Goal: Task Accomplishment & Management: Manage account settings

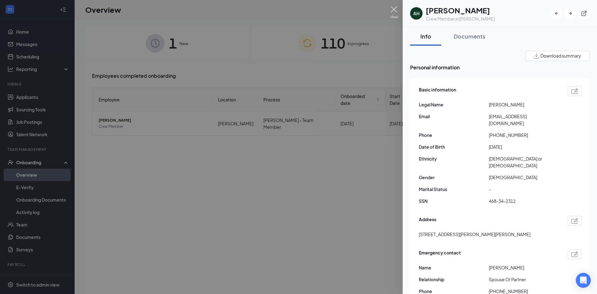
click at [395, 11] on img at bounding box center [394, 12] width 8 height 12
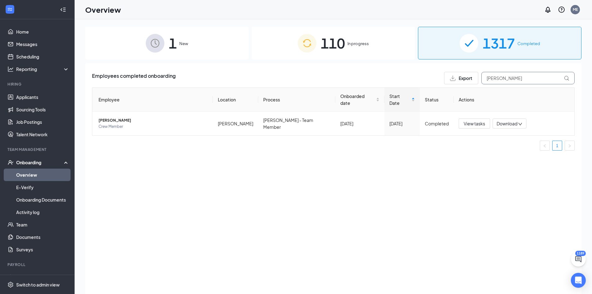
click at [432, 67] on div "Employees completed onboarding Export adela Employee Location Process Onboarded…" at bounding box center [333, 186] width 497 height 246
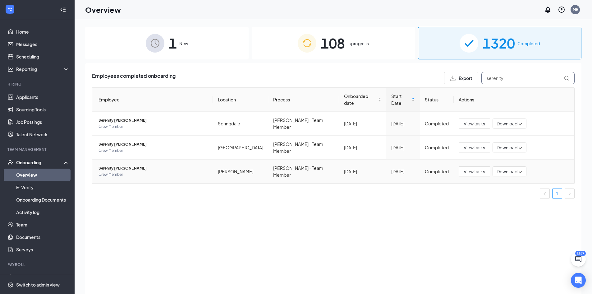
type input "serenity"
click at [113, 165] on span "Serenity [PERSON_NAME]" at bounding box center [153, 168] width 109 height 6
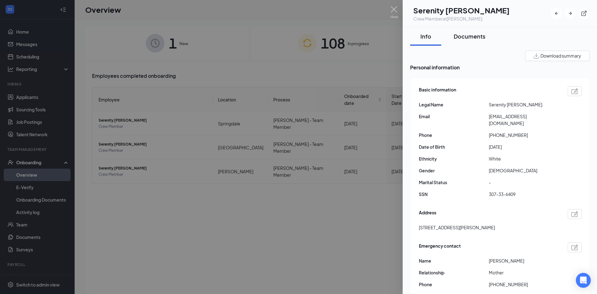
click at [476, 41] on button "Documents" at bounding box center [470, 36] width 44 height 19
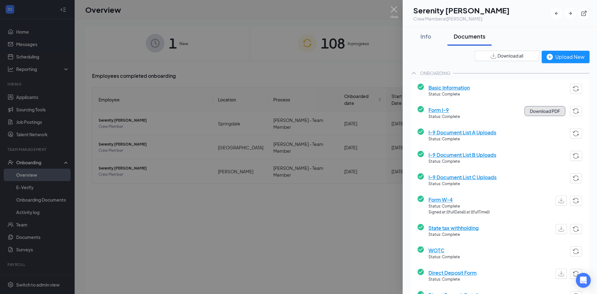
click at [538, 114] on button "Download PDF" at bounding box center [545, 111] width 41 height 10
click at [485, 133] on span "I-9 Document List A Uploads" at bounding box center [463, 132] width 68 height 8
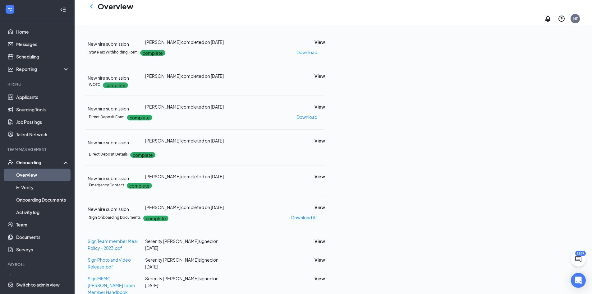
scroll to position [158, 0]
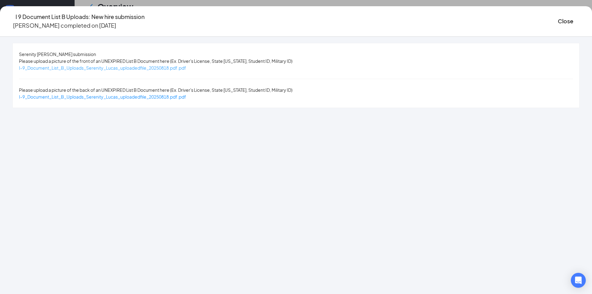
click at [173, 68] on span "I-9_Document_List_B_Uploads_Serenity_Lucas_uploadedfile_20250818.pdf.pdf" at bounding box center [102, 68] width 167 height 6
drag, startPoint x: 502, startPoint y: 17, endPoint x: 513, endPoint y: 62, distance: 46.3
click at [558, 17] on button "Close" at bounding box center [566, 21] width 16 height 9
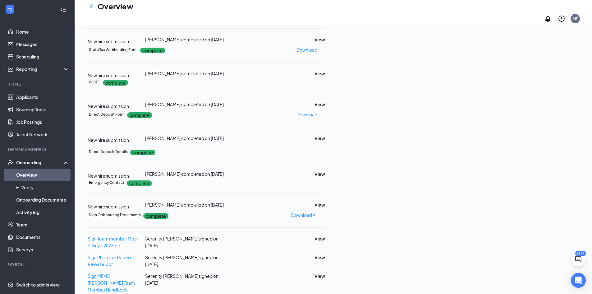
click at [325, 9] on button "View" at bounding box center [320, 5] width 11 height 7
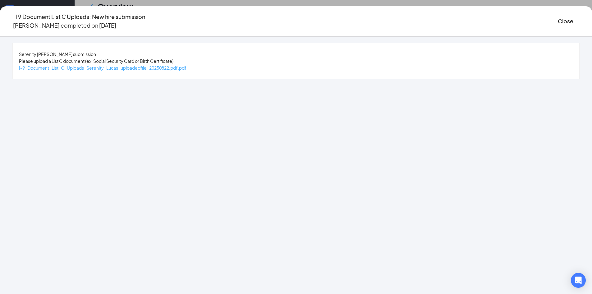
click at [178, 68] on span "I-9_Document_List_C_Uploads_Serenity_Lucas_uploadedfile_20250822.pdf.pdf" at bounding box center [103, 68] width 168 height 6
click at [558, 18] on button "Close" at bounding box center [566, 21] width 16 height 9
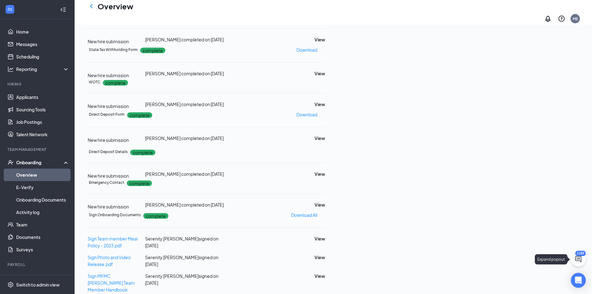
click at [579, 257] on icon "ChatActive" at bounding box center [578, 258] width 7 height 7
click at [535, 289] on icon "ChevronUp" at bounding box center [536, 285] width 7 height 7
click at [485, 115] on input "text" at bounding box center [495, 113] width 74 height 12
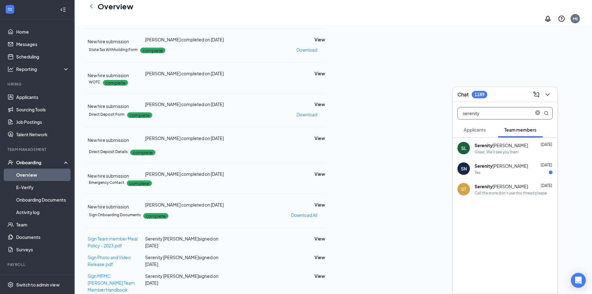
type input "serenity"
click at [503, 149] on div "Great. We'll see you then!" at bounding box center [497, 151] width 44 height 5
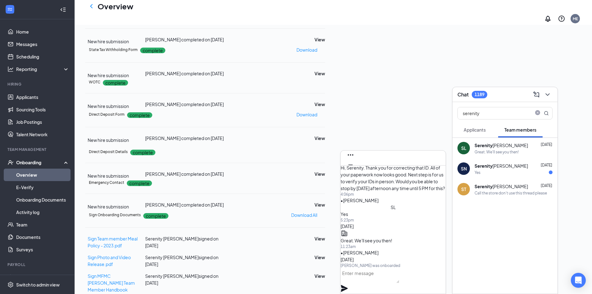
click at [400, 281] on textarea at bounding box center [370, 275] width 59 height 15
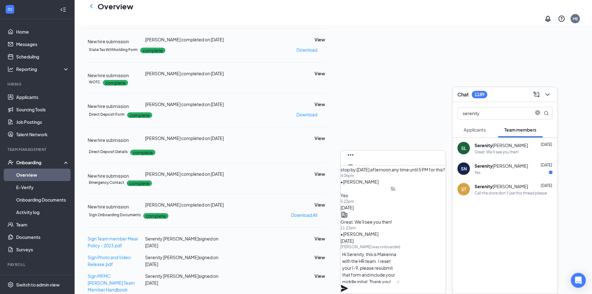
type textarea "Hi Serenity, this is Makenna with the HR team. I reset your I-9, please resubmi…"
click at [348, 285] on icon "Plane" at bounding box center [344, 288] width 7 height 7
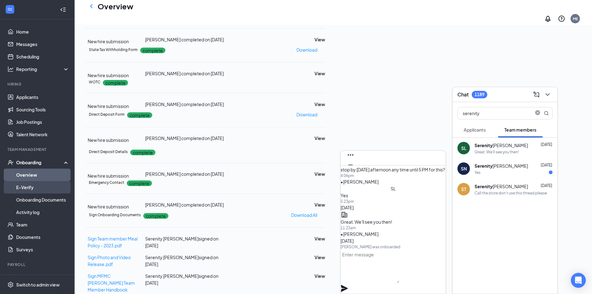
scroll to position [0, 0]
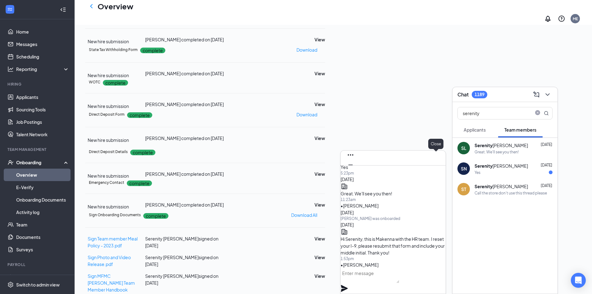
drag, startPoint x: 436, startPoint y: 158, endPoint x: 545, endPoint y: 103, distance: 122.8
click at [353, 173] on icon "Cross" at bounding box center [351, 175] width 4 height 4
click at [550, 95] on icon "ChevronDown" at bounding box center [547, 94] width 7 height 7
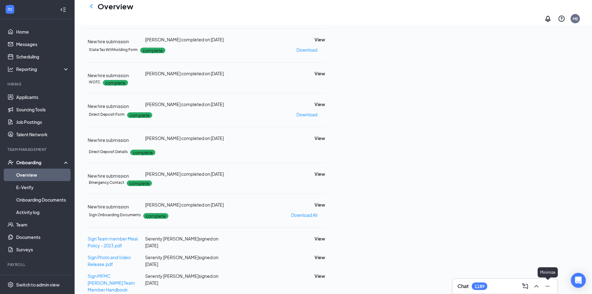
click at [549, 285] on icon "Minimize" at bounding box center [547, 285] width 7 height 7
drag, startPoint x: 42, startPoint y: 174, endPoint x: 348, endPoint y: 63, distance: 325.4
click at [42, 174] on link "Overview" at bounding box center [42, 175] width 53 height 12
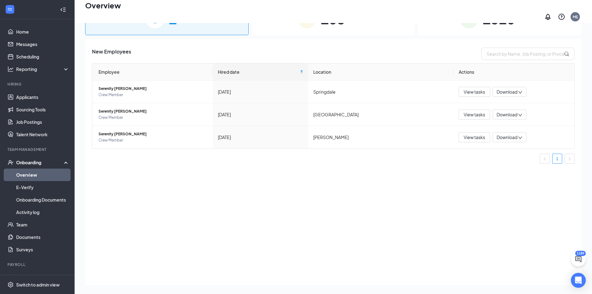
click at [342, 27] on div "108 In progress" at bounding box center [334, 18] width 164 height 33
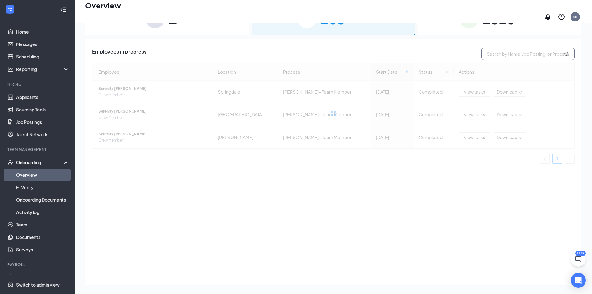
click at [523, 53] on input "text" at bounding box center [528, 54] width 93 height 12
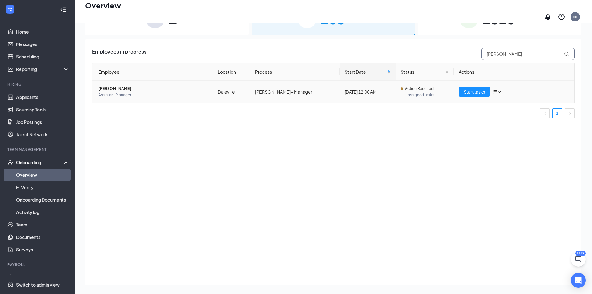
type input "matney"
click at [117, 86] on span "[PERSON_NAME]" at bounding box center [153, 89] width 109 height 6
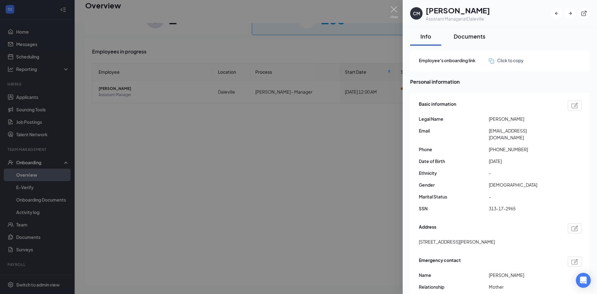
click at [472, 35] on div "Documents" at bounding box center [470, 36] width 32 height 8
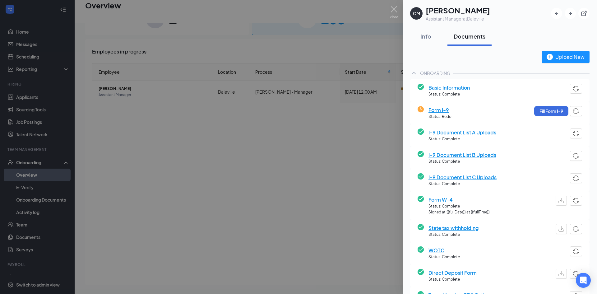
click at [454, 132] on span "I-9 Document List A Uploads" at bounding box center [463, 132] width 68 height 8
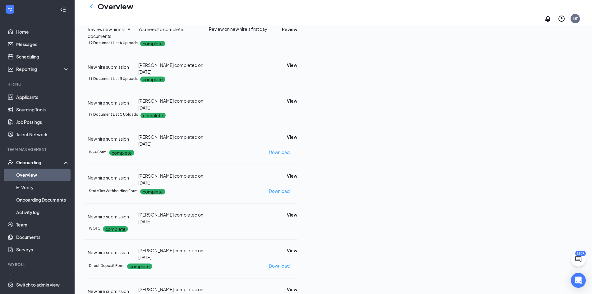
scroll to position [112, 0]
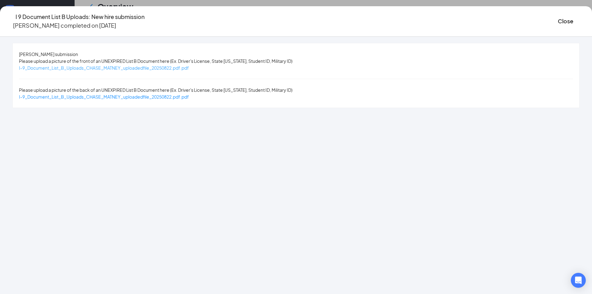
click at [137, 69] on span "I-9_Document_List_B_Uploads_CHASE_MATNEY_uploadedfile_20250822.pdf.pdf" at bounding box center [104, 68] width 170 height 6
drag, startPoint x: 499, startPoint y: 23, endPoint x: 498, endPoint y: 30, distance: 7.5
click at [558, 23] on button "Close" at bounding box center [566, 21] width 16 height 9
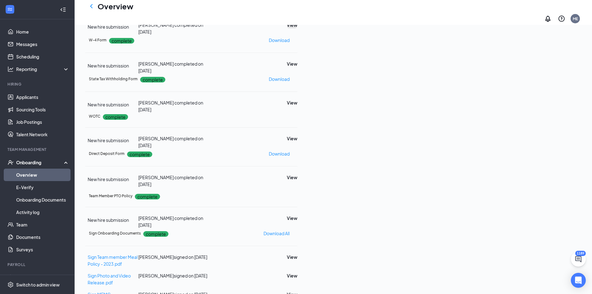
click at [298, 28] on button "View" at bounding box center [292, 24] width 11 height 7
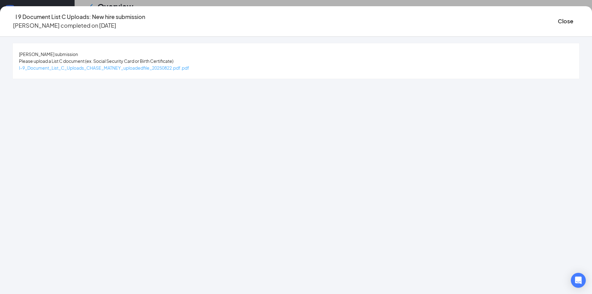
click at [189, 68] on span "I-9_Document_List_C_Uploads_CHASE_MATNEY_uploadedfile_20250822.pdf.pdf" at bounding box center [104, 68] width 170 height 6
drag, startPoint x: 496, startPoint y: 17, endPoint x: 538, endPoint y: 64, distance: 62.1
click at [558, 17] on button "Close" at bounding box center [566, 21] width 16 height 9
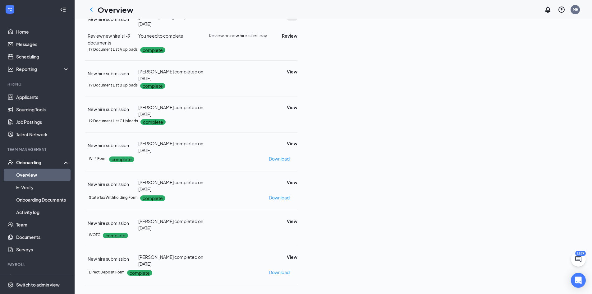
click at [298, 21] on button "View" at bounding box center [292, 17] width 11 height 7
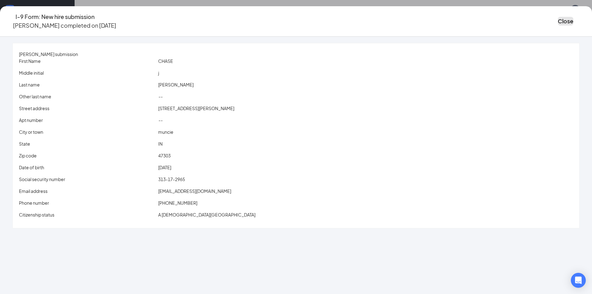
click at [558, 20] on button "Close" at bounding box center [566, 21] width 16 height 9
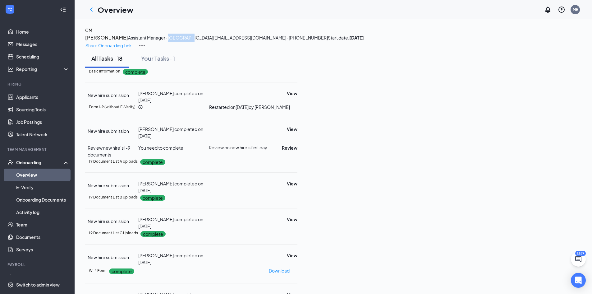
drag, startPoint x: 203, startPoint y: 53, endPoint x: 184, endPoint y: 53, distance: 19.6
click at [184, 40] on span "Assistant Manager · Daleville" at bounding box center [170, 38] width 85 height 6
drag, startPoint x: 225, startPoint y: 67, endPoint x: 227, endPoint y: 72, distance: 6.0
click at [328, 40] on span "Start date: Tue Aug 26, 2025" at bounding box center [346, 38] width 36 height 6
click at [298, 107] on icon "Ellipses" at bounding box center [298, 107] width 0 height 0
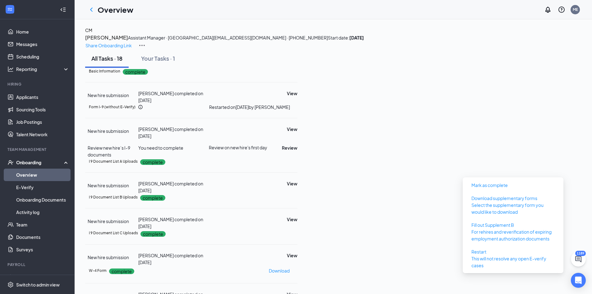
click at [298, 110] on div "Form I-9 (without E-Verify) Restarted on Aug 22, 2025 by Makenna Eisenhut" at bounding box center [193, 107] width 209 height 7
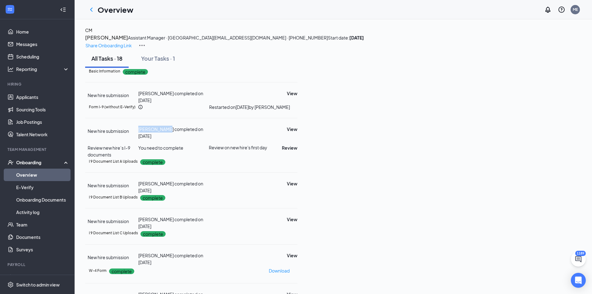
drag, startPoint x: 247, startPoint y: 189, endPoint x: 213, endPoint y: 192, distance: 34.4
click at [213, 139] on div "New hire submission CHASE MATNEY completed on Aug 26, 2025 View" at bounding box center [191, 133] width 212 height 14
click at [219, 110] on div "Form I-9 (without E-Verify) Restarted on Aug 22, 2025 by Makenna Eisenhut" at bounding box center [193, 107] width 209 height 7
click at [298, 107] on icon "Ellipses" at bounding box center [298, 107] width 0 height 0
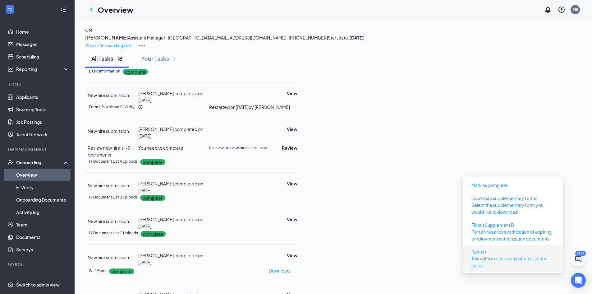
click at [501, 256] on p "This will not resolve any open E-verify cases" at bounding box center [513, 262] width 83 height 14
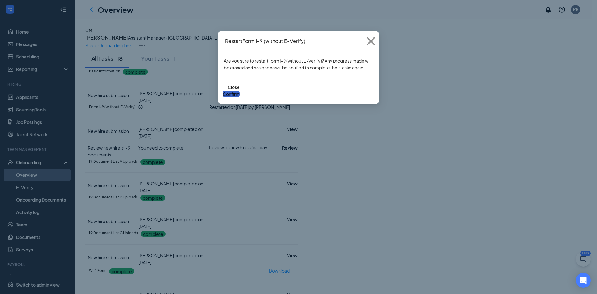
click at [240, 91] on button "Confirm" at bounding box center [231, 94] width 17 height 7
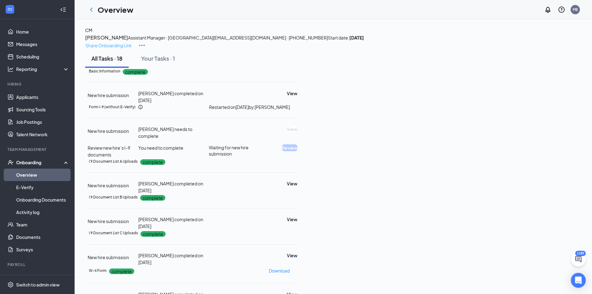
click at [132, 42] on p "Share Onboarding Link" at bounding box center [109, 45] width 46 height 7
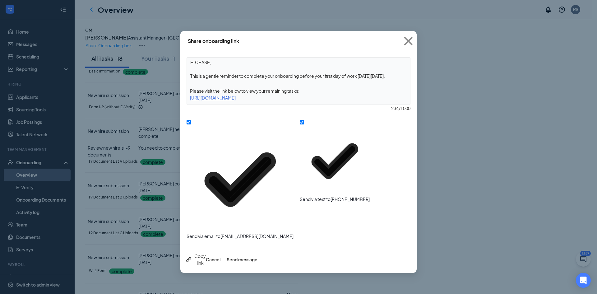
click at [199, 253] on div "Copy link Cancel Send message" at bounding box center [221, 260] width 72 height 14
click at [200, 253] on div "Copy link" at bounding box center [195, 260] width 21 height 14
click at [221, 256] on button "Cancel" at bounding box center [213, 259] width 15 height 7
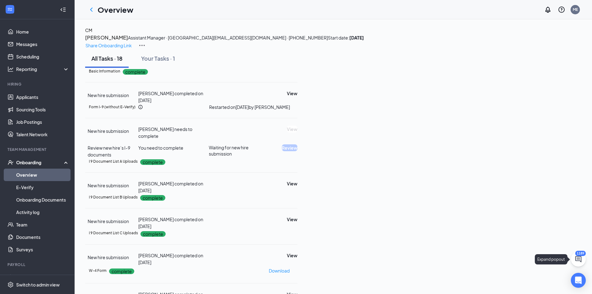
click at [578, 261] on icon "ChatActive" at bounding box center [579, 259] width 6 height 6
click at [541, 288] on button at bounding box center [537, 286] width 10 height 10
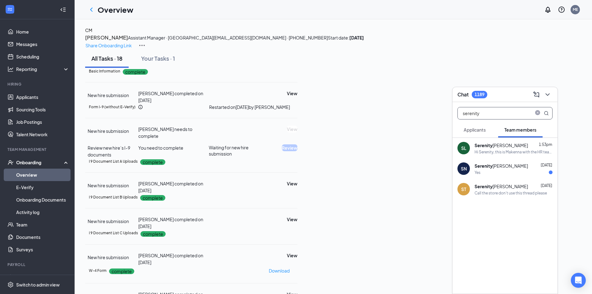
drag, startPoint x: 487, startPoint y: 110, endPoint x: 387, endPoint y: 111, distance: 99.8
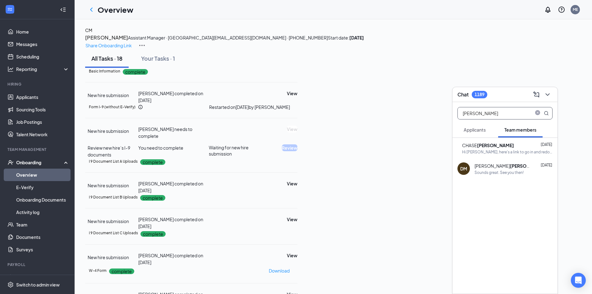
type input "matney"
click at [492, 151] on div "Hi Chase, here's a link to go in and redo your I-9 with your full legal name ht…" at bounding box center [507, 151] width 91 height 5
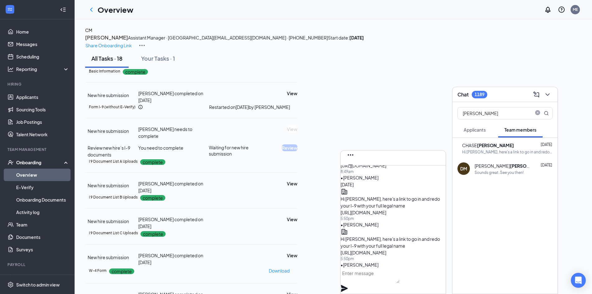
click at [400, 280] on textarea at bounding box center [370, 275] width 59 height 15
paste textarea "https://www.workstream.us/j/onboarding/fcf9025c/employee?locale=en"
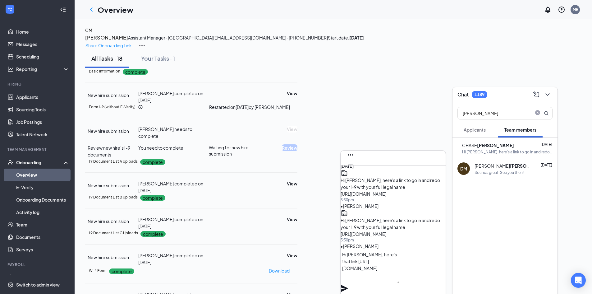
type textarea "Hi [PERSON_NAME], here's that link [URL][DOMAIN_NAME]"
click at [348, 285] on icon "Plane" at bounding box center [344, 288] width 7 height 7
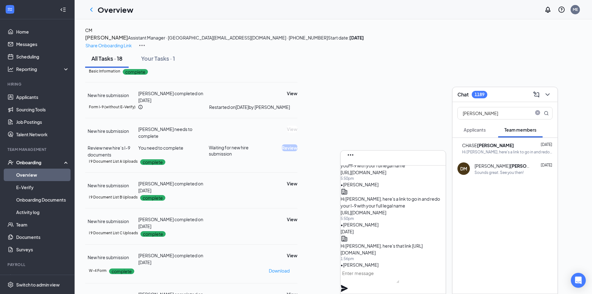
scroll to position [0, 0]
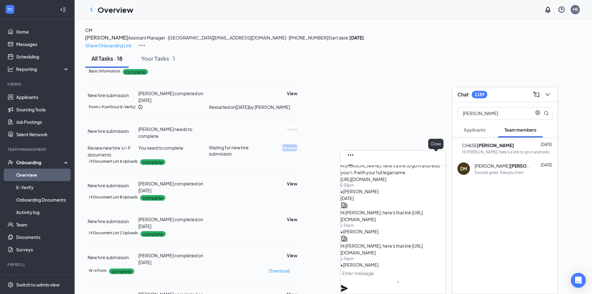
click at [355, 171] on icon "Cross" at bounding box center [350, 174] width 7 height 7
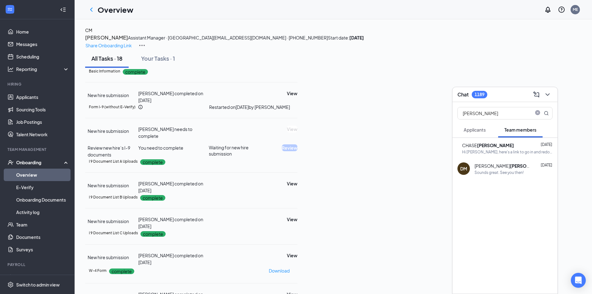
click at [546, 98] on icon "ChevronDown" at bounding box center [547, 94] width 7 height 7
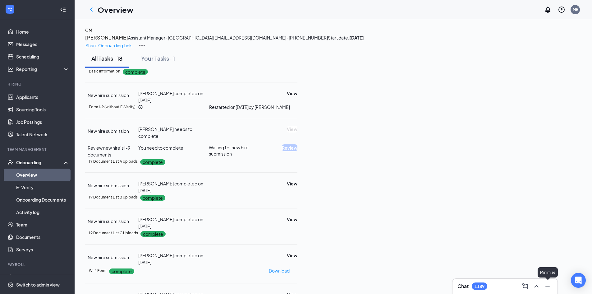
click at [548, 287] on icon "Minimize" at bounding box center [547, 285] width 7 height 7
drag, startPoint x: 31, startPoint y: 176, endPoint x: 8, endPoint y: 168, distance: 24.5
click at [31, 176] on link "Overview" at bounding box center [42, 175] width 53 height 12
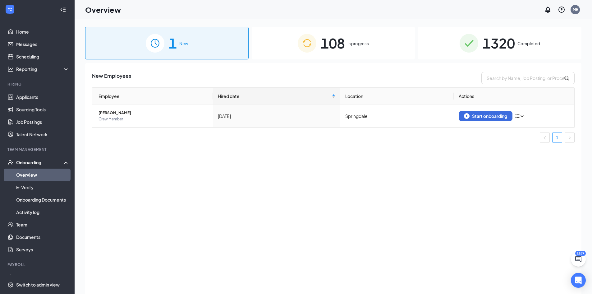
drag, startPoint x: 494, startPoint y: 45, endPoint x: 510, endPoint y: 61, distance: 22.2
click at [495, 45] on span "1320" at bounding box center [499, 42] width 32 height 21
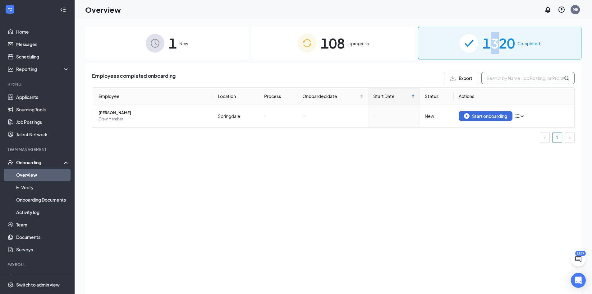
click at [516, 73] on input "text" at bounding box center [528, 78] width 93 height 12
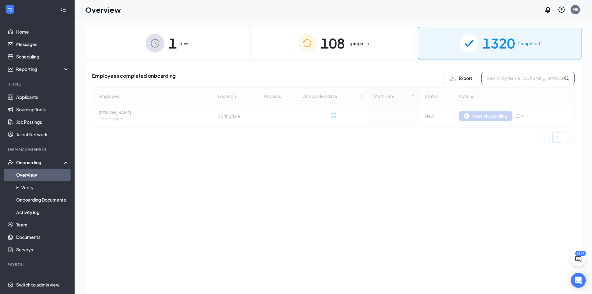
paste input "Blayne"
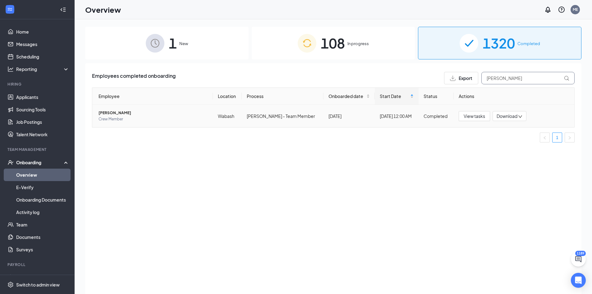
type input "Blayne"
click at [109, 113] on span "Blayne D Hamilton" at bounding box center [153, 113] width 109 height 6
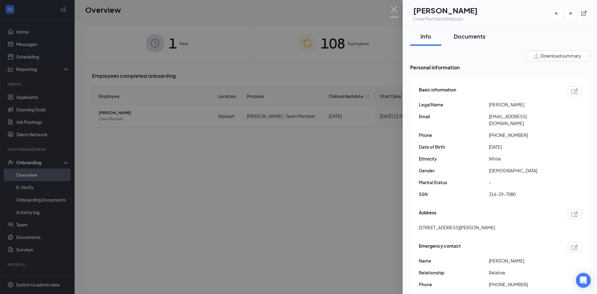
click at [476, 38] on div "Documents" at bounding box center [470, 36] width 32 height 8
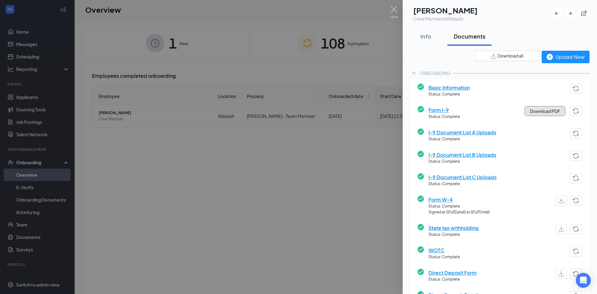
click at [548, 110] on button "Download PDF" at bounding box center [545, 111] width 41 height 10
click at [462, 131] on span "I-9 Document List A Uploads" at bounding box center [463, 132] width 68 height 8
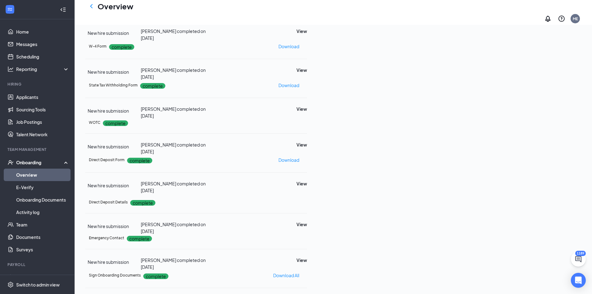
scroll to position [158, 0]
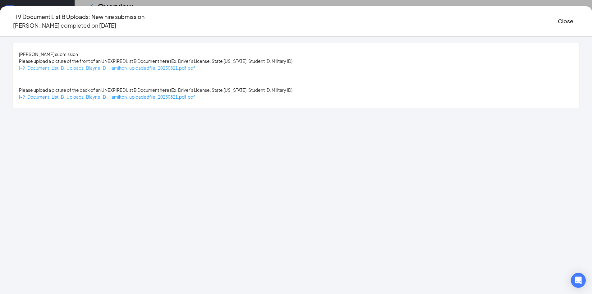
click at [185, 67] on span "I-9_Document_List_B_Uploads_Blayne_D_Hamilton_uploadedfile_20250821.pdf.pdf" at bounding box center [107, 68] width 176 height 6
click at [558, 22] on button "Close" at bounding box center [566, 21] width 16 height 9
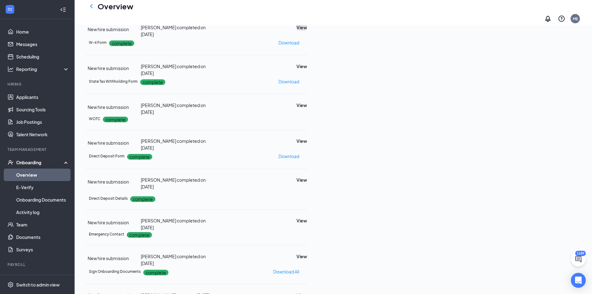
click at [307, 31] on button "View" at bounding box center [302, 27] width 11 height 7
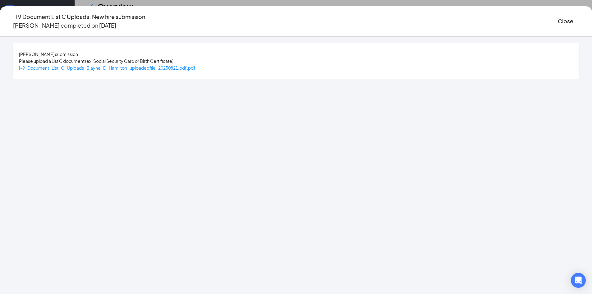
click at [175, 72] on div "Blayne D Hamilton's submission Please upload a List C document (ex. Social Secu…" at bounding box center [296, 60] width 567 height 35
click at [167, 68] on span "I-9_Document_List_C_Uploads_Blayne_D_Hamilton_uploadedfile_20250821.pdf.pdf" at bounding box center [107, 68] width 177 height 6
click at [558, 26] on div "Close" at bounding box center [569, 21] width 22 height 18
click at [558, 21] on button "Close" at bounding box center [566, 21] width 16 height 9
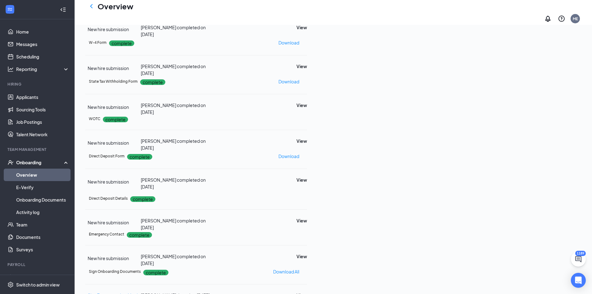
drag, startPoint x: 48, startPoint y: 174, endPoint x: 188, endPoint y: 166, distance: 140.2
click at [48, 174] on link "Overview" at bounding box center [42, 175] width 53 height 12
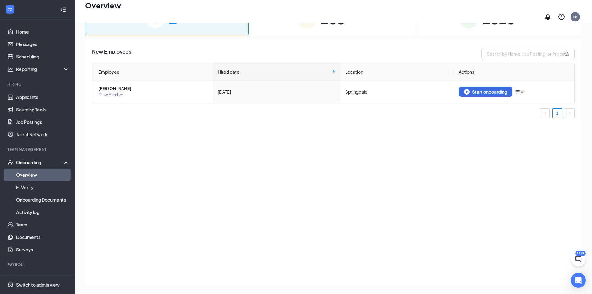
click at [502, 26] on div "1320 Completed" at bounding box center [500, 18] width 164 height 33
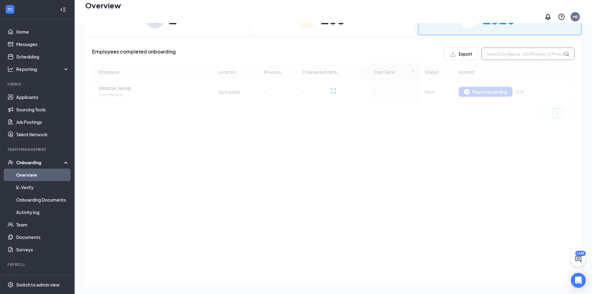
click at [509, 49] on input "text" at bounding box center [528, 54] width 93 height 12
paste input "Estilus"
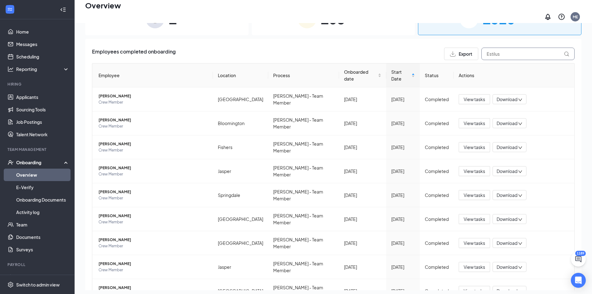
type input "Estilus"
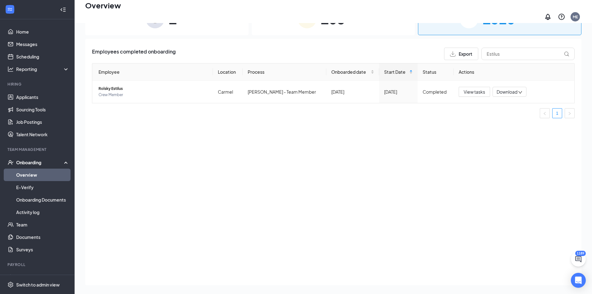
drag, startPoint x: 523, startPoint y: 201, endPoint x: 298, endPoint y: 77, distance: 257.1
click at [523, 201] on div "Employees completed onboarding Export Estilus Employee Location Process Onboard…" at bounding box center [333, 162] width 497 height 246
click at [123, 86] on span "Rolsky Estilus" at bounding box center [153, 89] width 109 height 6
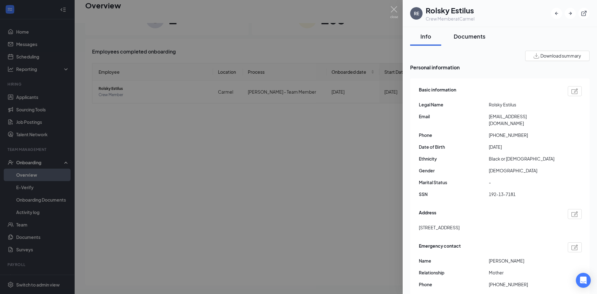
click at [471, 39] on div "Documents" at bounding box center [470, 36] width 32 height 8
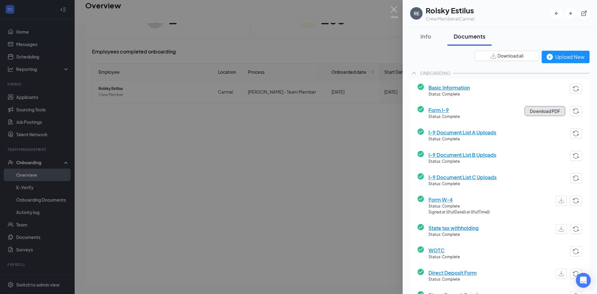
click at [538, 109] on button "Download PDF" at bounding box center [545, 111] width 41 height 10
click at [478, 131] on span "I-9 Document List A Uploads" at bounding box center [463, 132] width 68 height 8
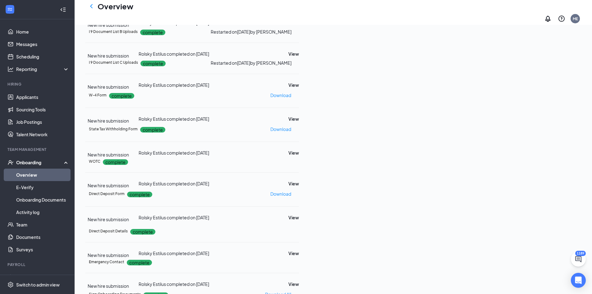
scroll to position [65, 0]
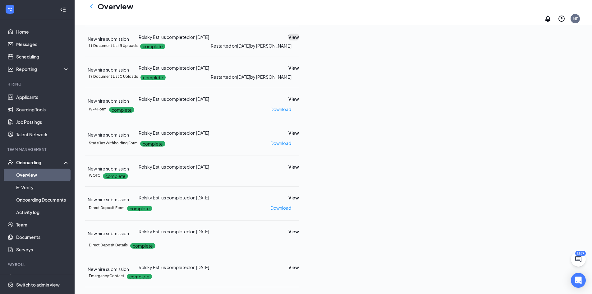
click at [299, 40] on button "View" at bounding box center [294, 37] width 11 height 7
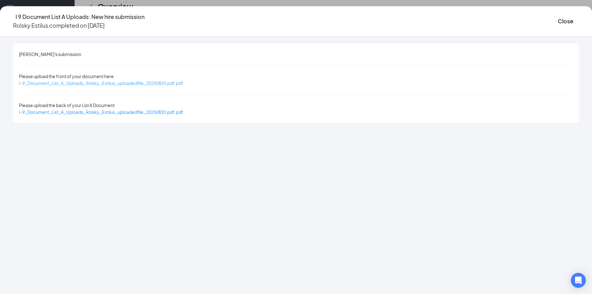
click at [150, 80] on span "I-9_Document_List_A_Uploads_Rolsky_Estilus_uploadedfile_20250820.pdf.pdf" at bounding box center [101, 83] width 165 height 6
click at [492, 29] on div "I 9 Document List A Uploads: New hire submission Rolsky Estilus completed on Au…" at bounding box center [296, 21] width 592 height 30
click at [558, 21] on button "Close" at bounding box center [566, 21] width 16 height 9
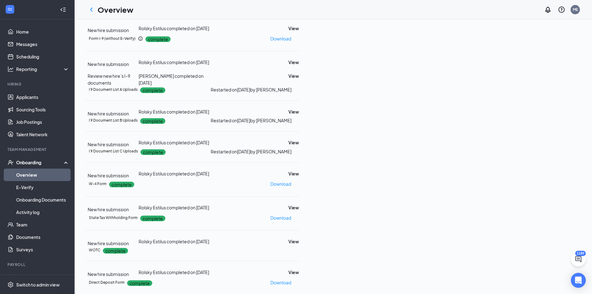
click at [299, 39] on icon "Ellipses" at bounding box center [299, 39] width 0 height 0
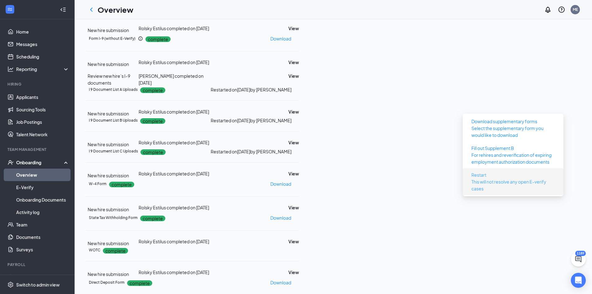
click at [535, 178] on p "This will not resolve any open E-verify cases" at bounding box center [513, 185] width 83 height 14
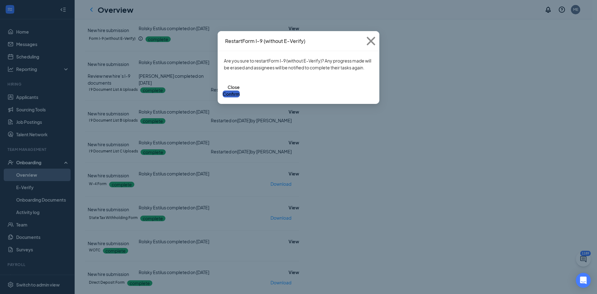
click at [240, 91] on button "Confirm" at bounding box center [231, 94] width 17 height 7
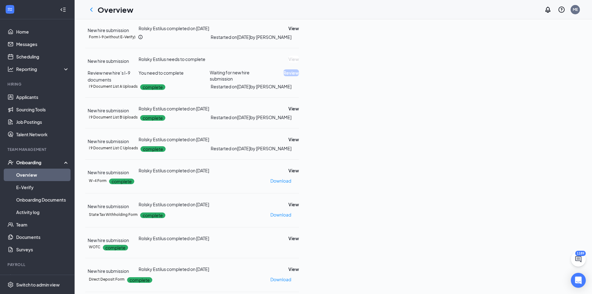
drag, startPoint x: 49, startPoint y: 175, endPoint x: 479, endPoint y: 83, distance: 439.6
click at [49, 175] on link "Overview" at bounding box center [42, 175] width 53 height 12
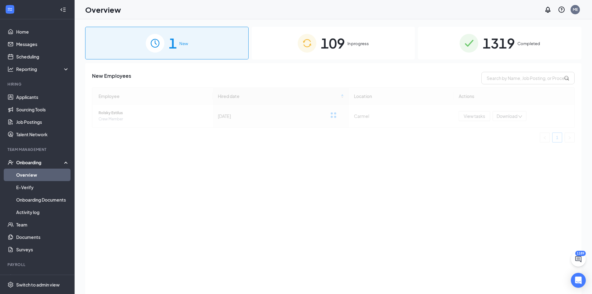
click at [507, 55] on div "1319 Completed" at bounding box center [500, 43] width 164 height 33
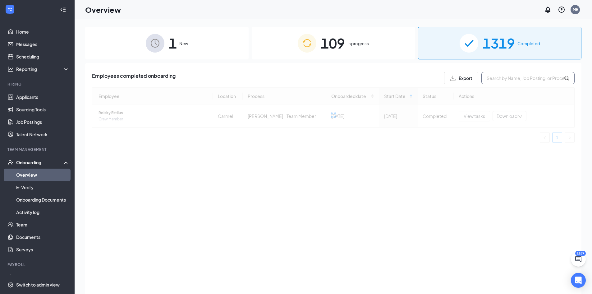
click at [512, 77] on input "text" at bounding box center [528, 78] width 93 height 12
paste input "Blayne"
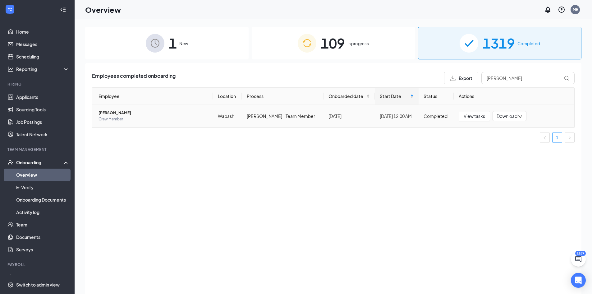
drag, startPoint x: 121, startPoint y: 112, endPoint x: 165, endPoint y: 122, distance: 45.3
click at [121, 112] on span "Blayne D Hamilton" at bounding box center [153, 113] width 109 height 6
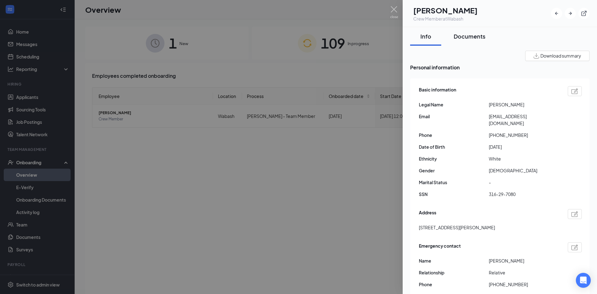
click at [469, 39] on div "Documents" at bounding box center [470, 36] width 32 height 8
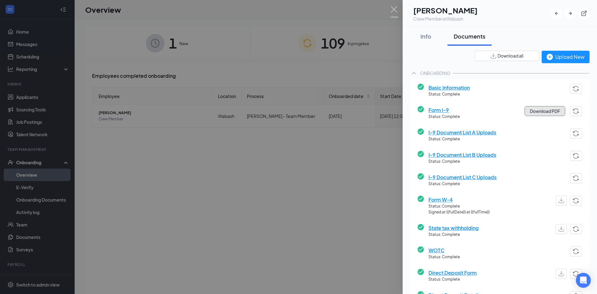
click at [545, 115] on button "Download PDF" at bounding box center [545, 111] width 41 height 10
drag, startPoint x: 183, startPoint y: 232, endPoint x: 536, endPoint y: 102, distance: 376.4
click at [183, 232] on div at bounding box center [298, 147] width 597 height 294
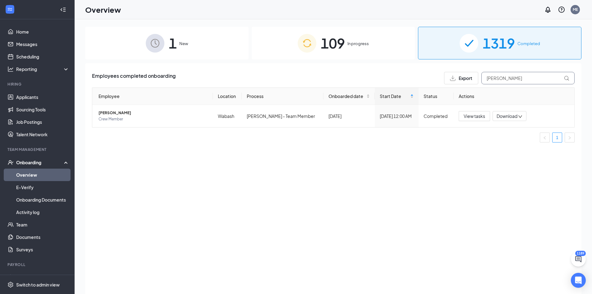
drag, startPoint x: 512, startPoint y: 77, endPoint x: 451, endPoint y: 68, distance: 62.2
click at [452, 68] on div "Employees completed onboarding Export Blayne Employee Location Process Onboarde…" at bounding box center [333, 186] width 497 height 246
paste input "Marylou"
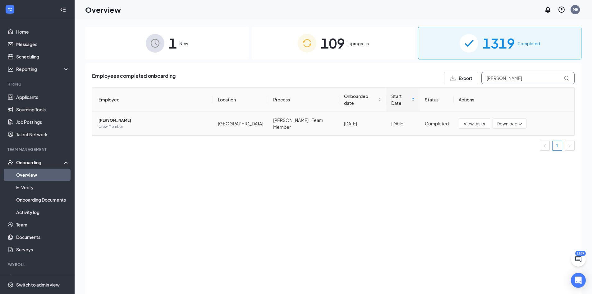
type input "Marylou"
click at [114, 117] on span "Marylou Jones" at bounding box center [153, 120] width 109 height 6
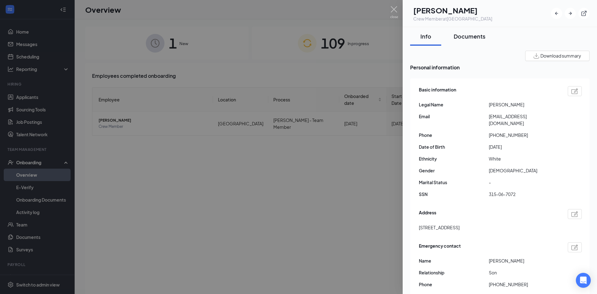
click at [460, 34] on div "Documents" at bounding box center [470, 36] width 32 height 8
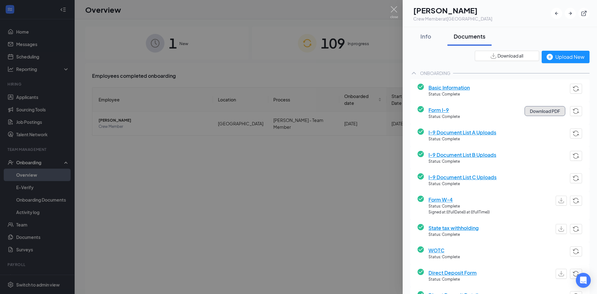
click at [550, 112] on button "Download PDF" at bounding box center [545, 111] width 41 height 10
click at [471, 132] on span "I-9 Document List A Uploads" at bounding box center [463, 132] width 68 height 8
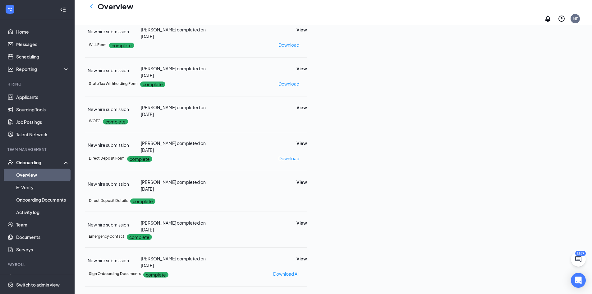
scroll to position [158, 0]
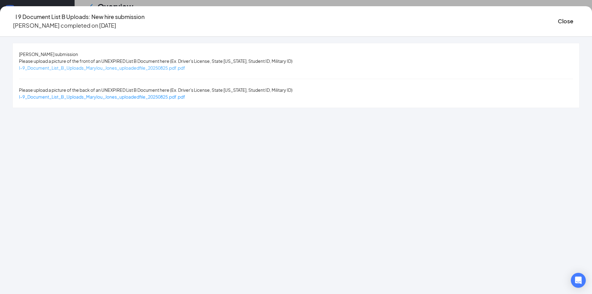
click at [185, 67] on span "I-9_Document_List_B_Uploads_Marylou_Jones_uploadedfile_20250825.pdf.pdf" at bounding box center [102, 68] width 166 height 6
click at [558, 21] on button "Close" at bounding box center [566, 21] width 16 height 9
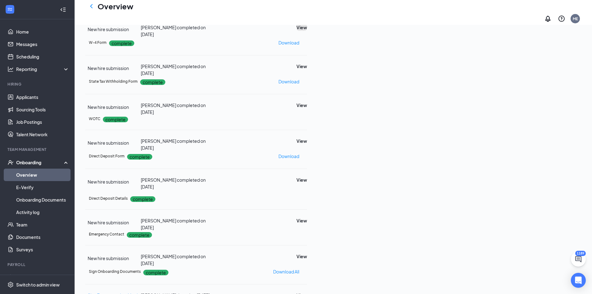
click at [307, 31] on button "View" at bounding box center [302, 27] width 11 height 7
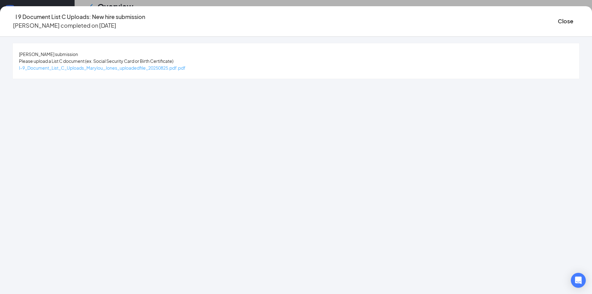
click at [186, 67] on span "I-9_Document_List_C_Uploads_Marylou_Jones_uploadedfile_20250825.pdf.pdf" at bounding box center [102, 68] width 167 height 6
click at [558, 17] on button "Close" at bounding box center [566, 21] width 16 height 9
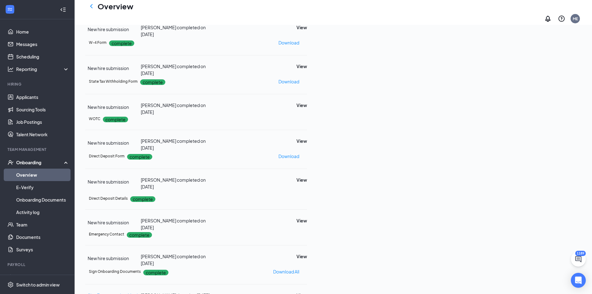
click at [55, 173] on link "Overview" at bounding box center [42, 175] width 53 height 12
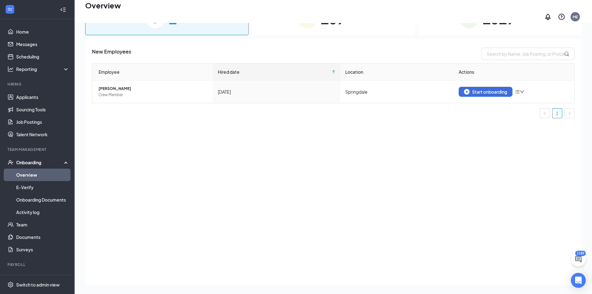
click at [514, 27] on div "1319 Completed" at bounding box center [500, 18] width 164 height 33
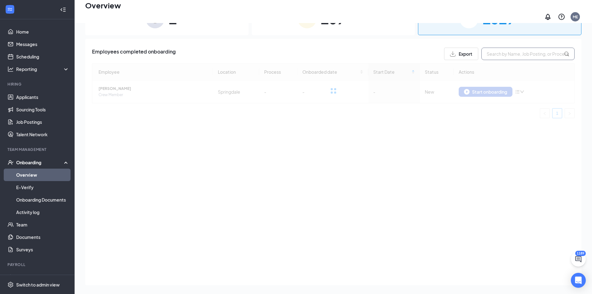
click at [522, 53] on input "text" at bounding box center [528, 54] width 93 height 12
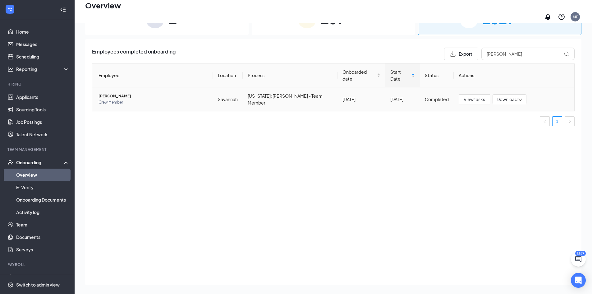
click at [116, 93] on span "Alan G Roberts" at bounding box center [153, 96] width 109 height 6
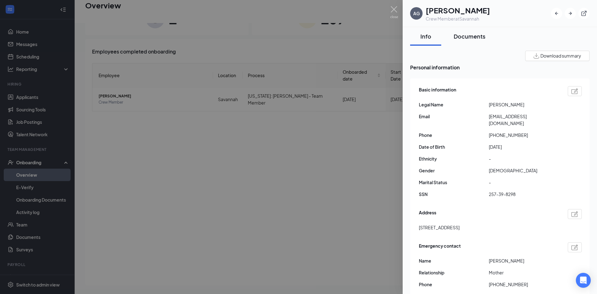
click at [466, 36] on div "Documents" at bounding box center [470, 36] width 32 height 8
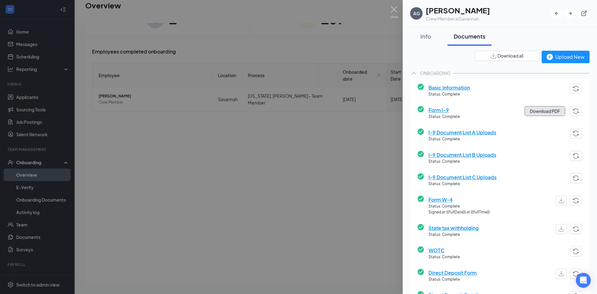
click at [543, 109] on button "Download PDF" at bounding box center [545, 111] width 41 height 10
click at [532, 109] on button "Download PDF" at bounding box center [545, 111] width 41 height 10
click at [365, 149] on div at bounding box center [298, 147] width 597 height 294
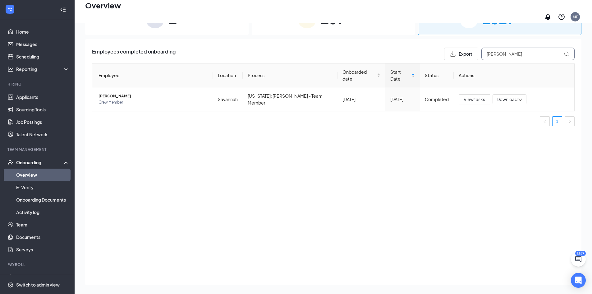
drag, startPoint x: 518, startPoint y: 49, endPoint x: 417, endPoint y: 49, distance: 101.1
click at [417, 49] on div "Employees completed onboarding Export ALAN G" at bounding box center [333, 54] width 483 height 12
type input "H"
click at [126, 93] on span "Andre M Gadson II" at bounding box center [153, 96] width 109 height 6
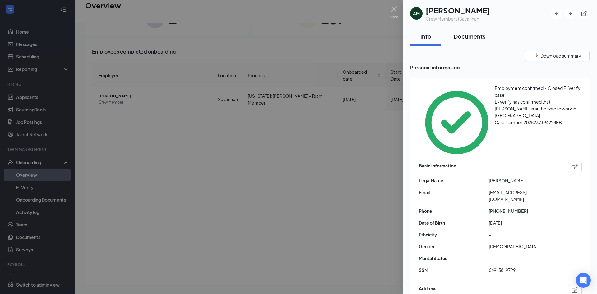
click at [476, 33] on div "Documents" at bounding box center [470, 36] width 32 height 8
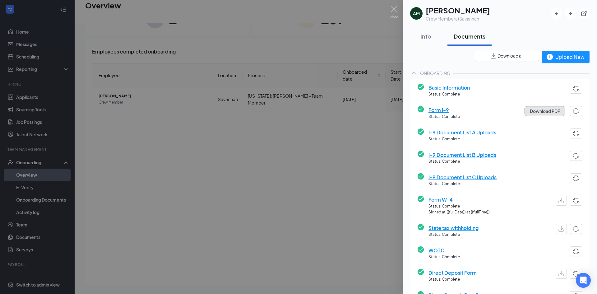
click at [553, 116] on button "Download PDF" at bounding box center [545, 111] width 41 height 10
click at [539, 113] on button "Download PDF" at bounding box center [545, 111] width 41 height 10
drag, startPoint x: 141, startPoint y: 184, endPoint x: 373, endPoint y: 123, distance: 240.0
click at [141, 184] on div at bounding box center [298, 147] width 597 height 294
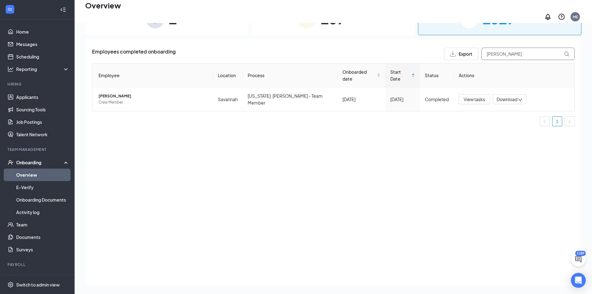
drag, startPoint x: 502, startPoint y: 46, endPoint x: 460, endPoint y: 35, distance: 43.2
click at [461, 39] on div "Employees completed onboarding Export GADSON Employee Location Process Onboarde…" at bounding box center [333, 162] width 497 height 246
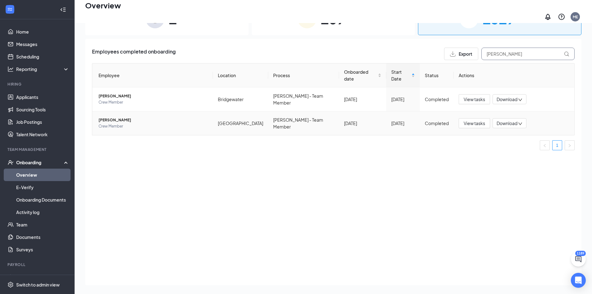
type input "PAHL"
click at [109, 117] on span "Nathan R Pahl" at bounding box center [153, 120] width 109 height 6
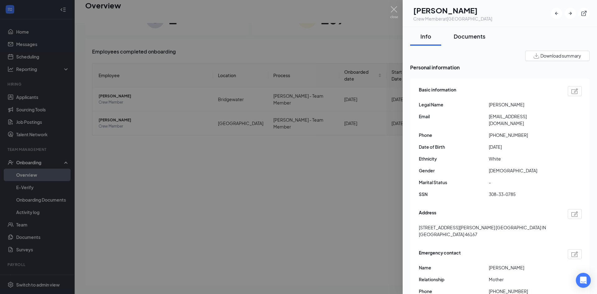
click at [464, 33] on div "Documents" at bounding box center [470, 36] width 32 height 8
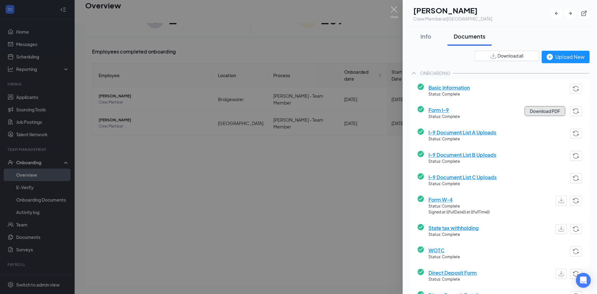
click at [538, 110] on button "Download PDF" at bounding box center [545, 111] width 41 height 10
drag, startPoint x: 490, startPoint y: 133, endPoint x: 487, endPoint y: 156, distance: 23.2
click at [490, 133] on span "I-9 Document List A Uploads" at bounding box center [463, 132] width 68 height 8
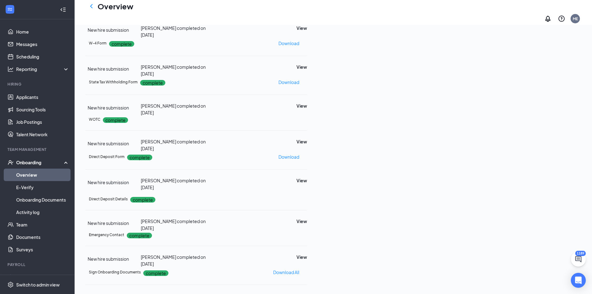
scroll to position [158, 0]
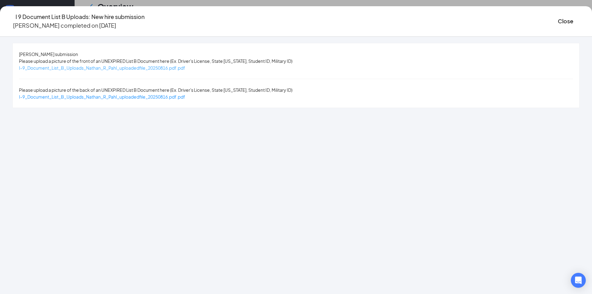
click at [185, 67] on span "I-9_Document_List_B_Uploads_Nathan_R_Pahl_uploadedfile_20250816.pdf.pdf" at bounding box center [102, 68] width 166 height 6
click at [558, 25] on button "Close" at bounding box center [566, 21] width 16 height 9
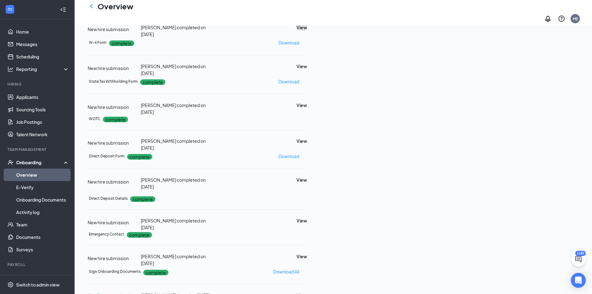
click at [307, 31] on button "View" at bounding box center [302, 27] width 11 height 7
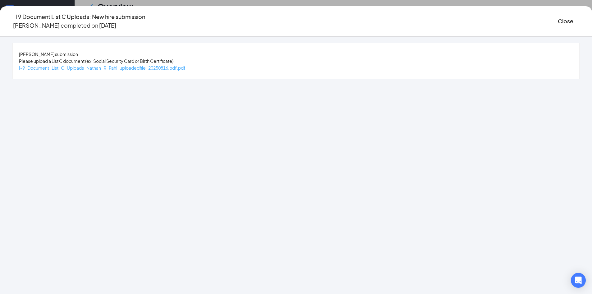
click at [175, 68] on span "I-9_Document_List_C_Uploads_Nathan_R_Pahl_uploadedfile_20250816.pdf.pdf" at bounding box center [102, 68] width 167 height 6
click at [477, 22] on div "I 9 Document List C Uploads: New hire submission Nathan R Pahl completed on Aug…" at bounding box center [296, 21] width 592 height 18
drag, startPoint x: 487, startPoint y: 24, endPoint x: 489, endPoint y: 75, distance: 51.3
click at [558, 24] on button "Close" at bounding box center [566, 21] width 16 height 9
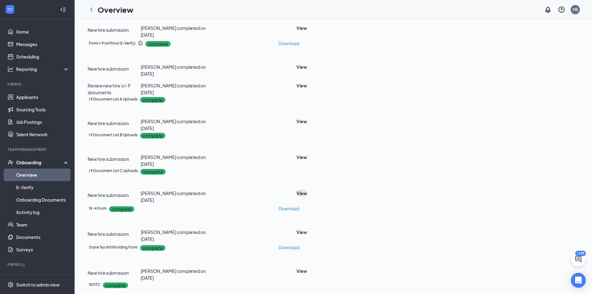
scroll to position [65, 0]
click at [299, 47] on p "Download" at bounding box center [289, 43] width 21 height 7
click at [58, 177] on link "Overview" at bounding box center [42, 175] width 53 height 12
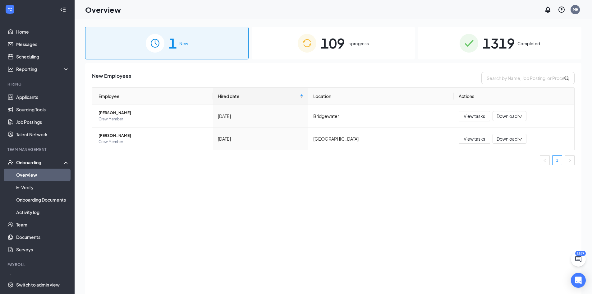
click at [506, 36] on span "1319" at bounding box center [499, 42] width 32 height 21
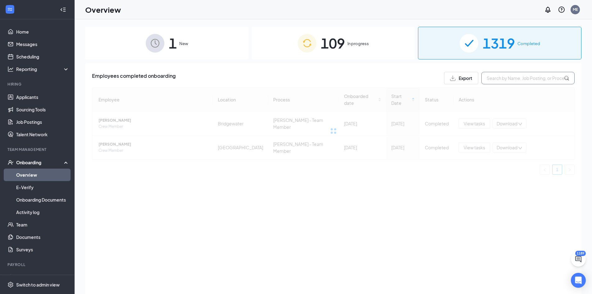
click at [517, 74] on input "text" at bounding box center [528, 78] width 93 height 12
paste input "Cornett"
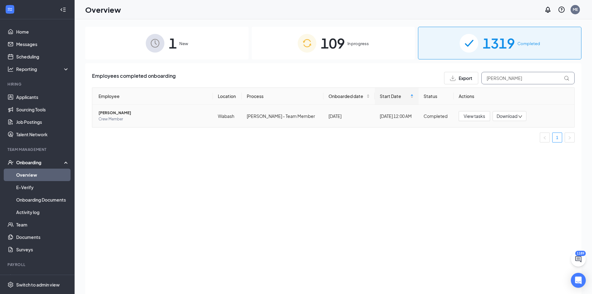
type input "Cornett"
click at [123, 113] on span "Allison N Cornett" at bounding box center [153, 113] width 109 height 6
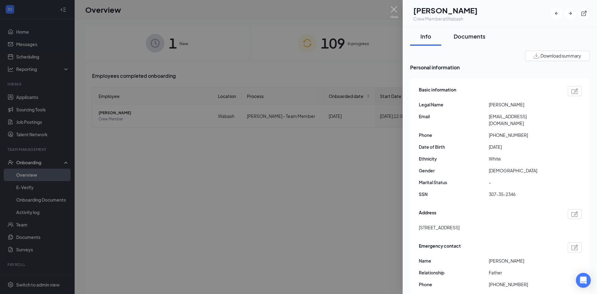
click at [465, 38] on div "Documents" at bounding box center [470, 36] width 32 height 8
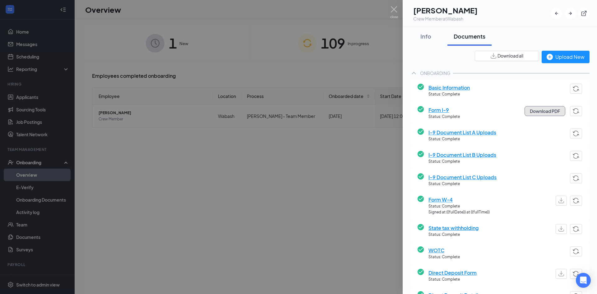
click at [548, 113] on button "Download PDF" at bounding box center [545, 111] width 41 height 10
click at [462, 134] on span "I-9 Document List A Uploads" at bounding box center [463, 132] width 68 height 8
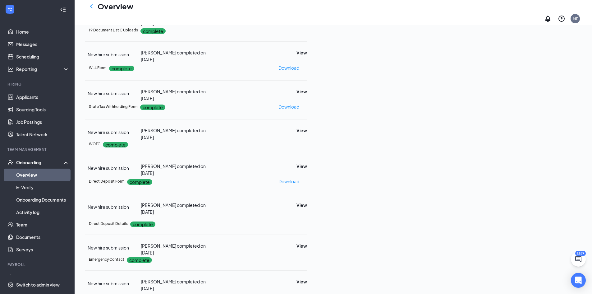
scroll to position [158, 0]
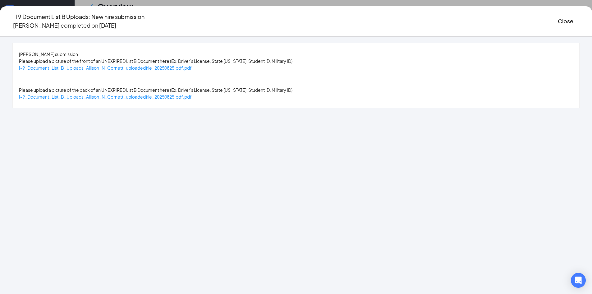
click at [163, 71] on div "I-9_Document_List_B_Uploads_Allison_N_Cornett_uploadedfile_20250825.pdf.pdf" at bounding box center [105, 67] width 173 height 7
click at [163, 69] on span "I-9_Document_List_B_Uploads_Allison_N_Cornett_uploadedfile_20250825.pdf.pdf" at bounding box center [105, 68] width 173 height 6
click at [558, 21] on button "Close" at bounding box center [566, 21] width 16 height 9
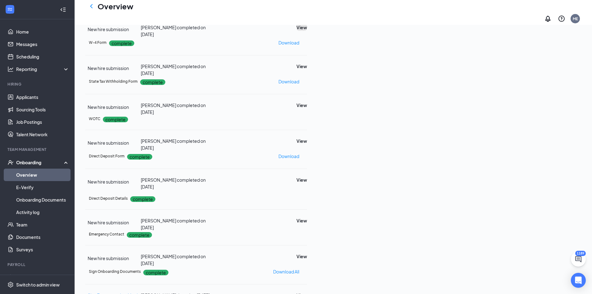
click at [307, 31] on button "View" at bounding box center [302, 27] width 11 height 7
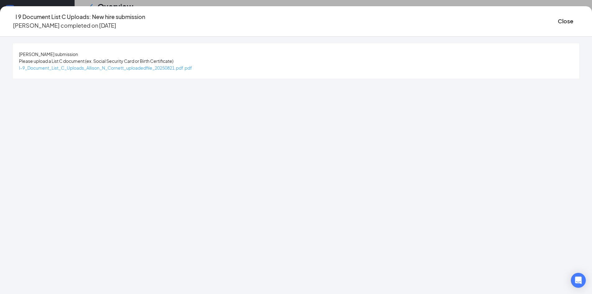
click at [144, 68] on span "I-9_Document_List_C_Uploads_Allison_N_Cornett_uploadedfile_20250821.pdf.pdf" at bounding box center [105, 68] width 173 height 6
click at [558, 21] on button "Close" at bounding box center [566, 21] width 16 height 9
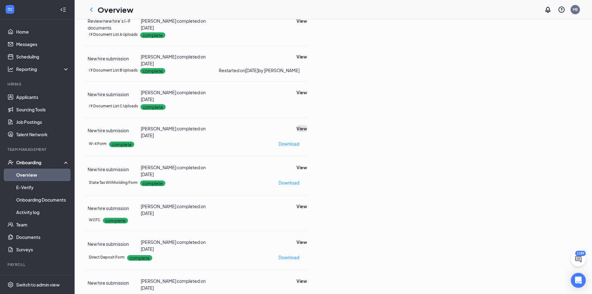
scroll to position [96, 0]
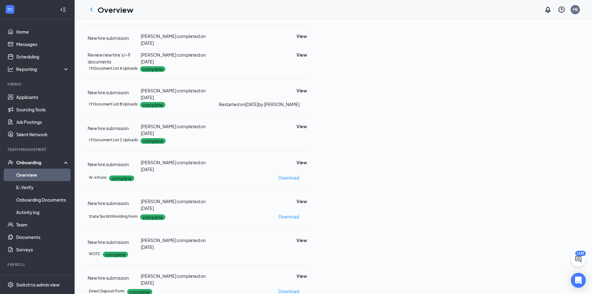
click at [299, 16] on p "Download" at bounding box center [289, 12] width 21 height 7
drag, startPoint x: 37, startPoint y: 175, endPoint x: 32, endPoint y: 172, distance: 6.0
click at [37, 175] on link "Overview" at bounding box center [42, 175] width 53 height 12
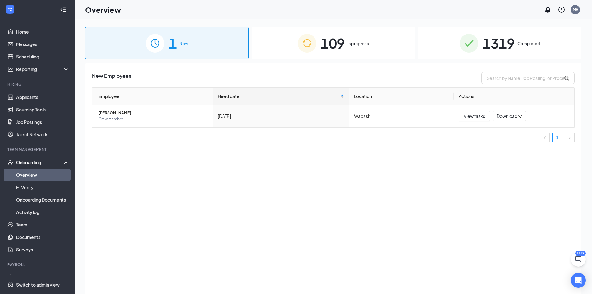
click at [520, 43] on span "Completed" at bounding box center [529, 43] width 23 height 6
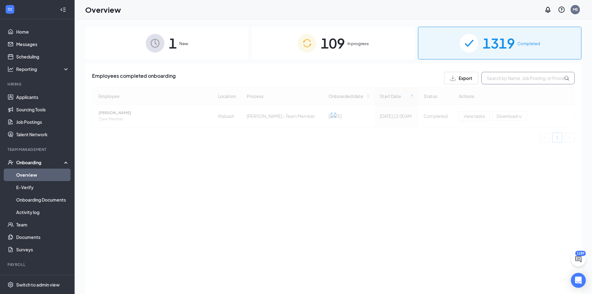
click at [523, 77] on input "text" at bounding box center [528, 78] width 93 height 12
paste input "Holland"
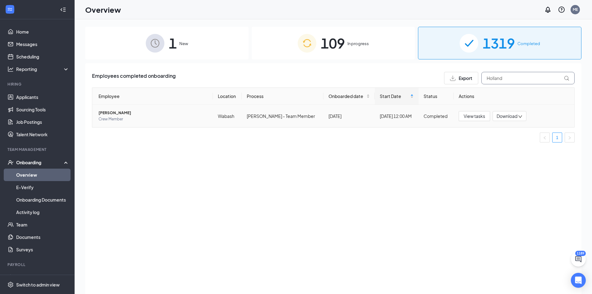
type input "Holland"
click at [112, 114] on span "Macie R Holland" at bounding box center [153, 113] width 109 height 6
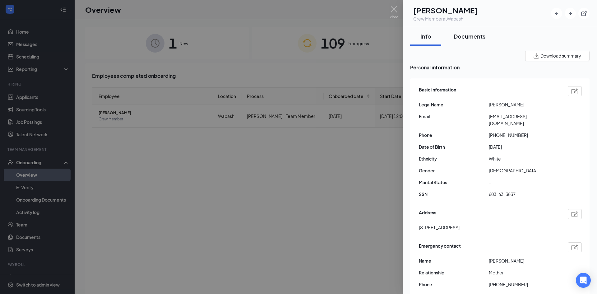
click at [479, 42] on button "Documents" at bounding box center [470, 36] width 44 height 19
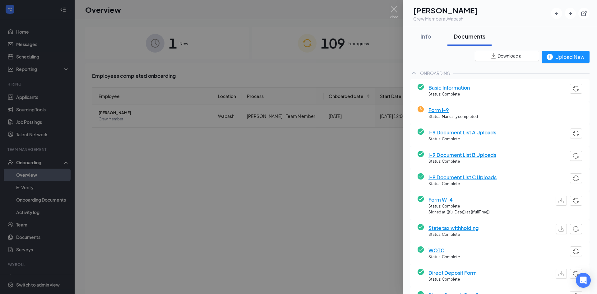
click at [494, 135] on span "I-9 Document List A Uploads" at bounding box center [463, 132] width 68 height 8
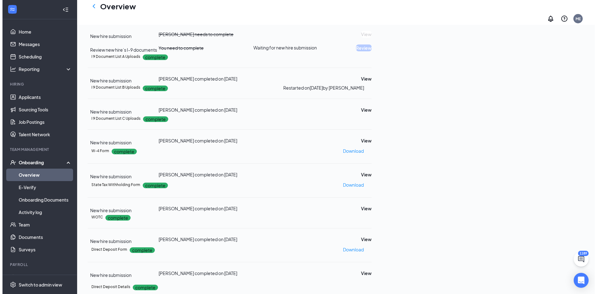
scroll to position [3, 0]
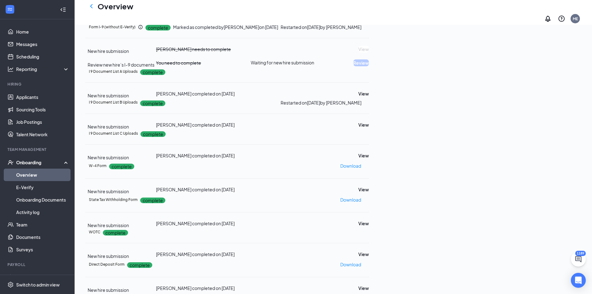
click at [376, 31] on icon "Ellipses" at bounding box center [373, 30] width 6 height 1
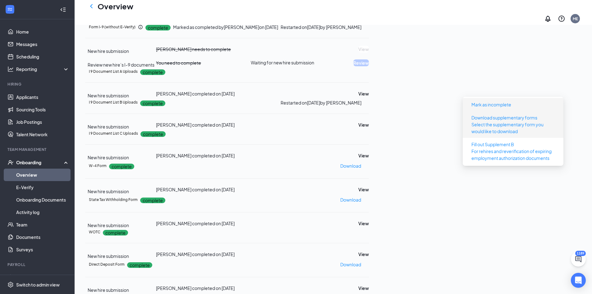
click at [487, 110] on li "Mark as incomplete" at bounding box center [513, 104] width 101 height 13
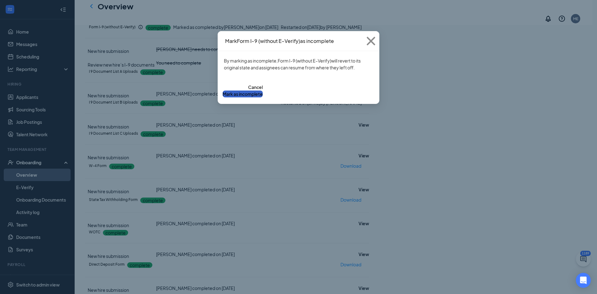
click at [263, 91] on button "Mark as incomplete" at bounding box center [243, 94] width 40 height 7
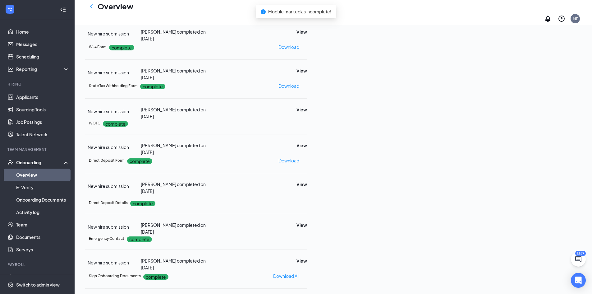
scroll to position [158, 0]
click at [33, 172] on link "Overview" at bounding box center [42, 175] width 53 height 12
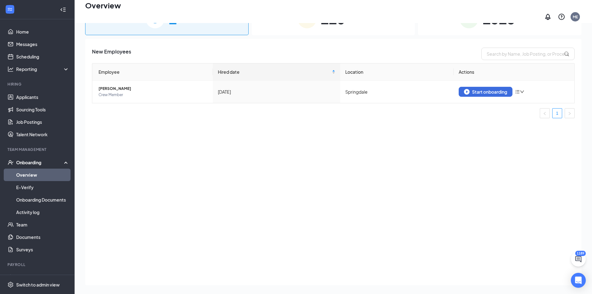
click at [491, 29] on div "1318 Completed" at bounding box center [500, 18] width 164 height 33
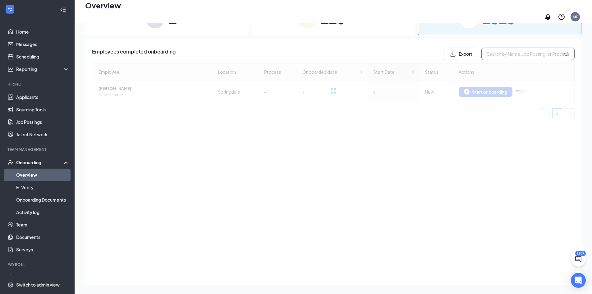
click at [494, 48] on input "text" at bounding box center [528, 54] width 93 height 12
paste input "Brumley"
type input "Brumley"
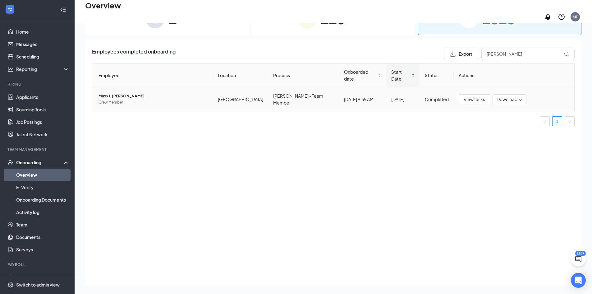
drag, startPoint x: 112, startPoint y: 85, endPoint x: 121, endPoint y: 100, distance: 17.4
click at [112, 93] on span "Maxx L Brumley" at bounding box center [153, 96] width 109 height 6
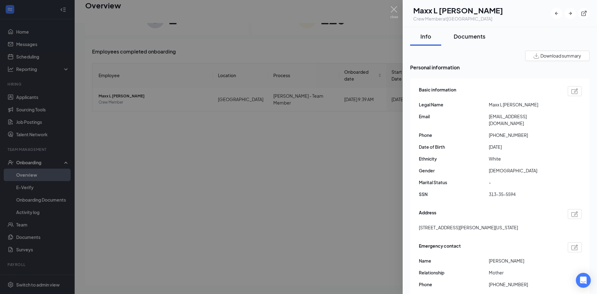
click at [471, 35] on div "Documents" at bounding box center [470, 36] width 32 height 8
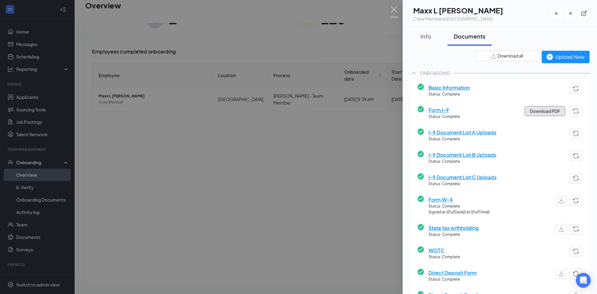
click at [543, 113] on button "Download PDF" at bounding box center [545, 111] width 41 height 10
click at [486, 133] on span "I-9 Document List A Uploads" at bounding box center [463, 132] width 68 height 8
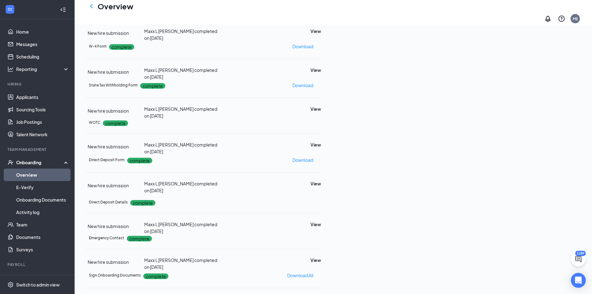
scroll to position [158, 0]
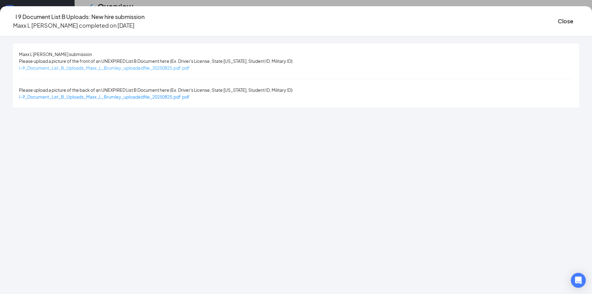
click at [190, 67] on span "I-9_Document_List_B_Uploads_Maxx_L_Brumley_uploadedfile_20250825.pdf.pdf" at bounding box center [104, 68] width 171 height 6
click at [558, 17] on button "Close" at bounding box center [566, 21] width 16 height 9
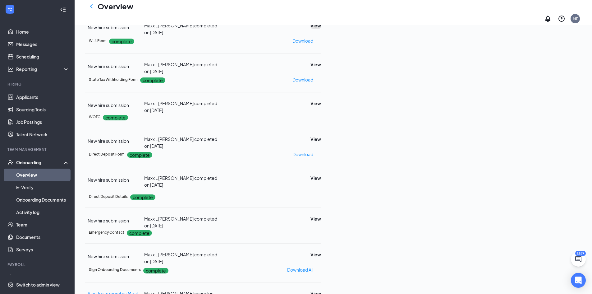
click at [321, 29] on button "View" at bounding box center [316, 25] width 11 height 7
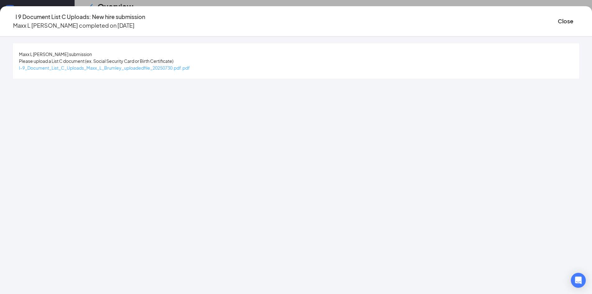
click at [178, 69] on span "I-9_Document_List_C_Uploads_Maxx_L_Brumley_uploadedfile_20250730.pdf.pdf" at bounding box center [104, 68] width 171 height 6
click at [558, 21] on button "Close" at bounding box center [566, 21] width 16 height 9
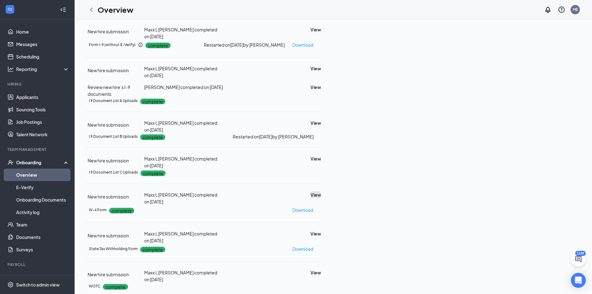
scroll to position [3, 0]
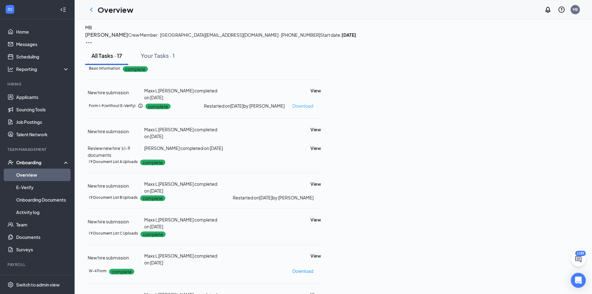
click at [313, 109] on p "Download" at bounding box center [303, 105] width 21 height 7
drag, startPoint x: 52, startPoint y: 173, endPoint x: 225, endPoint y: 126, distance: 178.8
click at [52, 173] on link "Overview" at bounding box center [42, 175] width 53 height 12
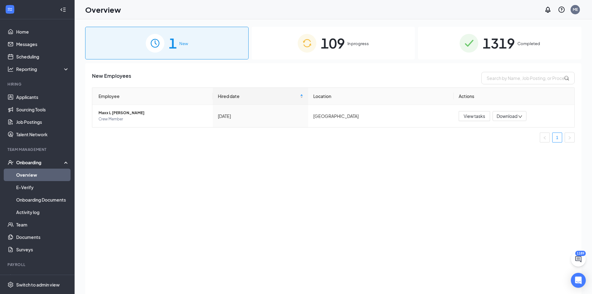
click at [498, 40] on span "1319" at bounding box center [499, 42] width 32 height 21
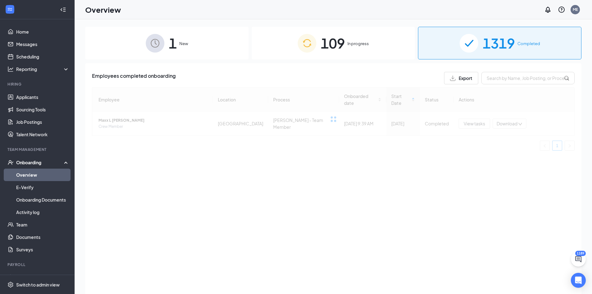
click at [508, 72] on div "Employees completed onboarding Export Employee Location Process Onboarded date …" at bounding box center [333, 186] width 497 height 246
click at [509, 79] on input "text" at bounding box center [528, 78] width 93 height 12
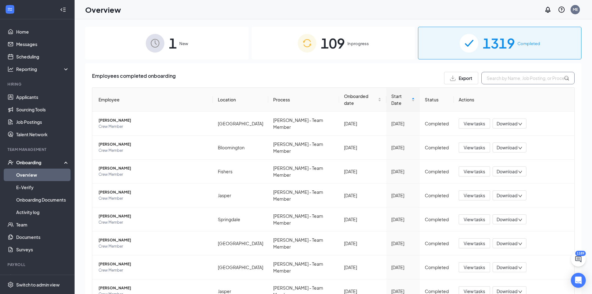
paste input "Lyons"
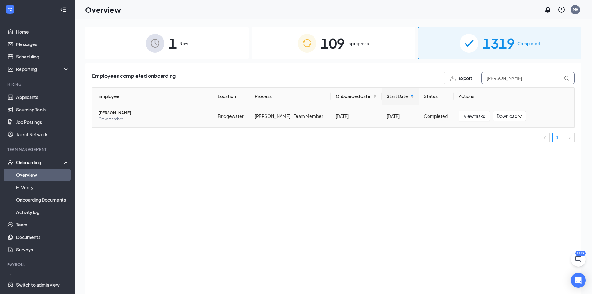
type input "Lyons"
click at [110, 114] on span "Cameron W Lyons" at bounding box center [153, 113] width 109 height 6
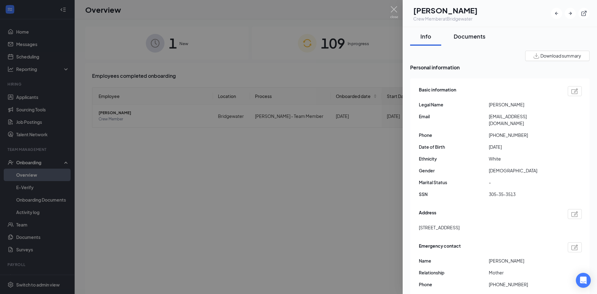
click at [463, 37] on div "Documents" at bounding box center [470, 36] width 32 height 8
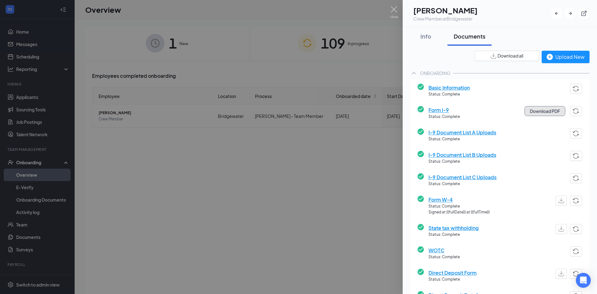
click at [539, 111] on button "Download PDF" at bounding box center [545, 111] width 41 height 10
click at [480, 134] on span "I-9 Document List A Uploads" at bounding box center [463, 132] width 68 height 8
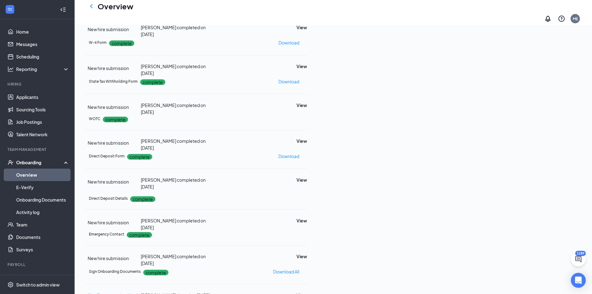
scroll to position [158, 0]
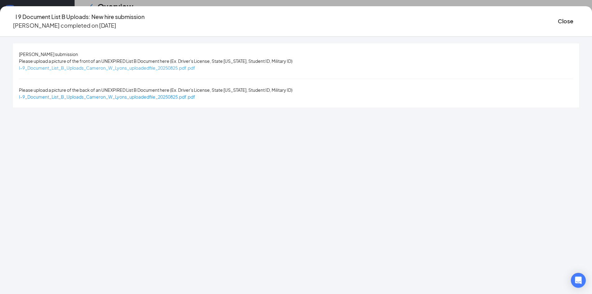
click at [172, 70] on span "I-9_Document_List_B_Uploads_Cameron_W_Lyons_uploadedfile_20250825.pdf.pdf" at bounding box center [107, 68] width 176 height 6
click at [558, 20] on button "Close" at bounding box center [566, 21] width 16 height 9
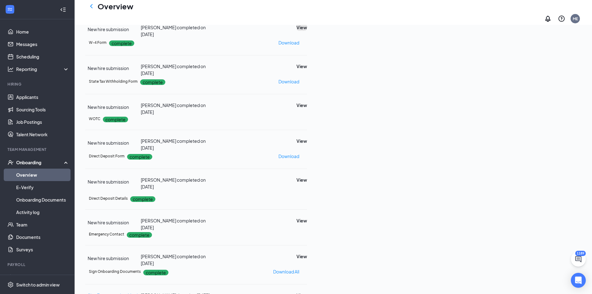
click at [307, 31] on button "View" at bounding box center [302, 27] width 11 height 7
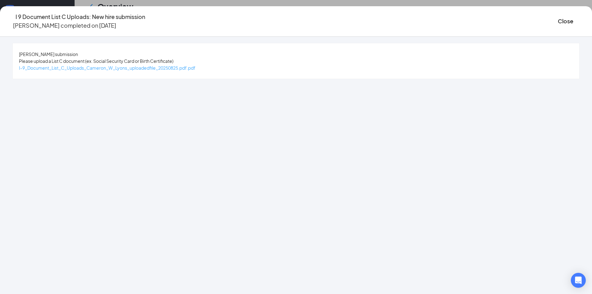
click at [156, 69] on span "I-9_Document_List_C_Uploads_Cameron_W_Lyons_uploadedfile_20250825.pdf.pdf" at bounding box center [107, 68] width 177 height 6
click at [558, 21] on button "Close" at bounding box center [566, 21] width 16 height 9
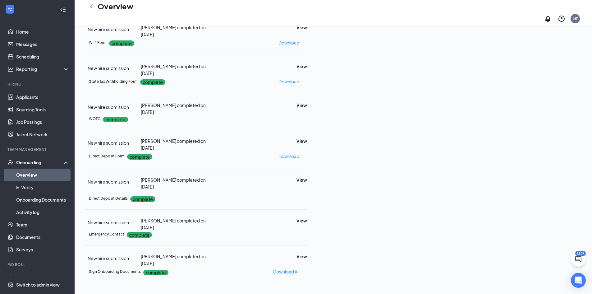
drag, startPoint x: 40, startPoint y: 177, endPoint x: 46, endPoint y: 176, distance: 6.3
click at [40, 177] on link "Overview" at bounding box center [42, 175] width 53 height 12
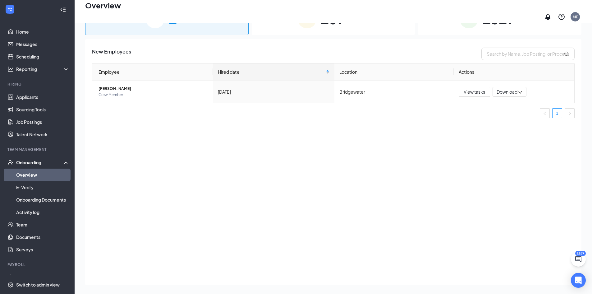
drag, startPoint x: 327, startPoint y: 25, endPoint x: 404, endPoint y: 36, distance: 77.6
click at [328, 25] on span "109" at bounding box center [333, 18] width 24 height 21
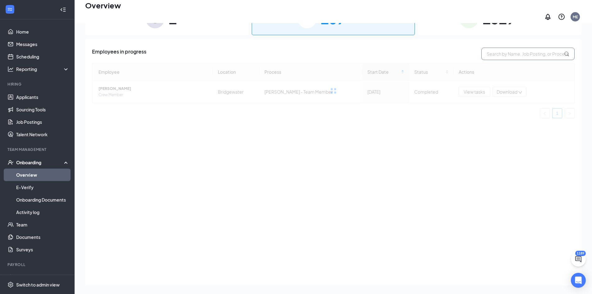
click at [493, 49] on input "text" at bounding box center [528, 54] width 93 height 12
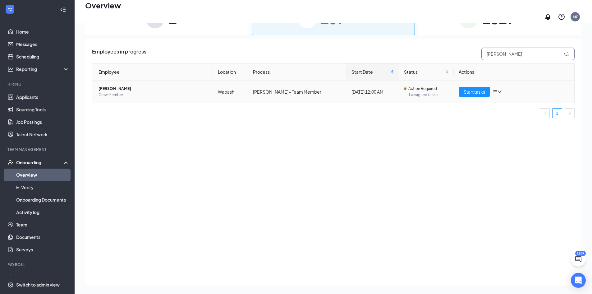
type input "macie"
click at [109, 86] on span "Macie R Holland" at bounding box center [153, 89] width 109 height 6
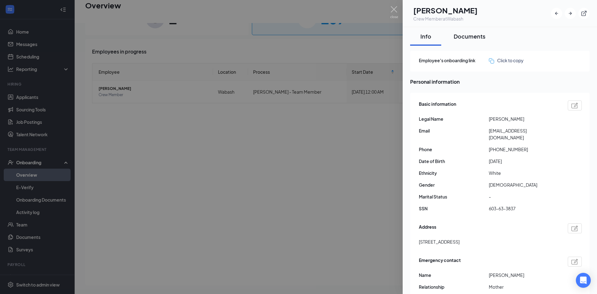
click at [468, 43] on button "Documents" at bounding box center [470, 36] width 44 height 19
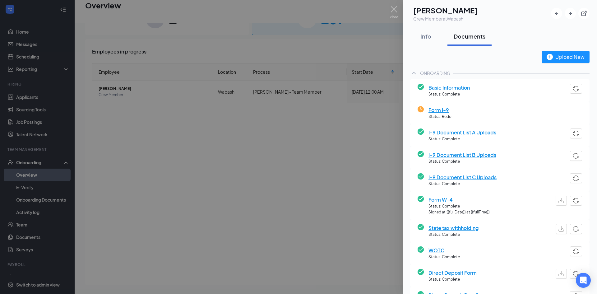
click at [487, 129] on span "I-9 Document List A Uploads" at bounding box center [463, 132] width 68 height 8
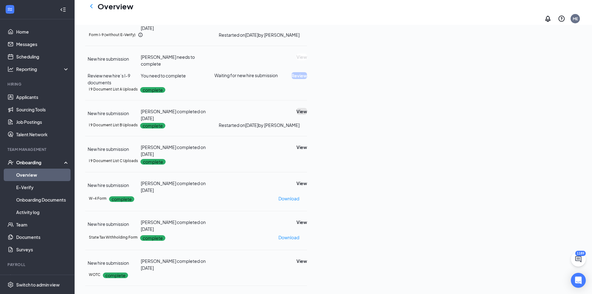
click at [307, 115] on button "View" at bounding box center [302, 111] width 11 height 7
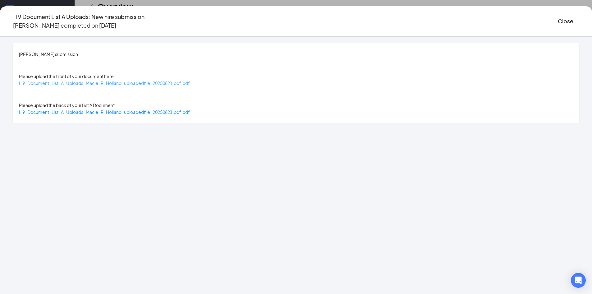
click at [169, 80] on span "I-9_Document_List_A_Uploads_Macie_R_Holland_uploadedfile_20250821.pdf.pdf" at bounding box center [104, 83] width 171 height 6
click at [558, 22] on button "Close" at bounding box center [566, 21] width 16 height 9
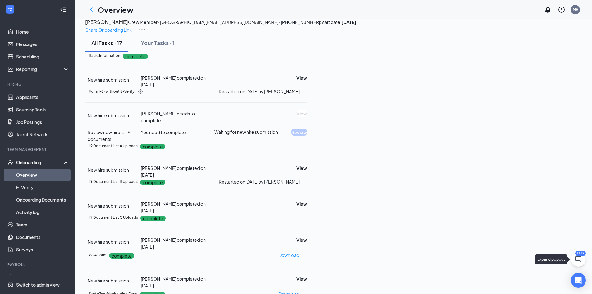
click at [582, 262] on icon "ChatActive" at bounding box center [579, 259] width 6 height 6
click at [536, 287] on icon "ChevronUp" at bounding box center [536, 285] width 7 height 7
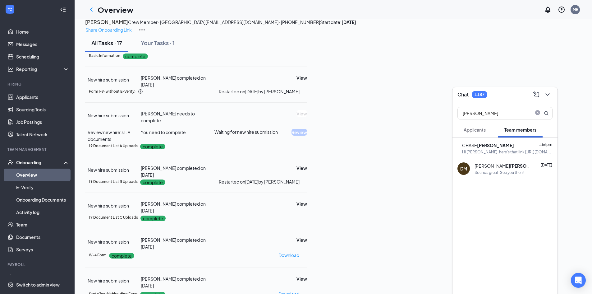
click at [132, 26] on p "Share Onboarding Link" at bounding box center [109, 29] width 46 height 7
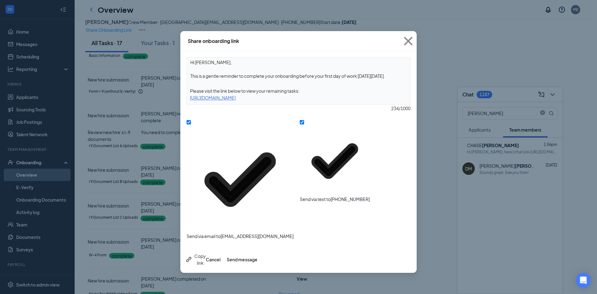
click at [206, 253] on div "Copy link" at bounding box center [195, 260] width 21 height 14
click at [221, 256] on button "Cancel" at bounding box center [213, 259] width 15 height 7
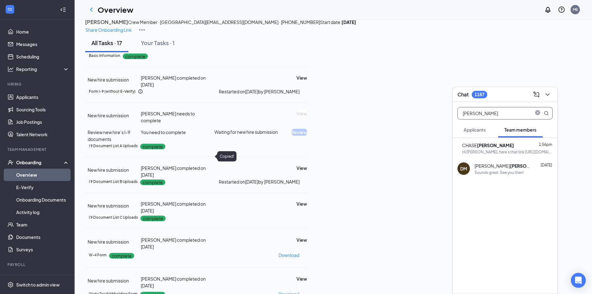
drag, startPoint x: 488, startPoint y: 114, endPoint x: 378, endPoint y: 114, distance: 110.1
type input "holland"
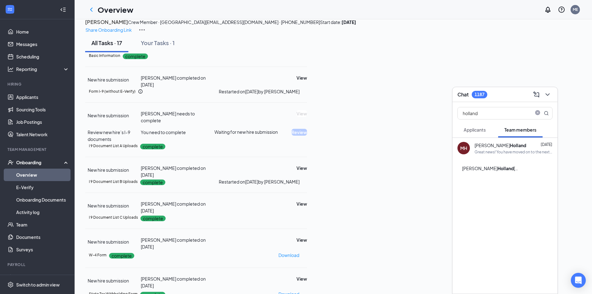
click at [498, 155] on div "MH Macie Holland Aug 21 Great news! You have moved on to the next stage of the …" at bounding box center [505, 148] width 105 height 21
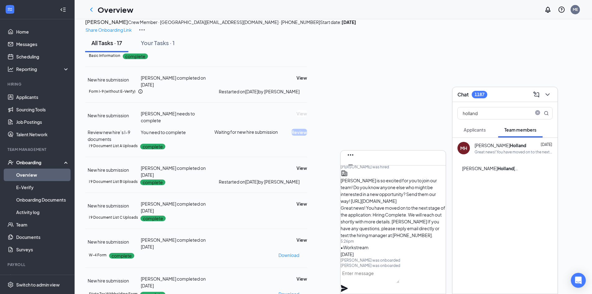
click at [400, 274] on textarea at bounding box center [370, 275] width 59 height 15
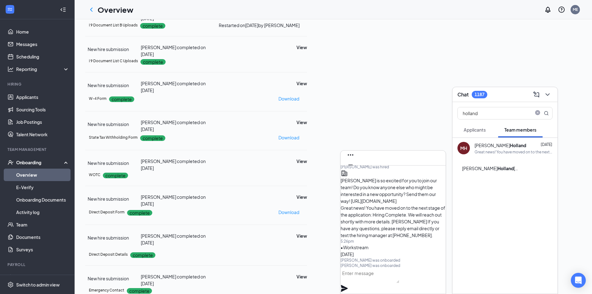
scroll to position [158, 0]
click at [307, 15] on button "View" at bounding box center [302, 11] width 11 height 7
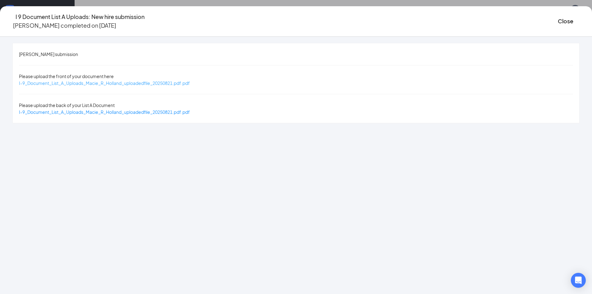
click at [185, 80] on span "I-9_Document_List_A_Uploads_Macie_R_Holland_uploadedfile_20250821.pdf.pdf" at bounding box center [104, 83] width 171 height 6
click at [558, 17] on button "Close" at bounding box center [566, 21] width 16 height 9
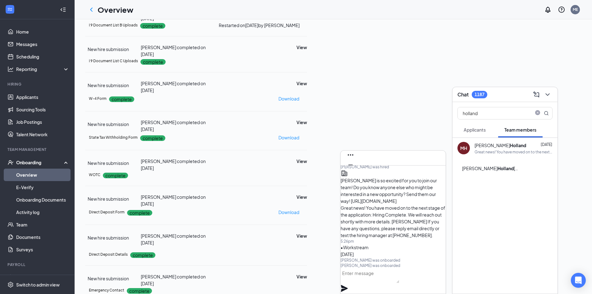
click at [385, 280] on textarea at bounding box center [370, 275] width 59 height 15
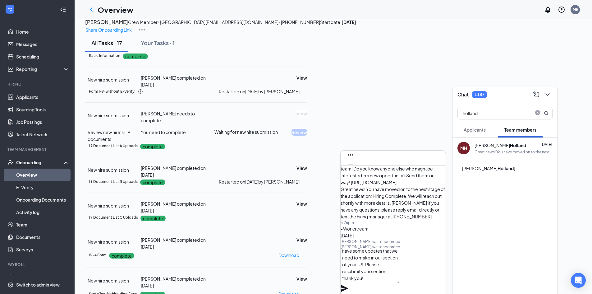
scroll to position [0, 0]
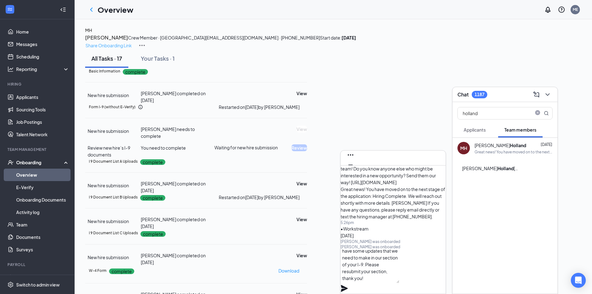
click at [132, 42] on p "Share Onboarding Link" at bounding box center [109, 45] width 46 height 7
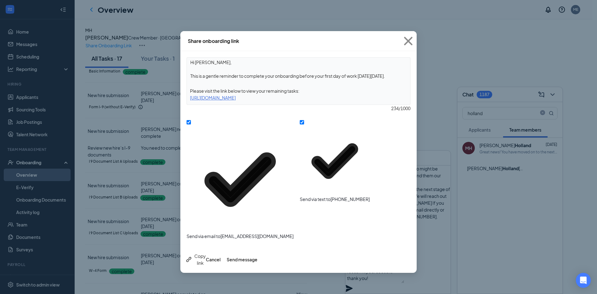
click at [205, 253] on div "Copy link" at bounding box center [195, 260] width 21 height 14
click at [374, 213] on div "Share onboarding link Hi Macie, This is a gentle reminder to complete your onbo…" at bounding box center [298, 147] width 597 height 294
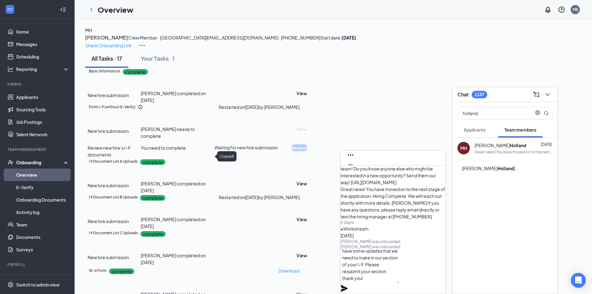
drag, startPoint x: 386, startPoint y: 279, endPoint x: 383, endPoint y: 278, distance: 3.8
click at [386, 280] on textarea "Hi Macie, we have some updates that we need to make in our section of your I-9.…" at bounding box center [370, 266] width 59 height 34
click at [364, 277] on textarea "Hi Macie, we have some updates that we need to make in our section of your I-9.…" at bounding box center [370, 266] width 59 height 34
paste textarea "https://www.workstream.us/j/onboarding/d1f7e947/employee?locale=en"
type textarea "Hi Macie, we have some updates that we need to make in our section of your I-9.…"
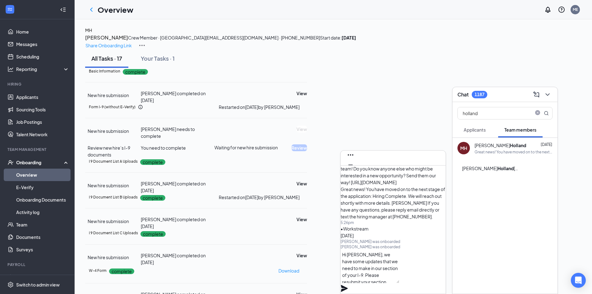
click at [348, 285] on icon "Plane" at bounding box center [344, 288] width 7 height 7
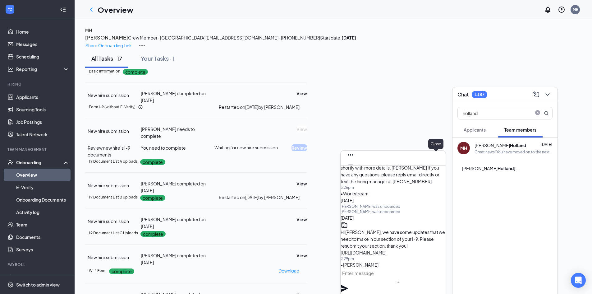
click at [355, 171] on icon "Cross" at bounding box center [350, 174] width 7 height 7
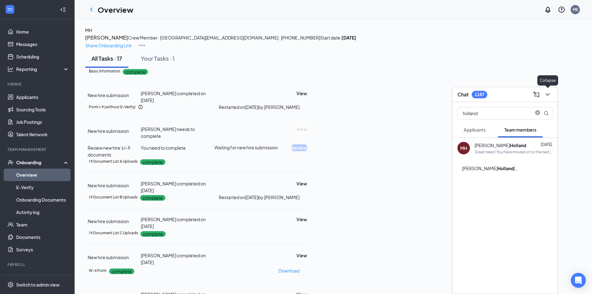
click at [545, 95] on icon "ChevronDown" at bounding box center [547, 94] width 7 height 7
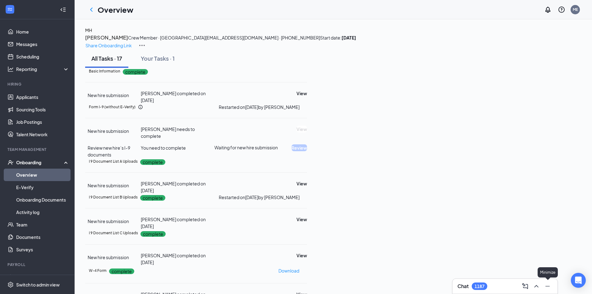
click at [546, 286] on icon "Minimize" at bounding box center [547, 285] width 7 height 7
drag, startPoint x: 45, startPoint y: 177, endPoint x: 128, endPoint y: 161, distance: 84.1
click at [45, 177] on link "Overview" at bounding box center [42, 175] width 53 height 12
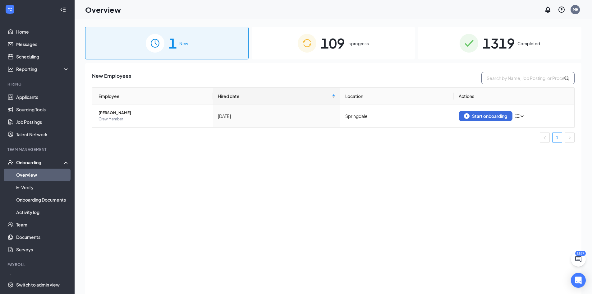
drag, startPoint x: 480, startPoint y: 52, endPoint x: 496, endPoint y: 73, distance: 27.1
click at [480, 52] on div "1319 Completed" at bounding box center [500, 43] width 164 height 33
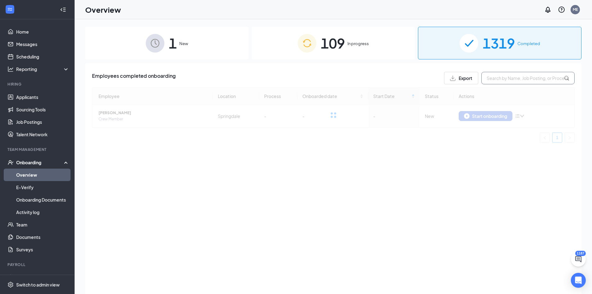
click at [498, 77] on input "text" at bounding box center [528, 78] width 93 height 12
paste input "Schilling"
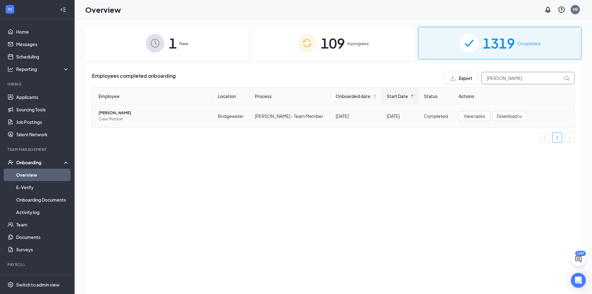
type input "Schilling"
click at [118, 113] on span "Carson Schilling" at bounding box center [153, 113] width 109 height 6
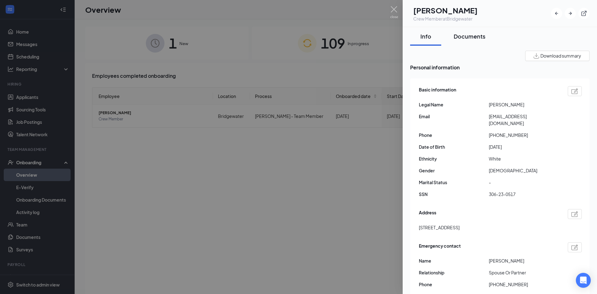
click at [478, 34] on div "Documents" at bounding box center [470, 36] width 32 height 8
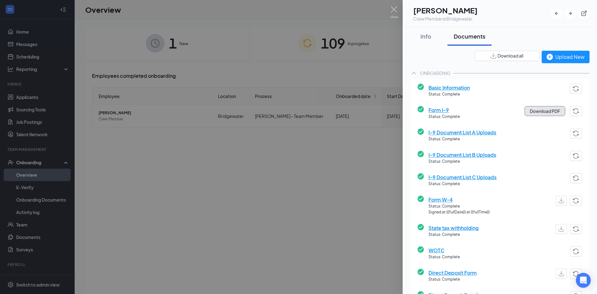
click at [534, 111] on button "Download PDF" at bounding box center [545, 111] width 41 height 10
drag, startPoint x: 483, startPoint y: 132, endPoint x: 489, endPoint y: 160, distance: 28.8
click at [483, 132] on span "I-9 Document List A Uploads" at bounding box center [463, 132] width 68 height 8
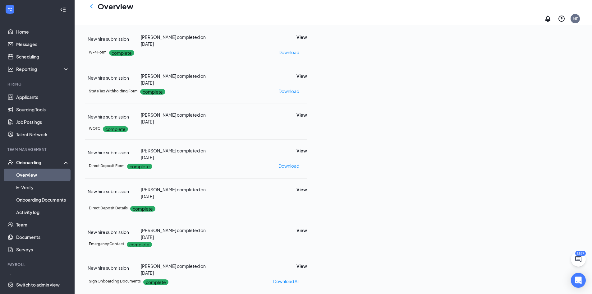
scroll to position [158, 0]
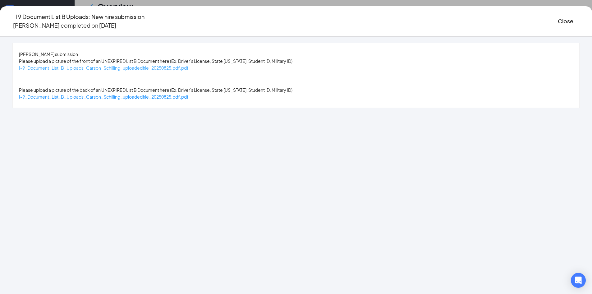
click at [189, 68] on span "I-9_Document_List_B_Uploads_Carson_Schilling_uploadedfile_20250825.pdf.pdf" at bounding box center [104, 68] width 170 height 6
click at [558, 18] on button "Close" at bounding box center [566, 21] width 16 height 9
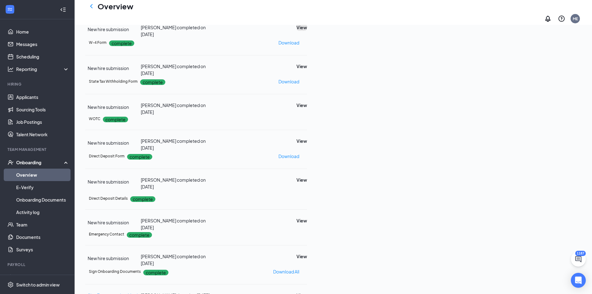
click at [307, 31] on button "View" at bounding box center [302, 27] width 11 height 7
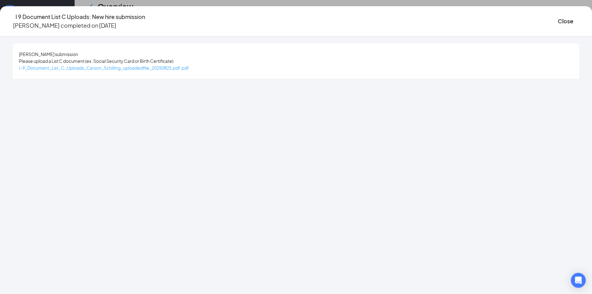
click at [189, 70] on span "I-9_Document_List_C_Uploads_Carson_Schilling_uploadedfile_20250825.pdf.pdf" at bounding box center [104, 68] width 170 height 6
click at [558, 21] on button "Close" at bounding box center [566, 21] width 16 height 9
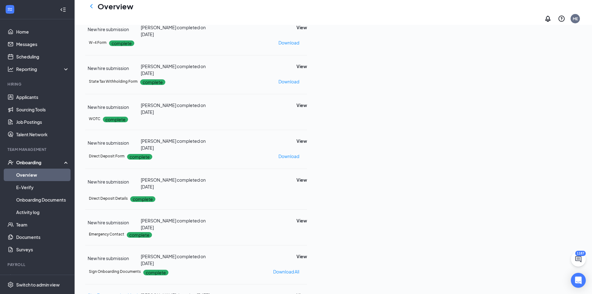
click at [55, 174] on link "Overview" at bounding box center [42, 175] width 53 height 12
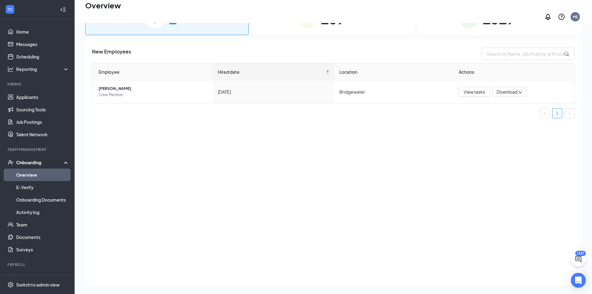
click at [322, 30] on div "109 In progress" at bounding box center [334, 18] width 164 height 33
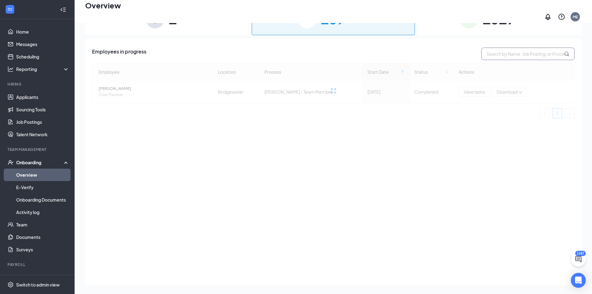
click at [490, 48] on input "text" at bounding box center [528, 54] width 93 height 12
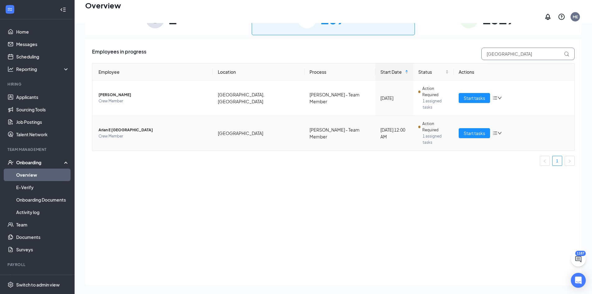
type input "PARIS"
click at [113, 127] on span "Arian E Paris" at bounding box center [153, 130] width 109 height 6
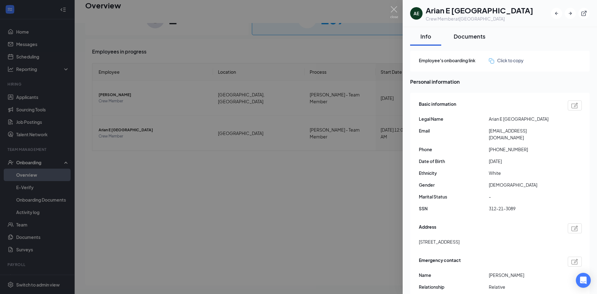
click at [469, 42] on button "Documents" at bounding box center [470, 36] width 44 height 19
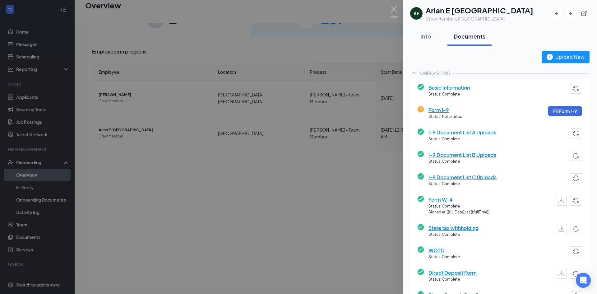
click at [481, 132] on span "I-9 Document List A Uploads" at bounding box center [463, 132] width 68 height 8
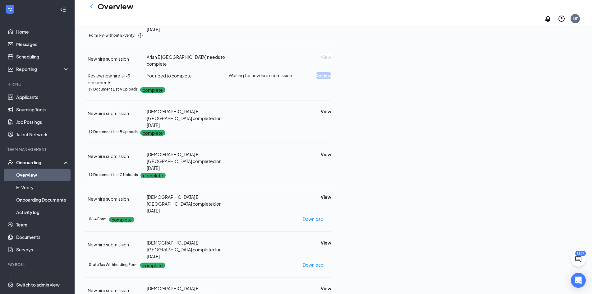
scroll to position [3, 0]
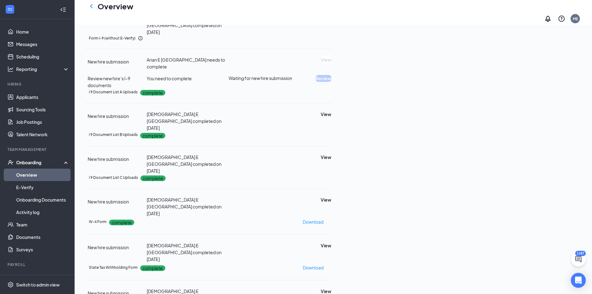
click at [338, 43] on icon "Ellipses" at bounding box center [335, 41] width 6 height 1
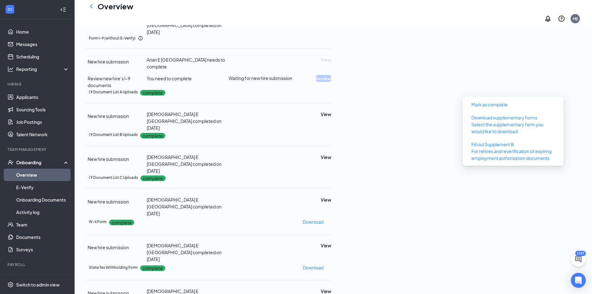
click at [332, 41] on div "Form I-9 (without E-Verify)" at bounding box center [210, 38] width 243 height 6
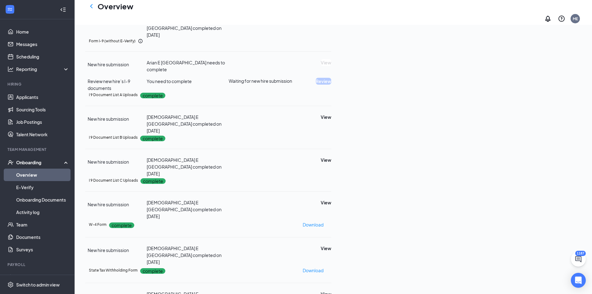
scroll to position [0, 0]
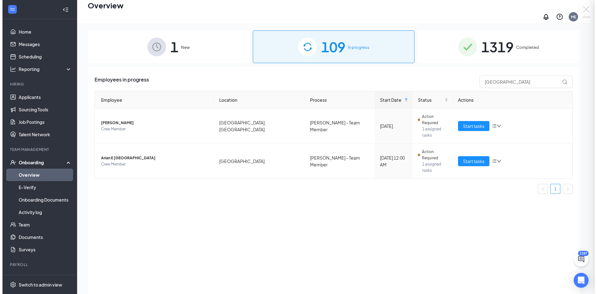
scroll to position [28, 0]
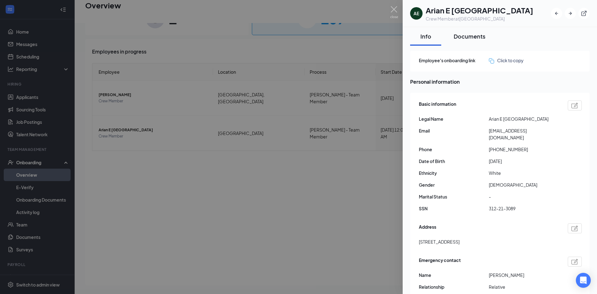
click at [475, 38] on div "Documents" at bounding box center [470, 36] width 32 height 8
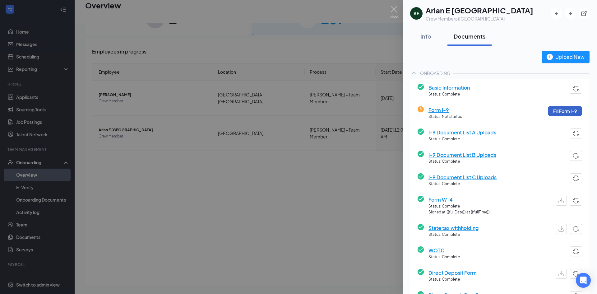
click at [565, 114] on button "Fill Form I-9" at bounding box center [565, 111] width 34 height 10
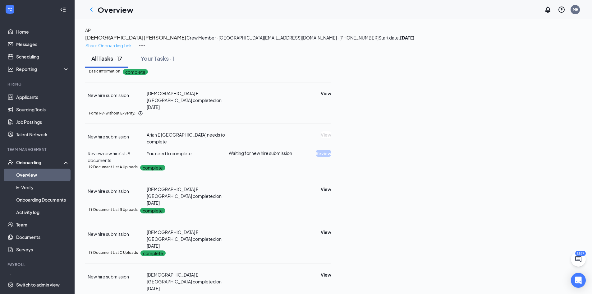
click at [132, 42] on p "Share Onboarding Link" at bounding box center [109, 45] width 46 height 7
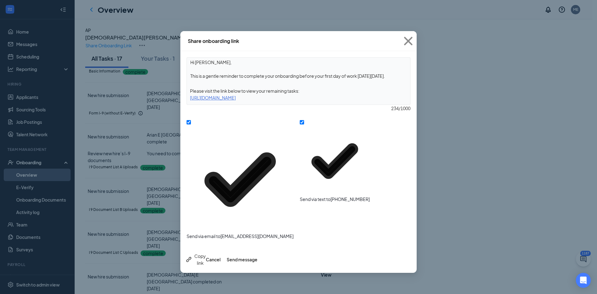
click at [206, 253] on div "Copy link" at bounding box center [195, 260] width 21 height 14
click at [405, 43] on icon "Cross" at bounding box center [408, 41] width 17 height 17
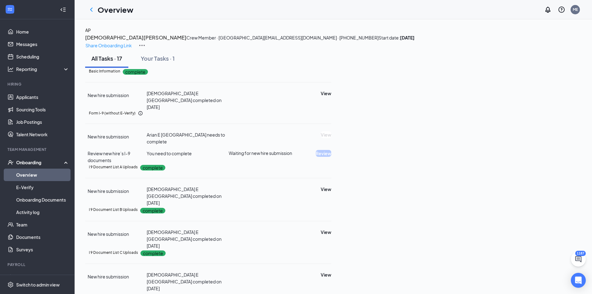
click at [578, 261] on icon "ChatActive" at bounding box center [578, 258] width 7 height 7
click at [536, 288] on icon "ChevronUp" at bounding box center [536, 285] width 7 height 7
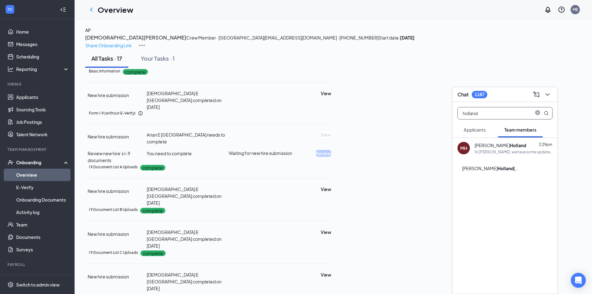
drag, startPoint x: 496, startPoint y: 116, endPoint x: 341, endPoint y: 124, distance: 154.8
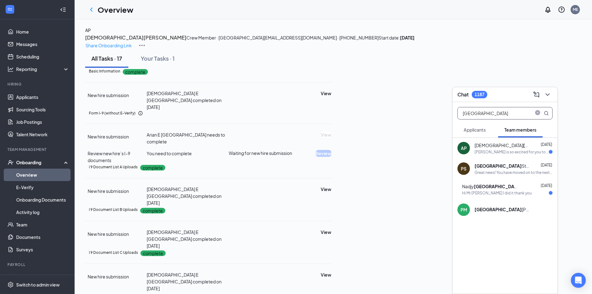
type input "PARIS"
click at [471, 153] on div "AP Arian Paris Aug 22 Culver's is so excited for you to join our team! Do you k…" at bounding box center [505, 148] width 105 height 21
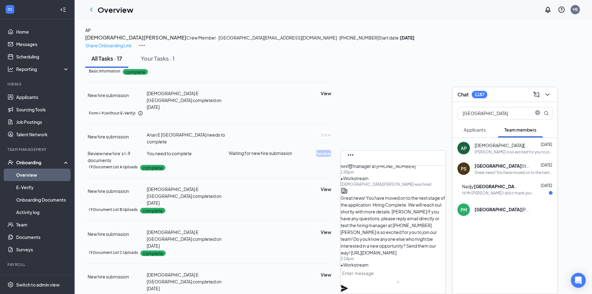
click at [396, 277] on textarea at bounding box center [370, 275] width 59 height 15
paste textarea "[URL][DOMAIN_NAME]"
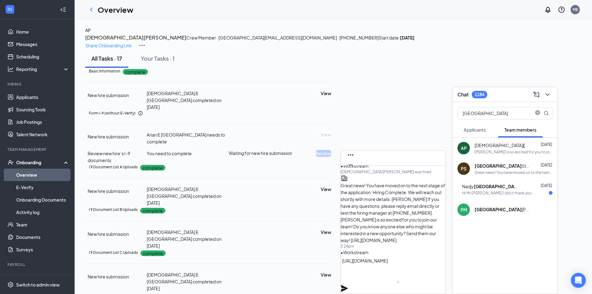
scroll to position [0, 0]
type textarea "[URL][DOMAIN_NAME]"
click at [348, 285] on icon "Plane" at bounding box center [344, 288] width 7 height 7
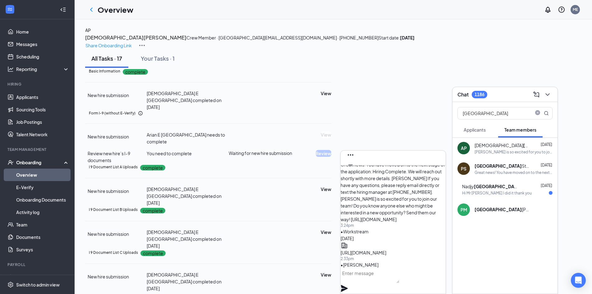
scroll to position [0, 0]
click at [355, 171] on icon "Cross" at bounding box center [350, 174] width 7 height 7
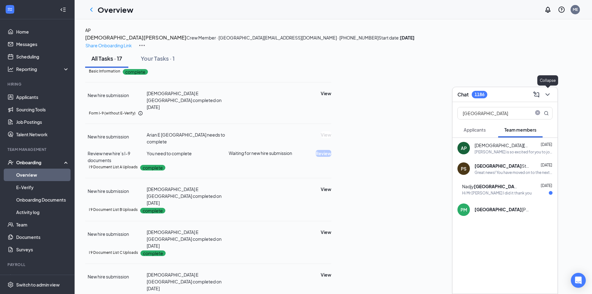
click at [548, 98] on icon "ChevronDown" at bounding box center [547, 94] width 7 height 7
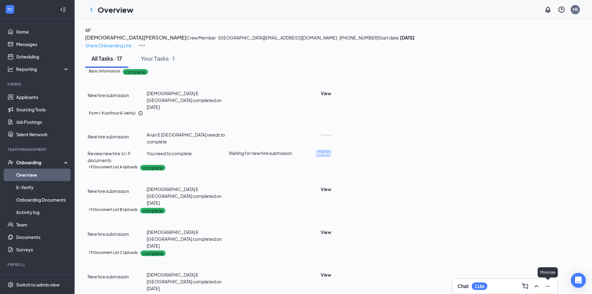
click at [547, 286] on icon "Minimize" at bounding box center [547, 285] width 7 height 7
click at [33, 175] on link "Overview" at bounding box center [42, 175] width 53 height 12
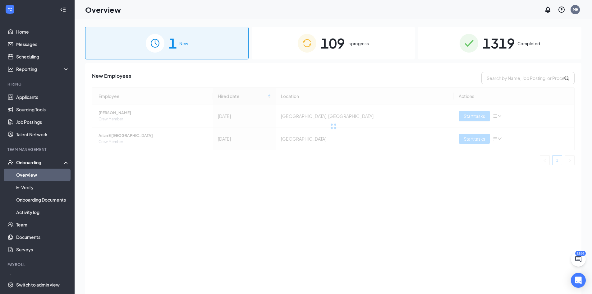
click at [501, 52] on span "1319" at bounding box center [499, 42] width 32 height 21
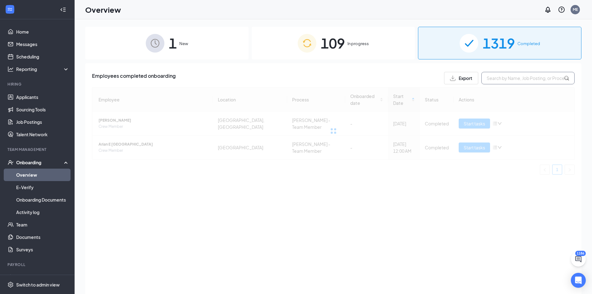
click at [512, 75] on input "text" at bounding box center [528, 78] width 93 height 12
paste input "Bailee"
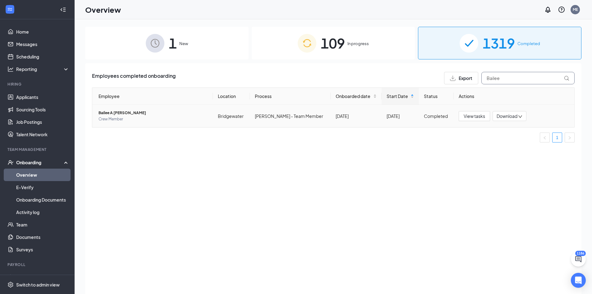
type input "Bailee"
click at [116, 112] on span "Bailee A Mays" at bounding box center [153, 113] width 109 height 6
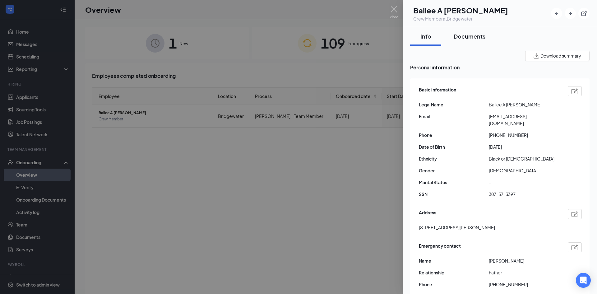
click at [474, 37] on div "Documents" at bounding box center [470, 36] width 32 height 8
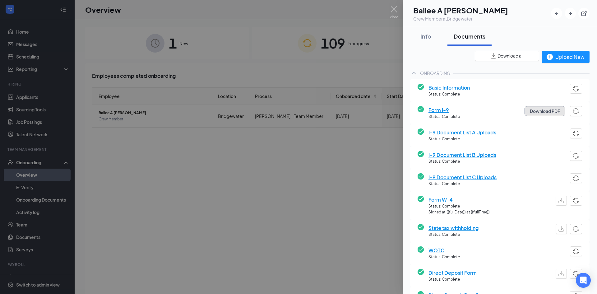
click at [533, 109] on button "Download PDF" at bounding box center [545, 111] width 41 height 10
click at [475, 131] on span "I-9 Document List A Uploads" at bounding box center [463, 132] width 68 height 8
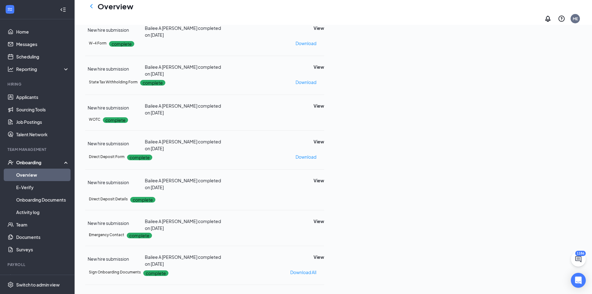
scroll to position [158, 0]
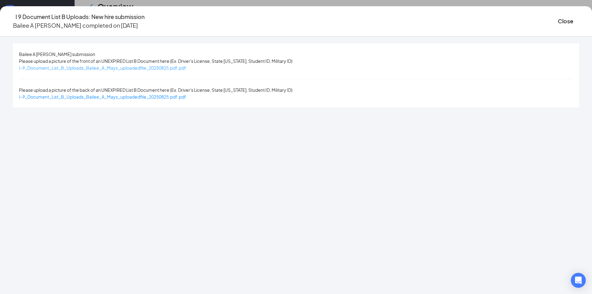
click at [166, 69] on span "I-9_Document_List_B_Uploads_Bailee_A_Mays_uploadedfile_20250825.pdf.pdf" at bounding box center [102, 68] width 167 height 6
click at [558, 23] on button "Close" at bounding box center [566, 21] width 16 height 9
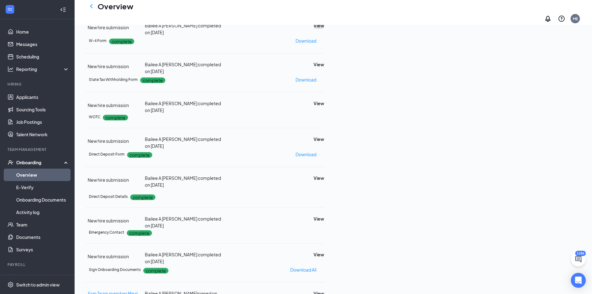
click at [324, 29] on button "View" at bounding box center [319, 25] width 11 height 7
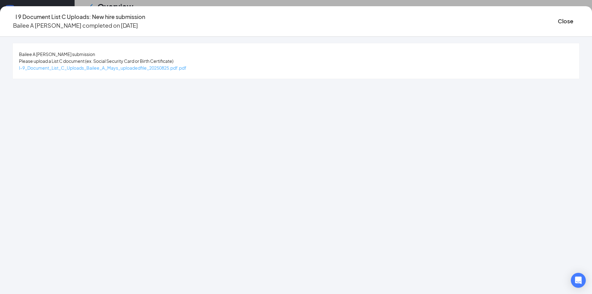
click at [162, 66] on span "I-9_Document_List_C_Uploads_Bailee_A_Mays_uploadedfile_20250825.pdf.pdf" at bounding box center [103, 68] width 168 height 6
click at [558, 19] on button "Close" at bounding box center [566, 21] width 16 height 9
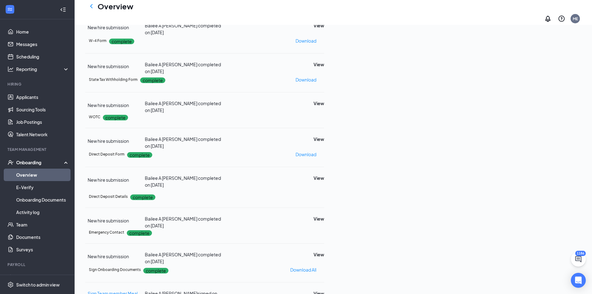
drag, startPoint x: 42, startPoint y: 174, endPoint x: 96, endPoint y: 158, distance: 56.8
click at [42, 174] on link "Overview" at bounding box center [42, 175] width 53 height 12
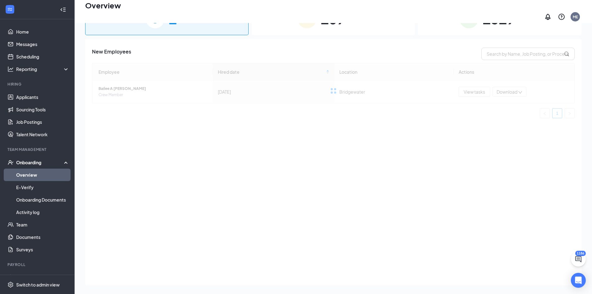
click at [492, 27] on div "1319 Completed" at bounding box center [500, 18] width 164 height 33
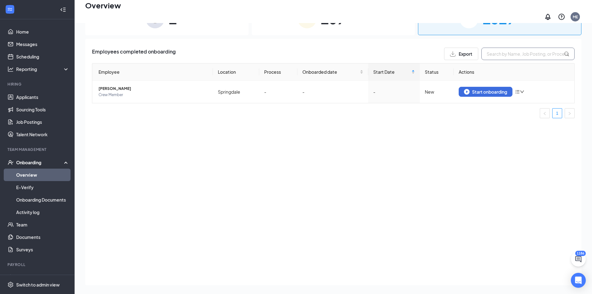
click at [500, 53] on input "text" at bounding box center [528, 54] width 93 height 12
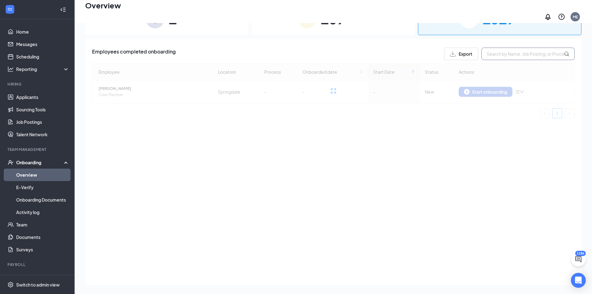
paste input "Reilly"
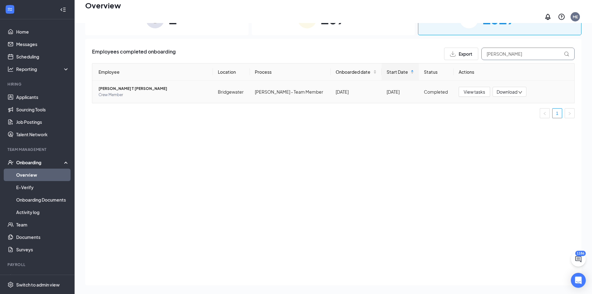
type input "Reilly"
click at [121, 86] on span "Jackson T Reilly" at bounding box center [153, 89] width 109 height 6
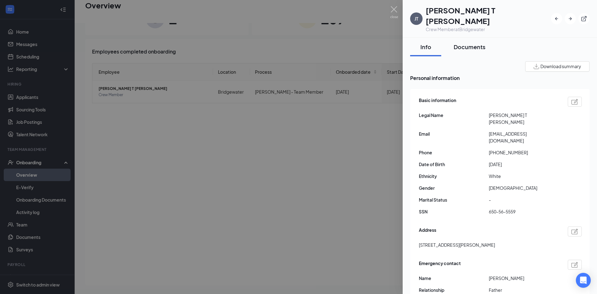
click at [468, 43] on div "Documents" at bounding box center [470, 47] width 32 height 8
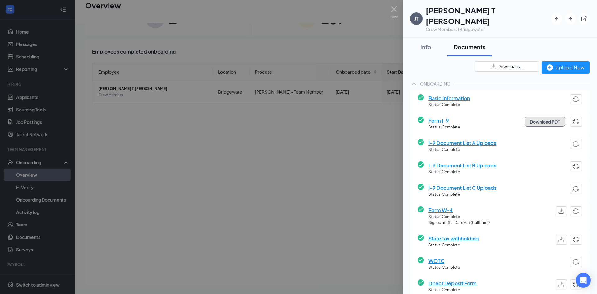
click at [538, 117] on button "Download PDF" at bounding box center [545, 122] width 41 height 10
click at [469, 139] on span "I-9 Document List A Uploads" at bounding box center [463, 143] width 68 height 8
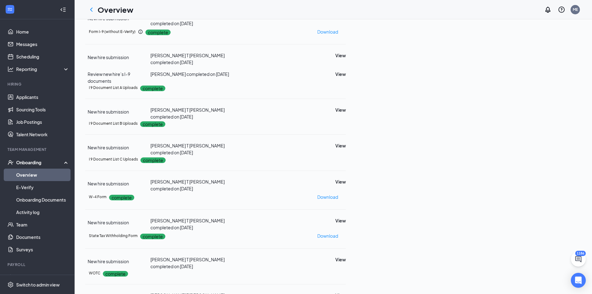
scroll to position [158, 0]
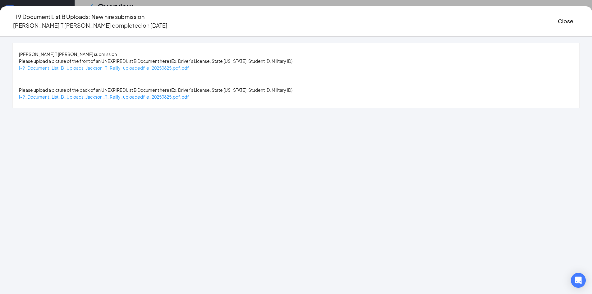
click at [138, 70] on span "I-9_Document_List_B_Uploads_Jackson_T_Reilly_uploadedfile_20250825.pdf.pdf" at bounding box center [104, 68] width 170 height 6
click at [558, 17] on button "Close" at bounding box center [566, 21] width 16 height 9
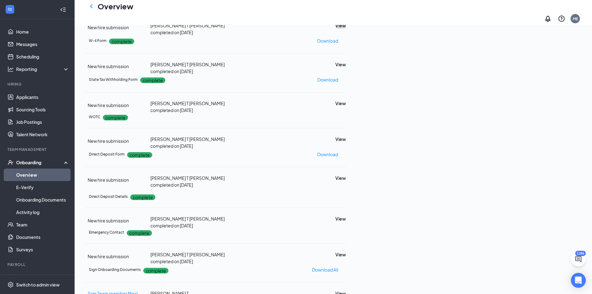
click at [346, 29] on button "View" at bounding box center [341, 25] width 11 height 7
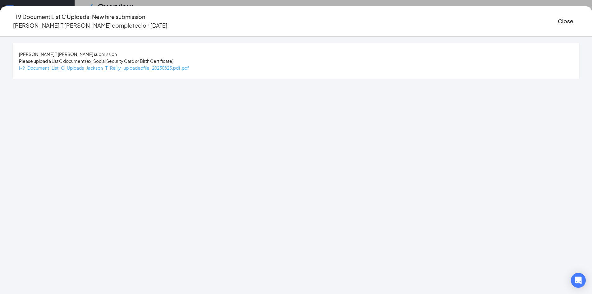
click at [172, 70] on span "I-9_Document_List_C_Uploads_Jackson_T_Reilly_uploadedfile_20250825.pdf.pdf" at bounding box center [104, 68] width 170 height 6
click at [558, 18] on button "Close" at bounding box center [566, 21] width 16 height 9
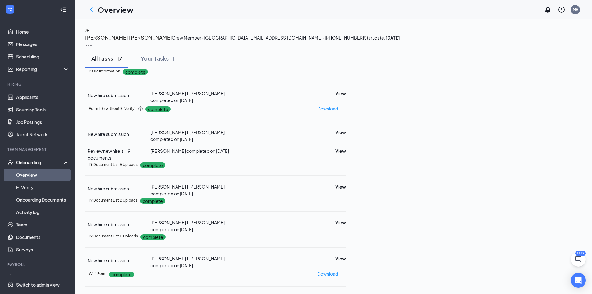
drag, startPoint x: 40, startPoint y: 181, endPoint x: 40, endPoint y: 174, distance: 7.2
click at [40, 181] on link "Overview" at bounding box center [42, 175] width 53 height 12
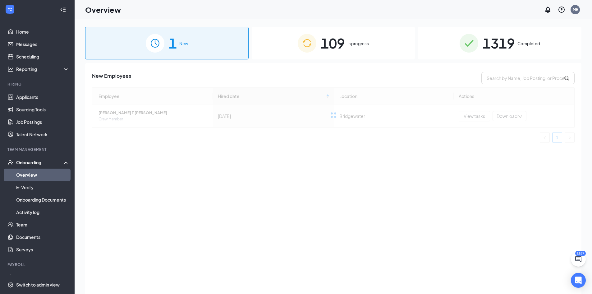
drag, startPoint x: 326, startPoint y: 33, endPoint x: 357, endPoint y: 58, distance: 40.0
click at [326, 34] on span "109" at bounding box center [333, 42] width 24 height 21
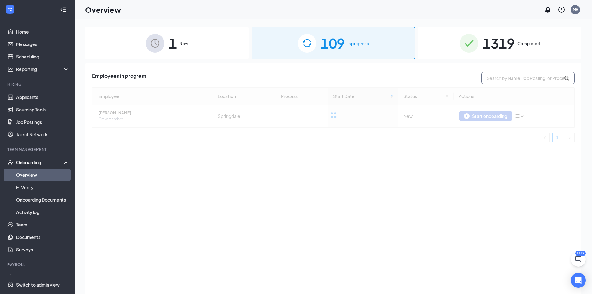
drag, startPoint x: 509, startPoint y: 70, endPoint x: 512, endPoint y: 75, distance: 5.9
click at [509, 70] on div "Employees in progress Employee Location Process Start Date Status Actions Amiya…" at bounding box center [333, 186] width 497 height 246
click at [513, 75] on input "text" at bounding box center [528, 78] width 93 height 12
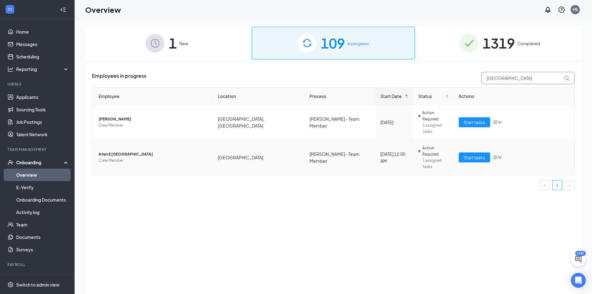
type input "PARIS"
click at [112, 151] on span "Arian E Paris" at bounding box center [153, 154] width 109 height 6
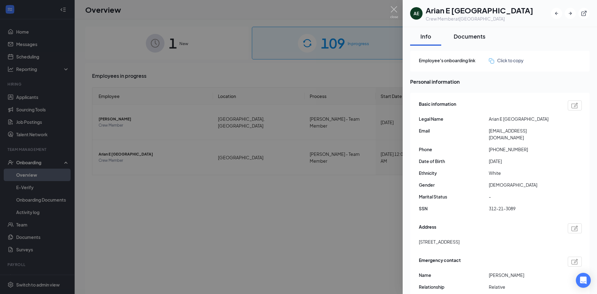
click at [468, 36] on div "Documents" at bounding box center [470, 36] width 32 height 8
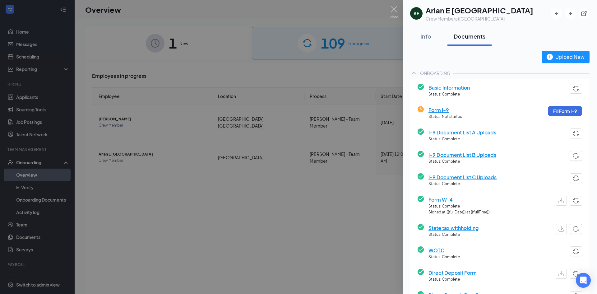
click at [488, 130] on span "I-9 Document List A Uploads" at bounding box center [463, 132] width 68 height 8
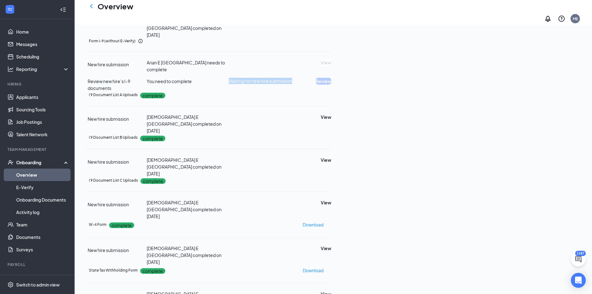
drag, startPoint x: 443, startPoint y: 128, endPoint x: 378, endPoint y: 128, distance: 65.0
click at [301, 84] on div "Waiting for new hire submission" at bounding box center [265, 81] width 72 height 6
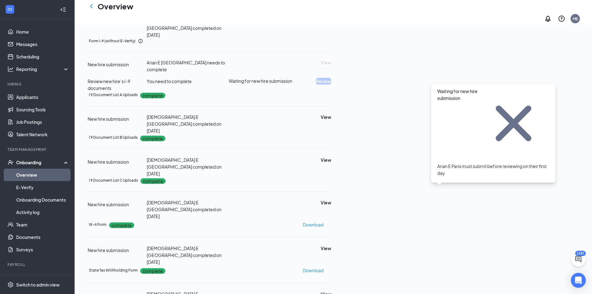
click at [332, 44] on div "Form I-9 (without E-Verify)" at bounding box center [210, 41] width 243 height 6
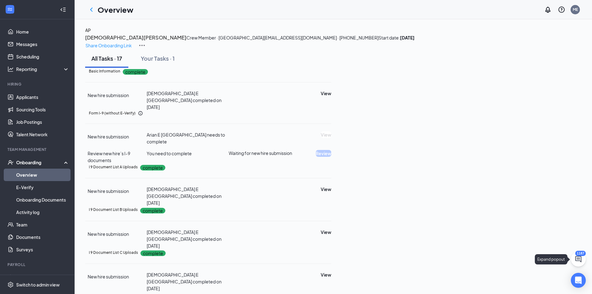
click at [580, 256] on icon "ChatActive" at bounding box center [579, 259] width 6 height 6
click at [132, 42] on p "Share Onboarding Link" at bounding box center [109, 45] width 46 height 7
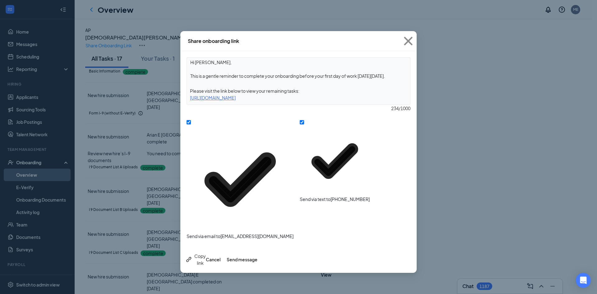
click at [204, 253] on div "Copy link" at bounding box center [195, 260] width 21 height 14
click at [410, 39] on icon "Cross" at bounding box center [408, 41] width 8 height 8
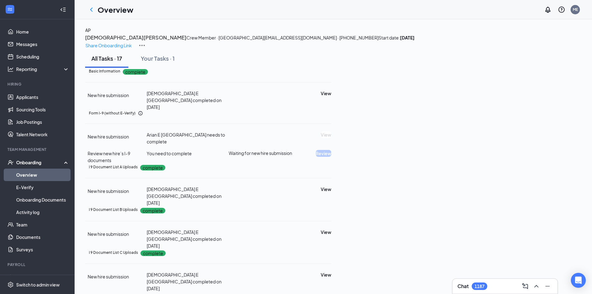
drag, startPoint x: 53, startPoint y: 176, endPoint x: 117, endPoint y: 160, distance: 65.1
click at [53, 176] on link "Overview" at bounding box center [42, 175] width 53 height 12
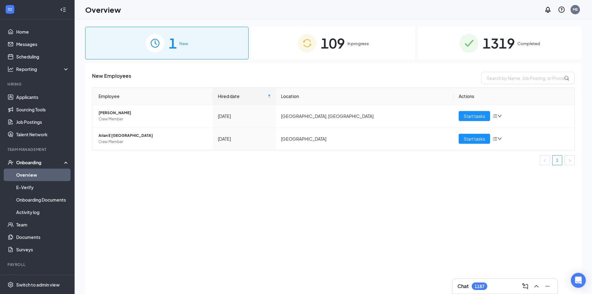
click at [500, 51] on span "1319" at bounding box center [499, 42] width 32 height 21
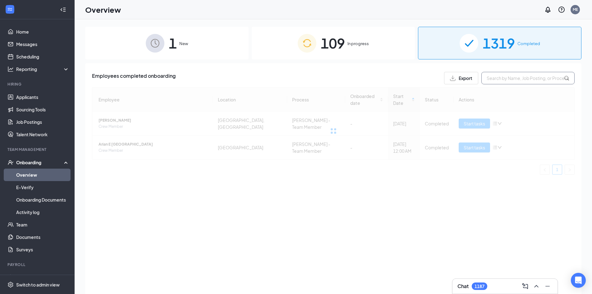
click at [512, 74] on input "text" at bounding box center [528, 78] width 93 height 12
paste input "Blayne"
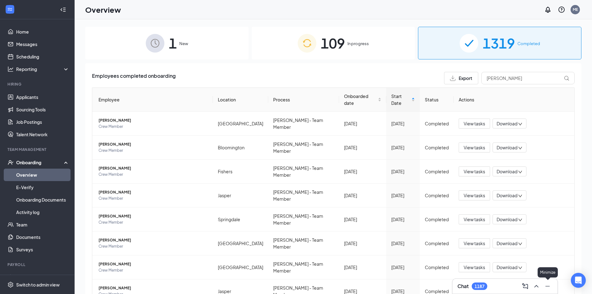
click at [546, 288] on icon "Minimize" at bounding box center [547, 285] width 7 height 7
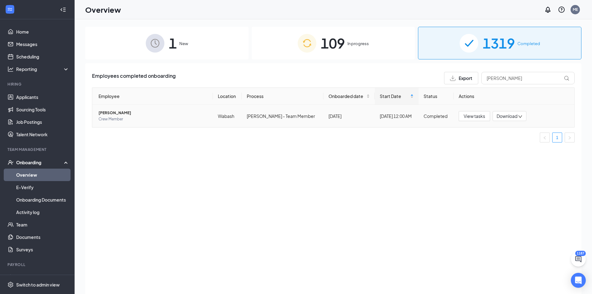
click at [523, 118] on icon "down" at bounding box center [520, 116] width 4 height 4
click at [522, 148] on div "Download files" at bounding box center [518, 158] width 43 height 20
drag, startPoint x: 494, startPoint y: 77, endPoint x: 434, endPoint y: 77, distance: 60.0
click at [435, 77] on div "Employees completed onboarding Export Blayne" at bounding box center [333, 78] width 483 height 12
paste input "Cornett"
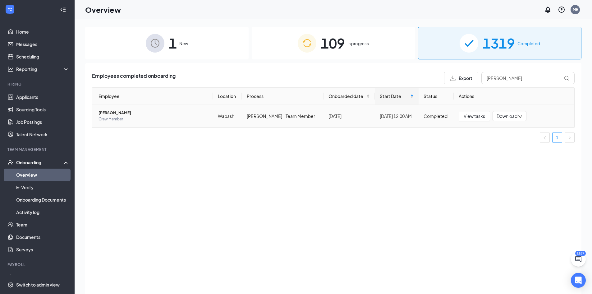
click at [518, 118] on icon "down" at bounding box center [520, 116] width 4 height 4
click at [513, 148] on div "Download files" at bounding box center [514, 158] width 43 height 20
drag, startPoint x: 507, startPoint y: 79, endPoint x: 377, endPoint y: 71, distance: 130.3
click at [378, 71] on div "Employees completed onboarding Export Cornett Employee Location Process Onboard…" at bounding box center [333, 186] width 497 height 246
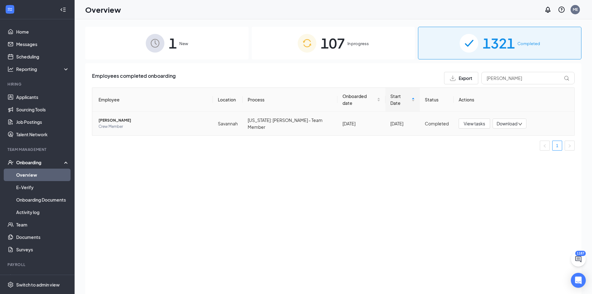
click at [518, 122] on icon "down" at bounding box center [520, 124] width 4 height 4
click at [509, 148] on div "Download files" at bounding box center [514, 158] width 43 height 20
drag, startPoint x: 487, startPoint y: 76, endPoint x: 445, endPoint y: 76, distance: 41.7
click at [446, 76] on div "Export alan g" at bounding box center [509, 78] width 131 height 12
paste input "Gadson"
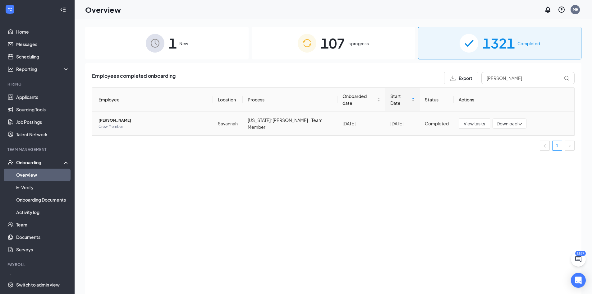
click at [520, 122] on icon "down" at bounding box center [520, 124] width 4 height 4
click at [516, 148] on div "Download files" at bounding box center [514, 158] width 43 height 20
drag, startPoint x: 502, startPoint y: 77, endPoint x: 441, endPoint y: 77, distance: 60.3
click at [444, 77] on div "Export Gadson" at bounding box center [509, 78] width 131 height 12
paste input "Lyons"
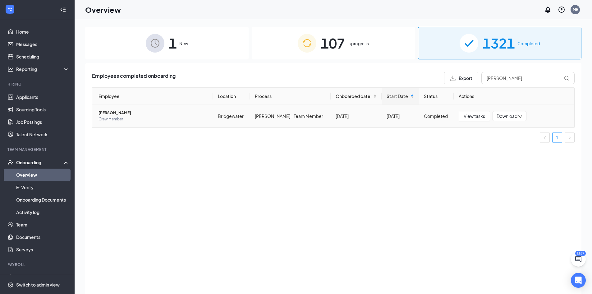
click at [519, 116] on icon "down" at bounding box center [521, 116] width 4 height 2
click at [515, 148] on div "Download files" at bounding box center [514, 158] width 43 height 20
drag, startPoint x: 374, startPoint y: 79, endPoint x: 331, endPoint y: 79, distance: 42.9
click at [334, 79] on div "Employees completed onboarding Export Lyons" at bounding box center [333, 78] width 483 height 12
type input "holland"
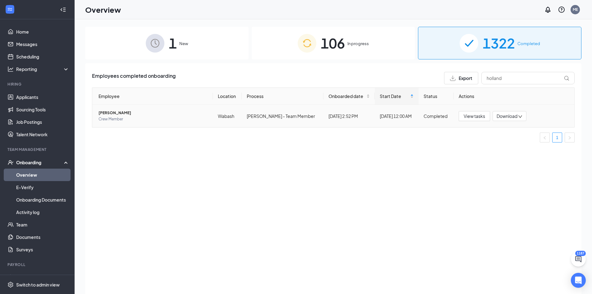
click at [110, 113] on span "Macie R Holland" at bounding box center [153, 113] width 109 height 6
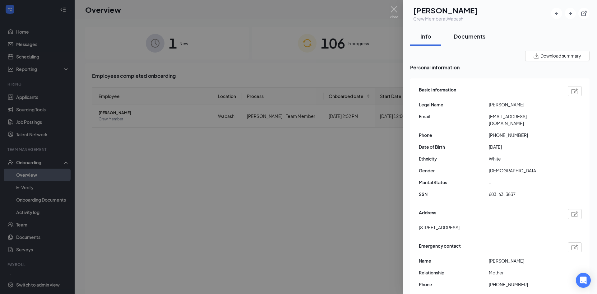
click at [472, 38] on div "Documents" at bounding box center [470, 36] width 32 height 8
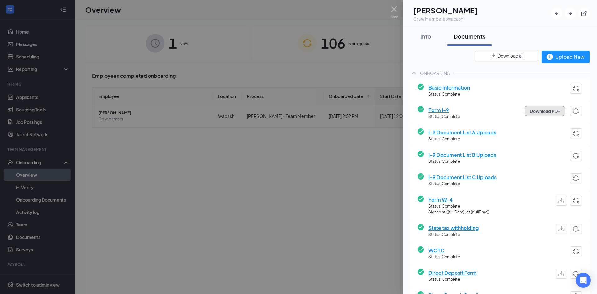
click at [545, 109] on button "Download PDF" at bounding box center [545, 111] width 41 height 10
click at [493, 134] on span "I-9 Document List A Uploads" at bounding box center [463, 132] width 68 height 8
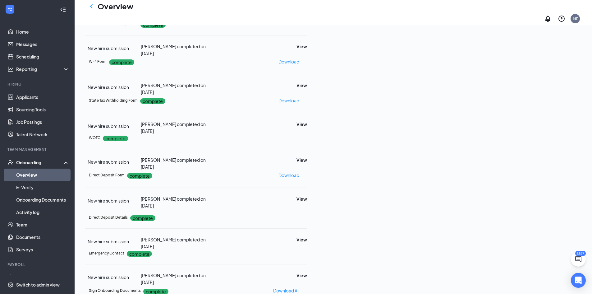
scroll to position [127, 0]
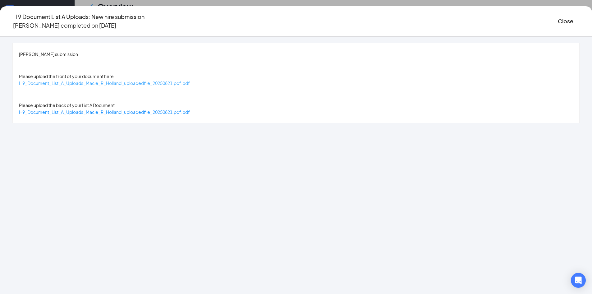
click at [132, 80] on span "I-9_Document_List_A_Uploads_Macie_R_Holland_uploadedfile_20250821.pdf.pdf" at bounding box center [104, 83] width 171 height 6
click at [558, 17] on button "Close" at bounding box center [566, 21] width 16 height 9
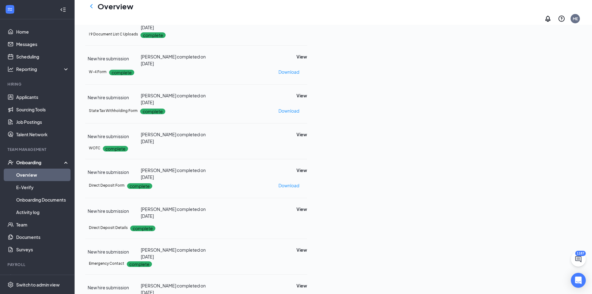
click at [49, 176] on link "Overview" at bounding box center [42, 175] width 53 height 12
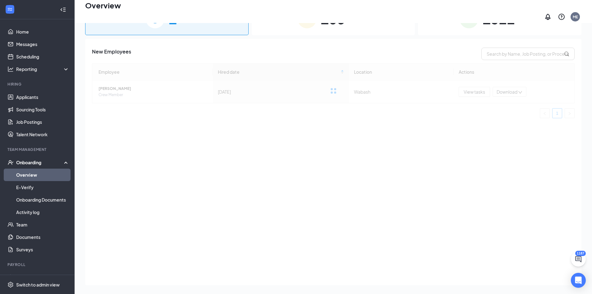
click at [476, 30] on div "1322 Completed" at bounding box center [500, 18] width 164 height 33
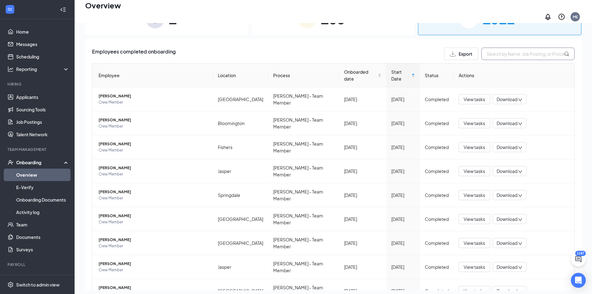
click at [504, 48] on input "text" at bounding box center [528, 54] width 93 height 12
paste input "Schilling"
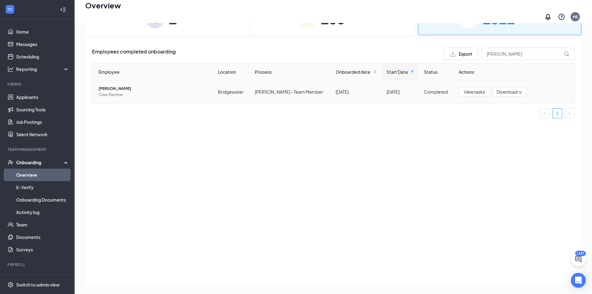
click at [521, 90] on icon "down" at bounding box center [520, 92] width 4 height 4
click at [526, 120] on div "Download files" at bounding box center [518, 130] width 43 height 20
drag, startPoint x: 484, startPoint y: 49, endPoint x: 426, endPoint y: 45, distance: 58.0
click at [426, 48] on div "Employees completed onboarding Export Schilling" at bounding box center [333, 54] width 483 height 12
paste input "Bailee"
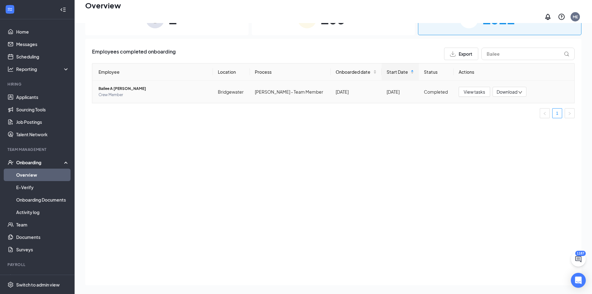
click at [518, 90] on icon "down" at bounding box center [520, 92] width 4 height 4
click at [520, 120] on div "Download files" at bounding box center [514, 130] width 43 height 20
drag, startPoint x: 504, startPoint y: 43, endPoint x: 503, endPoint y: 46, distance: 3.3
click at [504, 44] on div "Employees completed onboarding Export Bailee Employee Location Process Onboarde…" at bounding box center [333, 162] width 497 height 246
drag, startPoint x: 500, startPoint y: 49, endPoint x: 406, endPoint y: 56, distance: 95.1
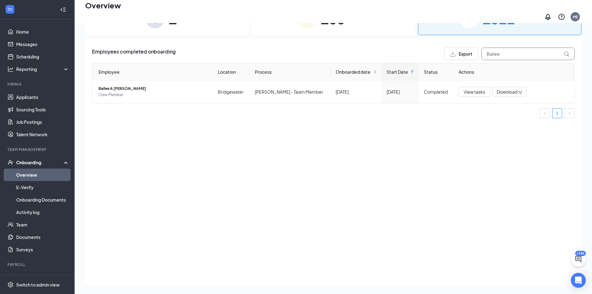
click at [406, 56] on div "Employees completed onboarding Export Bailee" at bounding box center [333, 54] width 483 height 12
paste input "Reilly"
click at [518, 90] on icon "down" at bounding box center [520, 92] width 4 height 4
click at [516, 120] on div "Download files" at bounding box center [514, 130] width 43 height 20
drag, startPoint x: 492, startPoint y: 51, endPoint x: 471, endPoint y: 48, distance: 21.1
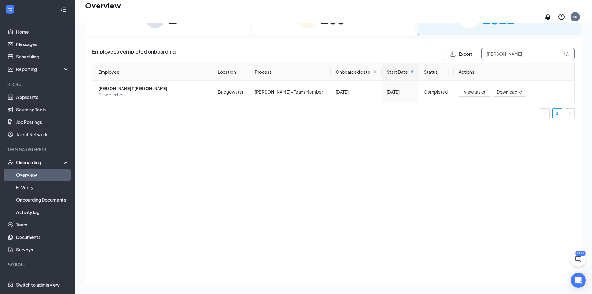
click at [471, 48] on div "Export Reilly" at bounding box center [509, 54] width 131 height 12
paste input "Marylou"
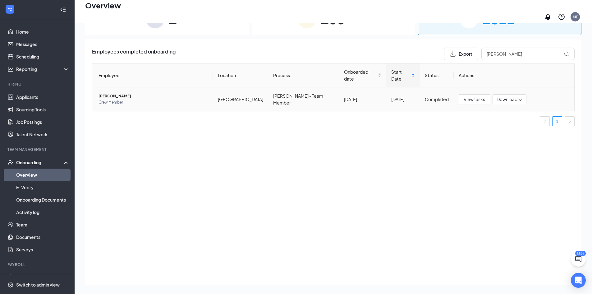
click at [519, 99] on icon "down" at bounding box center [521, 100] width 4 height 2
click at [514, 120] on div "Download files" at bounding box center [514, 130] width 43 height 20
click at [433, 49] on div "Employees completed onboarding Export Marylou" at bounding box center [333, 54] width 483 height 12
paste input "Pahl"
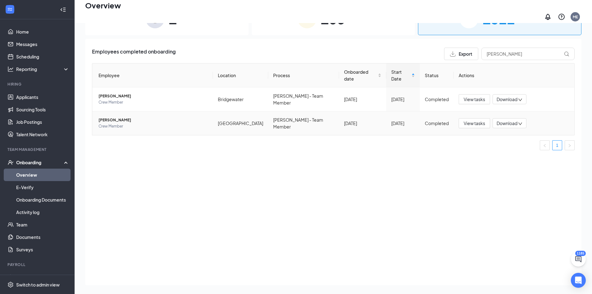
click at [520, 122] on icon "down" at bounding box center [520, 124] width 4 height 4
click at [516, 143] on div "Download files" at bounding box center [514, 153] width 43 height 20
click at [415, 49] on div "Employees completed onboarding Export Pahl" at bounding box center [333, 54] width 483 height 12
paste input "Brumley"
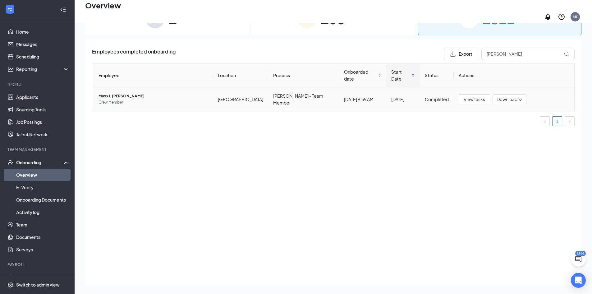
click at [520, 98] on icon "down" at bounding box center [520, 100] width 4 height 4
click at [519, 120] on div "Download files" at bounding box center [514, 130] width 43 height 20
click at [96, 87] on td "Maxx L Brumley Crew Member" at bounding box center [152, 99] width 121 height 24
click at [109, 93] on span "Maxx L Brumley" at bounding box center [153, 96] width 109 height 6
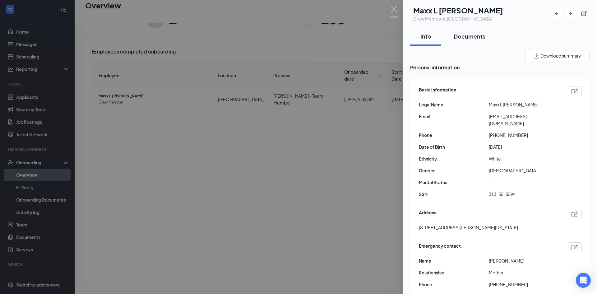
click at [464, 42] on button "Documents" at bounding box center [470, 36] width 44 height 19
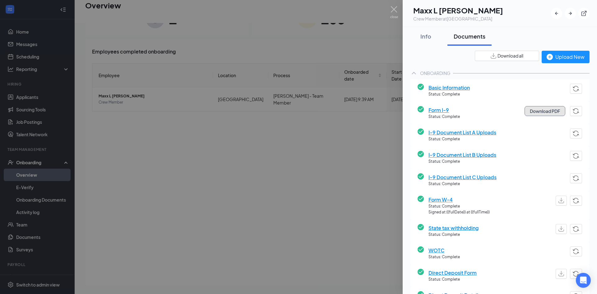
click at [531, 110] on button "Download PDF" at bounding box center [545, 111] width 41 height 10
click at [358, 130] on div at bounding box center [298, 147] width 597 height 294
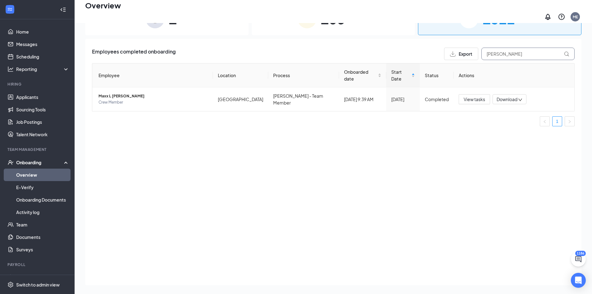
drag, startPoint x: 507, startPoint y: 51, endPoint x: 431, endPoint y: 47, distance: 76.6
click at [433, 48] on div "Employees completed onboarding Export Brumley" at bounding box center [333, 54] width 483 height 12
type input "marshall"
click at [106, 93] on span "Isaiah G Marshall" at bounding box center [153, 96] width 109 height 6
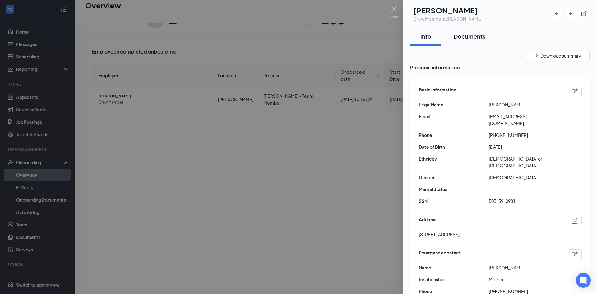
click at [463, 41] on button "Documents" at bounding box center [470, 36] width 44 height 19
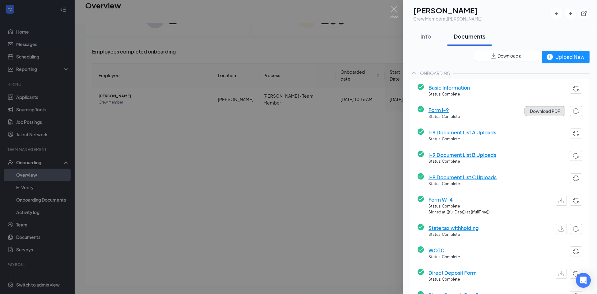
click at [531, 110] on button "Download PDF" at bounding box center [545, 111] width 41 height 10
click at [443, 135] on span "I-9 Document List A Uploads" at bounding box center [463, 132] width 68 height 8
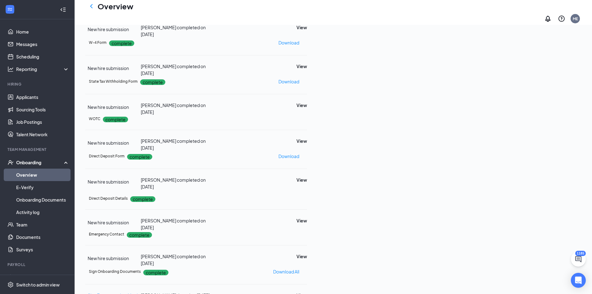
scroll to position [158, 0]
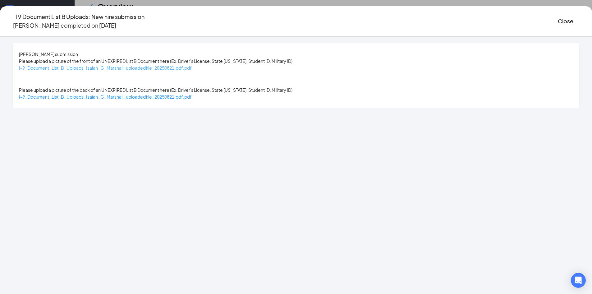
click at [146, 69] on span "I-9_Document_List_B_Uploads_Isaiah_G_Marshall_uploadedfile_20250821.pdf.pdf" at bounding box center [105, 68] width 173 height 6
click at [558, 19] on button "Close" at bounding box center [566, 21] width 16 height 9
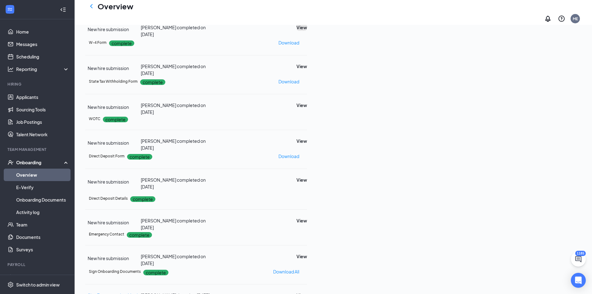
click at [307, 31] on button "View" at bounding box center [302, 27] width 11 height 7
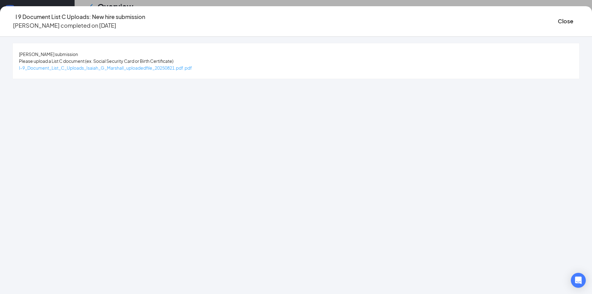
click at [148, 66] on span "I-9_Document_List_C_Uploads_Isaiah_G_Marshall_uploadedfile_20250821.pdf.pdf" at bounding box center [105, 68] width 173 height 6
drag, startPoint x: 481, startPoint y: 21, endPoint x: 472, endPoint y: 25, distance: 9.9
click at [558, 21] on button "Close" at bounding box center [566, 21] width 16 height 9
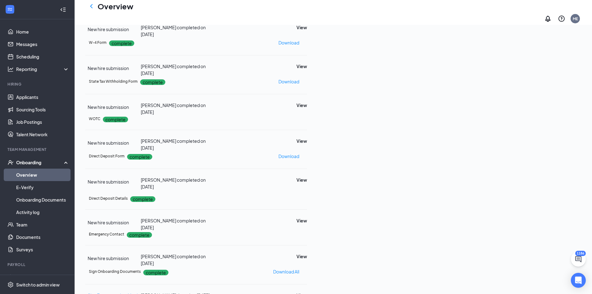
click at [47, 178] on link "Overview" at bounding box center [42, 175] width 53 height 12
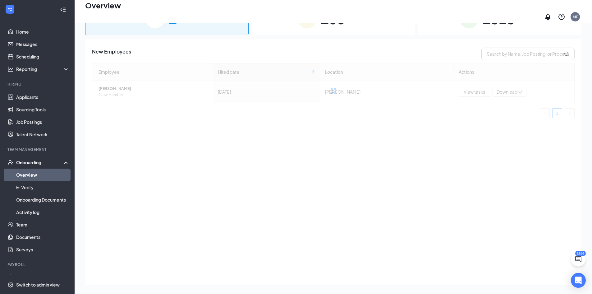
click at [522, 23] on div "1323 Completed" at bounding box center [500, 18] width 164 height 33
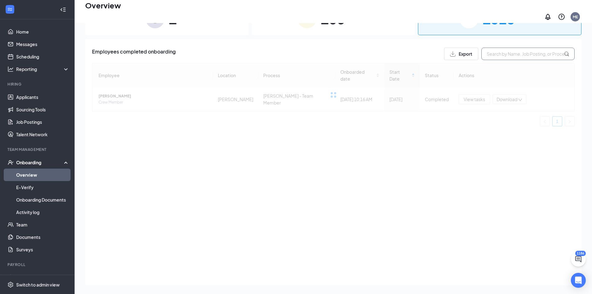
click at [520, 51] on input "text" at bounding box center [528, 54] width 93 height 12
paste input "503-39-0981"
type input "503-39-0981"
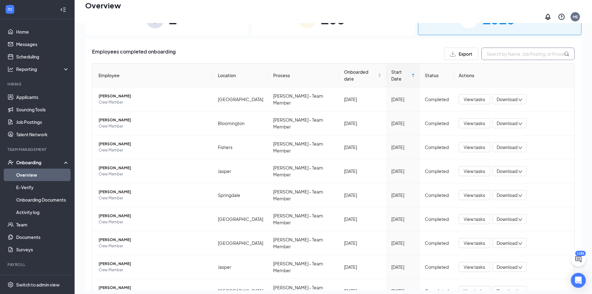
click at [520, 51] on input "text" at bounding box center [528, 54] width 93 height 12
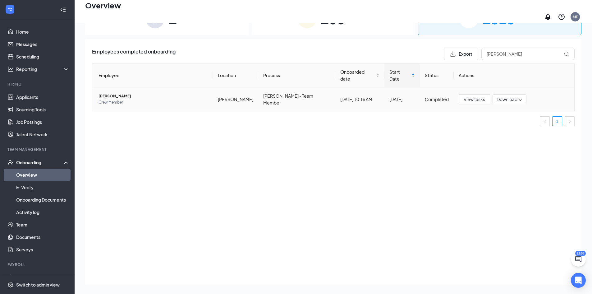
click at [114, 93] on span "Isaiah G Marshall" at bounding box center [153, 96] width 109 height 6
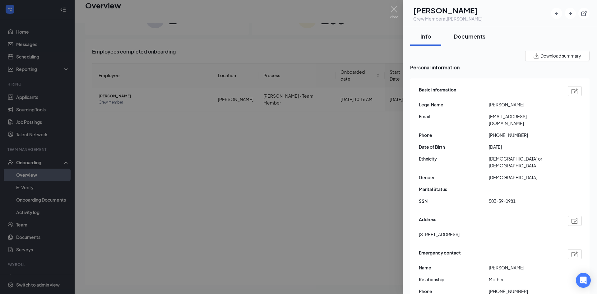
click at [474, 39] on div "Documents" at bounding box center [470, 36] width 32 height 8
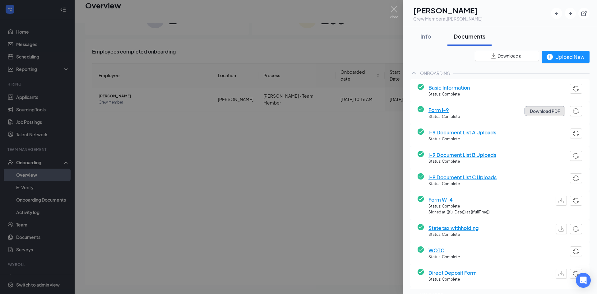
click at [548, 109] on button "Download PDF" at bounding box center [545, 111] width 41 height 10
click at [231, 145] on div at bounding box center [298, 147] width 597 height 294
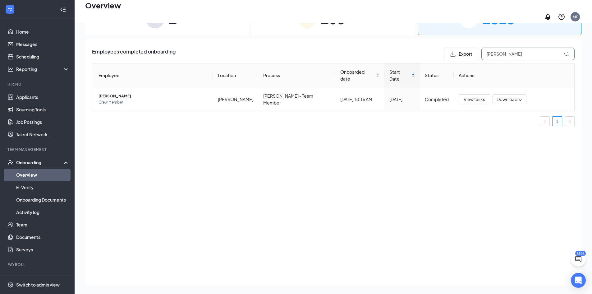
drag, startPoint x: 508, startPoint y: 51, endPoint x: 430, endPoint y: 45, distance: 78.0
click at [434, 48] on div "Employees completed onboarding Export marshall" at bounding box center [333, 54] width 483 height 12
paste input "zulema"
type input "zulema"
click at [113, 93] on span "zulema espana" at bounding box center [153, 96] width 109 height 6
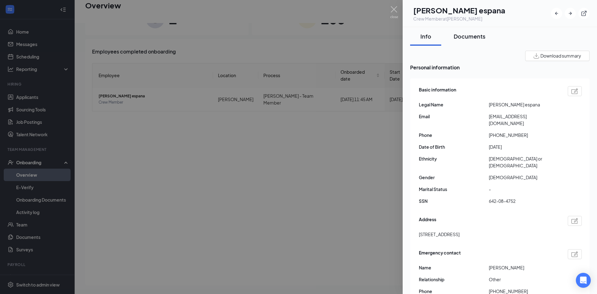
click at [468, 40] on div "Documents" at bounding box center [470, 36] width 32 height 8
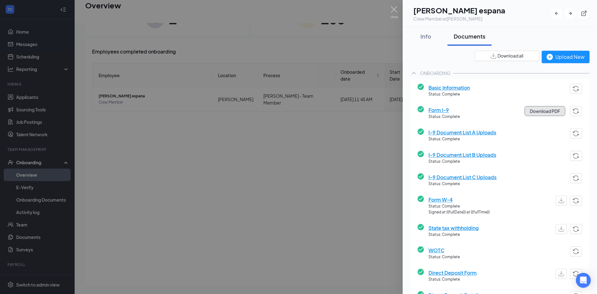
click at [544, 110] on button "Download PDF" at bounding box center [545, 111] width 41 height 10
click at [481, 133] on span "I-9 Document List A Uploads" at bounding box center [463, 132] width 68 height 8
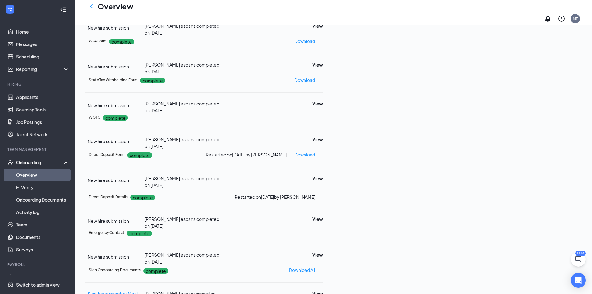
scroll to position [158, 0]
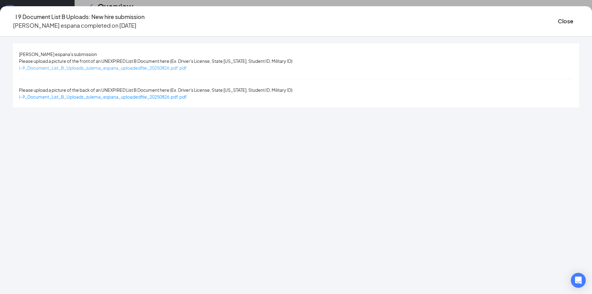
click at [169, 66] on span "I-9_Document_List_B_Uploads_zulema_espana_uploadedfile_20250826.pdf.pdf" at bounding box center [103, 68] width 168 height 6
click at [558, 19] on button "Close" at bounding box center [566, 21] width 16 height 9
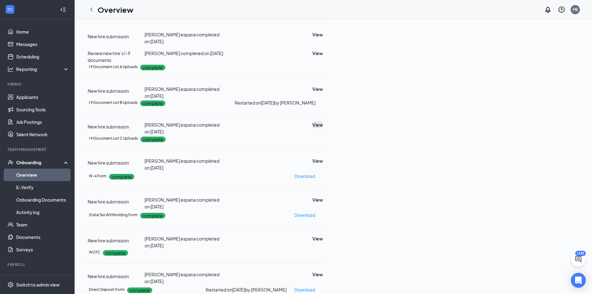
scroll to position [96, 0]
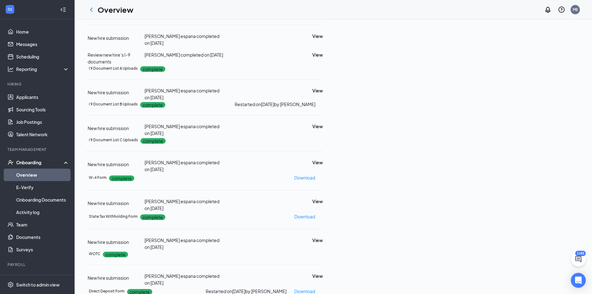
click at [323, 12] on icon "Ellipses" at bounding box center [323, 12] width 0 height 0
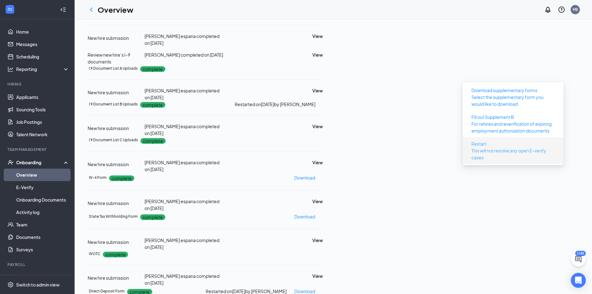
click at [526, 143] on button "Restart This will not resolve any open E-verify cases" at bounding box center [513, 151] width 93 height 24
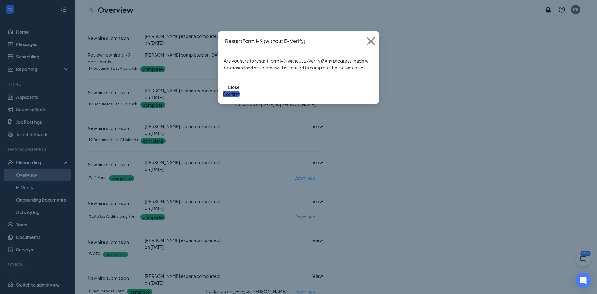
click at [240, 91] on button "Confirm" at bounding box center [231, 94] width 17 height 7
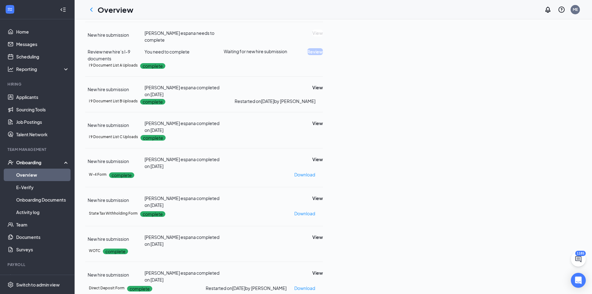
click at [27, 174] on link "Overview" at bounding box center [42, 175] width 53 height 12
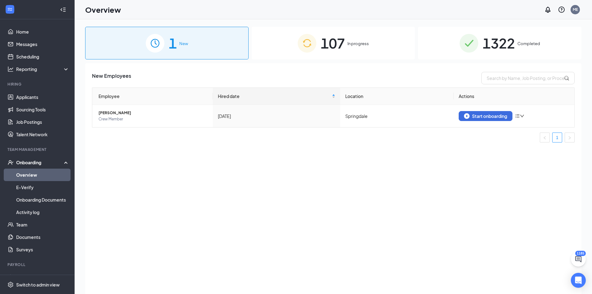
click at [478, 51] on img at bounding box center [469, 43] width 19 height 19
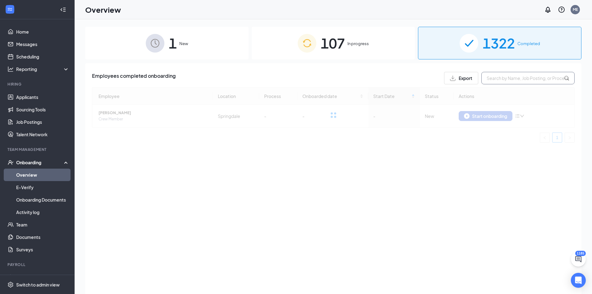
click at [497, 75] on input "text" at bounding box center [528, 78] width 93 height 12
paste input "Justin Andres"
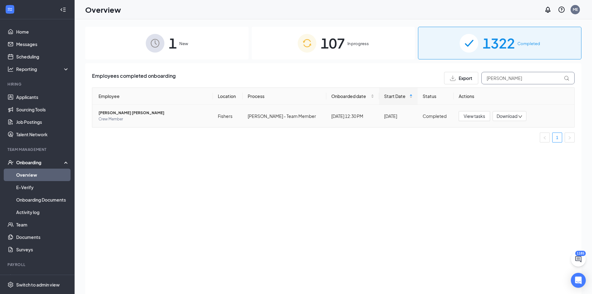
type input "Justin Andres"
click at [118, 114] on span "Justin Andres A Rodriguez" at bounding box center [153, 113] width 109 height 6
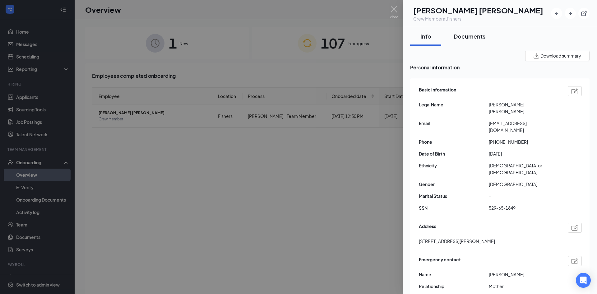
click at [466, 40] on button "Documents" at bounding box center [470, 36] width 44 height 19
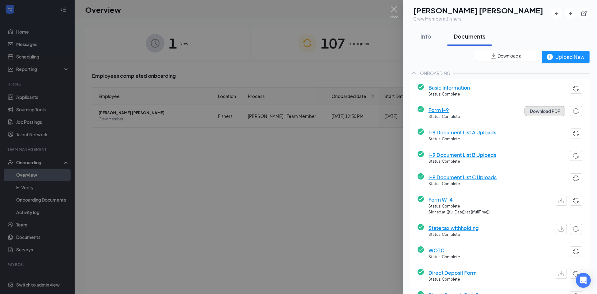
click at [537, 110] on button "Download PDF" at bounding box center [545, 111] width 41 height 10
drag, startPoint x: 445, startPoint y: 129, endPoint x: 479, endPoint y: 133, distance: 34.2
click at [445, 129] on span "I-9 Document List A Uploads" at bounding box center [463, 132] width 68 height 8
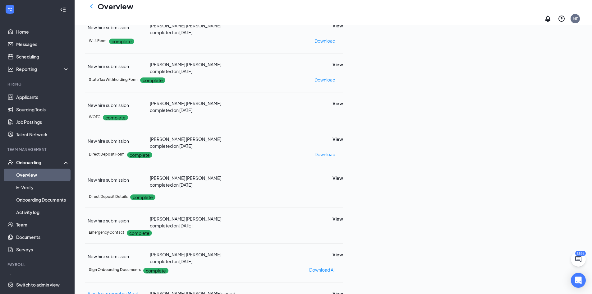
scroll to position [96, 0]
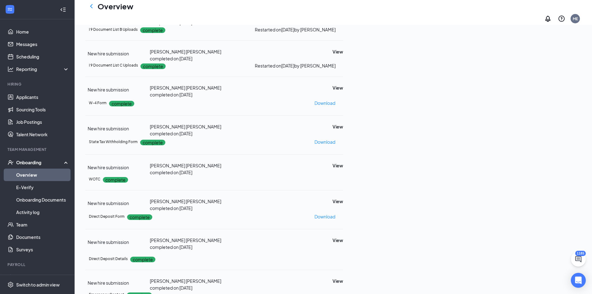
click at [343, 19] on button "View" at bounding box center [338, 15] width 11 height 7
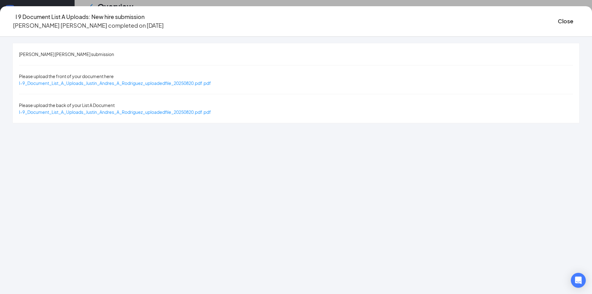
drag, startPoint x: 175, startPoint y: 72, endPoint x: 169, endPoint y: 66, distance: 8.8
click at [175, 80] on span "I-9_Document_List_A_Uploads_Justin_Andres_A_Rodriguez_uploadedfile_20250820.pdf…" at bounding box center [115, 83] width 192 height 6
click at [134, 109] on span "I-9_Document_List_A_Uploads_Justin_Andres_A_Rodriguez_uploadedfile_20250820.pdf…" at bounding box center [115, 112] width 192 height 6
click at [558, 17] on button "Close" at bounding box center [566, 21] width 16 height 9
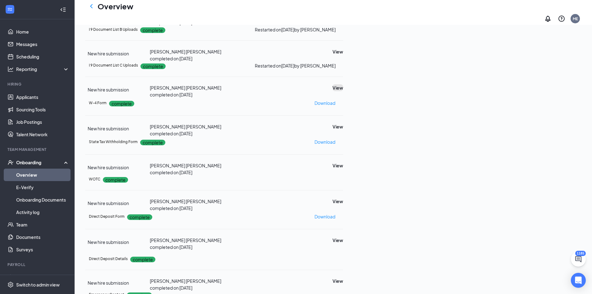
click at [343, 91] on button "View" at bounding box center [338, 87] width 11 height 7
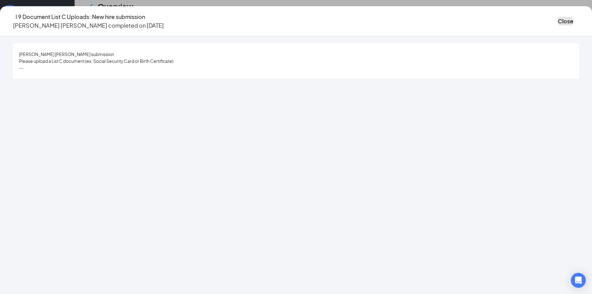
click at [558, 18] on button "Close" at bounding box center [566, 21] width 16 height 9
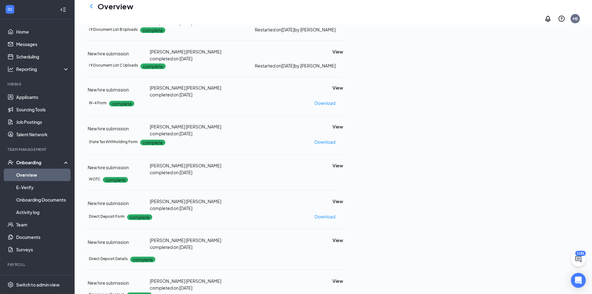
drag, startPoint x: 46, startPoint y: 176, endPoint x: 351, endPoint y: 84, distance: 318.7
click at [46, 176] on link "Overview" at bounding box center [42, 175] width 53 height 12
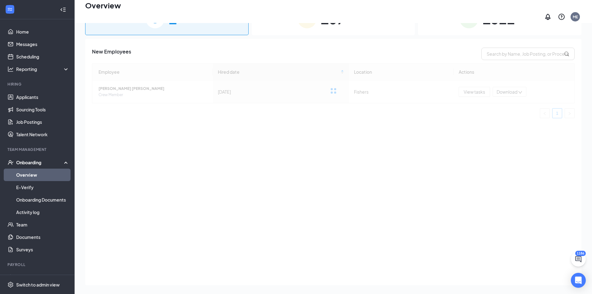
click at [484, 28] on div "1322 Completed" at bounding box center [500, 18] width 164 height 33
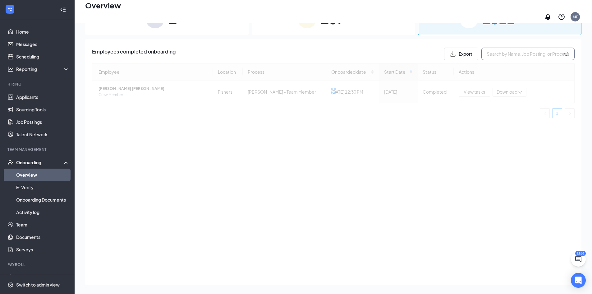
click at [498, 48] on input "text" at bounding box center [528, 54] width 93 height 12
paste input "Moran"
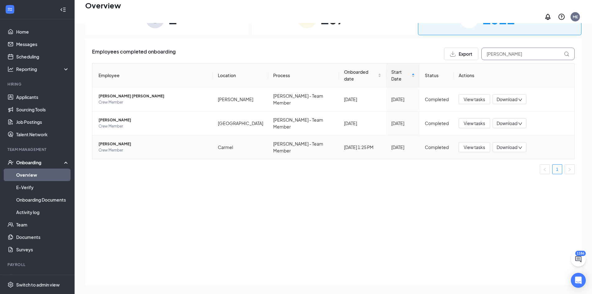
type input "Moran"
click at [114, 141] on span "Ashley G Moran" at bounding box center [153, 144] width 109 height 6
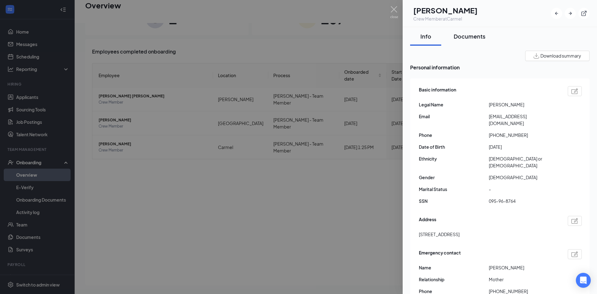
click at [474, 40] on button "Documents" at bounding box center [470, 36] width 44 height 19
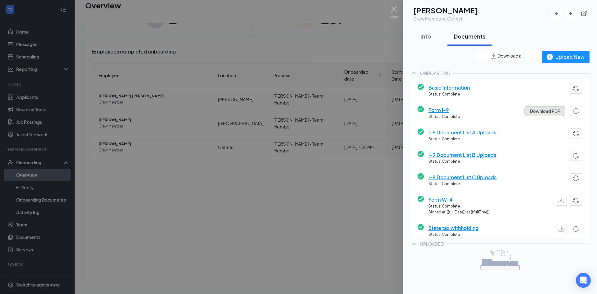
click at [539, 112] on button "Download PDF" at bounding box center [545, 111] width 41 height 10
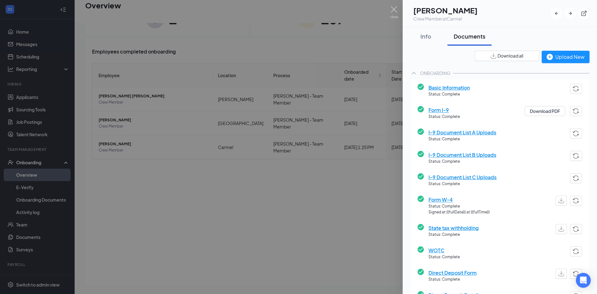
drag, startPoint x: 480, startPoint y: 132, endPoint x: 480, endPoint y: 137, distance: 5.0
click at [480, 132] on span "I-9 Document List A Uploads" at bounding box center [463, 132] width 68 height 8
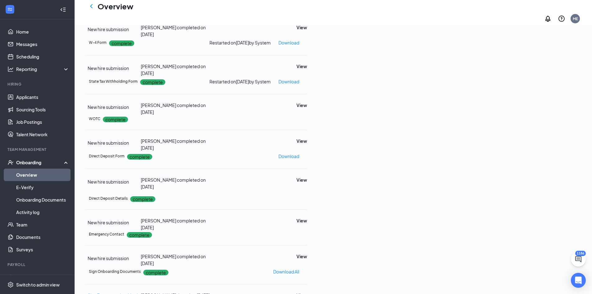
scroll to position [158, 0]
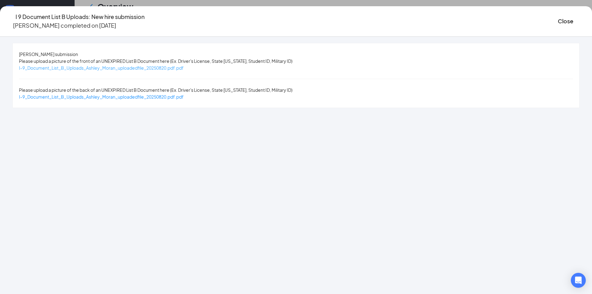
click at [184, 67] on span "I-9_Document_List_B_Uploads_Ashley_Moran_uploadedfile_20250820.pdf.pdf" at bounding box center [101, 68] width 165 height 6
click at [558, 21] on button "Close" at bounding box center [566, 21] width 16 height 9
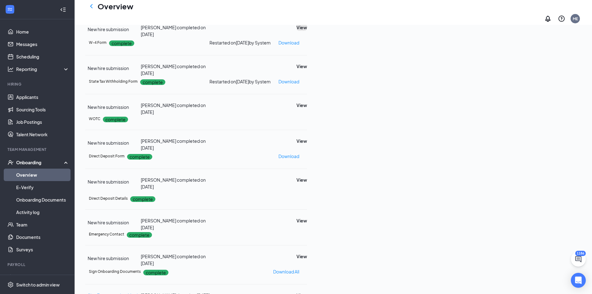
click at [307, 31] on button "View" at bounding box center [302, 27] width 11 height 7
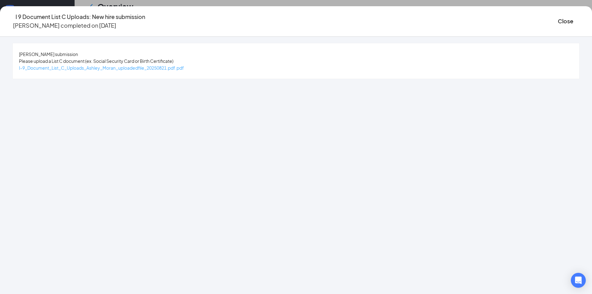
click at [166, 70] on span "I-9_Document_List_C_Uploads_Ashley_Moran_uploadedfile_20250821.pdf.pdf" at bounding box center [101, 68] width 165 height 6
click at [558, 17] on button "Close" at bounding box center [566, 21] width 16 height 9
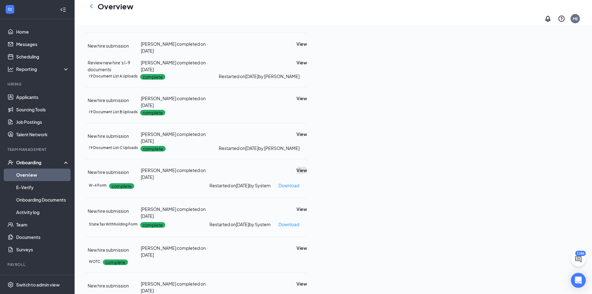
scroll to position [3, 0]
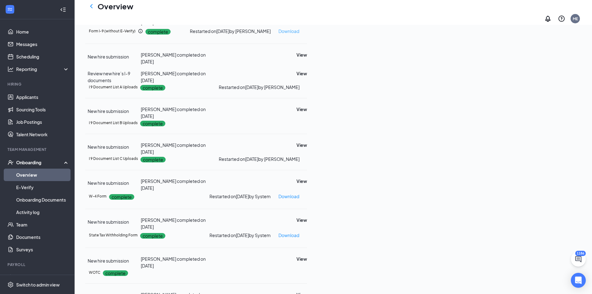
click at [299, 35] on p "Download" at bounding box center [289, 31] width 21 height 7
click at [307, 31] on icon "Ellipses" at bounding box center [307, 31] width 0 height 0
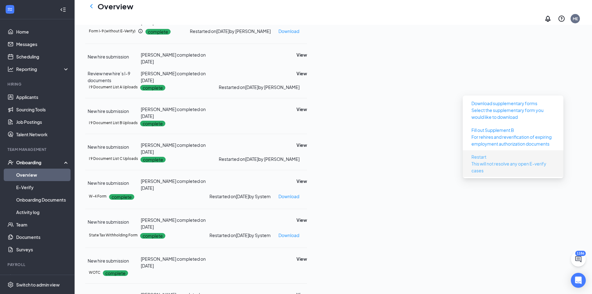
click at [532, 155] on button "Restart This will not resolve any open E-verify cases" at bounding box center [513, 164] width 93 height 24
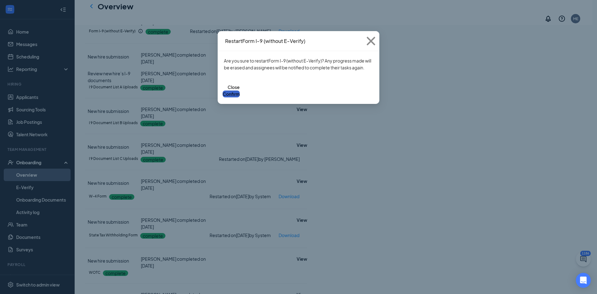
click at [240, 91] on button "Confirm" at bounding box center [231, 94] width 17 height 7
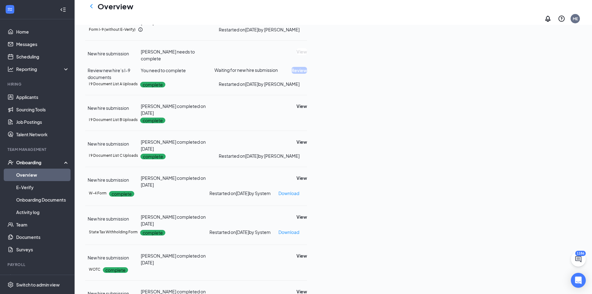
click at [585, 261] on button at bounding box center [578, 259] width 15 height 15
click at [537, 287] on icon "ChevronUp" at bounding box center [536, 285] width 7 height 7
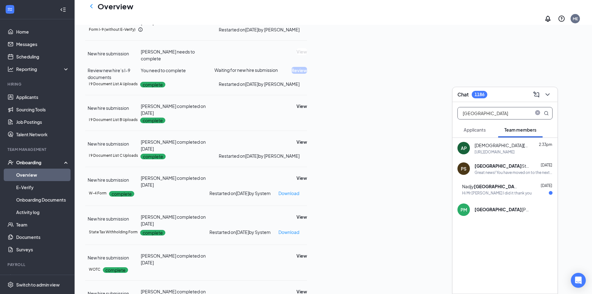
drag, startPoint x: 495, startPoint y: 116, endPoint x: 423, endPoint y: 115, distance: 72.2
click at [423, 115] on div "Chat 1186 PARIS Applicants Team members AP Arian Paris 2:33pm https://www.works…" at bounding box center [334, 257] width 518 height 630
type input "moran"
click at [481, 146] on div "Ashley Moran" at bounding box center [503, 145] width 56 height 7
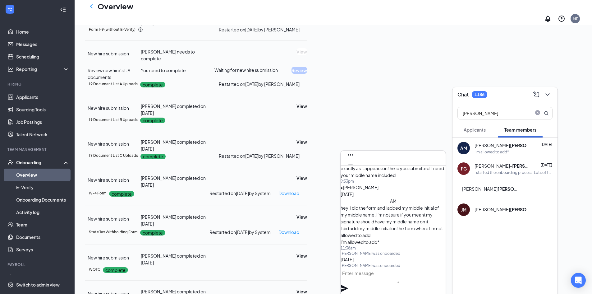
click at [394, 280] on textarea at bounding box center [370, 275] width 59 height 15
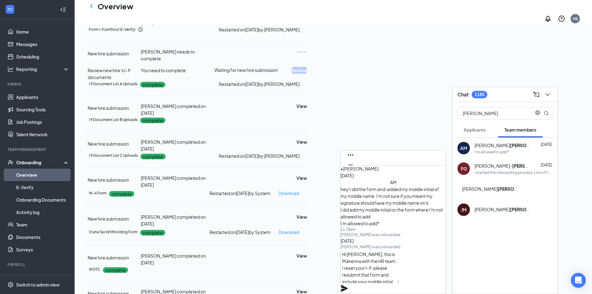
type textarea "Hi Ashley, this is Makenna with the HR team. I reset your I-9, please resubmit …"
click at [348, 285] on icon "Plane" at bounding box center [344, 288] width 7 height 7
click at [355, 171] on icon "Cross" at bounding box center [350, 174] width 7 height 7
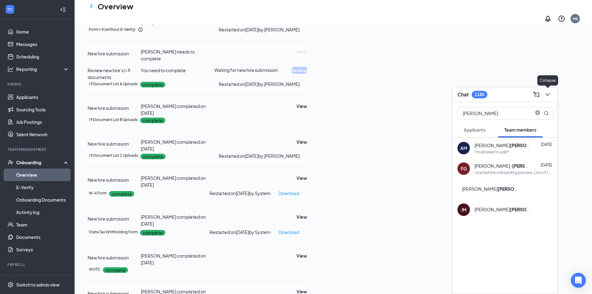
click at [547, 98] on icon "ChevronDown" at bounding box center [547, 94] width 7 height 7
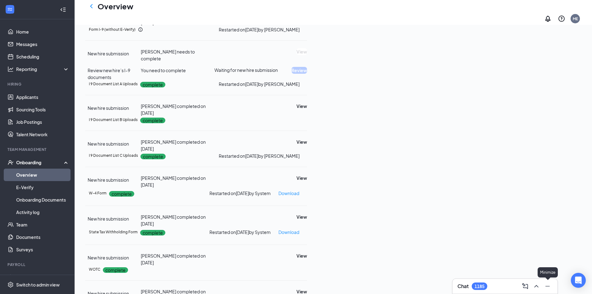
click at [546, 286] on icon "Minimize" at bounding box center [548, 286] width 4 height 1
drag, startPoint x: 23, startPoint y: 177, endPoint x: 18, endPoint y: 178, distance: 5.5
click at [23, 177] on link "Overview" at bounding box center [42, 175] width 53 height 12
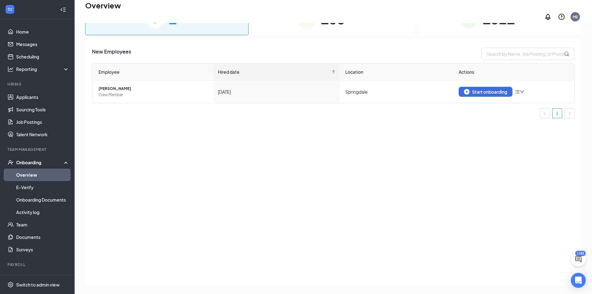
click at [502, 25] on span "1321" at bounding box center [499, 18] width 32 height 21
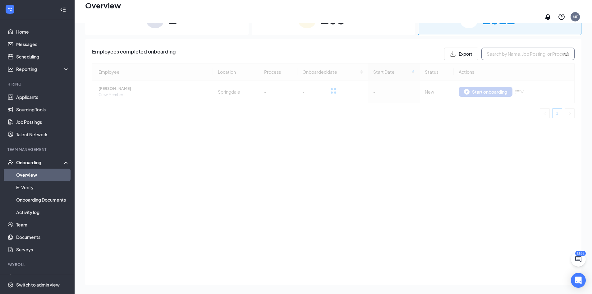
click at [510, 50] on input "text" at bounding box center [528, 54] width 93 height 12
paste input "Romero"
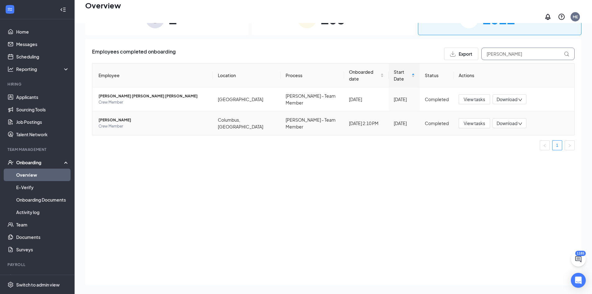
type input "Romero"
click at [114, 117] on span "Cameron J Romero" at bounding box center [153, 120] width 109 height 6
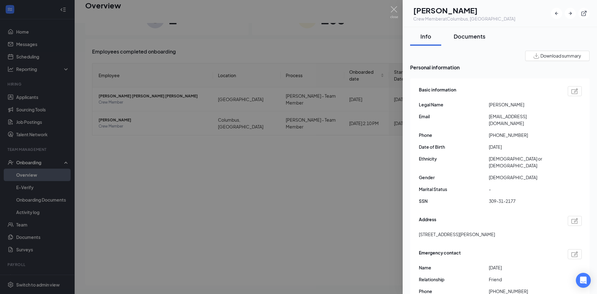
click at [472, 40] on button "Documents" at bounding box center [470, 36] width 44 height 19
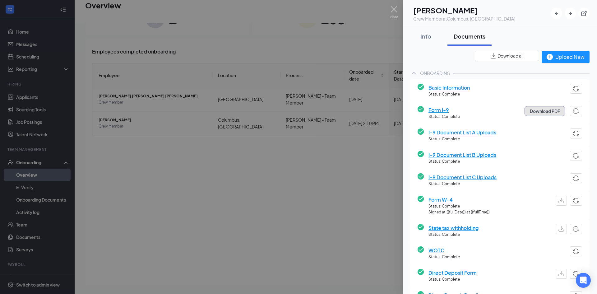
click at [544, 109] on button "Download PDF" at bounding box center [545, 111] width 41 height 10
click at [478, 134] on span "I-9 Document List A Uploads" at bounding box center [463, 132] width 68 height 8
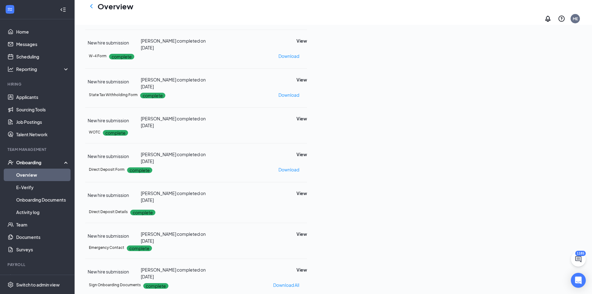
scroll to position [158, 0]
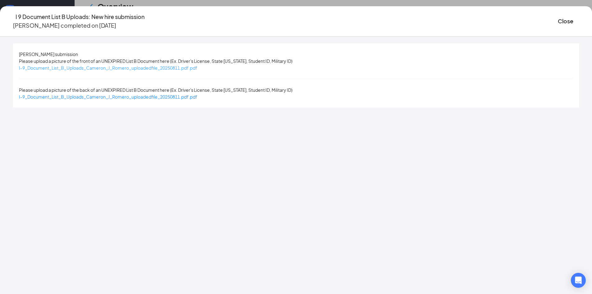
click at [153, 69] on span "I-9_Document_List_B_Uploads_Cameron_J_Romero_uploadedfile_20250811.pdf.pdf" at bounding box center [108, 68] width 179 height 6
click at [558, 21] on button "Close" at bounding box center [566, 21] width 16 height 9
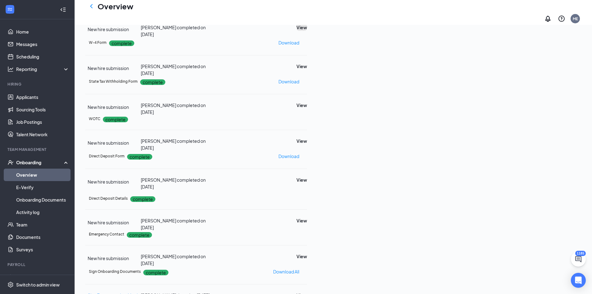
click at [307, 31] on button "View" at bounding box center [302, 27] width 11 height 7
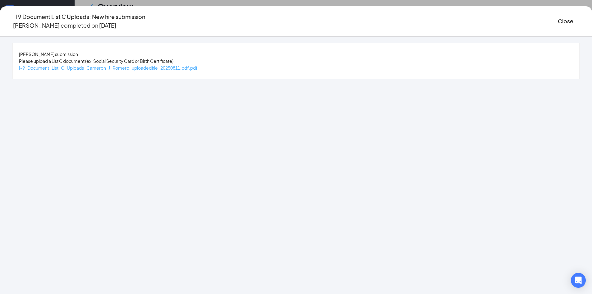
click at [147, 69] on span "I-9_Document_List_C_Uploads_Cameron_J_Romero_uploadedfile_20250811.pdf.pdf" at bounding box center [108, 68] width 179 height 6
click at [558, 21] on button "Close" at bounding box center [566, 21] width 16 height 9
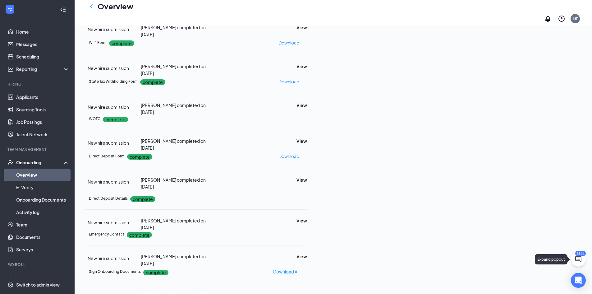
click at [577, 262] on icon "ChatActive" at bounding box center [578, 258] width 7 height 7
click at [535, 291] on button at bounding box center [537, 286] width 10 height 10
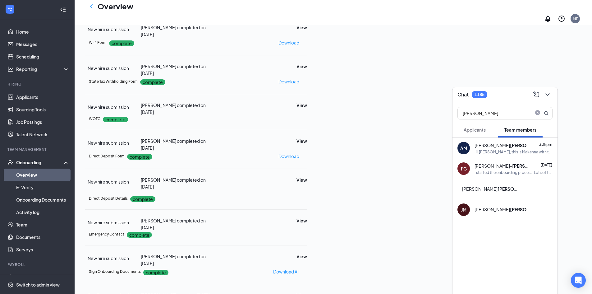
drag, startPoint x: 487, startPoint y: 115, endPoint x: 410, endPoint y: 111, distance: 77.2
click at [411, 112] on div "Chat 1185 moran Applicants Team members AM Ashley Moran 3:38pm Hi Ashley, this …" at bounding box center [334, 105] width 518 height 634
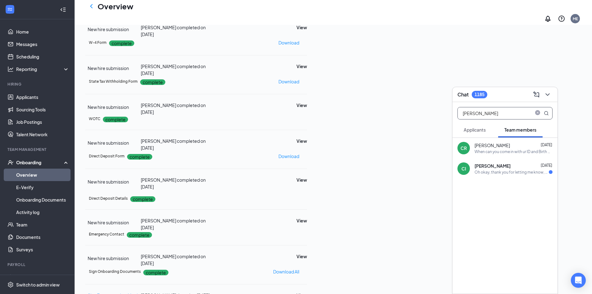
type input "cameron j"
click at [490, 144] on span "[PERSON_NAME]" at bounding box center [492, 145] width 35 height 6
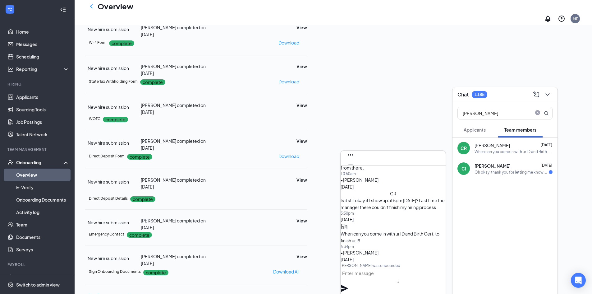
click at [400, 277] on textarea at bounding box center [370, 275] width 59 height 15
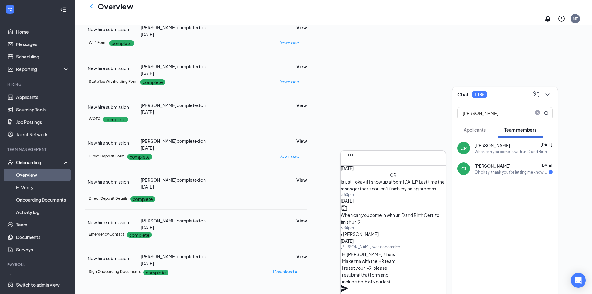
type textarea "Hi Cameron, this is Makenna with the HR team. I reset your I-9, please resubmit…"
click at [348, 285] on icon "Plane" at bounding box center [344, 288] width 7 height 7
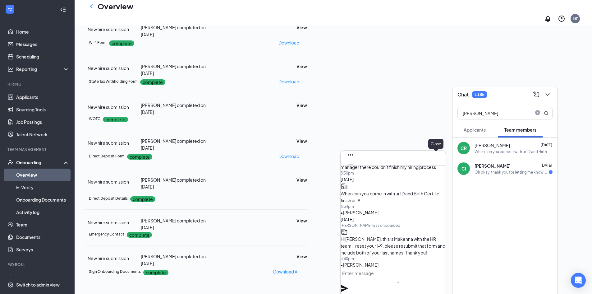
click at [355, 171] on icon "Cross" at bounding box center [350, 174] width 7 height 7
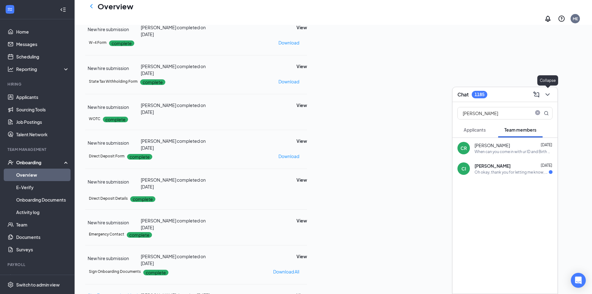
click at [550, 94] on icon "ChevronDown" at bounding box center [548, 94] width 4 height 2
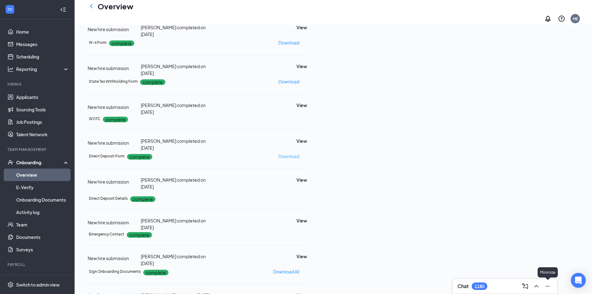
click at [546, 285] on icon "Minimize" at bounding box center [547, 285] width 7 height 7
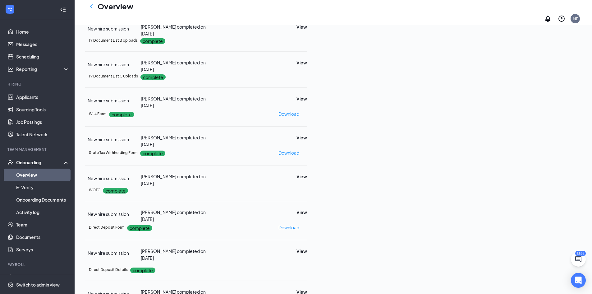
scroll to position [3, 0]
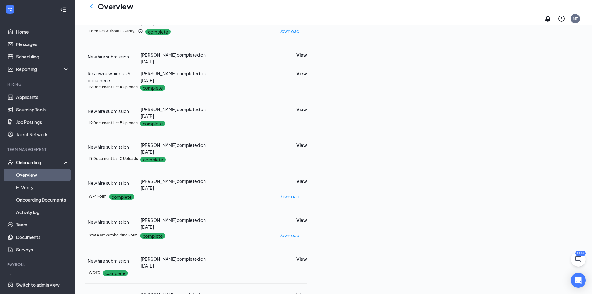
click at [307, 31] on icon "Ellipses" at bounding box center [307, 31] width 0 height 0
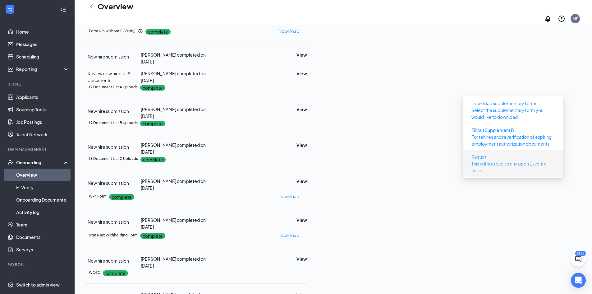
click at [507, 160] on p "This will not resolve any open E-verify cases" at bounding box center [513, 167] width 83 height 14
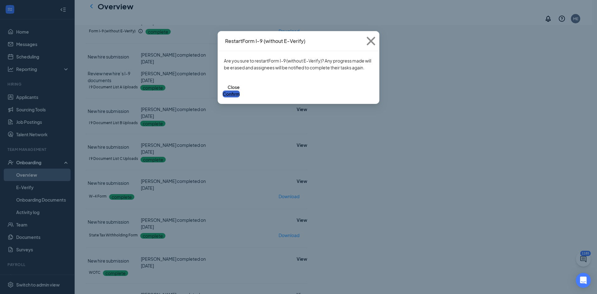
click at [240, 93] on button "Confirm" at bounding box center [231, 94] width 17 height 7
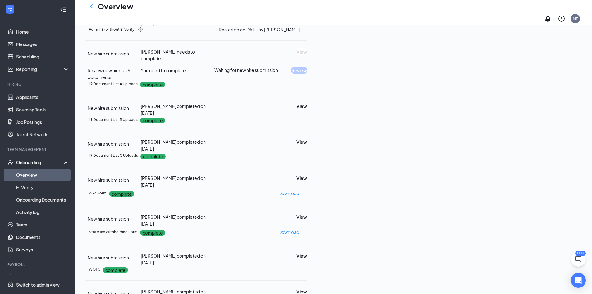
click at [39, 174] on link "Overview" at bounding box center [42, 175] width 53 height 12
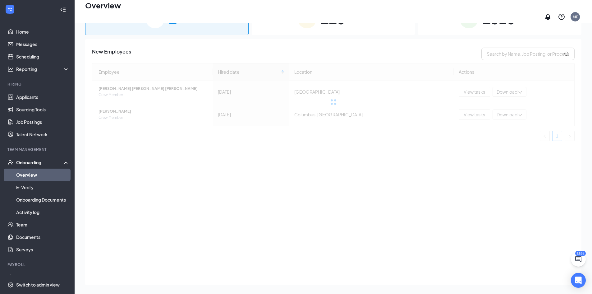
click at [489, 21] on span "1320" at bounding box center [499, 18] width 32 height 21
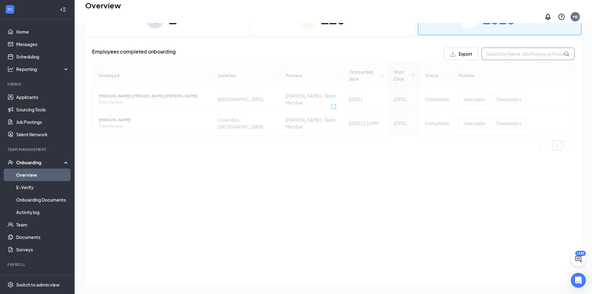
click at [503, 52] on input "text" at bounding box center [528, 54] width 93 height 12
paste input "Paris"
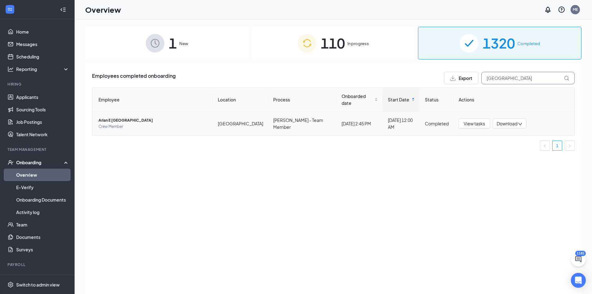
type input "Paris"
click at [113, 117] on span "Arian E Paris" at bounding box center [153, 120] width 109 height 6
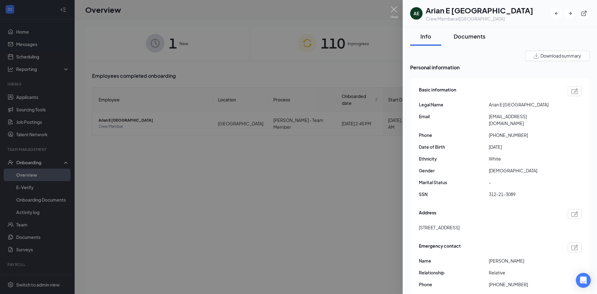
click at [466, 38] on div "Documents" at bounding box center [470, 36] width 32 height 8
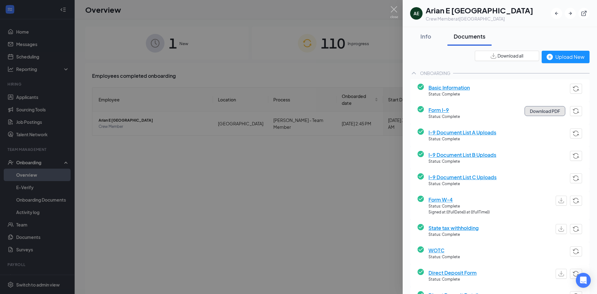
click at [539, 113] on button "Download PDF" at bounding box center [545, 111] width 41 height 10
click at [465, 132] on span "I-9 Document List A Uploads" at bounding box center [463, 132] width 68 height 8
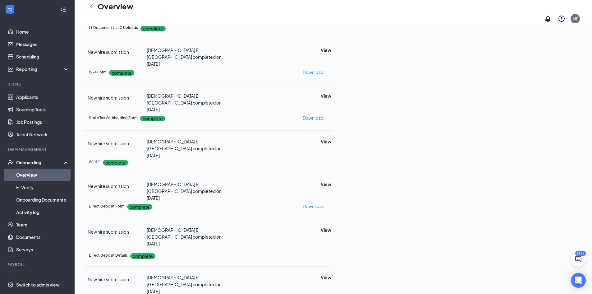
scroll to position [158, 0]
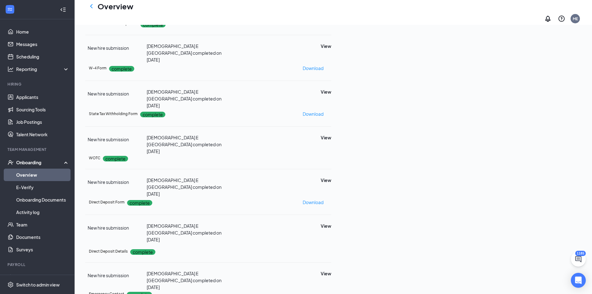
click at [332, 7] on button "View" at bounding box center [326, 3] width 11 height 7
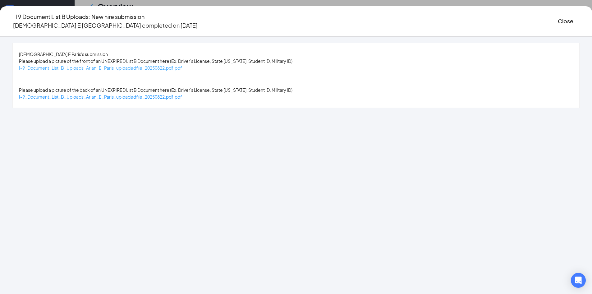
click at [178, 66] on span "I-9_Document_List_B_Uploads_Arian_E_Paris_uploadedfile_20250822.pdf.pdf" at bounding box center [100, 68] width 163 height 6
click at [558, 21] on button "Close" at bounding box center [566, 21] width 16 height 9
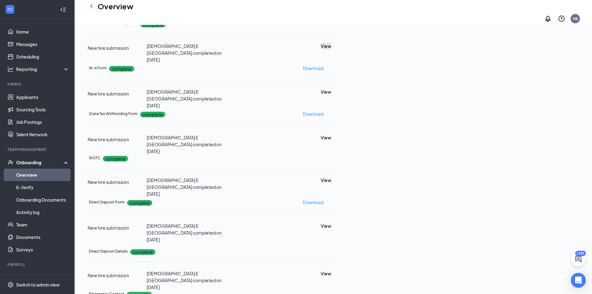
click at [332, 49] on button "View" at bounding box center [326, 46] width 11 height 7
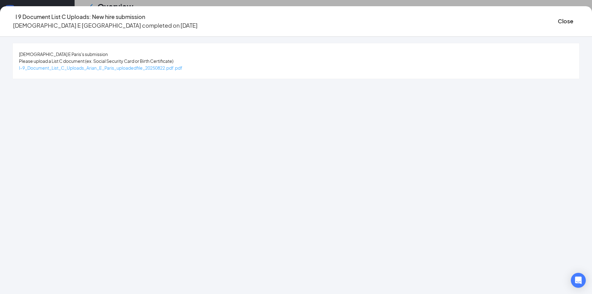
click at [153, 68] on span "I-9_Document_List_C_Uploads_Arian_E_Paris_uploadedfile_20250822.pdf.pdf" at bounding box center [101, 68] width 164 height 6
click at [558, 21] on button "Close" at bounding box center [566, 21] width 16 height 9
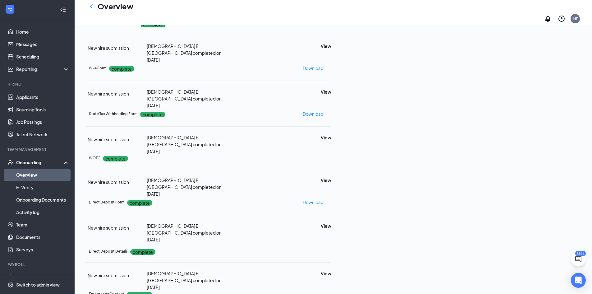
click at [51, 174] on link "Overview" at bounding box center [42, 175] width 53 height 12
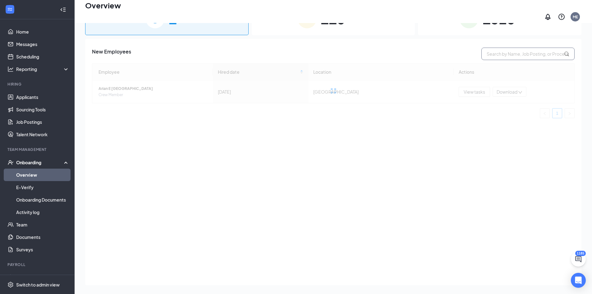
drag, startPoint x: 503, startPoint y: 23, endPoint x: 509, endPoint y: 44, distance: 22.6
click at [503, 25] on span "1320" at bounding box center [499, 18] width 32 height 21
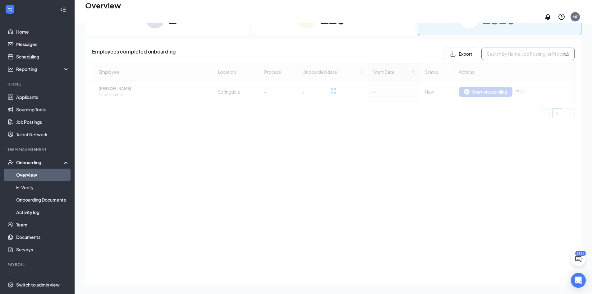
click at [511, 49] on input "text" at bounding box center [528, 54] width 93 height 12
paste input "Gaston"
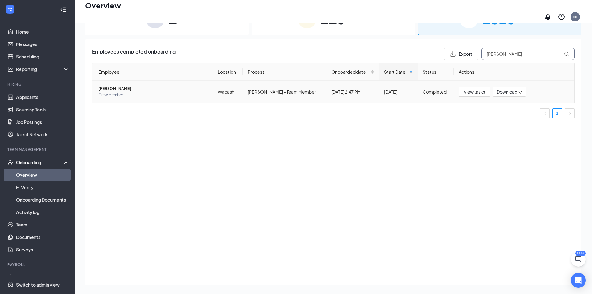
type input "Gaston"
click at [105, 86] on span "Aiden N Gaston" at bounding box center [153, 89] width 109 height 6
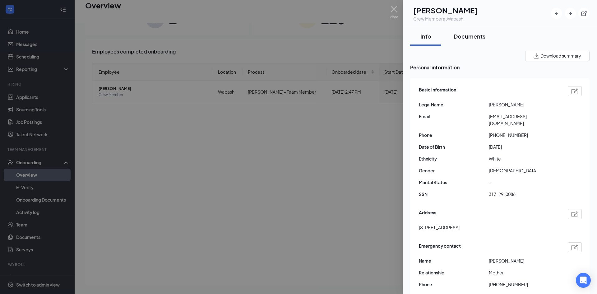
click at [471, 39] on div "Documents" at bounding box center [470, 36] width 32 height 8
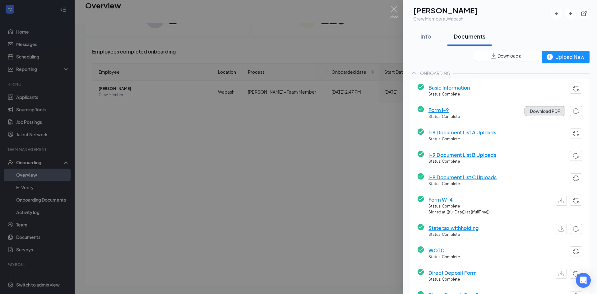
click at [544, 108] on button "Download PDF" at bounding box center [545, 111] width 41 height 10
click at [487, 134] on span "I-9 Document List A Uploads" at bounding box center [463, 132] width 68 height 8
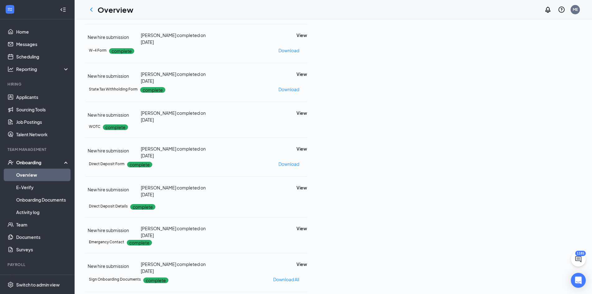
scroll to position [158, 0]
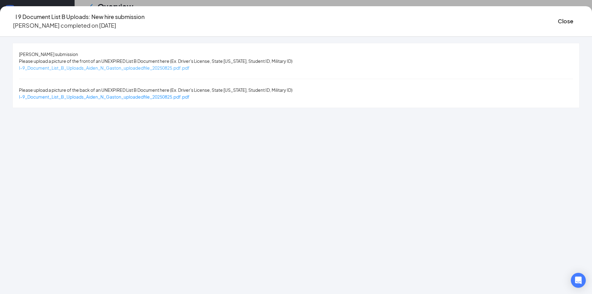
click at [171, 68] on span "I-9_Document_List_B_Uploads_Aiden_N_Gaston_uploadedfile_20250825.pdf.pdf" at bounding box center [104, 68] width 171 height 6
click at [558, 23] on button "Close" at bounding box center [566, 21] width 16 height 9
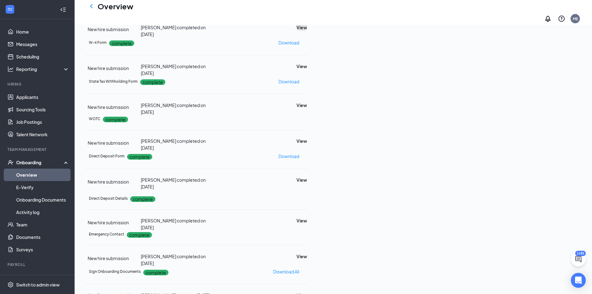
click at [307, 31] on button "View" at bounding box center [302, 27] width 11 height 7
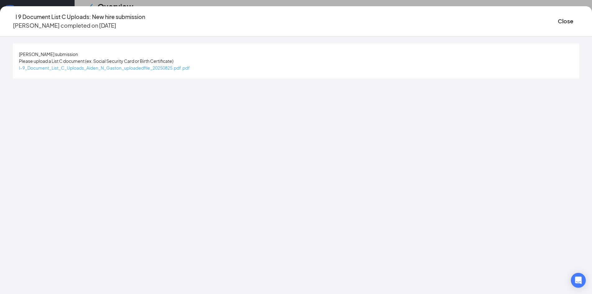
click at [155, 71] on span "I-9_Document_List_C_Uploads_Aiden_N_Gaston_uploadedfile_20250825.pdf.pdf" at bounding box center [104, 68] width 171 height 6
click at [558, 18] on button "Close" at bounding box center [566, 21] width 16 height 9
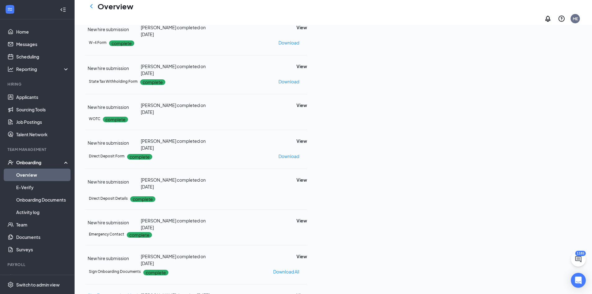
click at [56, 177] on link "Overview" at bounding box center [42, 175] width 53 height 12
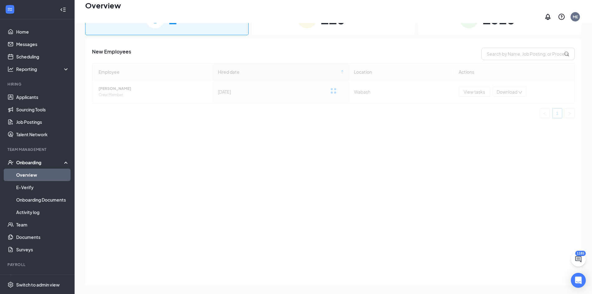
click at [513, 26] on span "1320" at bounding box center [499, 18] width 32 height 21
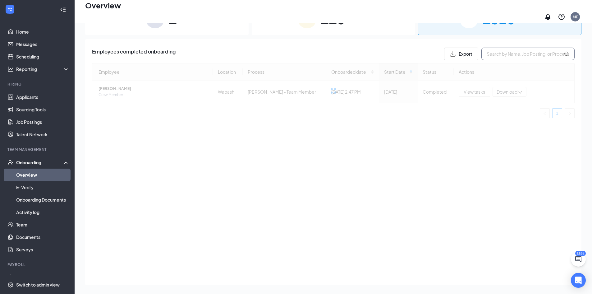
click at [520, 53] on input "text" at bounding box center [528, 54] width 93 height 12
paste input "Holland"
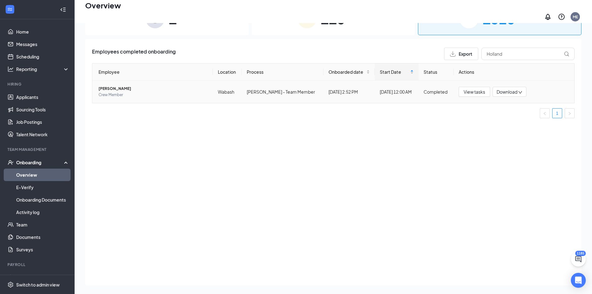
click at [114, 86] on span "Macie R Holland" at bounding box center [153, 89] width 109 height 6
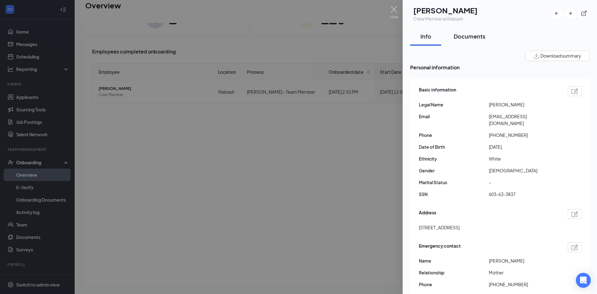
click at [471, 37] on div "Documents" at bounding box center [470, 36] width 32 height 8
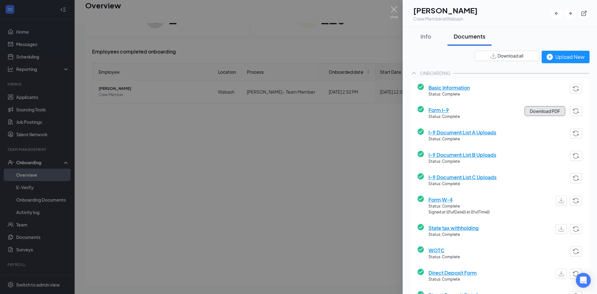
click at [536, 109] on button "Download PDF" at bounding box center [545, 111] width 41 height 10
drag, startPoint x: 352, startPoint y: 114, endPoint x: 382, endPoint y: 97, distance: 34.1
click at [352, 115] on div at bounding box center [298, 147] width 597 height 294
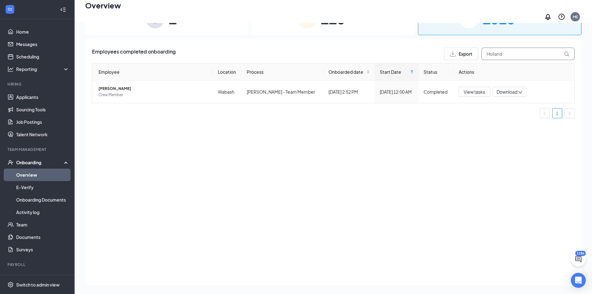
drag, startPoint x: 510, startPoint y: 53, endPoint x: 432, endPoint y: 51, distance: 77.5
click at [433, 51] on div "Employees completed onboarding Export Holland" at bounding box center [333, 54] width 483 height 12
click at [520, 90] on icon "down" at bounding box center [520, 92] width 4 height 4
click at [515, 120] on div "Download files" at bounding box center [518, 130] width 43 height 20
click at [108, 86] on span "Aiden N Gaston" at bounding box center [153, 89] width 109 height 6
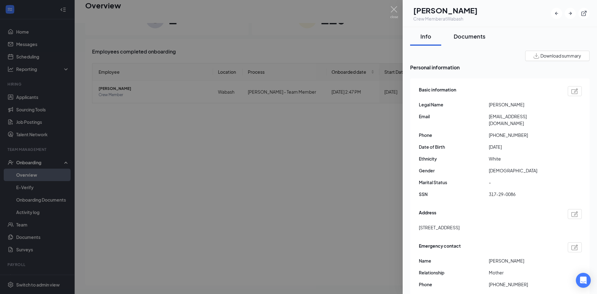
click at [465, 39] on div "Documents" at bounding box center [470, 36] width 32 height 8
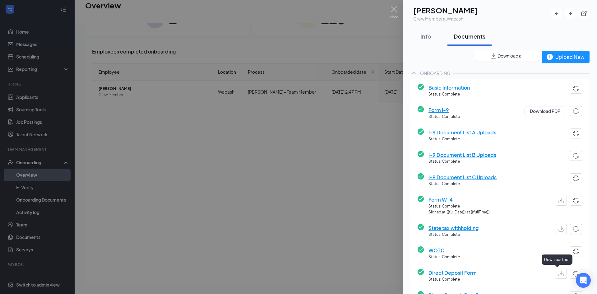
click at [556, 271] on button "button" at bounding box center [561, 274] width 11 height 10
click at [559, 229] on img "button" at bounding box center [562, 228] width 6 height 5
click at [559, 202] on img "button" at bounding box center [562, 200] width 6 height 5
click at [550, 111] on button "Download PDF" at bounding box center [545, 111] width 41 height 10
click at [427, 43] on button "Info" at bounding box center [425, 36] width 31 height 19
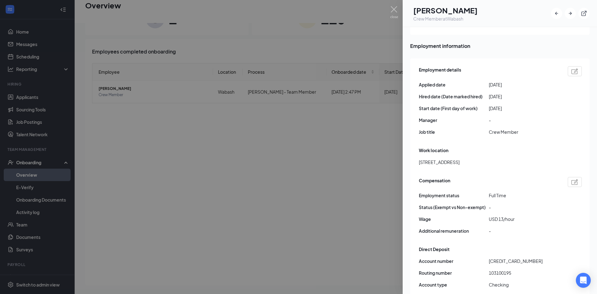
scroll to position [280, 0]
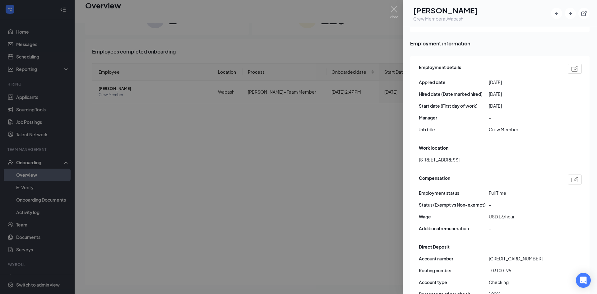
click at [393, 106] on div at bounding box center [298, 147] width 597 height 294
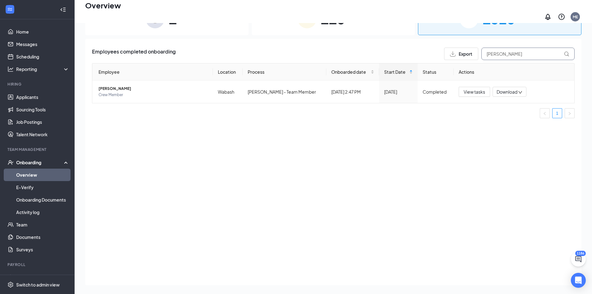
drag, startPoint x: 482, startPoint y: 49, endPoint x: 472, endPoint y: 49, distance: 10.3
click at [472, 49] on div "Export gaston" at bounding box center [509, 54] width 131 height 12
paste input "Holland"
click at [515, 89] on div "Download" at bounding box center [510, 92] width 34 height 10
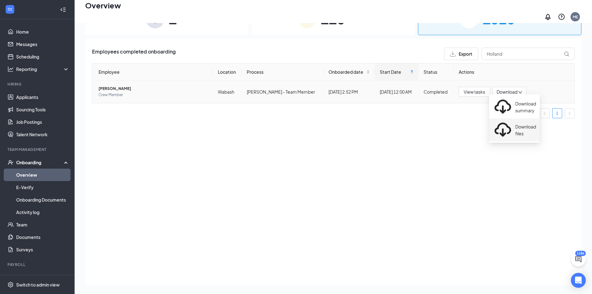
click at [508, 120] on div "Download files" at bounding box center [514, 130] width 43 height 20
drag, startPoint x: 504, startPoint y: 49, endPoint x: 455, endPoint y: 43, distance: 48.8
click at [455, 43] on div "Employees completed onboarding Export Holland Employee Location Process Onboard…" at bounding box center [333, 162] width 497 height 246
paste input "Justin"
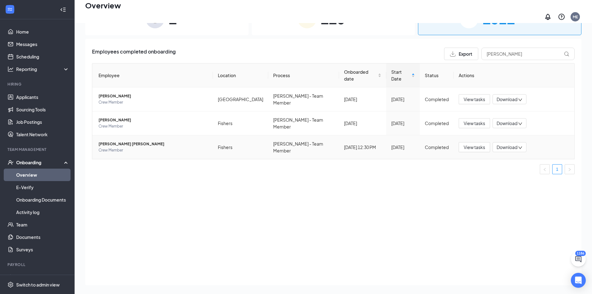
click at [518, 146] on icon "down" at bounding box center [520, 148] width 4 height 4
click at [512, 165] on div "Download files" at bounding box center [514, 175] width 43 height 20
drag, startPoint x: 497, startPoint y: 50, endPoint x: 449, endPoint y: 50, distance: 47.6
click at [449, 50] on div "Export Justin" at bounding box center [509, 54] width 131 height 12
paste input "Marshall"
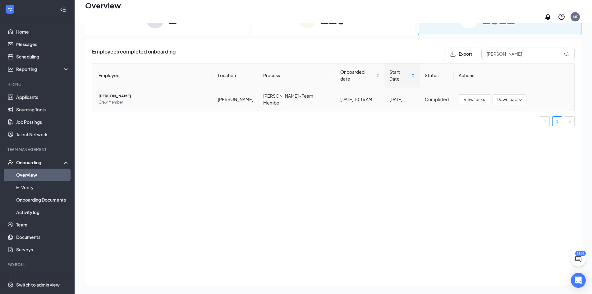
click at [519, 99] on icon "down" at bounding box center [521, 100] width 4 height 2
click at [513, 120] on div "Download files" at bounding box center [514, 130] width 43 height 20
drag, startPoint x: 501, startPoint y: 49, endPoint x: 414, endPoint y: 57, distance: 87.5
click at [432, 49] on div "Employees completed onboarding Export Marshall" at bounding box center [333, 54] width 483 height 12
paste input "Paris"
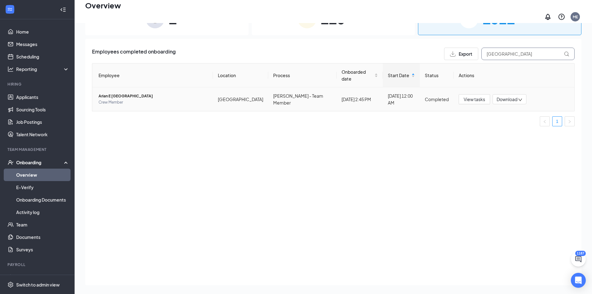
type input "Paris"
click at [518, 98] on icon "down" at bounding box center [520, 100] width 4 height 4
click at [513, 120] on div "Download files" at bounding box center [514, 130] width 43 height 20
click at [331, 30] on div "110 In progress" at bounding box center [334, 18] width 164 height 33
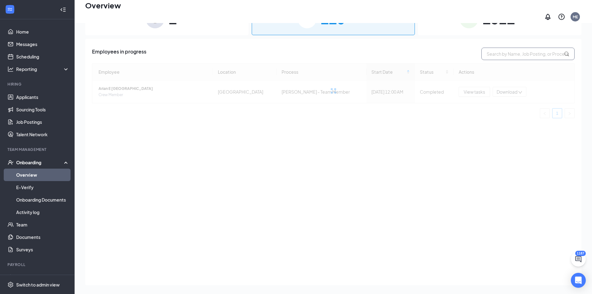
click at [490, 49] on input "text" at bounding box center [528, 54] width 93 height 12
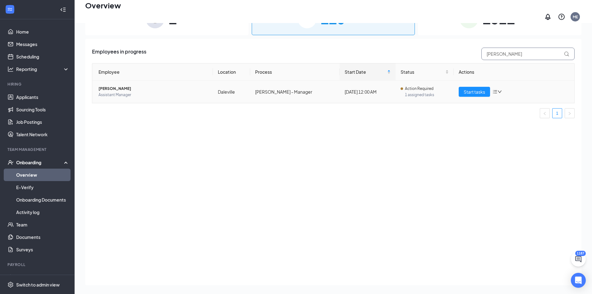
type input "matney"
click at [118, 82] on td "CHASE MATNEY Assistant Manager" at bounding box center [152, 92] width 121 height 22
click at [106, 86] on span "[PERSON_NAME]" at bounding box center [153, 89] width 109 height 6
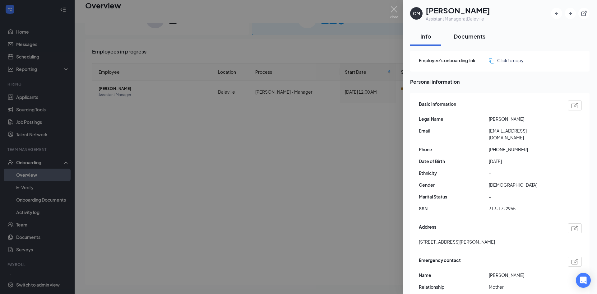
click at [472, 35] on div "Documents" at bounding box center [470, 36] width 32 height 8
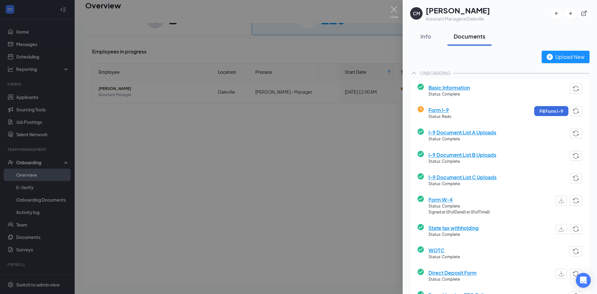
click at [490, 130] on span "I-9 Document List A Uploads" at bounding box center [463, 132] width 68 height 8
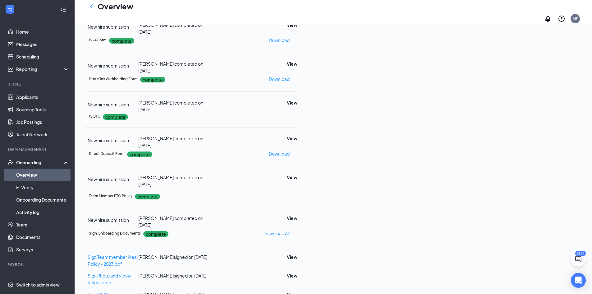
scroll to position [19, 0]
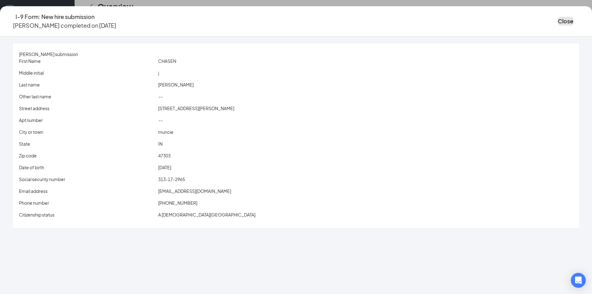
click at [558, 19] on button "Close" at bounding box center [566, 21] width 16 height 9
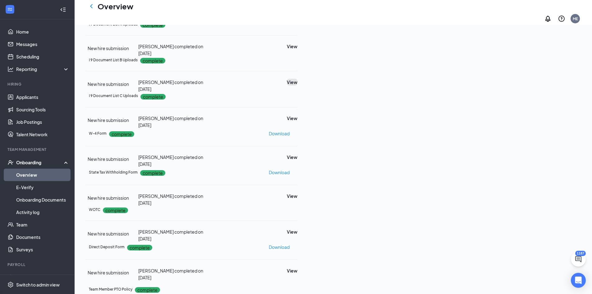
click at [298, 86] on button "View" at bounding box center [292, 82] width 11 height 7
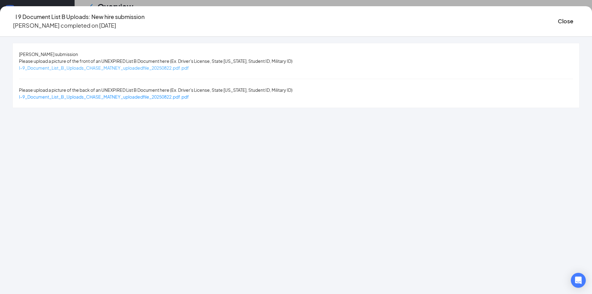
click at [142, 67] on span "I-9_Document_List_B_Uploads_CHASE_MATNEY_uploadedfile_20250822.pdf.pdf" at bounding box center [104, 68] width 170 height 6
click at [558, 17] on button "Close" at bounding box center [566, 21] width 16 height 9
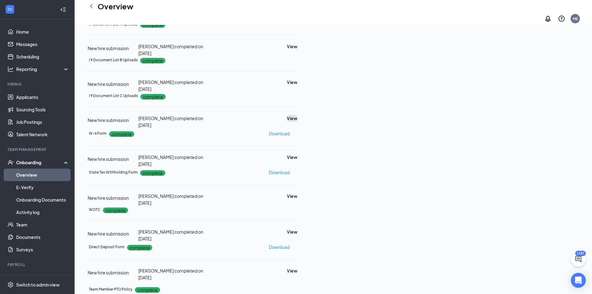
click at [298, 122] on button "View" at bounding box center [292, 118] width 11 height 7
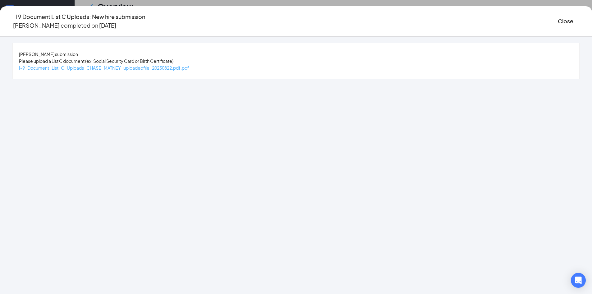
click at [185, 68] on span "I-9_Document_List_C_Uploads_CHASE_MATNEY_uploadedfile_20250822.pdf.pdf" at bounding box center [104, 68] width 170 height 6
click at [558, 19] on button "Close" at bounding box center [566, 21] width 16 height 9
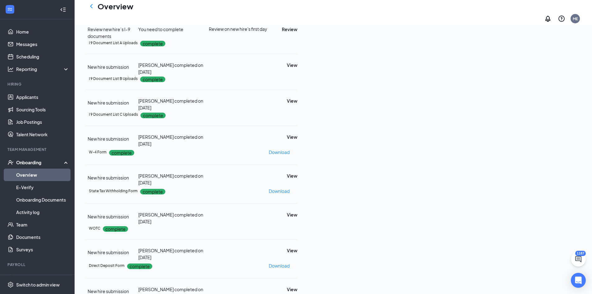
click at [298, 33] on div "Review" at bounding box center [284, 29] width 26 height 7
click at [298, 14] on button "View" at bounding box center [292, 10] width 11 height 7
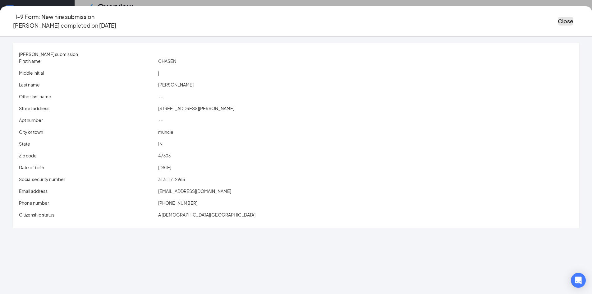
click at [558, 17] on button "Close" at bounding box center [566, 21] width 16 height 9
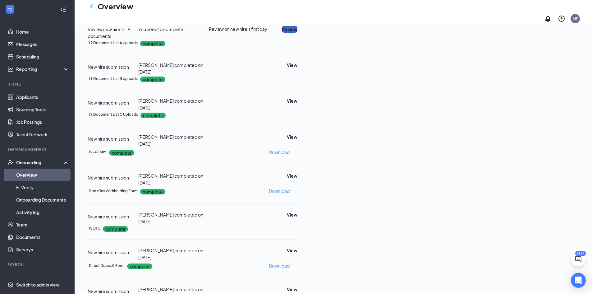
click at [298, 33] on button "Review" at bounding box center [290, 29] width 16 height 7
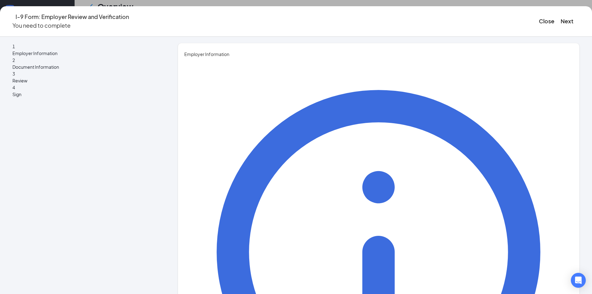
drag, startPoint x: 261, startPoint y: 100, endPoint x: 262, endPoint y: 107, distance: 6.9
type input "Makenna"
drag, startPoint x: 249, startPoint y: 128, endPoint x: 250, endPoint y: 135, distance: 7.3
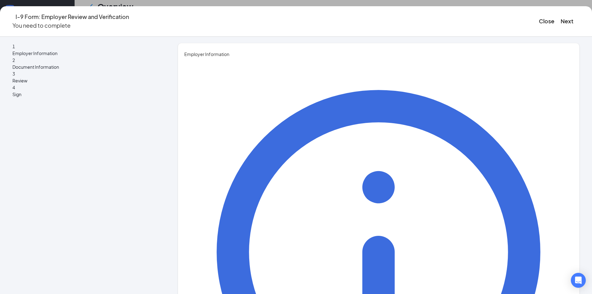
type input "[PERSON_NAME]"
type input "HR Assistant"
click at [561, 21] on button "Next" at bounding box center [567, 21] width 13 height 9
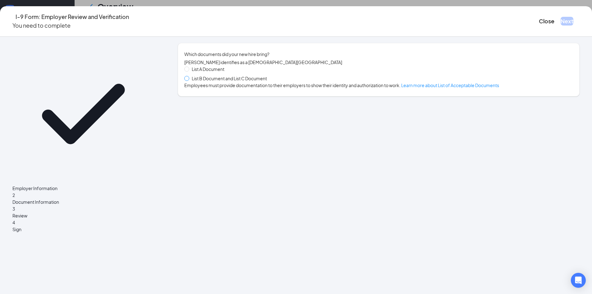
click at [189, 81] on span at bounding box center [186, 78] width 5 height 5
click at [189, 80] on input "List B Document and List C Document" at bounding box center [186, 78] width 4 height 4
radio input "true"
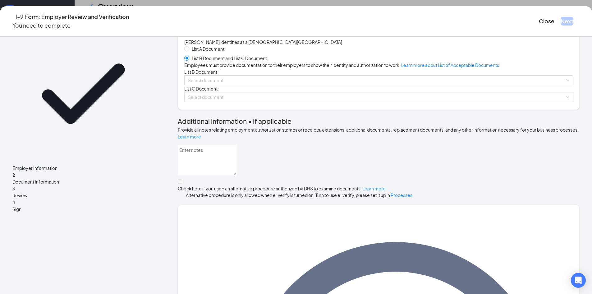
scroll to position [31, 0]
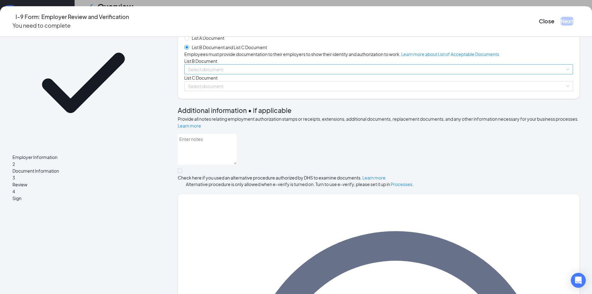
click at [223, 74] on input "search" at bounding box center [376, 69] width 377 height 9
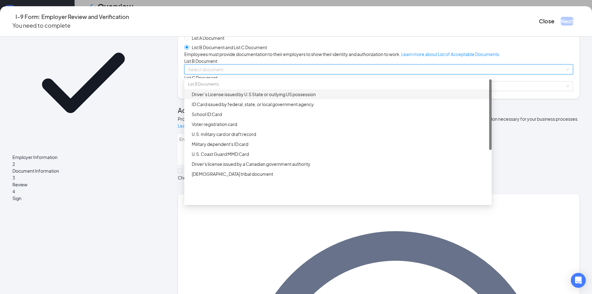
click at [228, 98] on div "Driver’s License issued by U.S State or outlying US possession" at bounding box center [340, 94] width 296 height 7
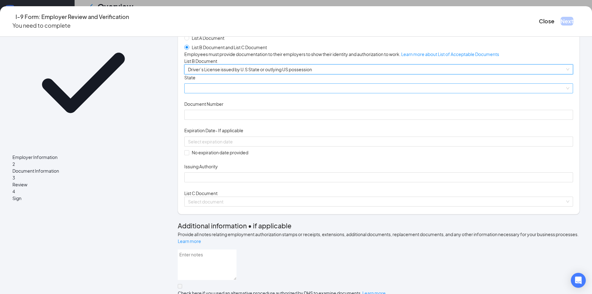
click at [225, 93] on span at bounding box center [379, 88] width 382 height 9
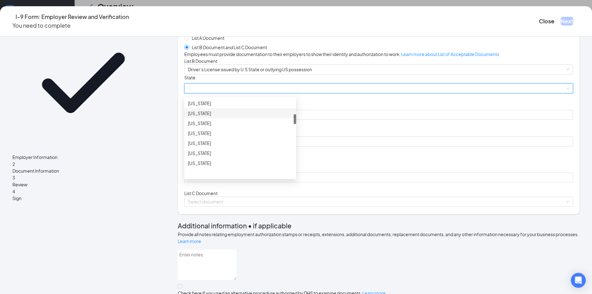
scroll to position [187, 0]
click at [221, 136] on div "[US_STATE]" at bounding box center [240, 132] width 104 height 7
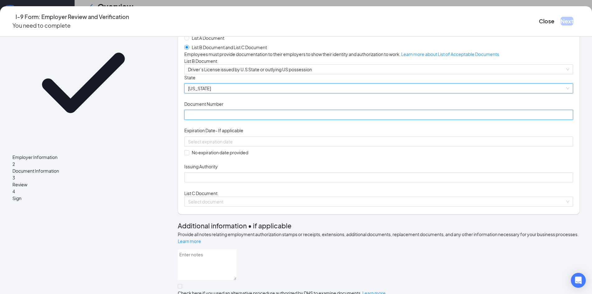
click at [222, 120] on input "Document Number" at bounding box center [378, 115] width 389 height 10
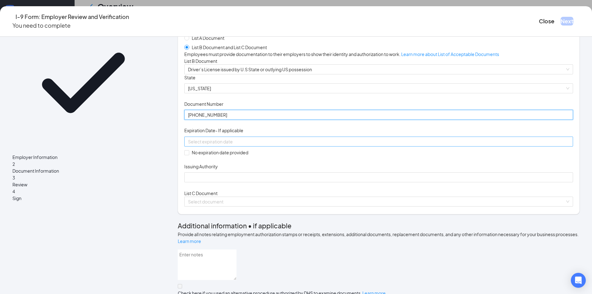
type input "4000-39-5213"
click at [230, 145] on input at bounding box center [378, 141] width 380 height 7
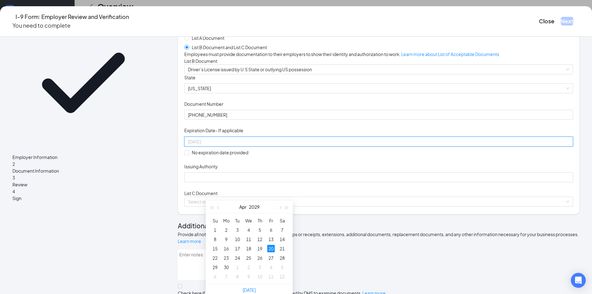
click at [272, 246] on div "20" at bounding box center [270, 248] width 7 height 7
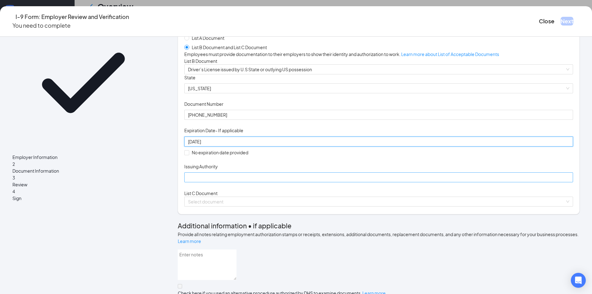
type input "04/20/2029"
click at [227, 182] on input "Issuing Authority" at bounding box center [378, 177] width 389 height 10
type input "IN"
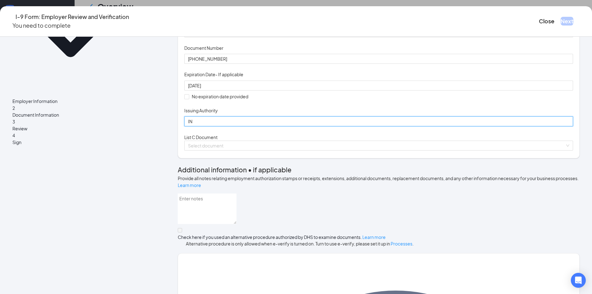
scroll to position [156, 0]
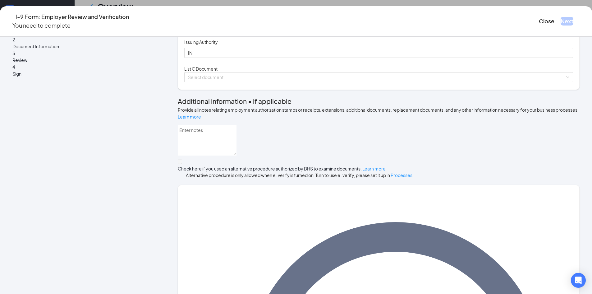
drag, startPoint x: 262, startPoint y: 145, endPoint x: 262, endPoint y: 152, distance: 7.2
click at [262, 82] on input "search" at bounding box center [376, 76] width 377 height 9
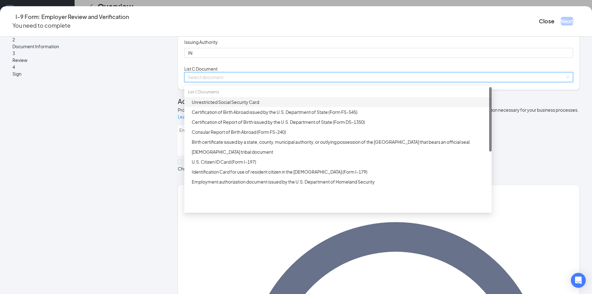
click at [243, 105] on div "Unrestricted Social Security Card" at bounding box center [340, 102] width 296 height 7
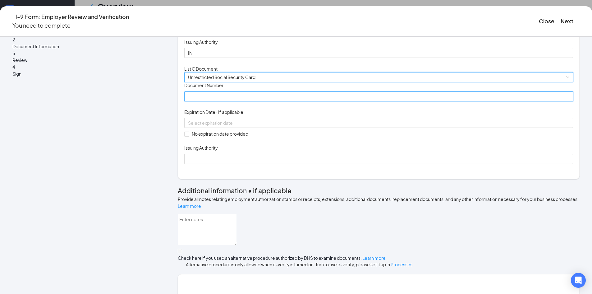
click at [243, 101] on input "Document Number" at bounding box center [378, 96] width 389 height 10
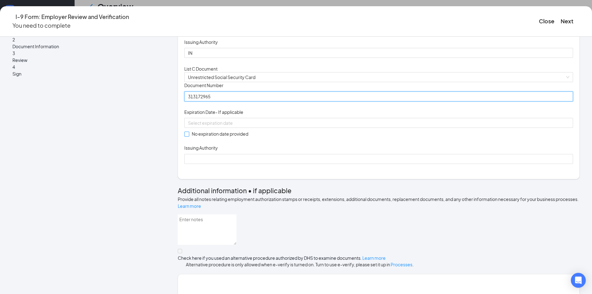
type input "313172965"
click at [189, 136] on input "No expiration date provided" at bounding box center [186, 134] width 4 height 4
checkbox input "true"
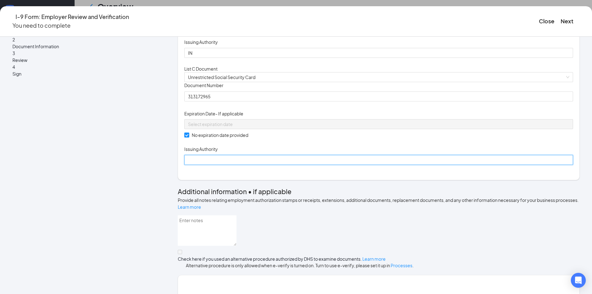
click at [220, 165] on input "Issuing Authority" at bounding box center [378, 160] width 389 height 10
type input "Social Security Administration"
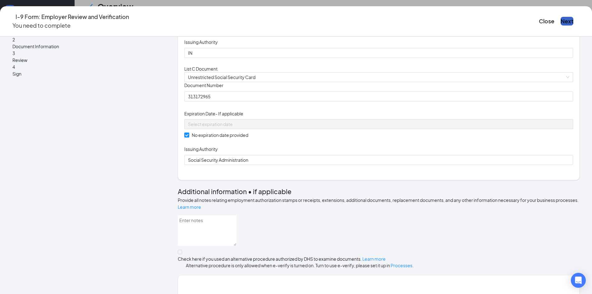
click at [561, 20] on button "Next" at bounding box center [567, 21] width 13 height 9
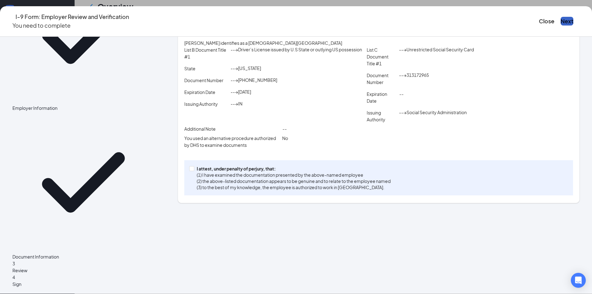
scroll to position [43, 0]
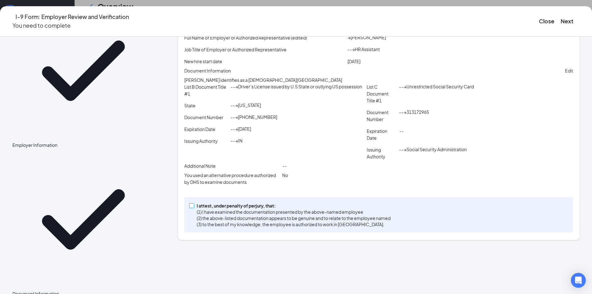
drag, startPoint x: 212, startPoint y: 253, endPoint x: 238, endPoint y: 211, distance: 49.8
click at [194, 207] on input "I attest, under penalty of [PERSON_NAME], that: (1) I have examined the documen…" at bounding box center [191, 205] width 4 height 4
checkbox input "true"
click at [561, 17] on button "Next" at bounding box center [567, 21] width 13 height 9
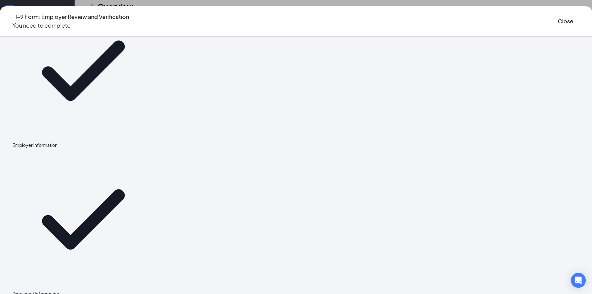
scroll to position [0, 0]
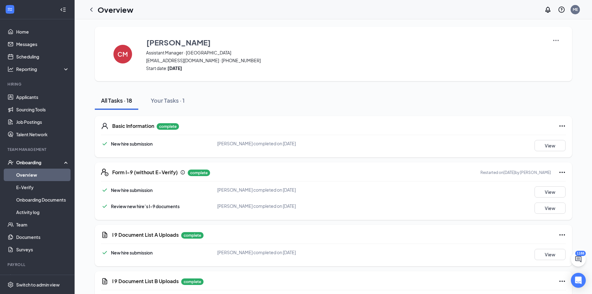
click at [45, 173] on link "Overview" at bounding box center [42, 175] width 53 height 12
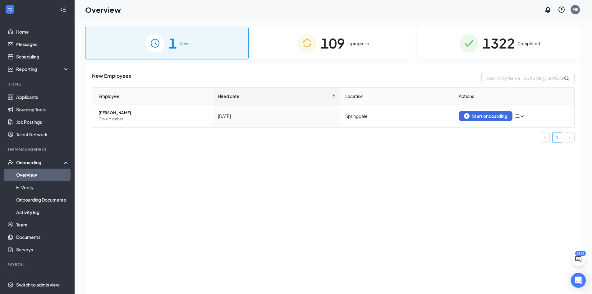
click at [496, 48] on span "1322" at bounding box center [499, 42] width 32 height 21
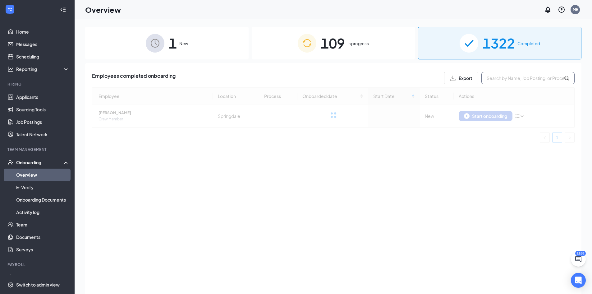
click at [509, 78] on input "text" at bounding box center [528, 78] width 93 height 12
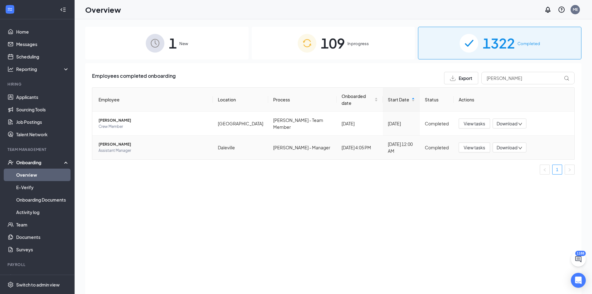
click at [113, 141] on span "[PERSON_NAME]" at bounding box center [153, 144] width 109 height 6
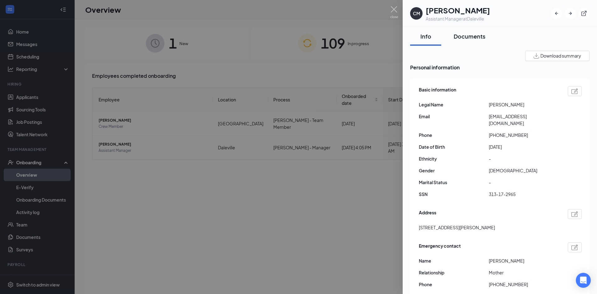
click at [469, 42] on button "Documents" at bounding box center [470, 36] width 44 height 19
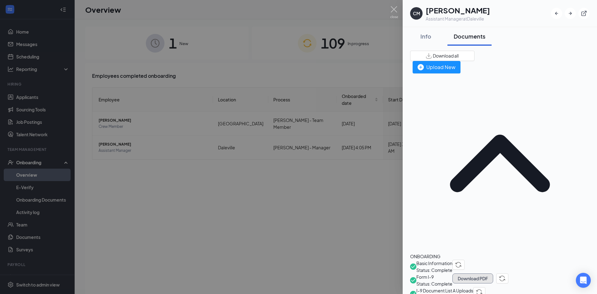
click at [493, 273] on button "Download PDF" at bounding box center [473, 278] width 41 height 10
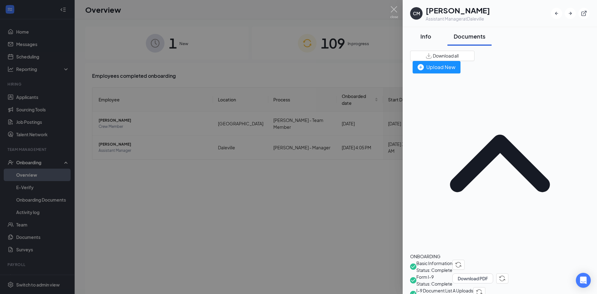
click at [420, 34] on div "Info" at bounding box center [425, 36] width 19 height 8
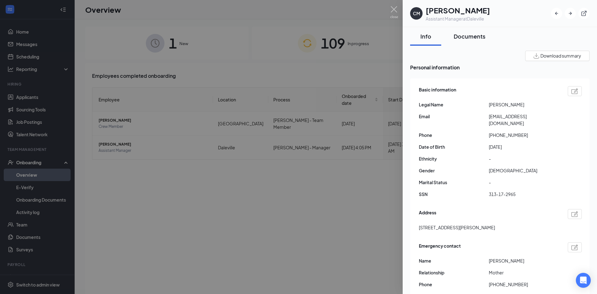
click at [467, 36] on div "Documents" at bounding box center [470, 36] width 32 height 8
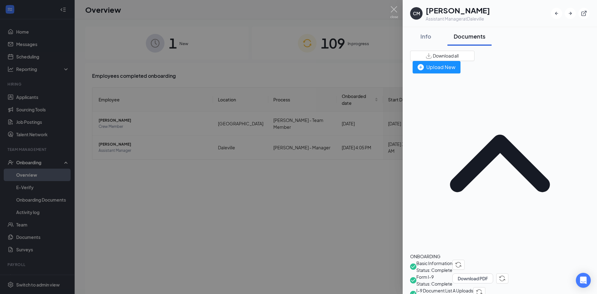
click at [459, 58] on span "Download all" at bounding box center [446, 56] width 26 height 7
click at [424, 40] on div "Info" at bounding box center [425, 36] width 19 height 8
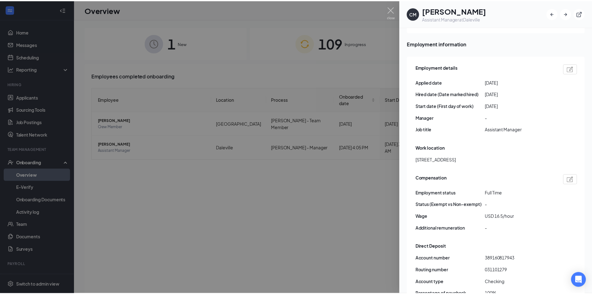
scroll to position [311, 0]
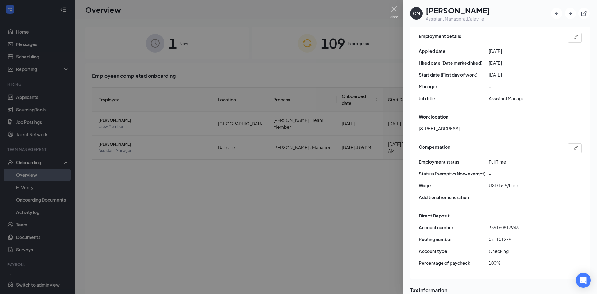
click at [393, 13] on img at bounding box center [394, 12] width 8 height 12
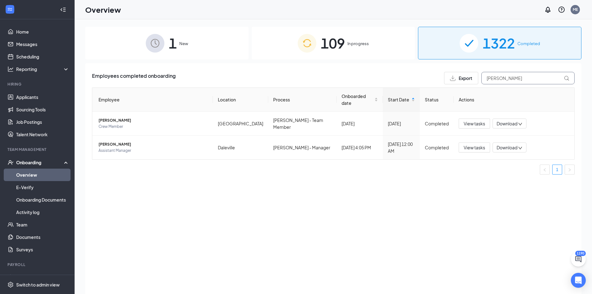
drag, startPoint x: 361, startPoint y: 40, endPoint x: 485, endPoint y: 74, distance: 128.3
click at [361, 40] on div "109 In progress" at bounding box center [334, 43] width 164 height 33
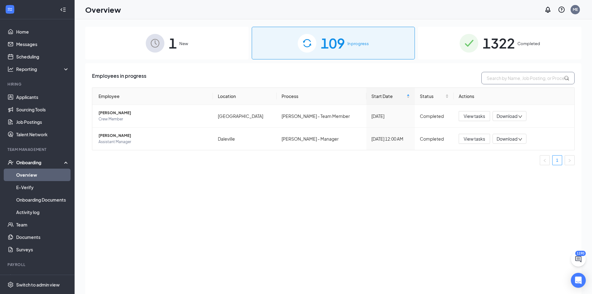
click at [516, 78] on input "text" at bounding box center [528, 78] width 93 height 12
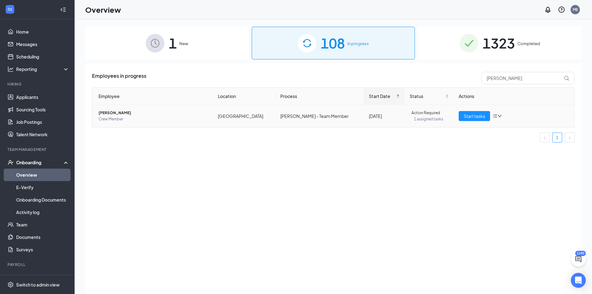
click at [117, 114] on span "Fernando A Barragan" at bounding box center [153, 113] width 109 height 6
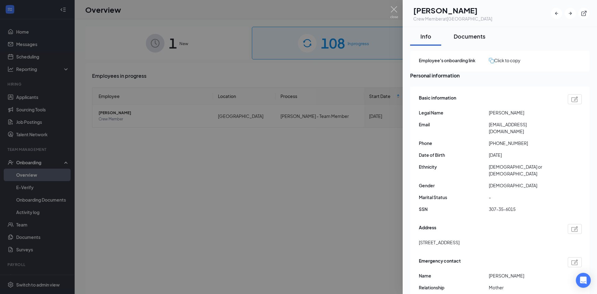
click at [470, 39] on div "Documents" at bounding box center [470, 36] width 32 height 8
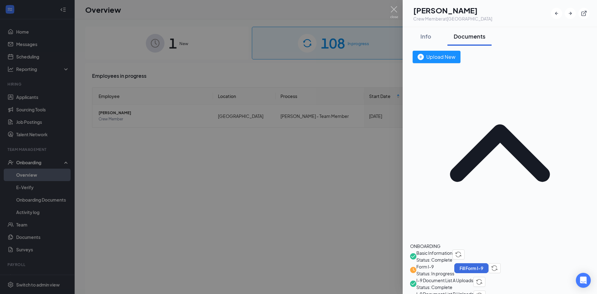
click at [483, 279] on img "button" at bounding box center [479, 282] width 7 height 6
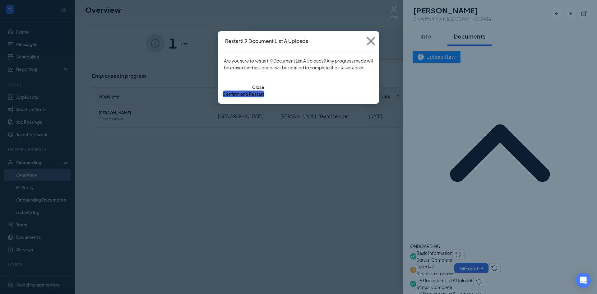
click at [264, 97] on button "Confirm and Restart" at bounding box center [244, 94] width 42 height 7
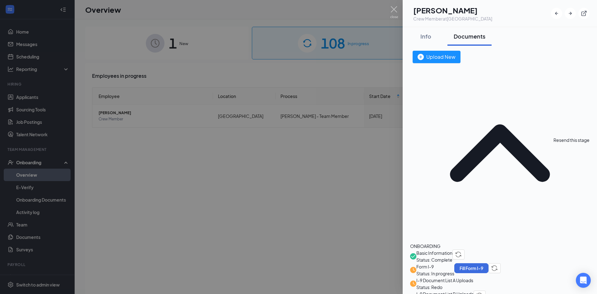
click at [483, 293] on img "button" at bounding box center [479, 296] width 7 height 6
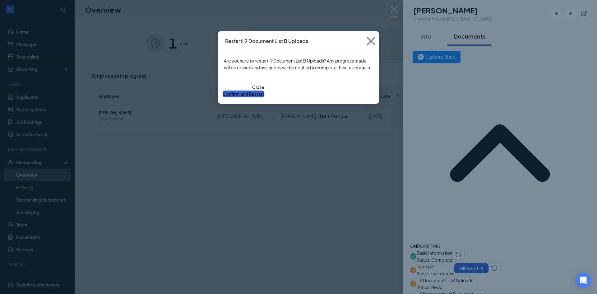
drag, startPoint x: 337, startPoint y: 100, endPoint x: 393, endPoint y: 125, distance: 61.1
click at [264, 97] on button "Confirm and Restart" at bounding box center [244, 94] width 42 height 7
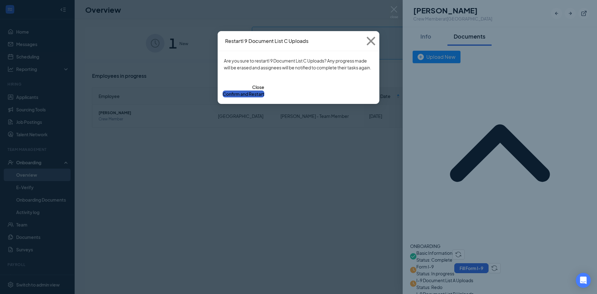
click at [264, 97] on button "Confirm and Restart" at bounding box center [244, 94] width 42 height 7
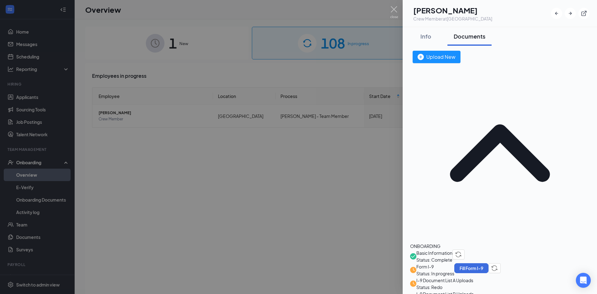
click at [330, 16] on div at bounding box center [298, 147] width 597 height 294
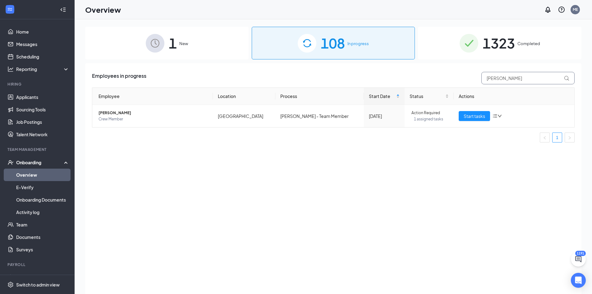
drag, startPoint x: 511, startPoint y: 80, endPoint x: 461, endPoint y: 80, distance: 50.1
click at [461, 80] on div "Employees in progress barragan" at bounding box center [333, 78] width 483 height 12
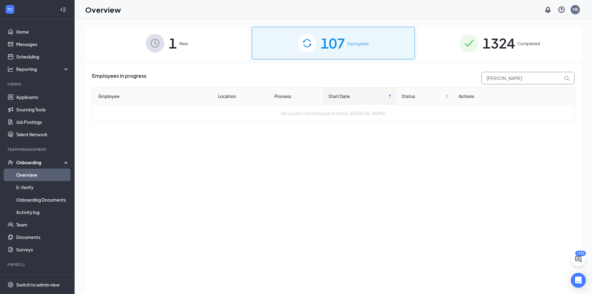
drag, startPoint x: 510, startPoint y: 79, endPoint x: 423, endPoint y: 82, distance: 87.1
click at [426, 82] on div "Employees in progress eduardo" at bounding box center [333, 78] width 483 height 12
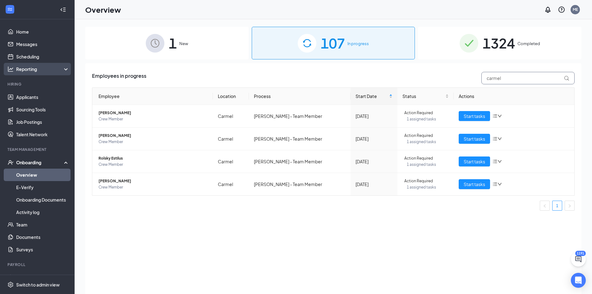
type input "carmel"
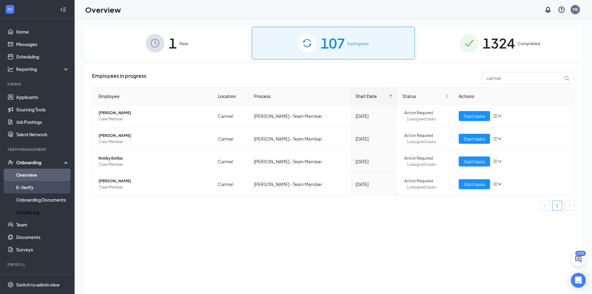
click at [24, 211] on link "Activity log" at bounding box center [42, 212] width 53 height 12
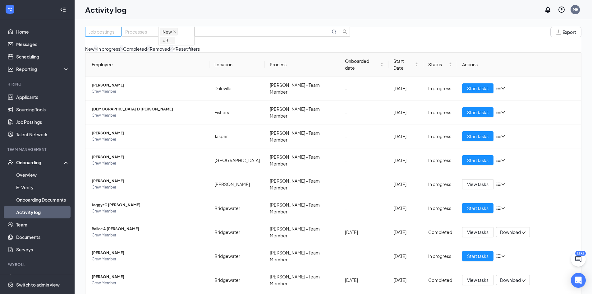
click at [120, 35] on div at bounding box center [103, 31] width 33 height 7
click at [313, 35] on input "text" at bounding box center [264, 31] width 132 height 7
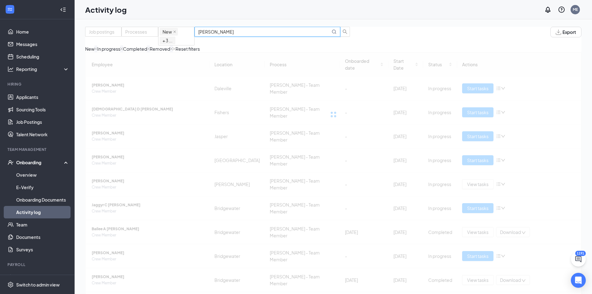
type input "eduardo"
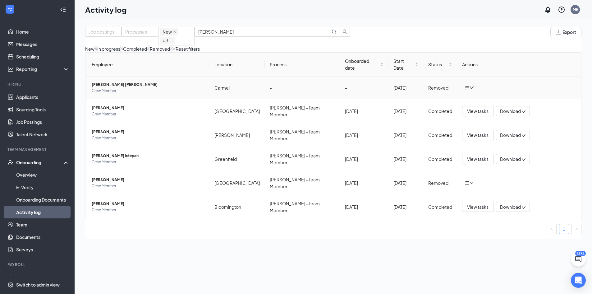
click at [468, 89] on icon "bars" at bounding box center [467, 87] width 5 height 5
click at [491, 101] on div "Return to onboarding" at bounding box center [488, 97] width 43 height 7
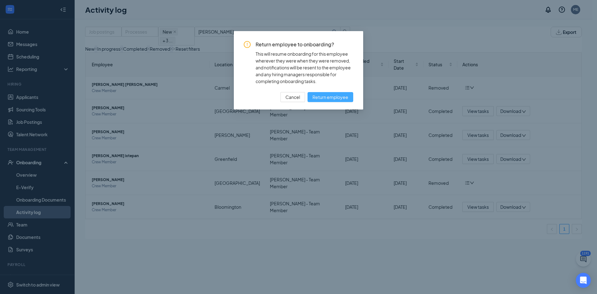
click at [341, 98] on span "Return employee" at bounding box center [331, 97] width 36 height 7
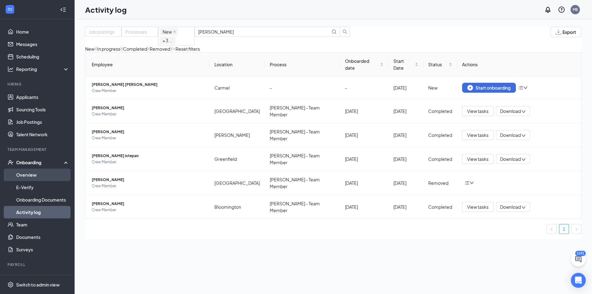
click at [33, 174] on link "Overview" at bounding box center [42, 175] width 53 height 12
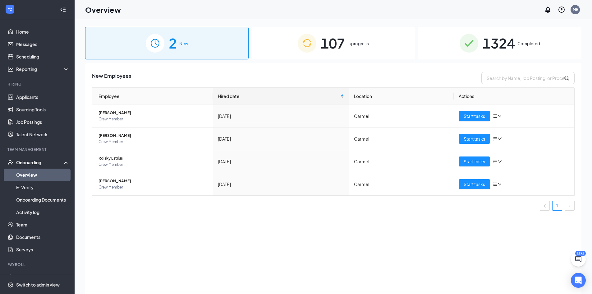
click at [350, 47] on span "In progress" at bounding box center [358, 43] width 21 height 6
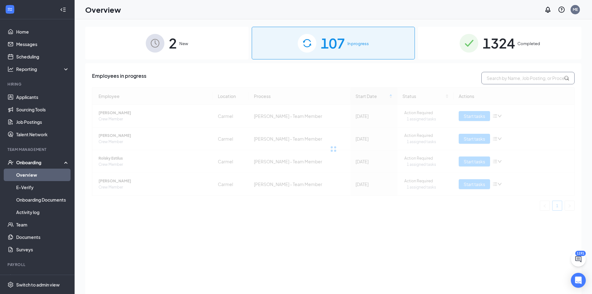
click at [509, 78] on input "text" at bounding box center [528, 78] width 93 height 12
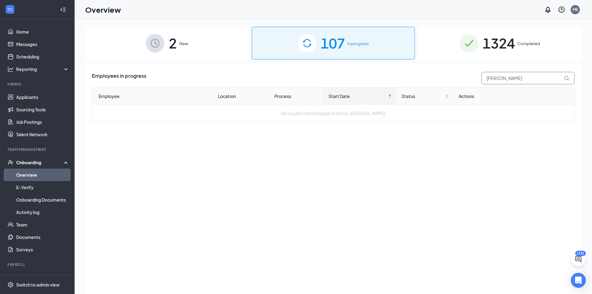
drag, startPoint x: 510, startPoint y: 78, endPoint x: 457, endPoint y: 77, distance: 53.5
click at [461, 78] on div "Employees in progress eduardo" at bounding box center [333, 78] width 483 height 12
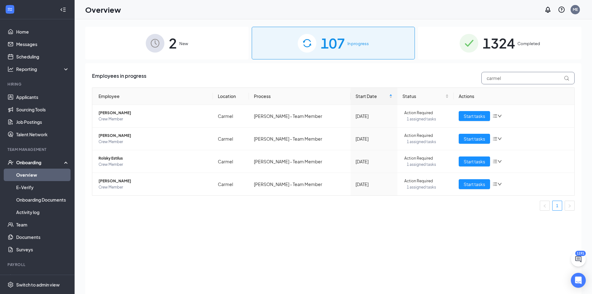
type input "carmel"
click at [162, 51] on img at bounding box center [155, 43] width 19 height 19
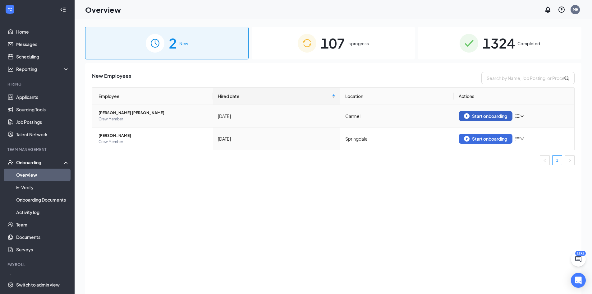
click at [478, 115] on div "Start onboarding" at bounding box center [485, 116] width 43 height 6
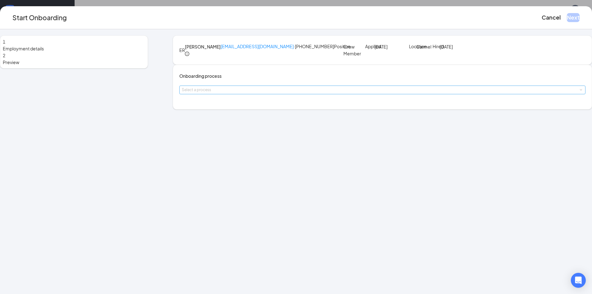
click at [262, 93] on div "Select a process" at bounding box center [381, 90] width 399 height 6
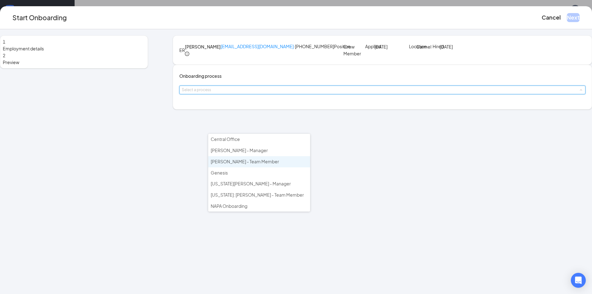
click at [257, 160] on span "[PERSON_NAME] - Team Member" at bounding box center [245, 162] width 68 height 6
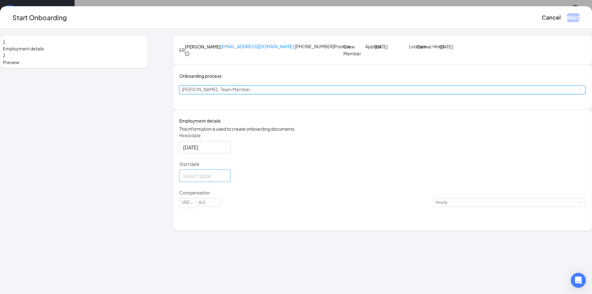
click at [226, 180] on input "Start date" at bounding box center [204, 176] width 43 height 8
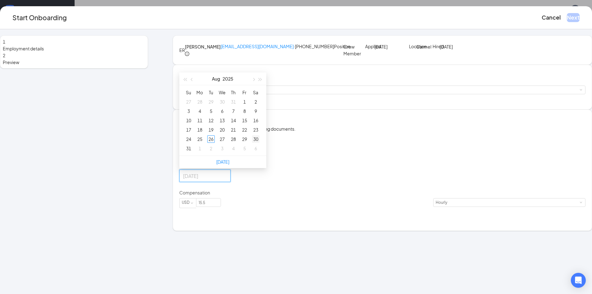
type input "Aug 30, 2025"
type input "Aug 31, 2025"
click at [193, 152] on div "31" at bounding box center [188, 148] width 7 height 7
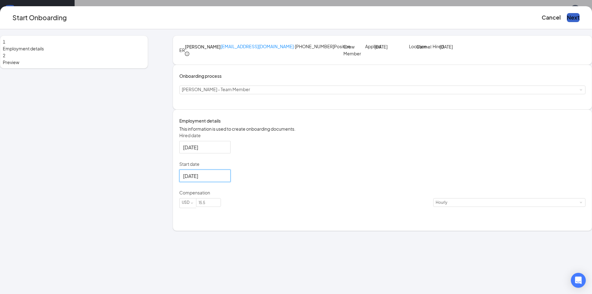
click at [567, 22] on button "Next" at bounding box center [573, 17] width 13 height 9
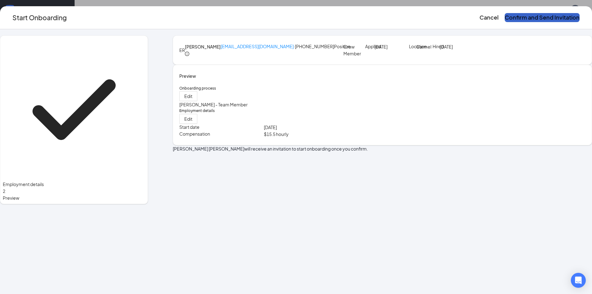
click at [505, 22] on button "Confirm and Send Invitation" at bounding box center [542, 17] width 75 height 9
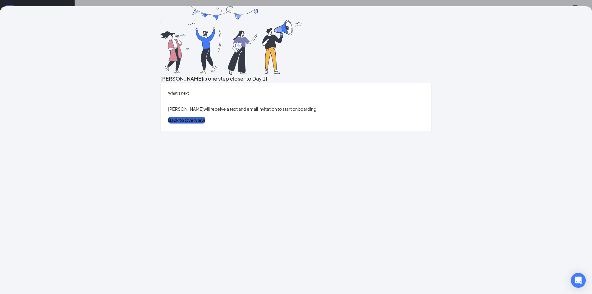
drag, startPoint x: 291, startPoint y: 207, endPoint x: 191, endPoint y: 183, distance: 103.0
click at [205, 123] on button "Back to Overview" at bounding box center [186, 120] width 37 height 7
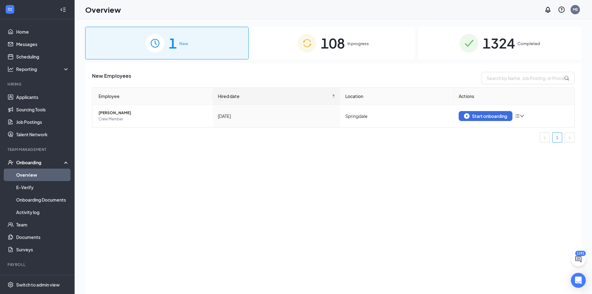
click at [38, 174] on link "Overview" at bounding box center [42, 175] width 53 height 12
click at [36, 100] on link "Applicants" at bounding box center [42, 97] width 53 height 12
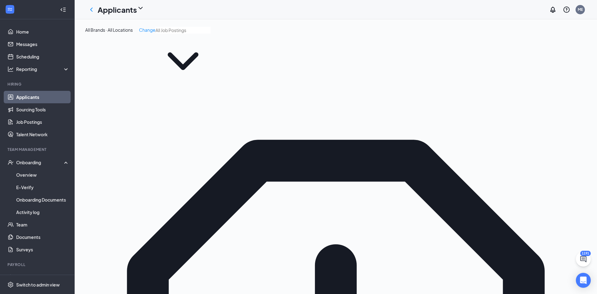
type input "martin"
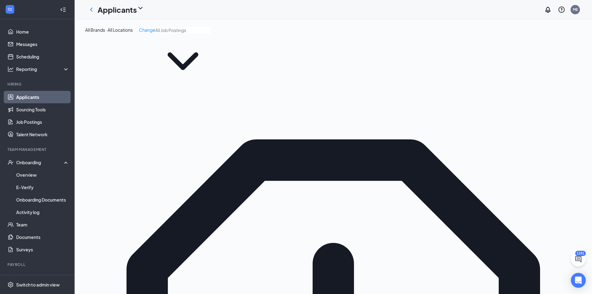
click at [156, 49] on span at bounding box center [183, 58] width 55 height 62
type input "leb"
click at [171, 46] on icon "ChevronUp" at bounding box center [183, 61] width 55 height 55
drag, startPoint x: 111, startPoint y: 47, endPoint x: 26, endPoint y: 49, distance: 84.3
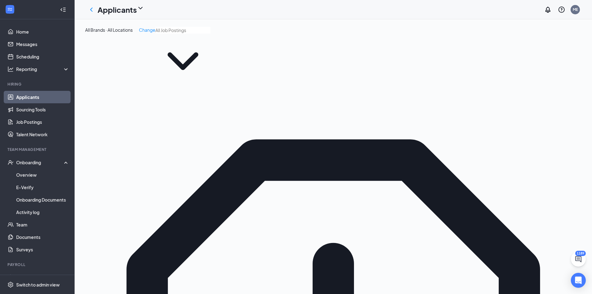
click at [173, 45] on icon "ChevronDown" at bounding box center [183, 61] width 55 height 55
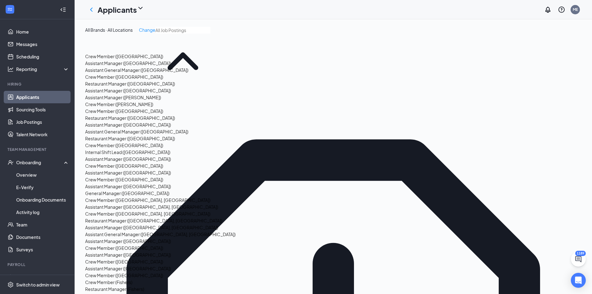
scroll to position [787, 0]
type input "Crew Member (Lebanon)"
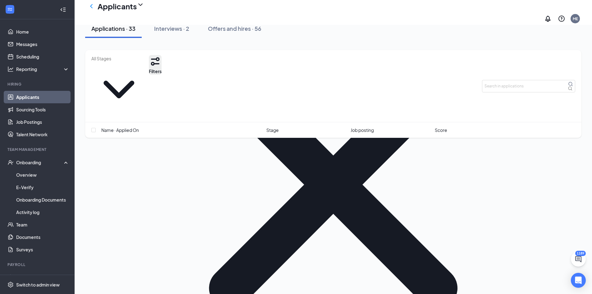
scroll to position [538, 0]
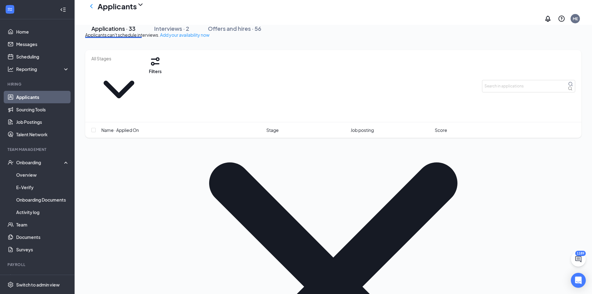
click at [178, 32] on div "Interviews · 2" at bounding box center [171, 29] width 35 height 8
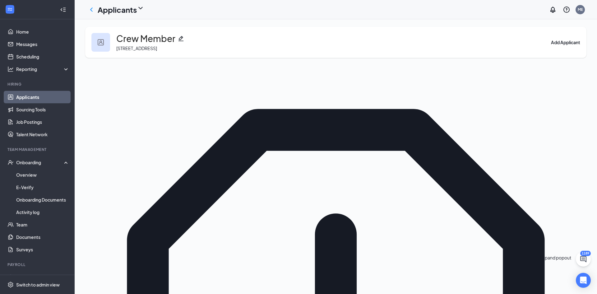
click at [579, 255] on button at bounding box center [583, 259] width 15 height 15
click at [553, 283] on icon "ChevronUp" at bounding box center [556, 279] width 7 height 7
click at [472, 111] on input "text" at bounding box center [444, 107] width 55 height 7
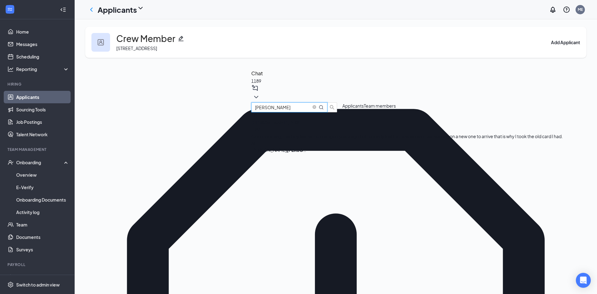
type input "estrella"
click at [307, 126] on div "Estrella De Avila-Lopez" at bounding box center [279, 122] width 56 height 7
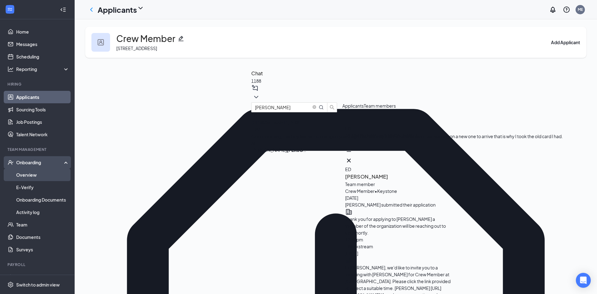
click at [21, 179] on link "Overview" at bounding box center [42, 175] width 53 height 12
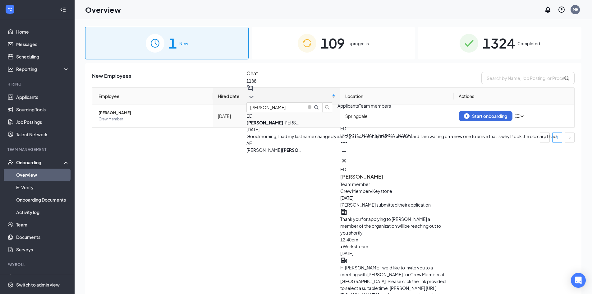
click at [332, 43] on span "109" at bounding box center [333, 42] width 24 height 21
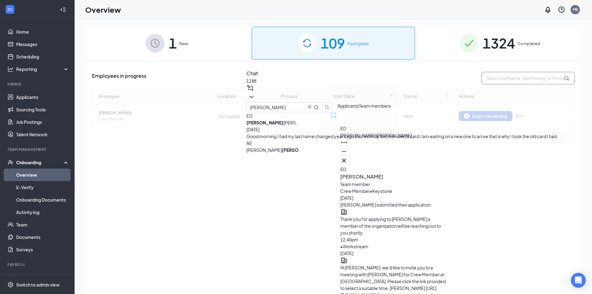
click at [513, 76] on input "text" at bounding box center [528, 78] width 93 height 12
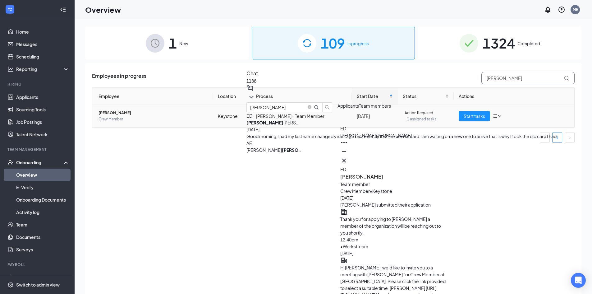
type input "estrella"
click at [114, 114] on span "[PERSON_NAME]" at bounding box center [153, 113] width 109 height 6
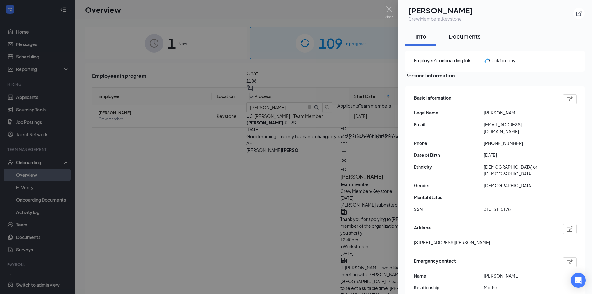
click at [463, 39] on div "Documents" at bounding box center [465, 36] width 32 height 8
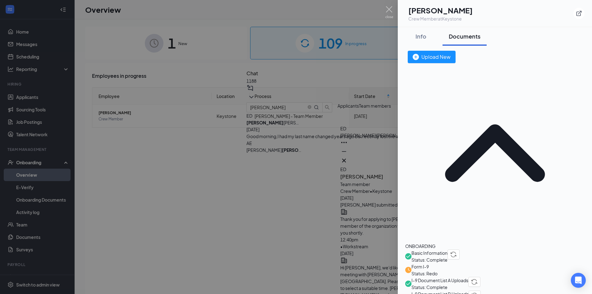
drag, startPoint x: 376, startPoint y: 190, endPoint x: 365, endPoint y: 249, distance: 60.8
click at [376, 190] on div at bounding box center [296, 147] width 592 height 294
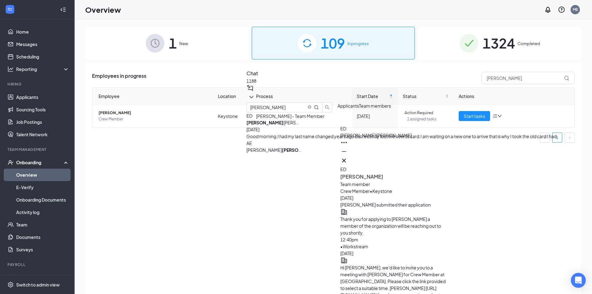
click at [120, 109] on td "Estrella De Avila-Lopez Crew Member" at bounding box center [152, 116] width 121 height 22
click at [117, 114] on span "[PERSON_NAME]" at bounding box center [153, 113] width 109 height 6
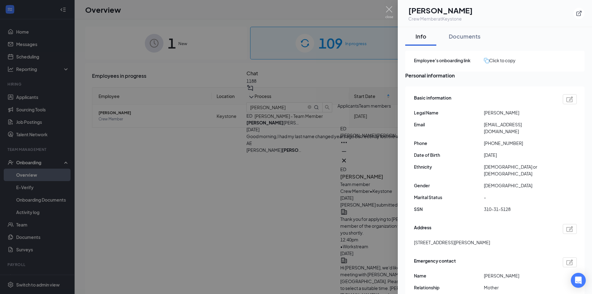
click at [510, 63] on div "Click to copy" at bounding box center [500, 60] width 32 height 7
click at [371, 240] on div at bounding box center [296, 147] width 592 height 294
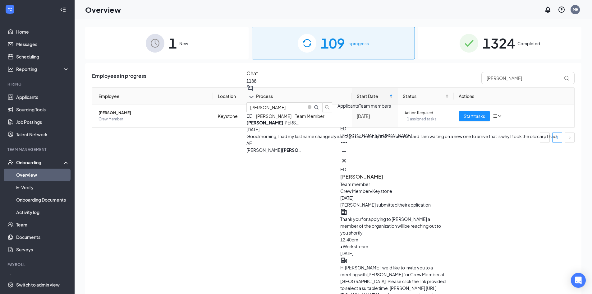
paste textarea "https://www.workstream.us/j/onboarding/c04e26aa/employee?locale=en"
type textarea "great, thank you for explaining! Will you please resubmit your section of your …"
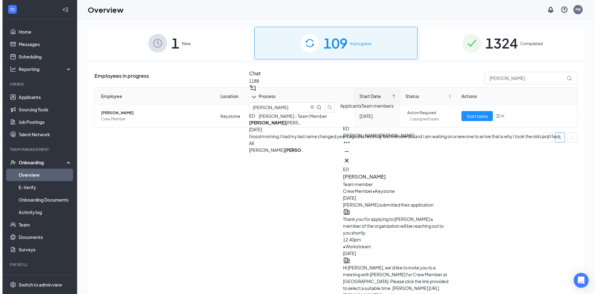
scroll to position [0, 0]
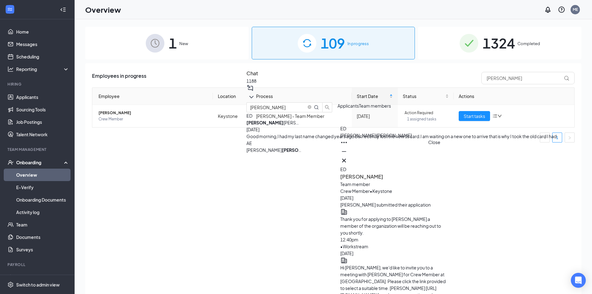
drag, startPoint x: 438, startPoint y: 155, endPoint x: 455, endPoint y: 134, distance: 27.4
click at [348, 157] on icon "Cross" at bounding box center [344, 160] width 7 height 7
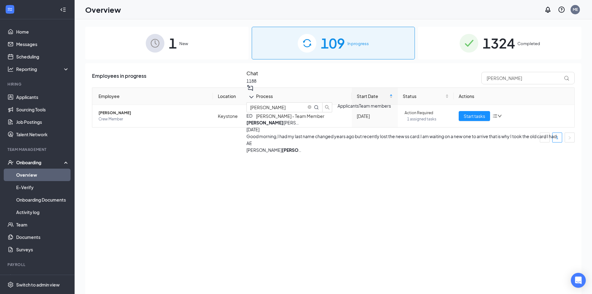
click at [255, 97] on icon "ChevronDown" at bounding box center [251, 96] width 7 height 7
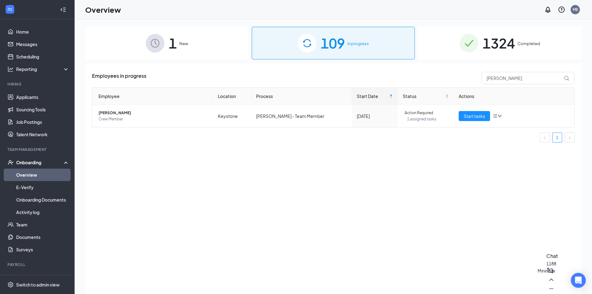
click at [548, 286] on icon "Minimize" at bounding box center [551, 288] width 7 height 7
drag, startPoint x: 512, startPoint y: 78, endPoint x: 462, endPoint y: 81, distance: 49.8
click at [462, 81] on div "Employees in progress estrella" at bounding box center [333, 78] width 483 height 12
paste input "Cromartie"
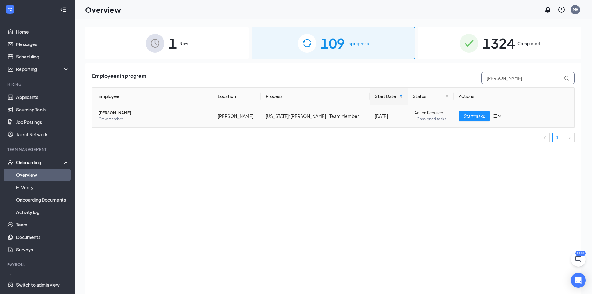
type input "Cromartie"
click at [110, 112] on span "Leah S Cromartie" at bounding box center [153, 113] width 109 height 6
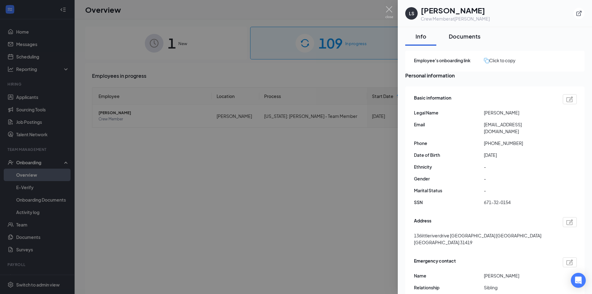
click at [459, 42] on button "Documents" at bounding box center [465, 36] width 44 height 19
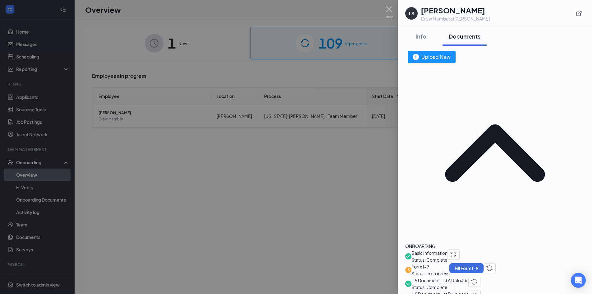
click at [469, 277] on span "I-9 Document List A Uploads" at bounding box center [440, 280] width 57 height 7
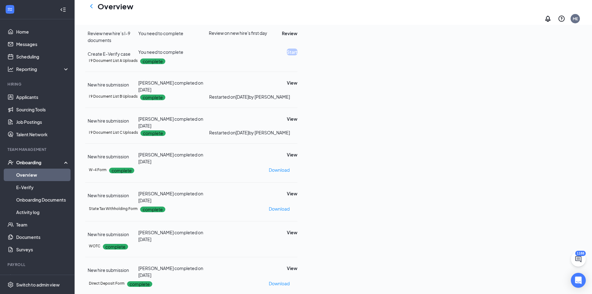
scroll to position [131, 0]
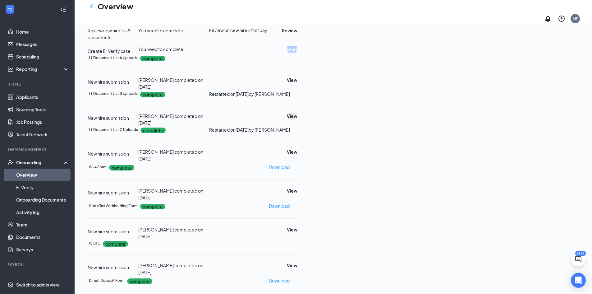
click at [298, 113] on button "View" at bounding box center [292, 116] width 11 height 7
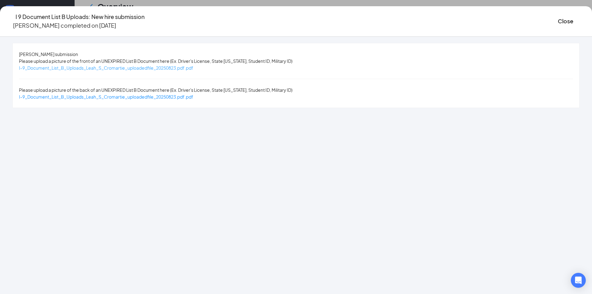
click at [165, 67] on span "I-9_Document_List_B_Uploads_Leah_S_Cromartie_uploadedfile_20250823.pdf.pdf" at bounding box center [106, 68] width 174 height 6
click at [558, 19] on button "Close" at bounding box center [566, 21] width 16 height 9
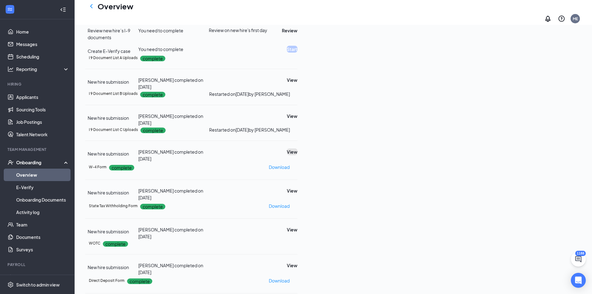
click at [298, 148] on button "View" at bounding box center [292, 151] width 11 height 7
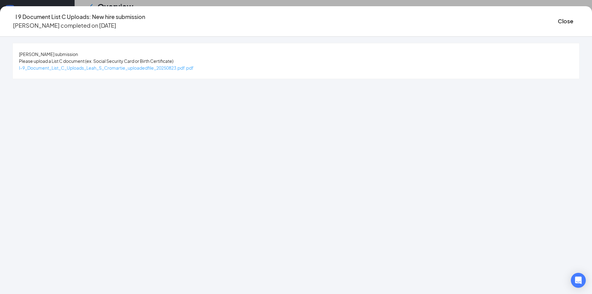
click at [143, 70] on span "I-9_Document_List_C_Uploads_Leah_S_Cromartie_uploadedfile_20250823.pdf.pdf" at bounding box center [106, 68] width 175 height 6
click at [558, 21] on button "Close" at bounding box center [566, 21] width 16 height 9
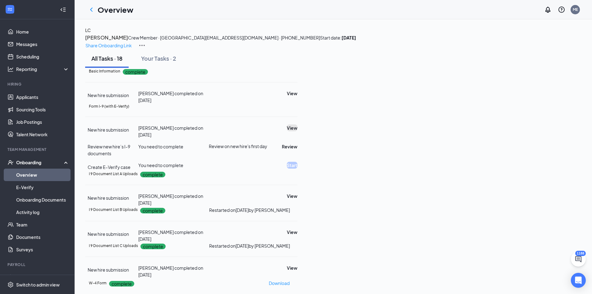
click at [298, 124] on button "View" at bounding box center [292, 127] width 11 height 7
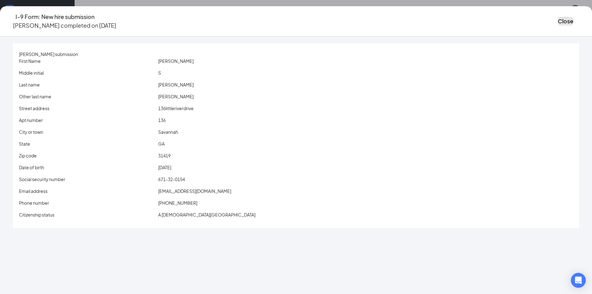
drag, startPoint x: 499, startPoint y: 21, endPoint x: 567, endPoint y: 2, distance: 70.8
click at [558, 21] on button "Close" at bounding box center [566, 21] width 16 height 9
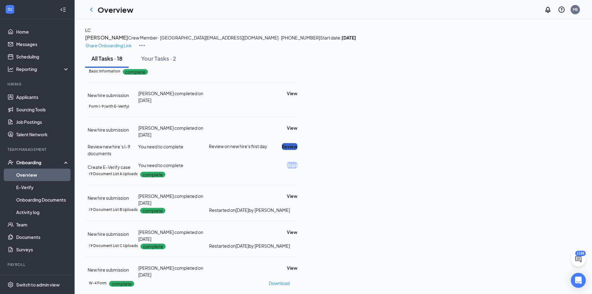
click at [298, 143] on button "Review" at bounding box center [290, 146] width 16 height 7
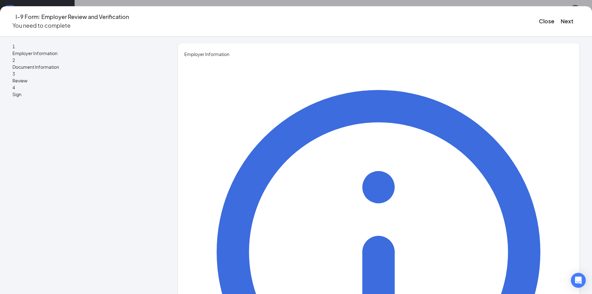
type input "Makenna"
type input "[PERSON_NAME]"
drag, startPoint x: 252, startPoint y: 159, endPoint x: 254, endPoint y: 164, distance: 5.3
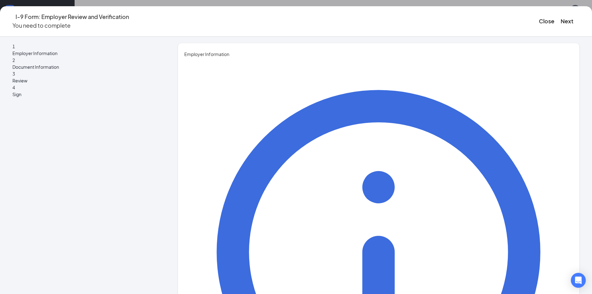
type input "HR Assistant"
type input "[EMAIL_ADDRESS][DOMAIN_NAME]"
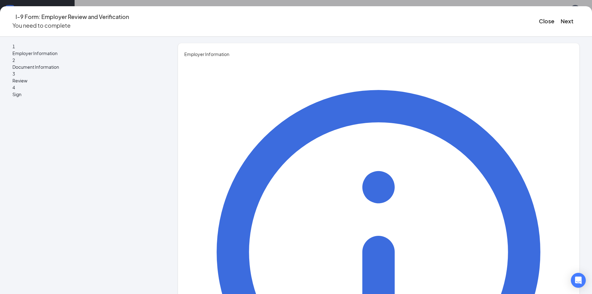
type input "3179536884"
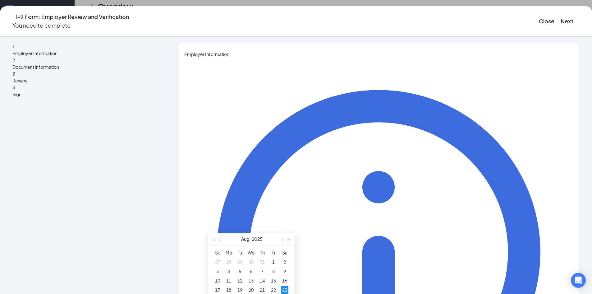
scroll to position [62, 0]
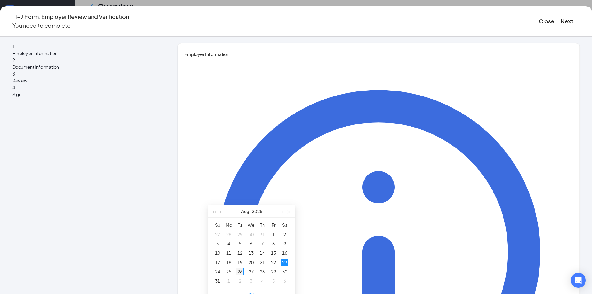
type input "[DATE]"
click at [241, 271] on div "26" at bounding box center [239, 271] width 7 height 7
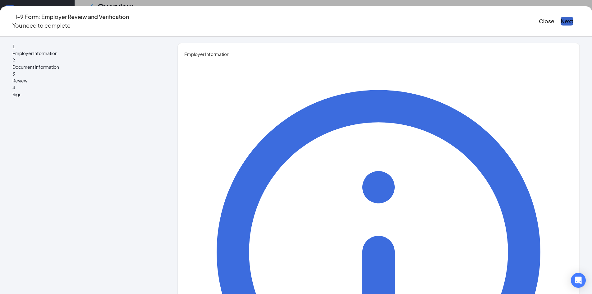
click at [561, 19] on button "Next" at bounding box center [567, 21] width 13 height 9
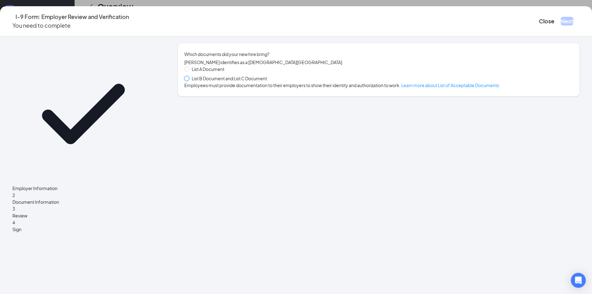
click at [189, 80] on input "List B Document and List C Document" at bounding box center [186, 78] width 4 height 4
radio input "true"
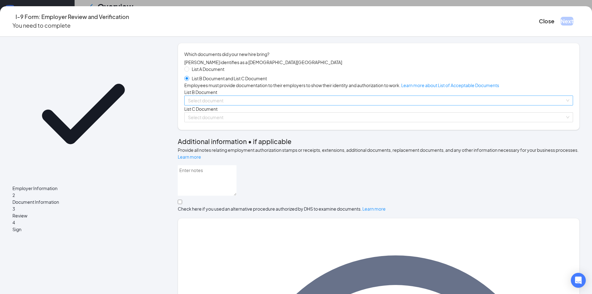
click at [237, 105] on input "search" at bounding box center [376, 100] width 377 height 9
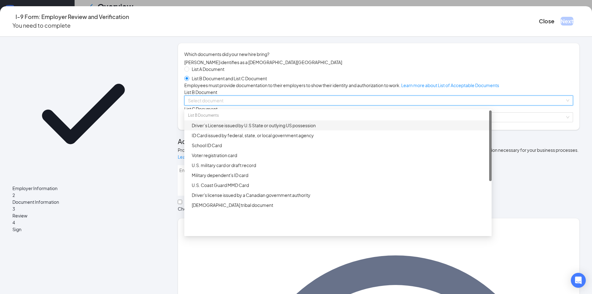
click at [250, 129] on div "Driver’s License issued by U.S State or outlying US possession" at bounding box center [340, 125] width 296 height 7
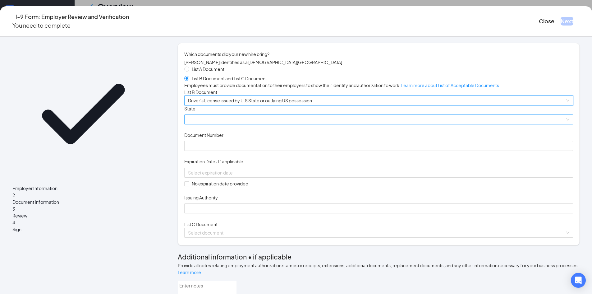
click at [235, 124] on span at bounding box center [379, 119] width 382 height 9
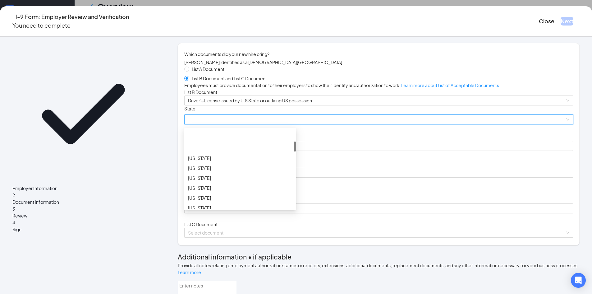
scroll to position [124, 0]
click at [229, 158] on div "[US_STATE]" at bounding box center [240, 154] width 104 height 7
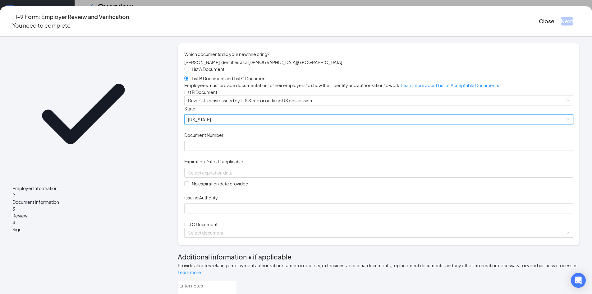
click at [223, 203] on div "Document Title Driver’s License issued by U.S State or outlying US possession S…" at bounding box center [378, 159] width 389 height 108
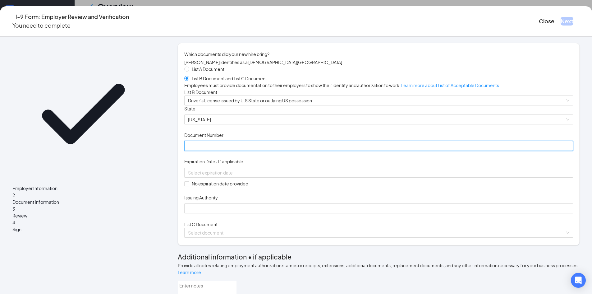
click at [221, 151] on input "Document Number" at bounding box center [378, 146] width 389 height 10
click at [215, 151] on input "072256668" at bounding box center [378, 146] width 389 height 10
type input "072256668"
click at [253, 178] on div at bounding box center [378, 173] width 389 height 10
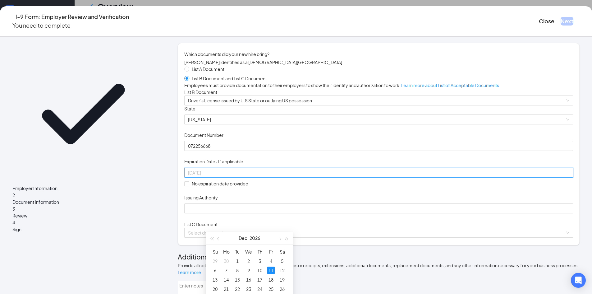
click at [270, 270] on div "11" at bounding box center [270, 270] width 7 height 7
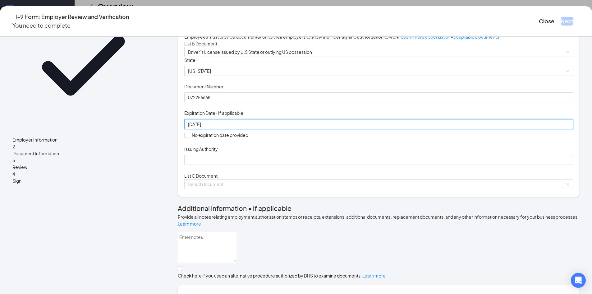
scroll to position [62, 0]
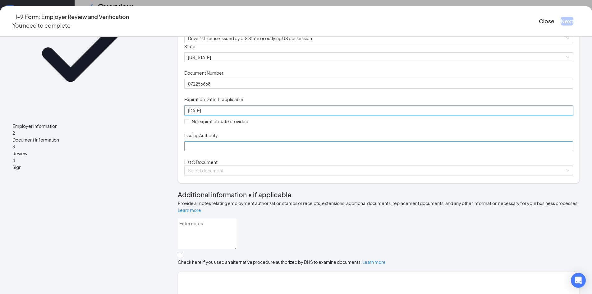
type input "12/11/2026"
click at [222, 151] on input "Issuing Authority" at bounding box center [378, 146] width 389 height 10
type input "GA"
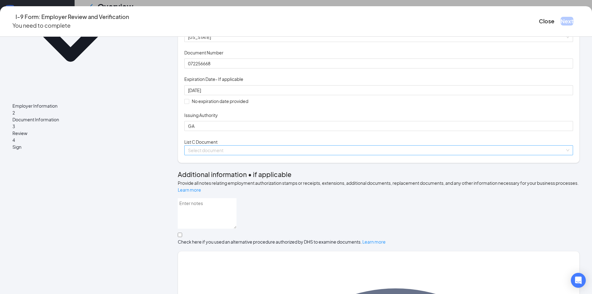
scroll to position [93, 0]
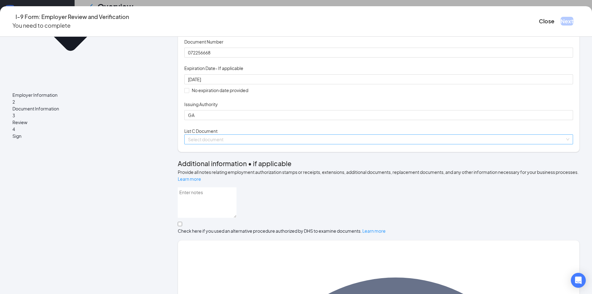
click at [221, 144] on input "search" at bounding box center [376, 139] width 377 height 9
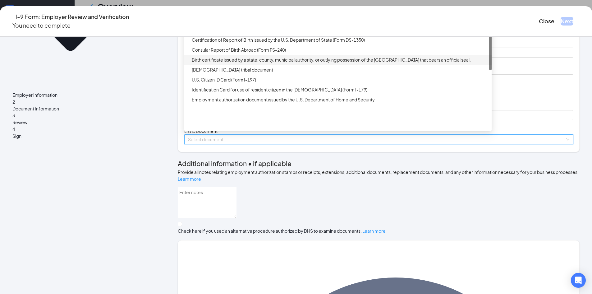
click at [250, 63] on div "Birth certificate issued by a state, county, municipal authority, or outlying p…" at bounding box center [340, 59] width 296 height 7
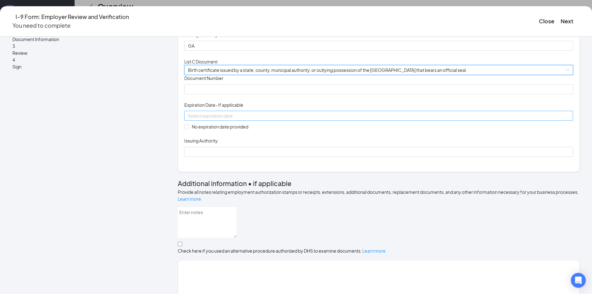
scroll to position [187, 0]
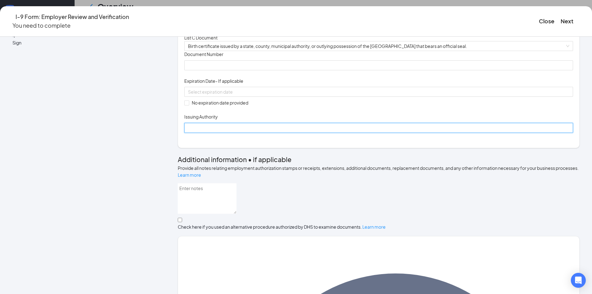
click at [236, 133] on input "Issuing Authority" at bounding box center [378, 128] width 389 height 10
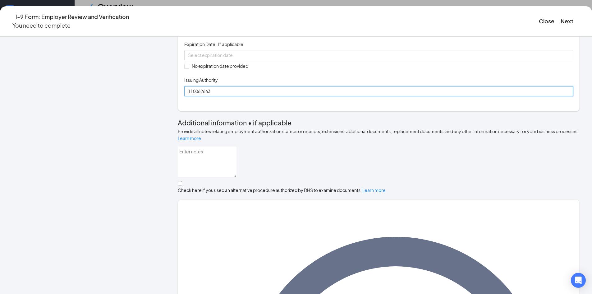
scroll to position [289, 0]
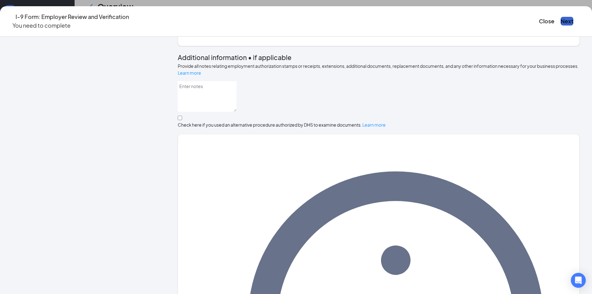
type input "110062663"
drag, startPoint x: 497, startPoint y: 19, endPoint x: 496, endPoint y: 23, distance: 3.9
click at [561, 19] on button "Next" at bounding box center [567, 21] width 13 height 9
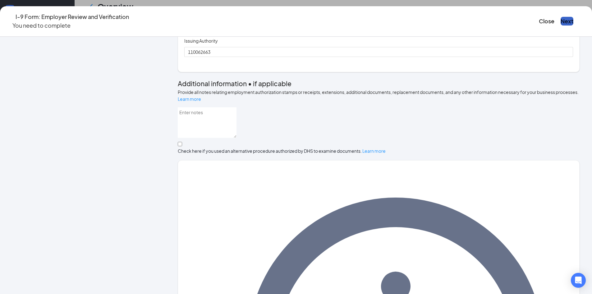
scroll to position [226, 0]
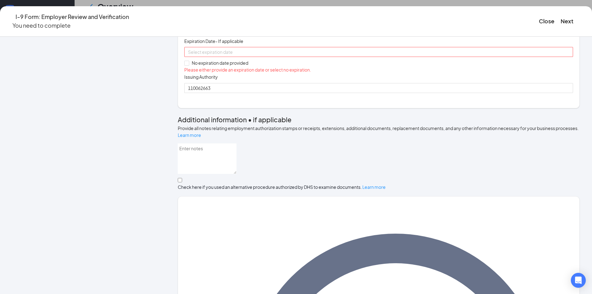
click at [231, 30] on input "Document Number" at bounding box center [378, 26] width 389 height 10
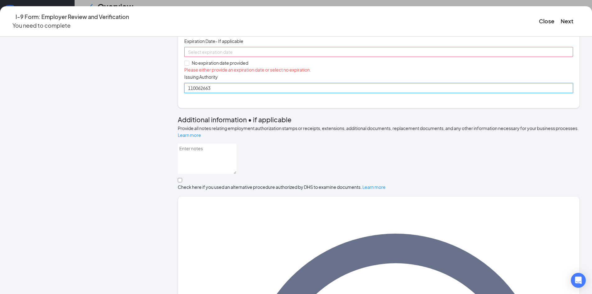
click at [218, 93] on input "110062663" at bounding box center [378, 88] width 389 height 10
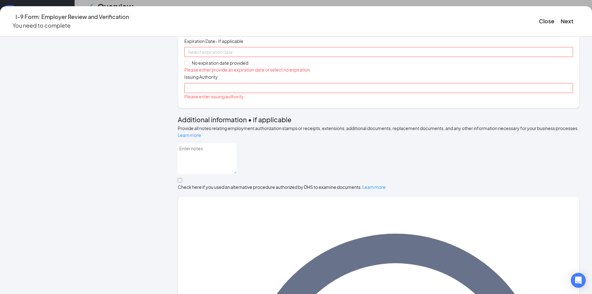
drag, startPoint x: 237, startPoint y: 97, endPoint x: 237, endPoint y: 101, distance: 4.0
click at [237, 30] on input "Document Number" at bounding box center [378, 26] width 389 height 10
paste input "110062663"
type input "110062663"
click at [212, 66] on span "No expiration date provided" at bounding box center [220, 62] width 62 height 7
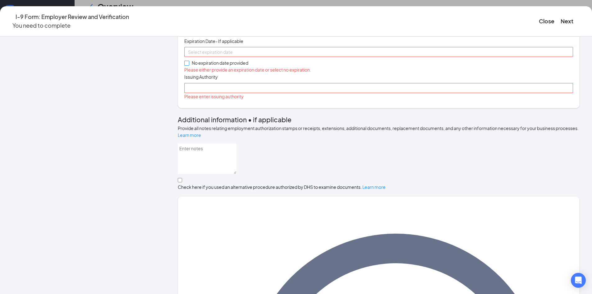
click at [189, 65] on input "No expiration date provided" at bounding box center [186, 63] width 4 height 4
checkbox input "true"
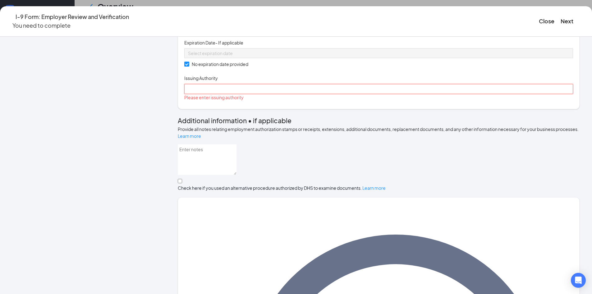
click at [224, 94] on input "Issuing Authority" at bounding box center [378, 89] width 389 height 10
type input "State of [US_STATE] Office Of Vital Records"
click at [561, 18] on button "Next" at bounding box center [567, 21] width 13 height 9
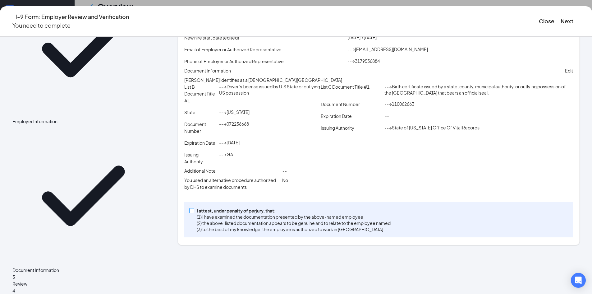
click at [194, 212] on input "I attest, under penalty of [PERSON_NAME], that: (1) I have examined the documen…" at bounding box center [191, 210] width 4 height 4
checkbox input "true"
click at [561, 19] on button "Next" at bounding box center [567, 21] width 13 height 9
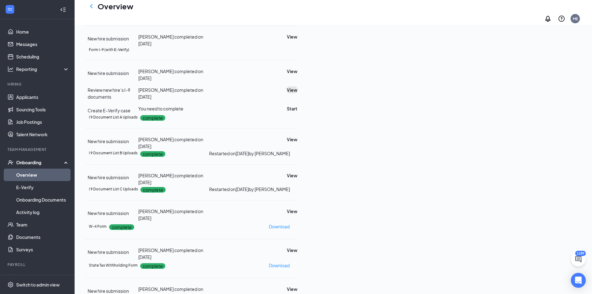
scroll to position [37, 0]
click at [298, 112] on button "Start" at bounding box center [292, 108] width 11 height 7
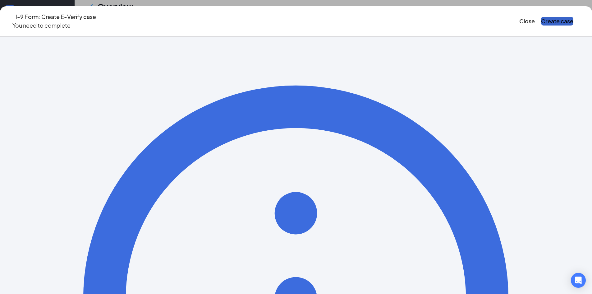
click at [541, 21] on button "Create case" at bounding box center [557, 21] width 32 height 9
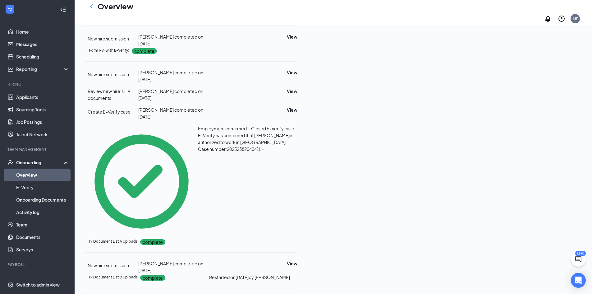
drag, startPoint x: 46, startPoint y: 175, endPoint x: 116, endPoint y: 161, distance: 71.5
click at [46, 175] on link "Overview" at bounding box center [42, 175] width 53 height 12
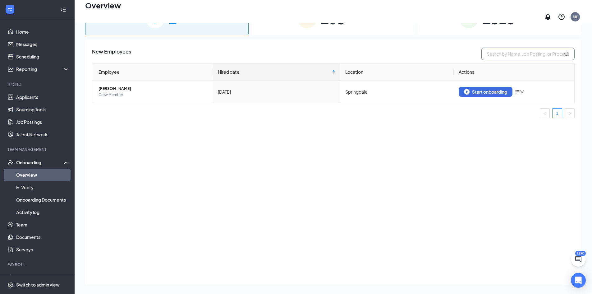
drag, startPoint x: 484, startPoint y: 25, endPoint x: 500, endPoint y: 44, distance: 24.5
click at [485, 25] on span "1325" at bounding box center [499, 18] width 32 height 21
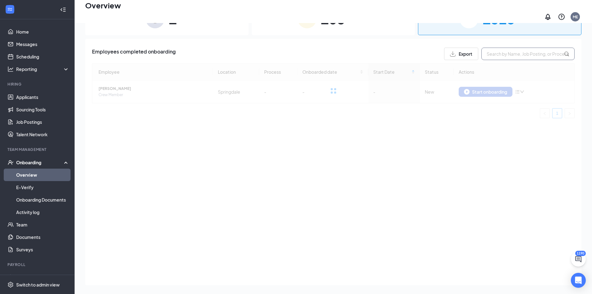
click at [502, 48] on input "text" at bounding box center [528, 54] width 93 height 12
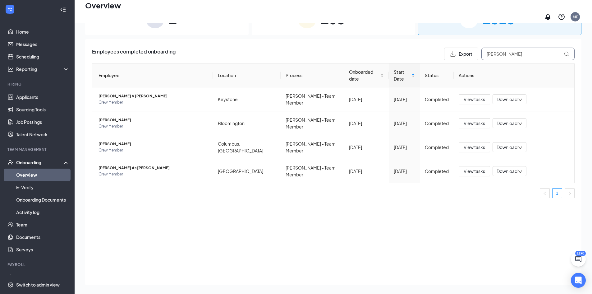
type input "cesar"
click at [124, 165] on span "Cesar As Hernandez" at bounding box center [153, 168] width 109 height 6
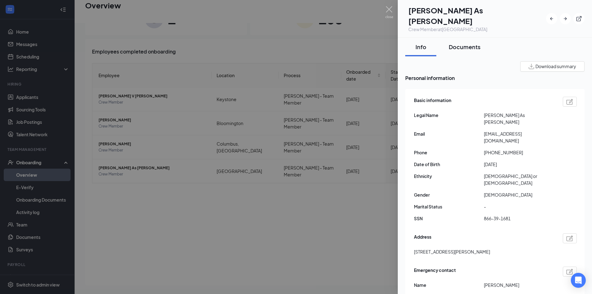
click at [456, 40] on button "Documents" at bounding box center [465, 47] width 44 height 19
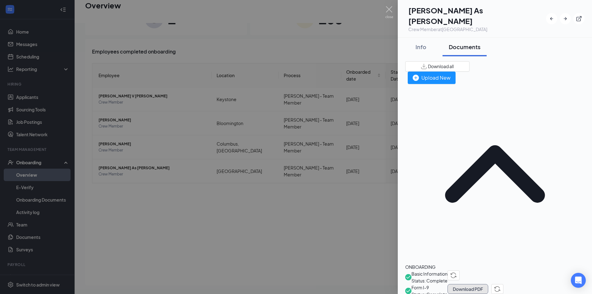
click at [489, 284] on button "Download PDF" at bounding box center [468, 289] width 41 height 10
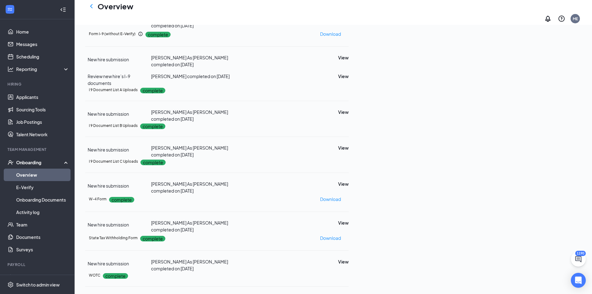
scroll to position [65, 0]
click at [349, 109] on button "View" at bounding box center [343, 112] width 11 height 7
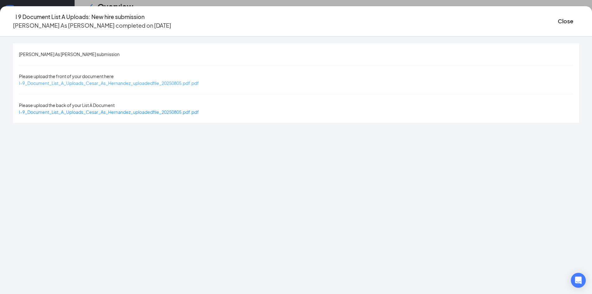
click at [136, 80] on span "I-9_Document_List_A_Uploads_Cesar_As_Hernandez_uploadedfile_20250805.pdf.pdf" at bounding box center [109, 83] width 180 height 6
click at [558, 17] on button "Close" at bounding box center [566, 21] width 16 height 9
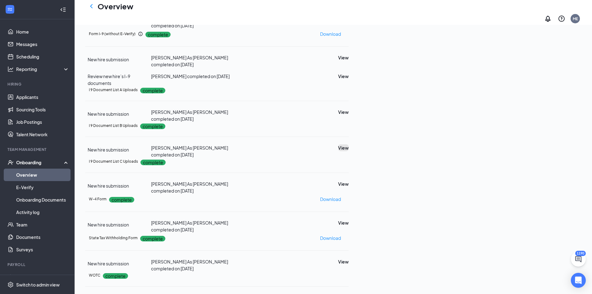
click at [349, 151] on button "View" at bounding box center [343, 147] width 11 height 7
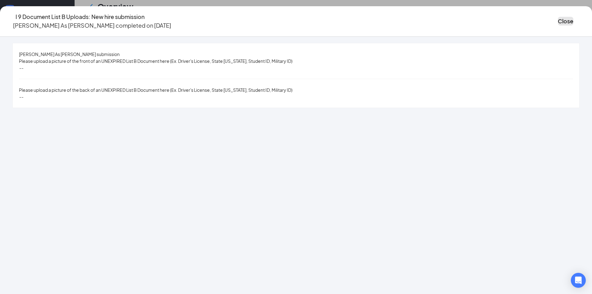
drag, startPoint x: 494, startPoint y: 21, endPoint x: 504, endPoint y: 35, distance: 16.9
click at [558, 21] on button "Close" at bounding box center [566, 21] width 16 height 9
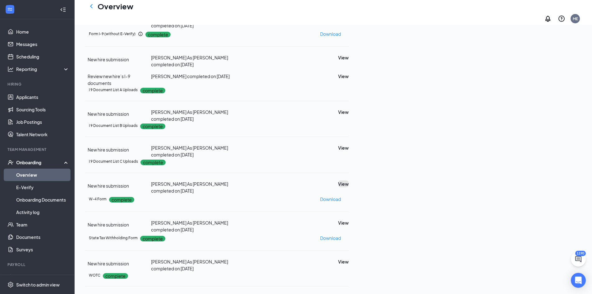
click at [349, 187] on button "View" at bounding box center [343, 183] width 11 height 7
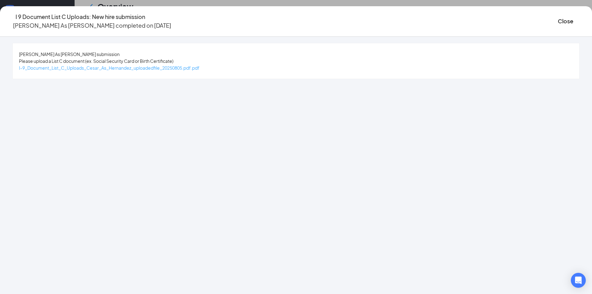
click at [175, 68] on span "I-9_Document_List_C_Uploads_Cesar_As_Hernandez_uploadedfile_20250805.pdf.pdf" at bounding box center [109, 68] width 181 height 6
click at [558, 17] on button "Close" at bounding box center [566, 21] width 16 height 9
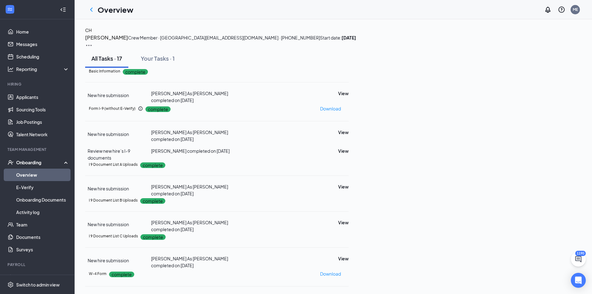
click at [349, 109] on icon "Ellipses" at bounding box center [349, 109] width 0 height 0
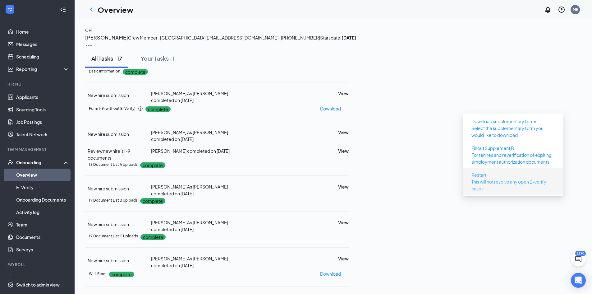
click at [486, 174] on span "Restart" at bounding box center [479, 174] width 15 height 7
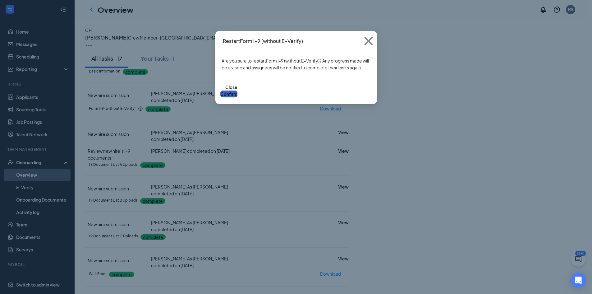
click at [238, 91] on button "Confirm" at bounding box center [229, 94] width 17 height 7
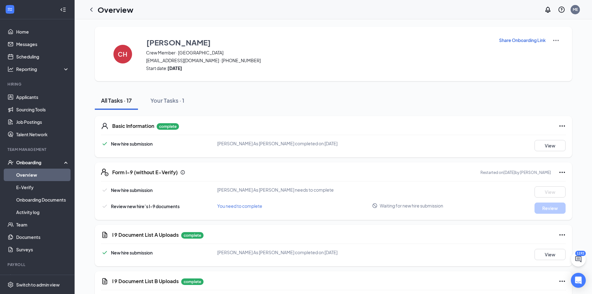
click at [505, 39] on p "Share Onboarding Link" at bounding box center [522, 40] width 47 height 6
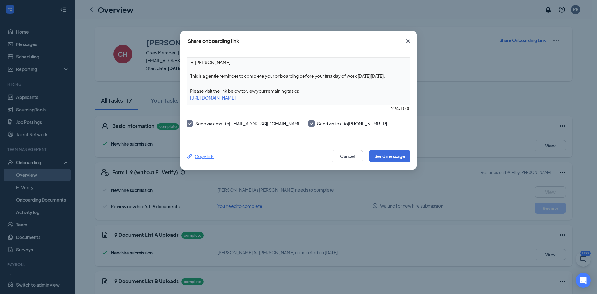
click at [200, 156] on div "Copy link" at bounding box center [200, 156] width 27 height 7
click at [198, 155] on div "Copy link" at bounding box center [200, 156] width 27 height 7
click at [409, 42] on icon "Cross" at bounding box center [408, 40] width 7 height 7
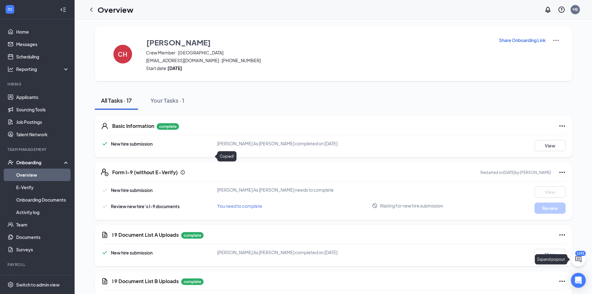
click at [582, 261] on icon "ChatActive" at bounding box center [578, 258] width 7 height 7
click at [537, 284] on icon "ChevronUp" at bounding box center [536, 285] width 7 height 7
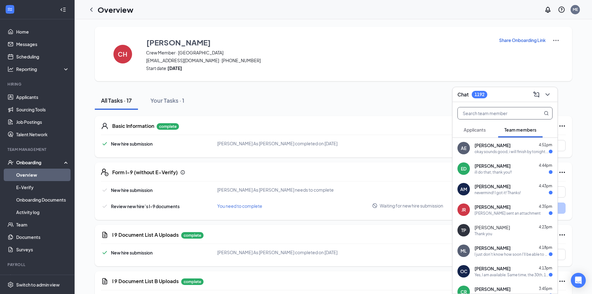
click at [483, 116] on input "text" at bounding box center [495, 113] width 74 height 12
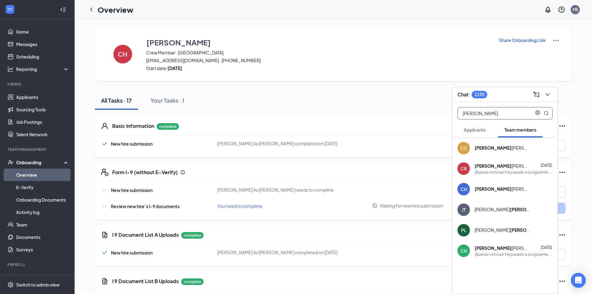
type input "cesar"
click at [497, 244] on div "CH Cesar Hernandez Aug 5 ¡Buenas noticias! Ha pasado a la siguiente etapa de la…" at bounding box center [505, 250] width 105 height 21
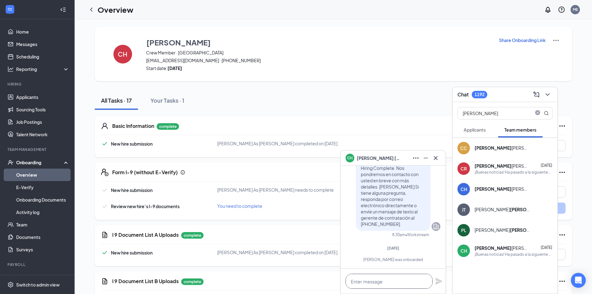
click at [380, 282] on textarea at bounding box center [389, 281] width 87 height 15
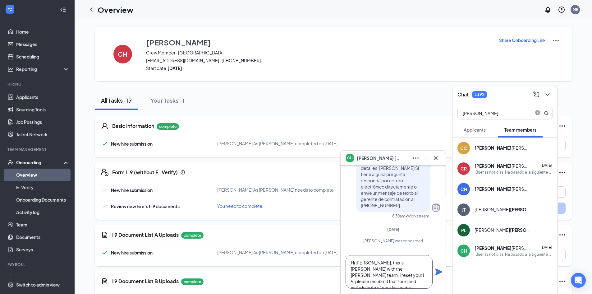
scroll to position [7, 0]
paste textarea "https://www.workstream.us/j/onboarding/d4bb0f04/employee?locale=en"
type textarea "Hi Cesar, this is Makenna with the Culver's HR team. I reset your I-9, please r…"
click at [441, 272] on icon "Plane" at bounding box center [439, 271] width 7 height 7
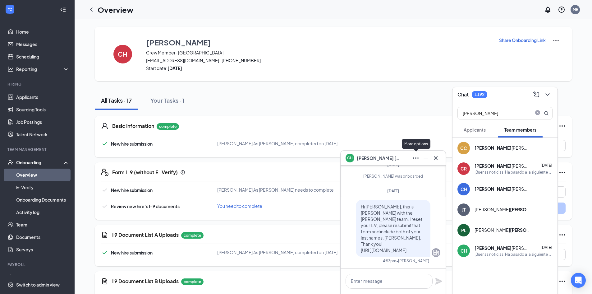
scroll to position [0, 0]
click at [437, 160] on icon "Cross" at bounding box center [435, 157] width 7 height 7
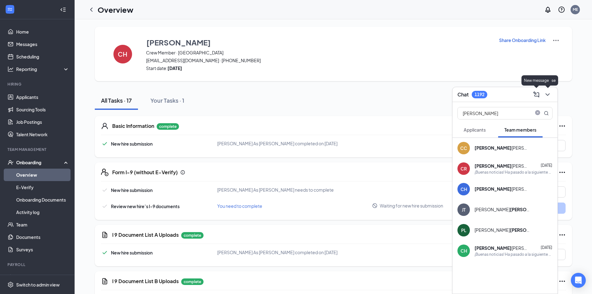
click at [551, 91] on icon "ChevronDown" at bounding box center [547, 94] width 7 height 7
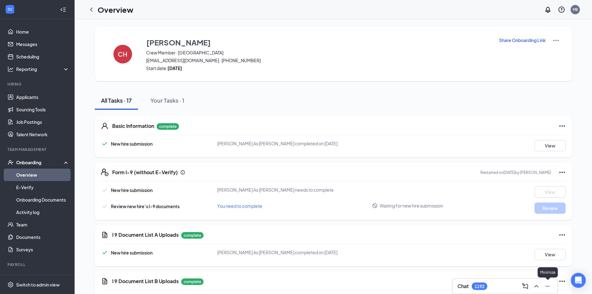
click at [548, 286] on icon "Minimize" at bounding box center [547, 285] width 7 height 7
drag, startPoint x: 36, startPoint y: 177, endPoint x: 49, endPoint y: 169, distance: 15.3
click at [36, 177] on link "Overview" at bounding box center [42, 175] width 53 height 12
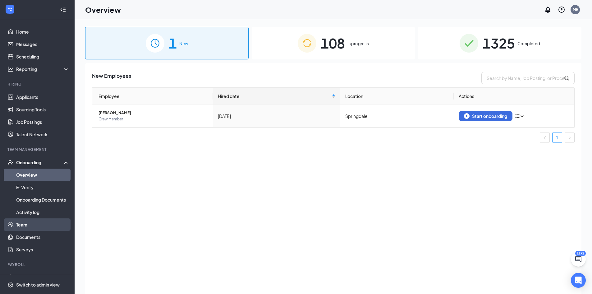
click at [45, 226] on link "Team" at bounding box center [42, 224] width 53 height 12
click at [513, 46] on span "1326" at bounding box center [499, 42] width 32 height 21
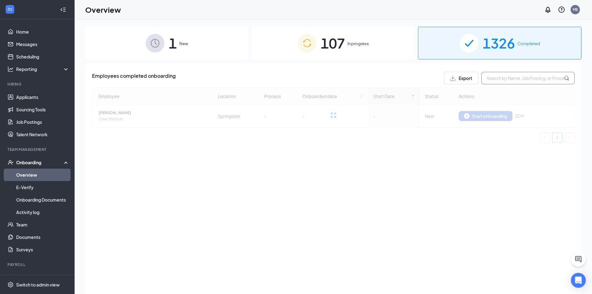
click at [517, 78] on input "text" at bounding box center [528, 78] width 93 height 12
paste input "[PERSON_NAME]"
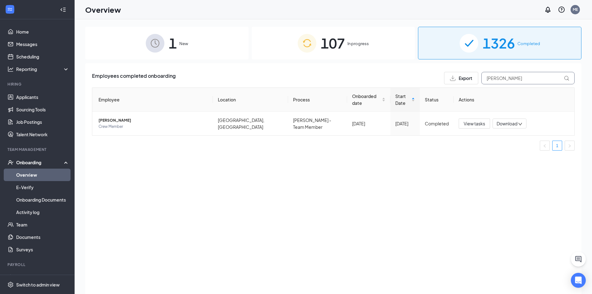
type input "[PERSON_NAME]"
drag, startPoint x: 291, startPoint y: 50, endPoint x: 299, endPoint y: 50, distance: 8.4
click at [291, 50] on div "107 In progress" at bounding box center [334, 43] width 164 height 33
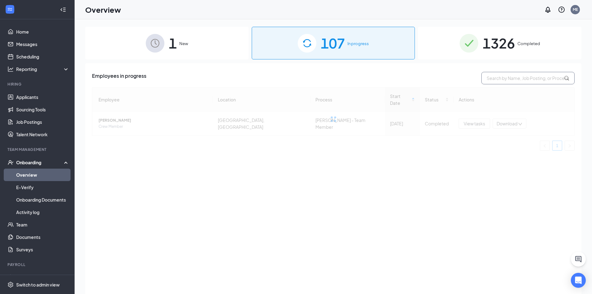
click at [526, 79] on input "text" at bounding box center [528, 78] width 93 height 12
paste input "[PERSON_NAME]"
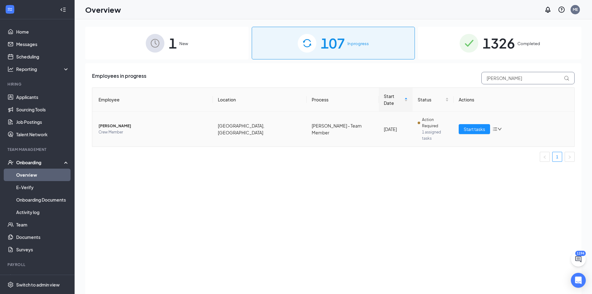
type input "[PERSON_NAME]"
click at [114, 123] on span "[PERSON_NAME]" at bounding box center [153, 126] width 109 height 6
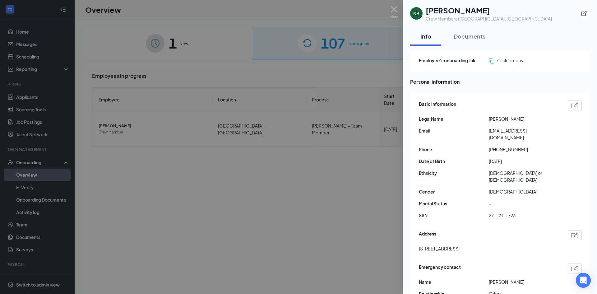
click at [442, 14] on h1 "[PERSON_NAME]" at bounding box center [489, 10] width 126 height 11
copy h1 "[PERSON_NAME]"
click at [462, 37] on div "Documents" at bounding box center [470, 36] width 32 height 8
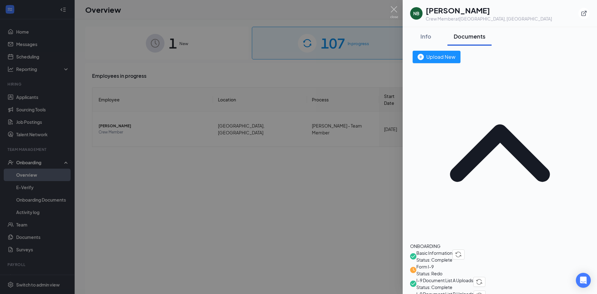
click at [442, 263] on span "Form I-9" at bounding box center [429, 266] width 26 height 7
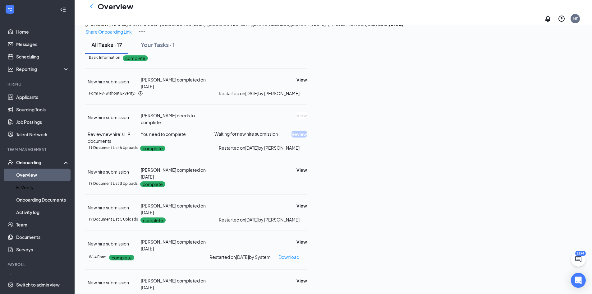
drag, startPoint x: 30, startPoint y: 175, endPoint x: 362, endPoint y: 81, distance: 344.8
click at [31, 174] on link "Overview" at bounding box center [42, 175] width 53 height 12
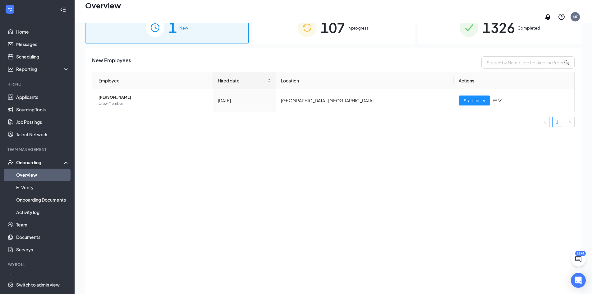
click at [329, 32] on span "107" at bounding box center [333, 27] width 24 height 21
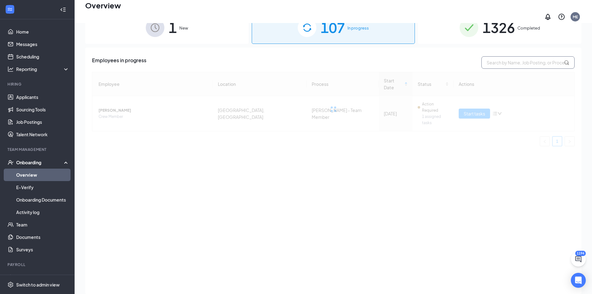
click at [489, 56] on input "text" at bounding box center [528, 62] width 93 height 12
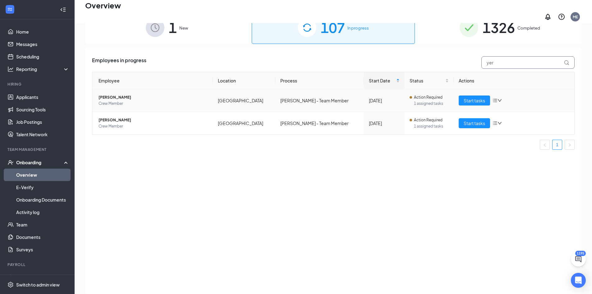
type input "yer"
click at [110, 94] on span "[PERSON_NAME]" at bounding box center [153, 97] width 109 height 6
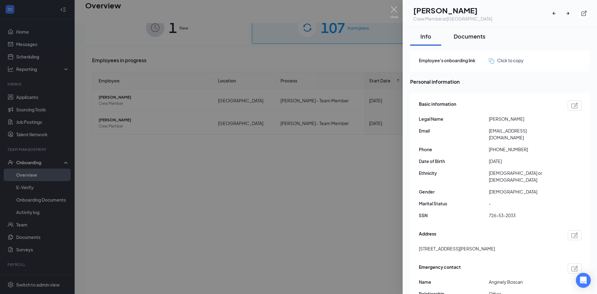
click at [468, 32] on button "Documents" at bounding box center [470, 36] width 44 height 19
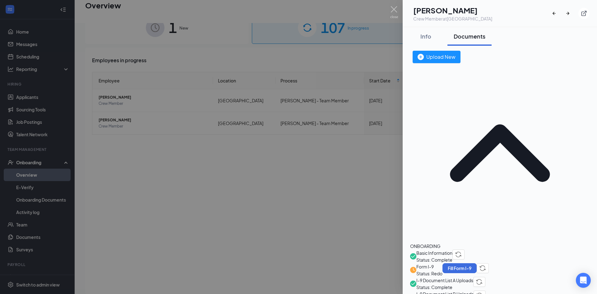
click at [470, 277] on span "I-9 Document List A Uploads" at bounding box center [444, 280] width 57 height 7
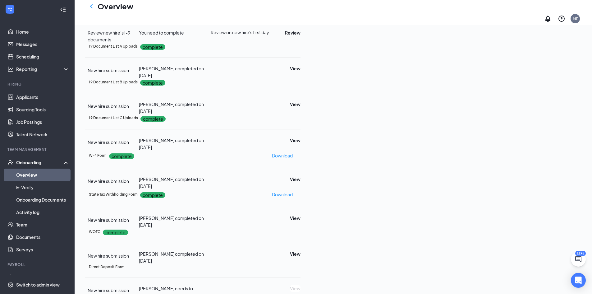
scroll to position [49, 0]
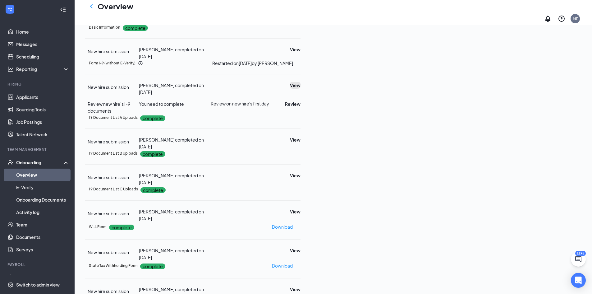
click at [301, 89] on button "View" at bounding box center [295, 85] width 11 height 7
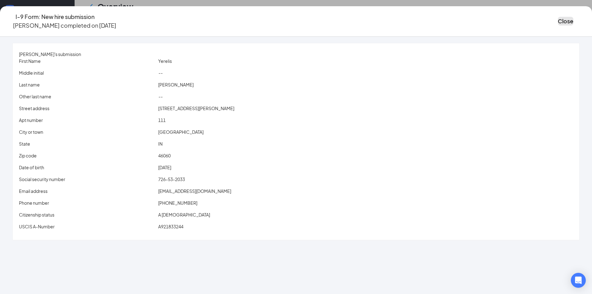
click at [558, 22] on button "Close" at bounding box center [566, 21] width 16 height 9
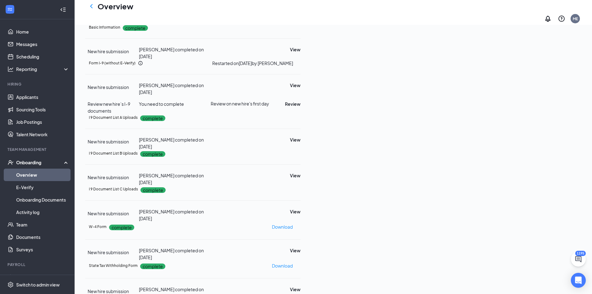
click at [301, 63] on icon "Ellipses" at bounding box center [301, 63] width 0 height 0
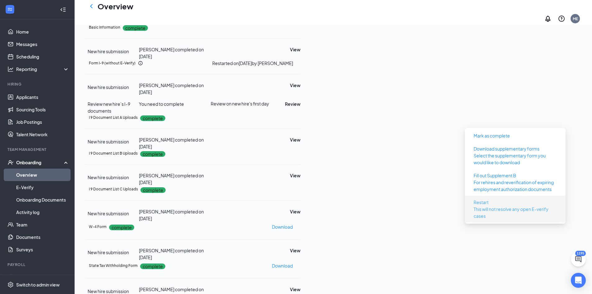
click at [491, 198] on button "Restart This will not resolve any open E-verify cases" at bounding box center [515, 209] width 93 height 24
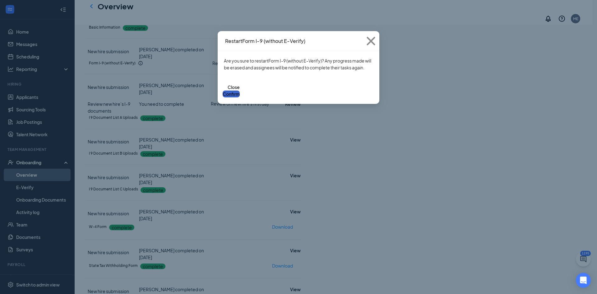
click at [240, 91] on button "Confirm" at bounding box center [231, 94] width 17 height 7
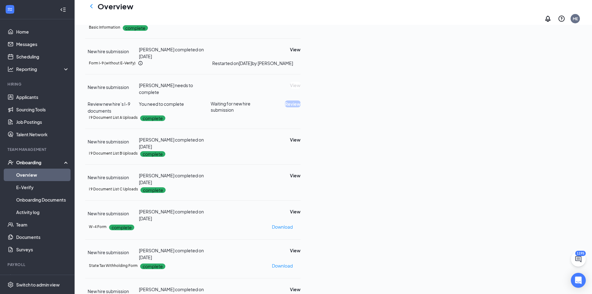
click at [578, 261] on icon "ChatActive" at bounding box center [579, 259] width 6 height 6
click at [550, 281] on icon "ChevronUp" at bounding box center [552, 279] width 4 height 2
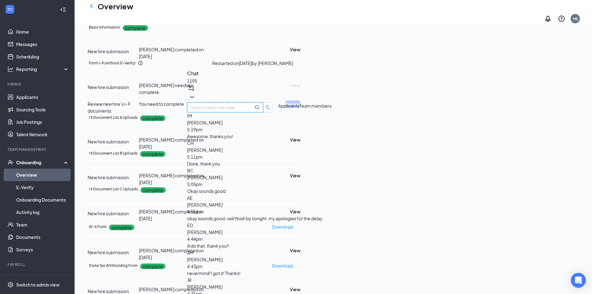
click at [246, 111] on input "text" at bounding box center [218, 107] width 55 height 7
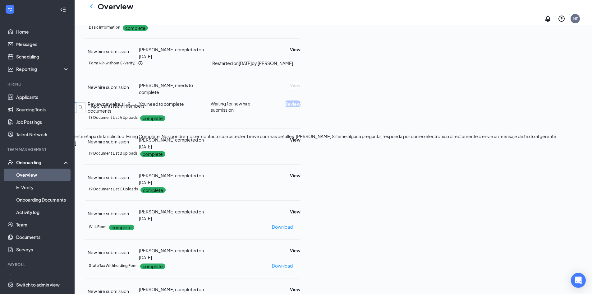
type input "yerelis"
click at [56, 126] on div "[PERSON_NAME]" at bounding box center [28, 122] width 56 height 7
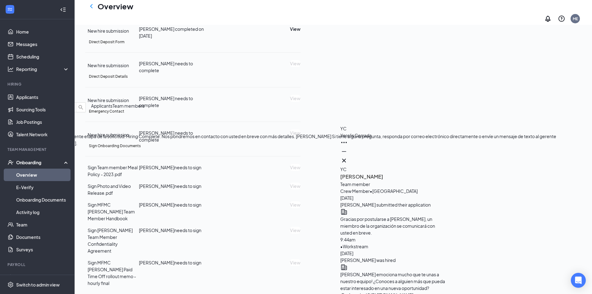
scroll to position [19, 0]
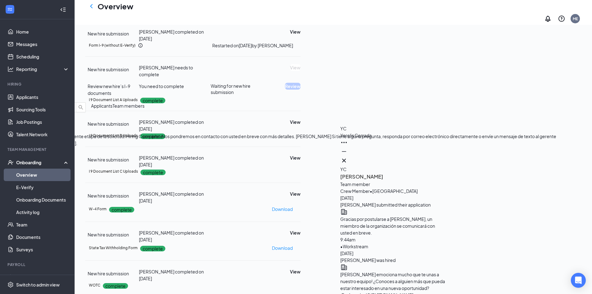
scroll to position [0, 0]
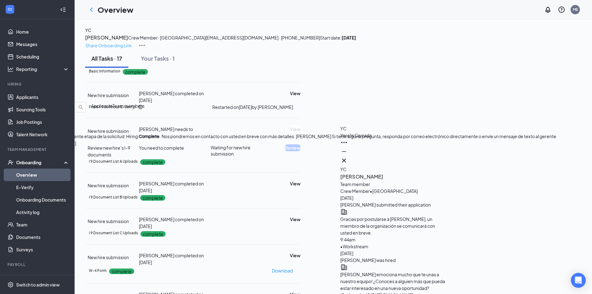
type textarea "Hi [PERSON_NAME], this is Makenna with the HR team. I reset your I-9, please re…"
click at [132, 42] on p "Share Onboarding Link" at bounding box center [109, 45] width 46 height 7
type textarea "Hi [PERSON_NAME], This is a gentle reminder to complete your onboarding before …"
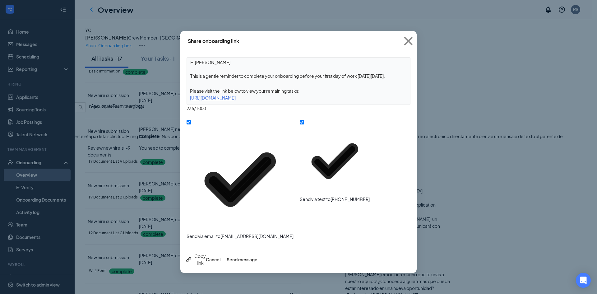
click at [206, 253] on div "Copy link" at bounding box center [195, 260] width 21 height 14
click at [221, 256] on button "Cancel" at bounding box center [213, 259] width 15 height 7
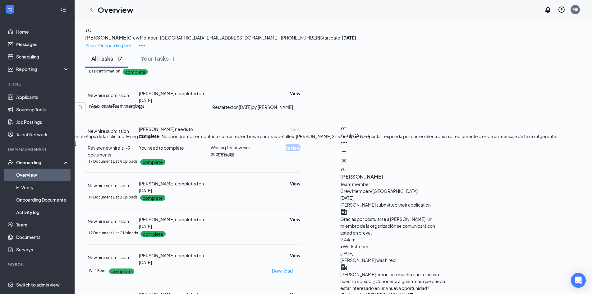
paste textarea "[URL][DOMAIN_NAME]"
type textarea "Hi [PERSON_NAME], this is Makenna with the HR team. I reset your I-9, please re…"
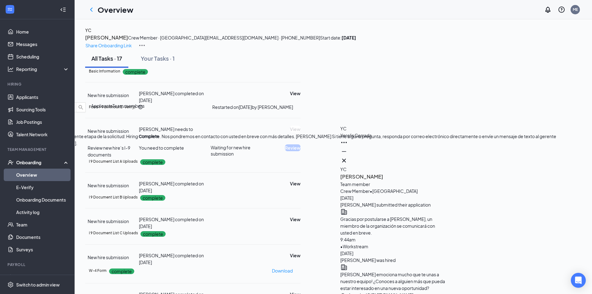
paste textarea "[URL][DOMAIN_NAME]"
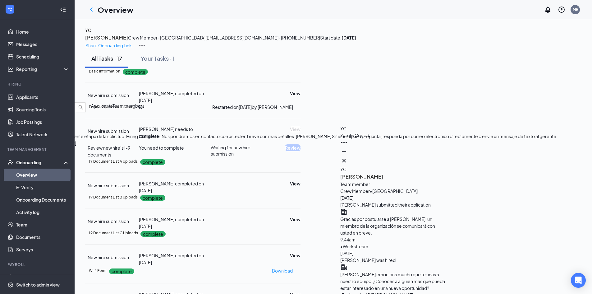
type textarea "[URL][DOMAIN_NAME]"
click at [441, 156] on div "YC Yerelis Cerrada" at bounding box center [394, 145] width 106 height 41
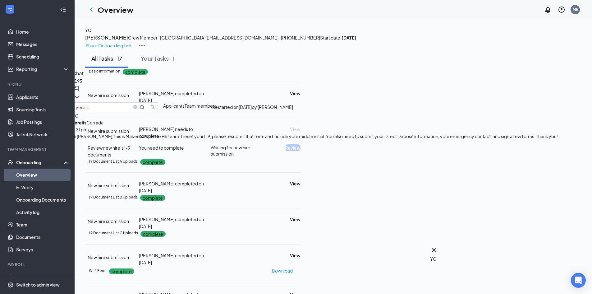
click at [553, 93] on div "Chat 1195" at bounding box center [315, 85] width 486 height 33
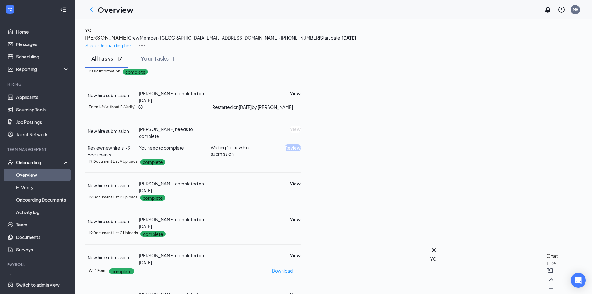
click at [548, 285] on icon "Minimize" at bounding box center [551, 288] width 7 height 7
drag, startPoint x: 28, startPoint y: 176, endPoint x: 2, endPoint y: 169, distance: 27.2
click at [28, 176] on link "Overview" at bounding box center [42, 175] width 53 height 12
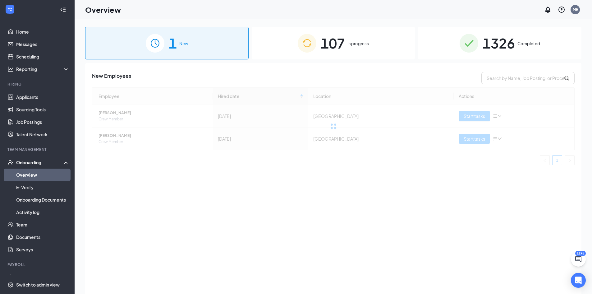
drag, startPoint x: 355, startPoint y: 41, endPoint x: 439, endPoint y: 74, distance: 90.5
click at [355, 41] on span "In progress" at bounding box center [358, 43] width 21 height 6
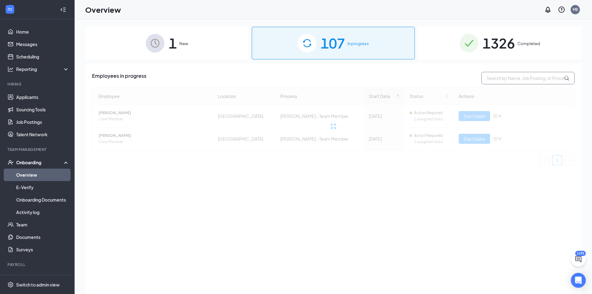
click at [496, 76] on input "text" at bounding box center [528, 78] width 93 height 12
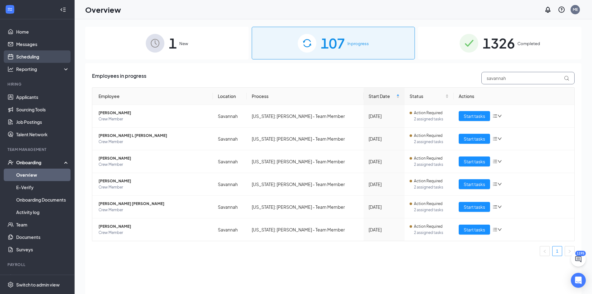
type input "savannah"
click at [116, 224] on span "[PERSON_NAME]" at bounding box center [153, 226] width 109 height 6
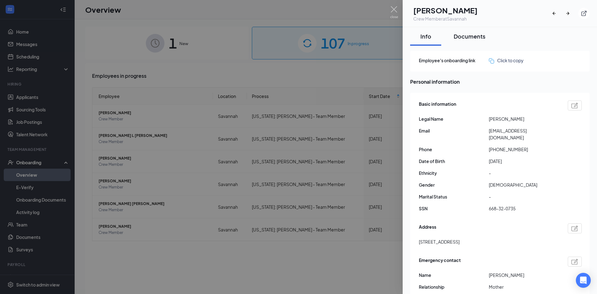
click at [464, 38] on div "Documents" at bounding box center [470, 36] width 32 height 8
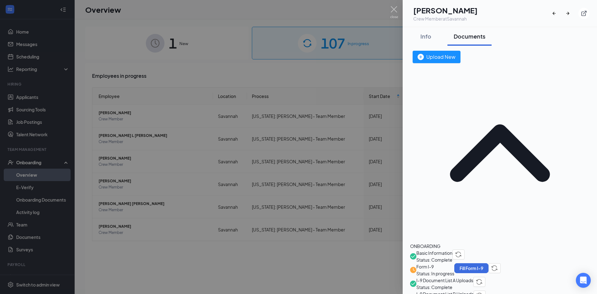
click at [472, 277] on span "I-9 Document List A Uploads" at bounding box center [444, 280] width 57 height 7
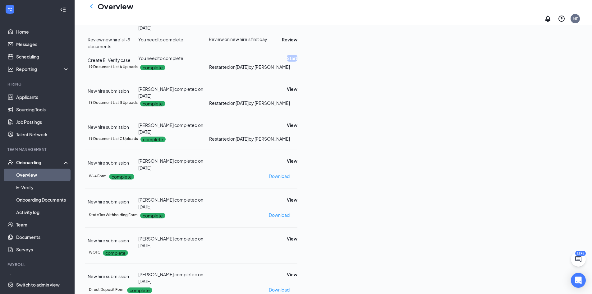
scroll to position [131, 0]
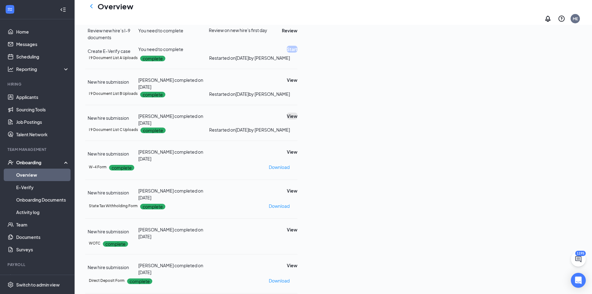
click at [298, 113] on button "View" at bounding box center [292, 116] width 11 height 7
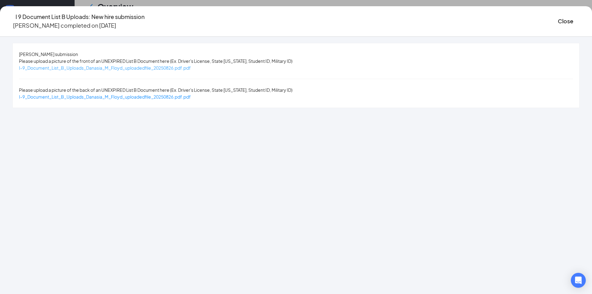
click at [161, 68] on span "I-9_Document_List_B_Uploads_Danasia_M_Floyd_uploadedfile_20250826.pdf.pdf" at bounding box center [105, 68] width 172 height 6
drag, startPoint x: 489, startPoint y: 20, endPoint x: 535, endPoint y: 53, distance: 56.6
click at [558, 20] on button "Close" at bounding box center [566, 21] width 16 height 9
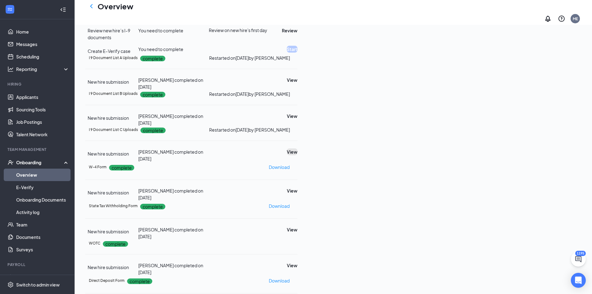
click at [298, 148] on button "View" at bounding box center [292, 151] width 11 height 7
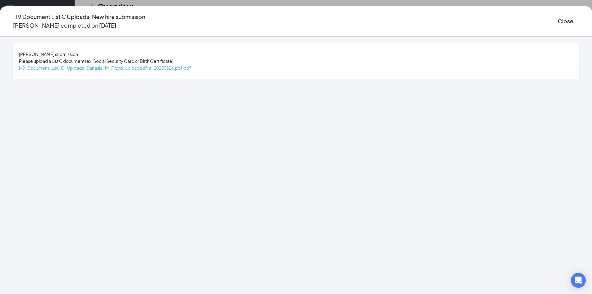
click at [159, 67] on span "I-9_Document_List_C_Uploads_Danasia_M_Floyd_uploadedfile_20250826.pdf.pdf" at bounding box center [105, 68] width 172 height 6
drag, startPoint x: 494, startPoint y: 23, endPoint x: 496, endPoint y: 35, distance: 12.3
click at [558, 23] on button "Close" at bounding box center [566, 21] width 16 height 9
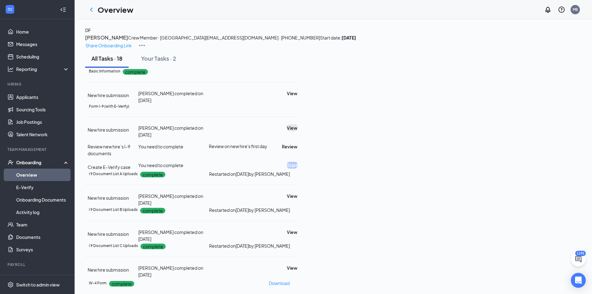
click at [298, 124] on button "View" at bounding box center [292, 127] width 11 height 7
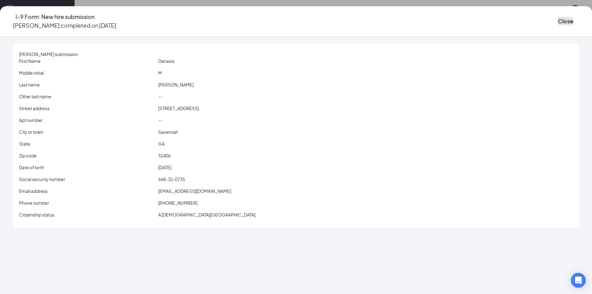
drag, startPoint x: 496, startPoint y: 21, endPoint x: 535, endPoint y: 66, distance: 59.1
click at [558, 21] on button "Close" at bounding box center [566, 21] width 16 height 9
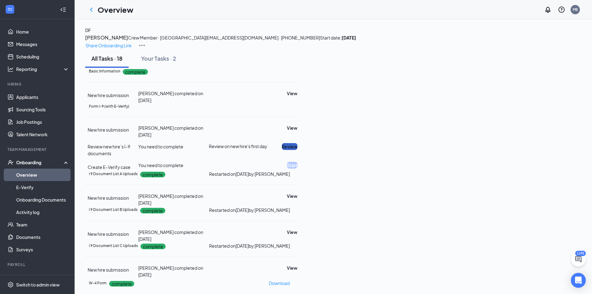
click at [298, 143] on button "Review" at bounding box center [290, 146] width 16 height 7
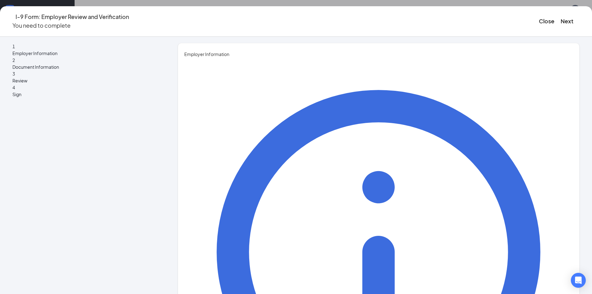
drag, startPoint x: 234, startPoint y: 100, endPoint x: 236, endPoint y: 102, distance: 3.3
type input "Makenna"
type input "[PERSON_NAME]"
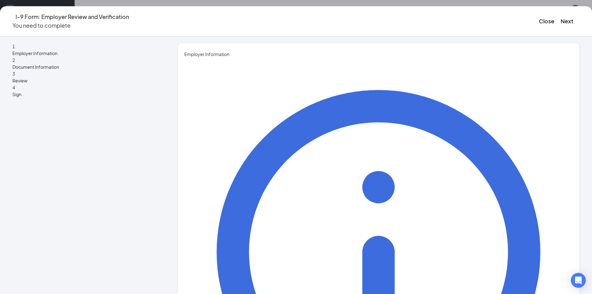
drag, startPoint x: 248, startPoint y: 155, endPoint x: 250, endPoint y: 159, distance: 4.3
type input "HR Assistant"
type input "[EMAIL_ADDRESS][DOMAIN_NAME]"
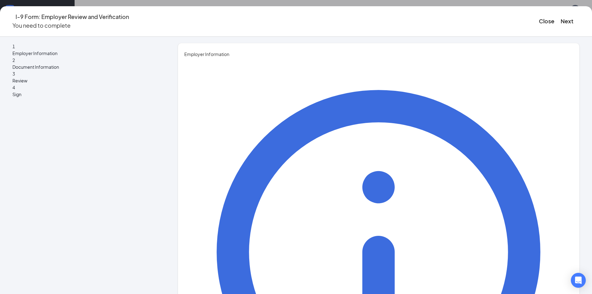
type input "3179536884"
click at [561, 18] on button "Next" at bounding box center [567, 21] width 13 height 9
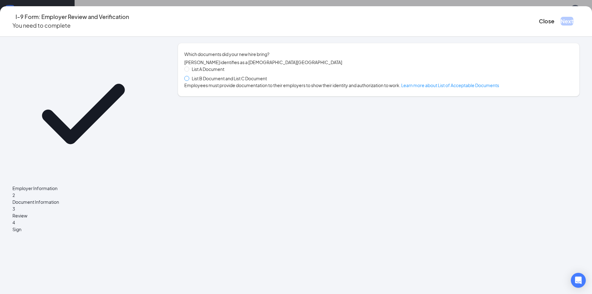
click at [189, 81] on span at bounding box center [186, 78] width 5 height 5
click at [189, 80] on input "List B Document and List C Document" at bounding box center [186, 78] width 4 height 4
radio input "true"
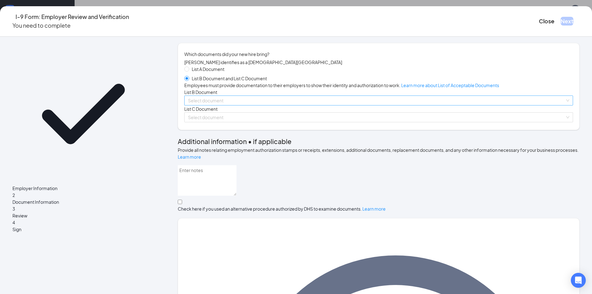
click at [238, 105] on span at bounding box center [376, 100] width 377 height 9
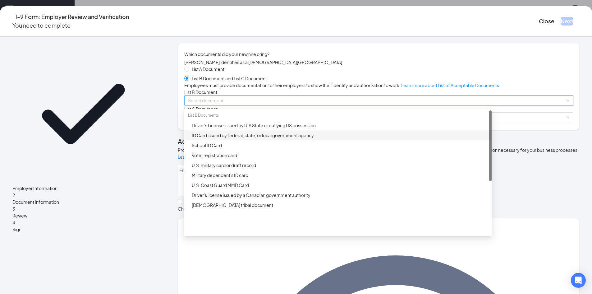
click at [239, 139] on div "ID Card issued by federal, state, or local government agency" at bounding box center [340, 135] width 296 height 7
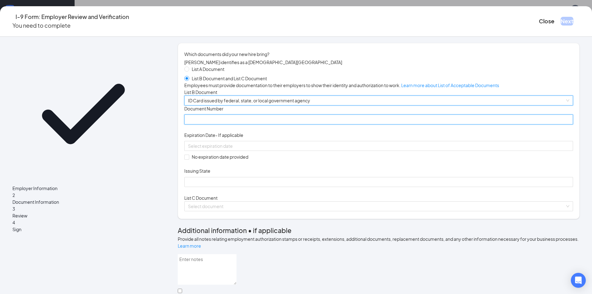
click at [225, 124] on input "Document Number" at bounding box center [378, 119] width 389 height 10
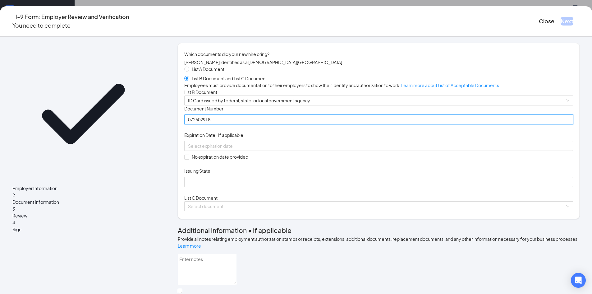
click at [216, 124] on input "072602918" at bounding box center [378, 119] width 389 height 10
type input "072602918"
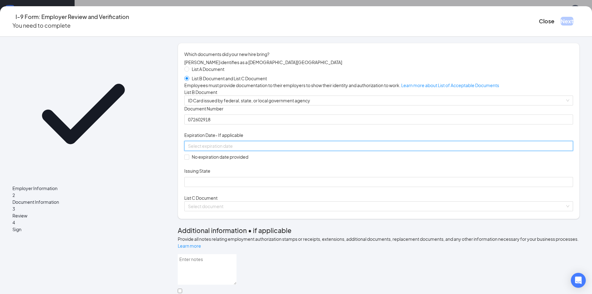
click at [221, 149] on input at bounding box center [378, 145] width 380 height 7
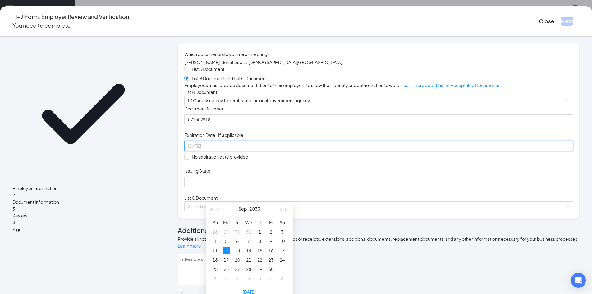
click at [225, 247] on div "12" at bounding box center [226, 250] width 7 height 7
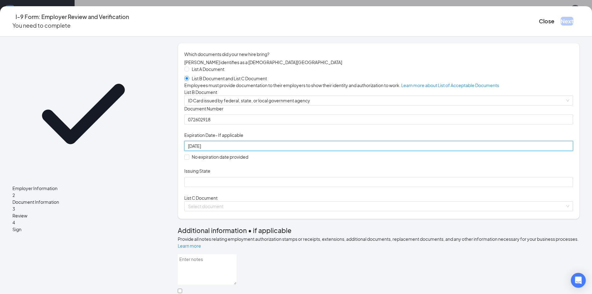
type input "[DATE]"
click at [218, 177] on div "Issuing State" at bounding box center [378, 172] width 389 height 9
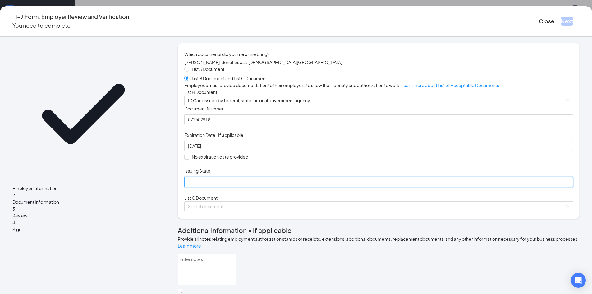
drag, startPoint x: 223, startPoint y: 234, endPoint x: 227, endPoint y: 232, distance: 4.5
click at [223, 187] on input "Issuing State" at bounding box center [378, 182] width 389 height 10
type input "GA"
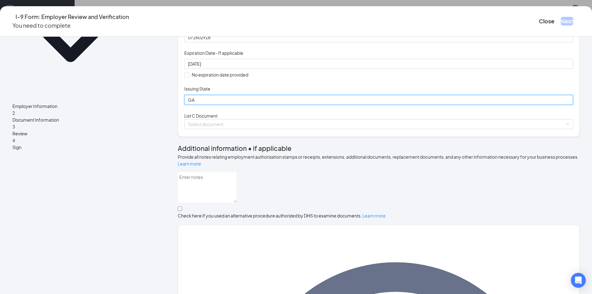
scroll to position [93, 0]
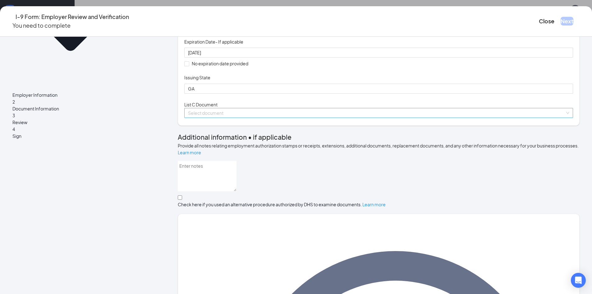
click at [219, 118] on input "search" at bounding box center [376, 112] width 377 height 9
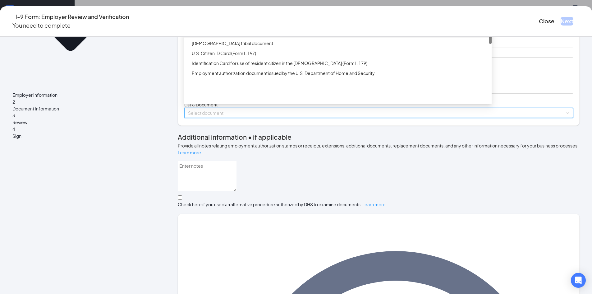
click at [243, 37] on div "Birth certificate issued by a state, county, municipal authority, or outlying p…" at bounding box center [340, 33] width 296 height 7
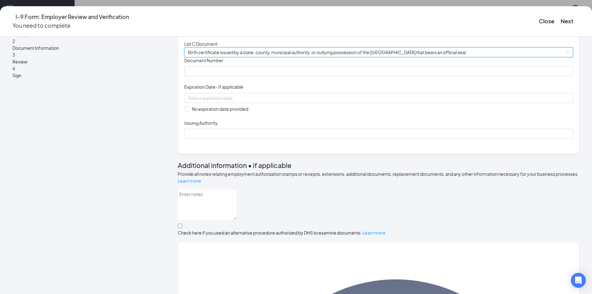
scroll to position [156, 0]
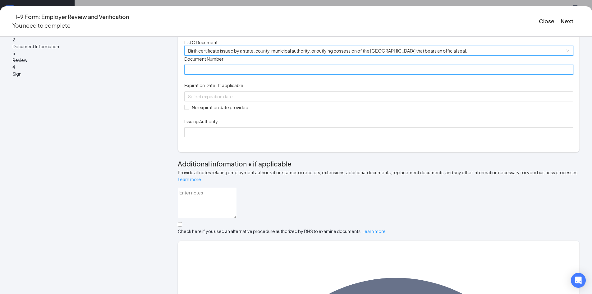
drag, startPoint x: 222, startPoint y: 144, endPoint x: 161, endPoint y: 153, distance: 61.6
click at [222, 75] on input "Document Number" at bounding box center [378, 70] width 389 height 10
click at [214, 75] on input "C4942330" at bounding box center [378, 70] width 389 height 10
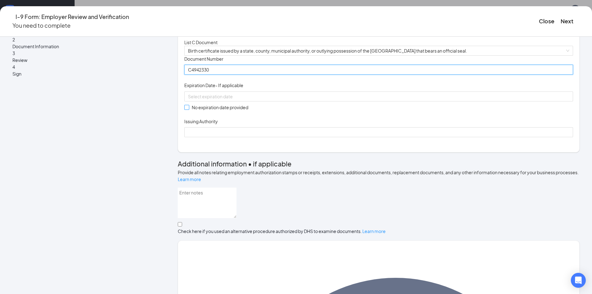
type input "C4942330"
click at [212, 111] on span "No expiration date provided" at bounding box center [220, 107] width 62 height 7
click at [189, 109] on input "No expiration date provided" at bounding box center [186, 107] width 4 height 4
checkbox input "true"
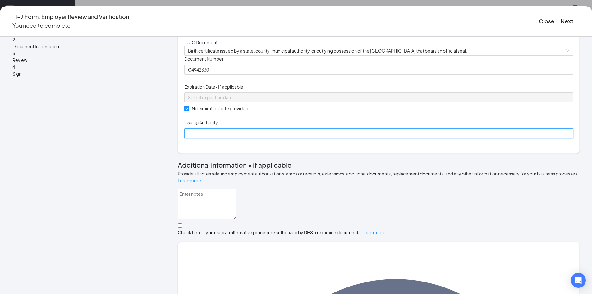
click at [228, 138] on input "Issuing Authority" at bounding box center [378, 133] width 389 height 10
type input "State of [US_STATE] Office Of Vital Records"
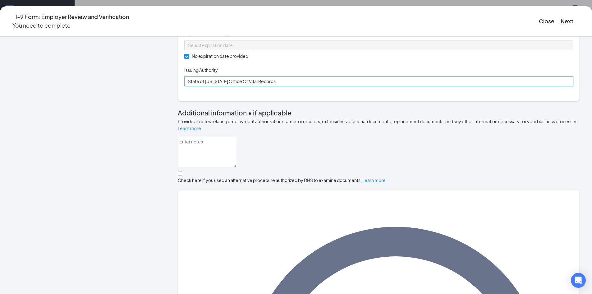
scroll to position [261, 0]
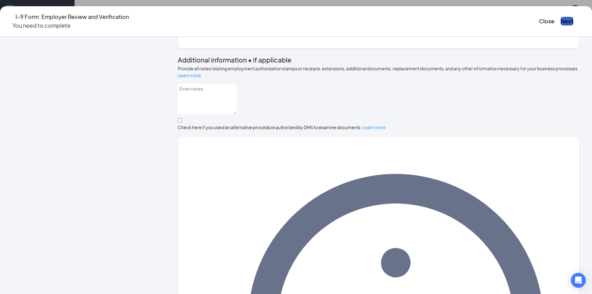
click at [561, 18] on button "Next" at bounding box center [567, 21] width 13 height 9
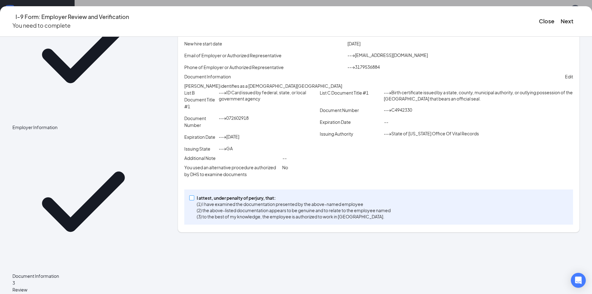
click at [214, 220] on label "I attest, under penalty of [PERSON_NAME], that: (1) I have examined the documen…" at bounding box center [291, 206] width 204 height 25
click at [194, 200] on input "I attest, under penalty of [PERSON_NAME], that: (1) I have examined the documen…" at bounding box center [191, 197] width 4 height 4
checkbox input "true"
click at [561, 20] on button "Next" at bounding box center [567, 21] width 13 height 9
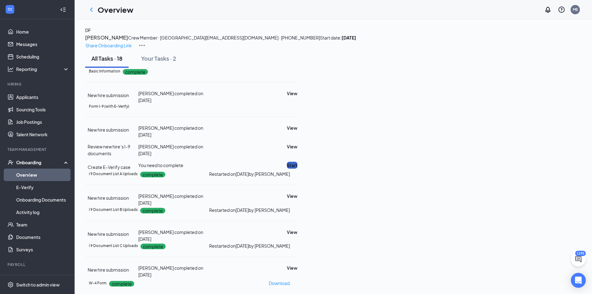
click at [298, 162] on button "Start" at bounding box center [292, 165] width 11 height 7
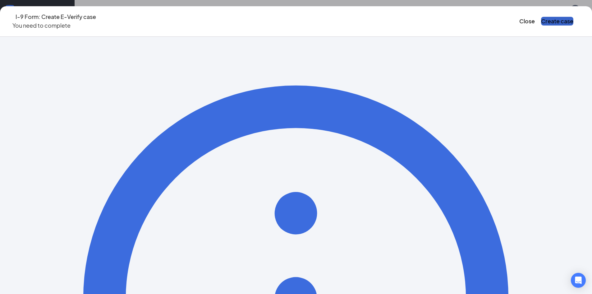
drag, startPoint x: 501, startPoint y: 18, endPoint x: 501, endPoint y: 24, distance: 6.2
click at [541, 18] on button "Create case" at bounding box center [557, 21] width 32 height 9
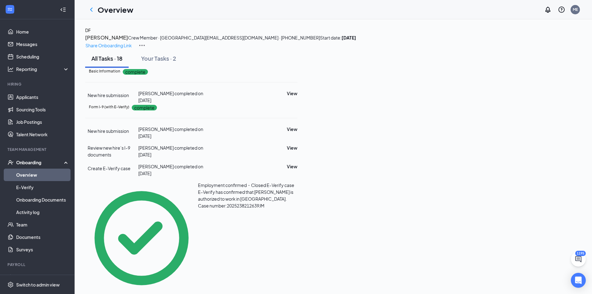
click at [48, 174] on link "Overview" at bounding box center [42, 175] width 53 height 12
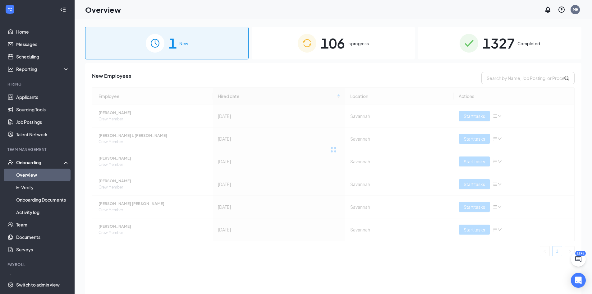
drag, startPoint x: 330, startPoint y: 43, endPoint x: 411, endPoint y: 73, distance: 86.8
click at [330, 43] on span "106" at bounding box center [333, 42] width 24 height 21
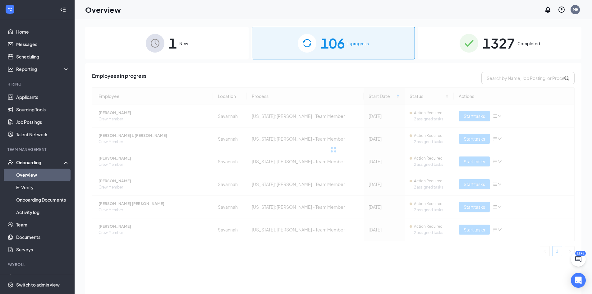
click at [511, 85] on div "Employees in progress Employee Location Process Start Date Status Actions [PERS…" at bounding box center [333, 166] width 483 height 189
click at [507, 77] on input "text" at bounding box center [528, 78] width 93 height 12
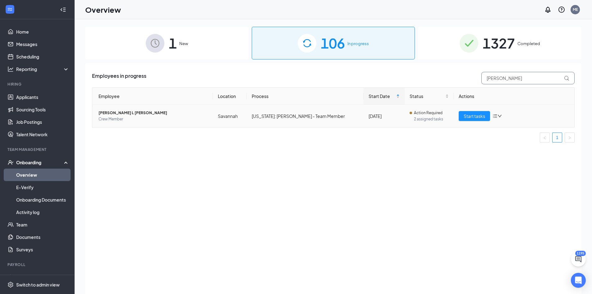
type input "[PERSON_NAME]"
click at [109, 113] on span "[PERSON_NAME] L [PERSON_NAME]" at bounding box center [153, 113] width 109 height 6
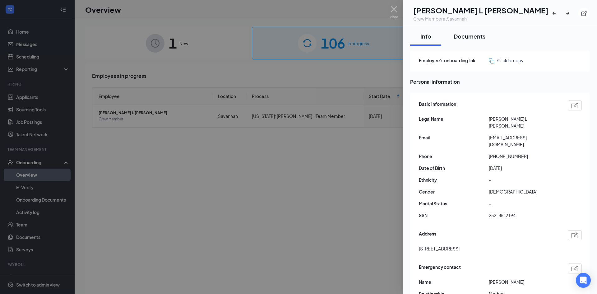
click at [465, 40] on button "Documents" at bounding box center [470, 36] width 44 height 19
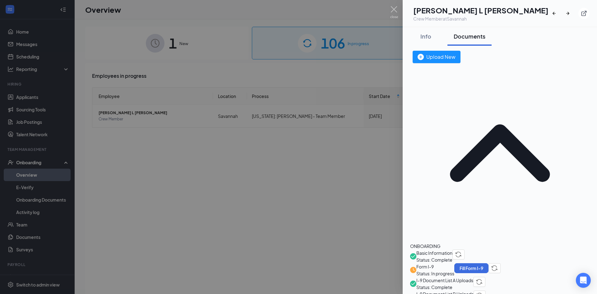
click at [473, 277] on span "I-9 Document List A Uploads" at bounding box center [444, 280] width 57 height 7
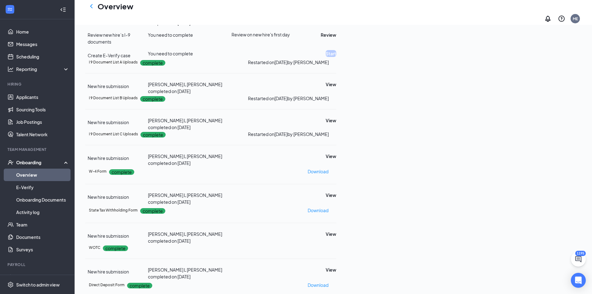
scroll to position [131, 0]
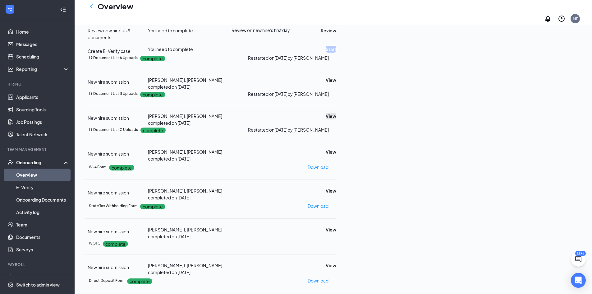
click at [337, 113] on button "View" at bounding box center [331, 116] width 11 height 7
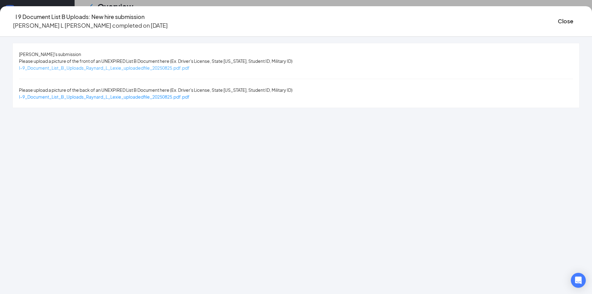
click at [175, 67] on span "I-9_Document_List_B_Uploads_Raynard_L_Lexie_uploadedfile_20250825.pdf.pdf" at bounding box center [104, 68] width 171 height 6
drag, startPoint x: 493, startPoint y: 22, endPoint x: 494, endPoint y: 29, distance: 6.6
click at [558, 22] on button "Close" at bounding box center [566, 21] width 16 height 9
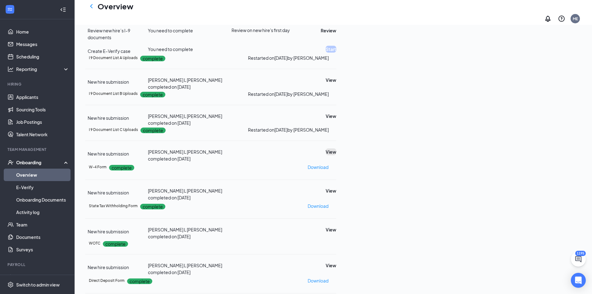
click at [337, 148] on button "View" at bounding box center [331, 151] width 11 height 7
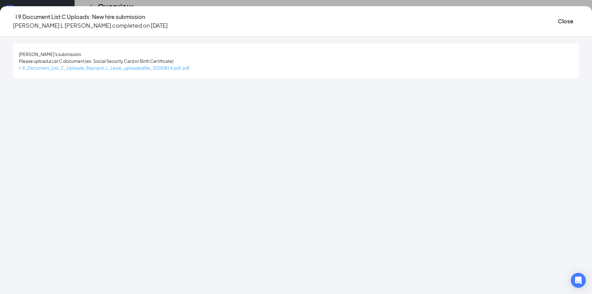
click at [130, 68] on span "I-9_Document_List_C_Uploads_Raynard_L_Lexie_uploadedfile_20250814.pdf.pdf" at bounding box center [104, 68] width 171 height 6
drag, startPoint x: 494, startPoint y: 21, endPoint x: 467, endPoint y: 107, distance: 90.6
click at [558, 21] on button "Close" at bounding box center [566, 21] width 16 height 9
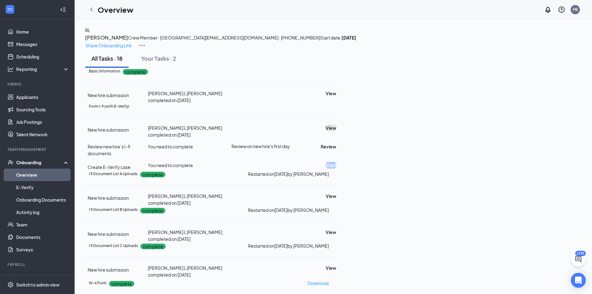
click at [337, 124] on button "View" at bounding box center [331, 127] width 11 height 7
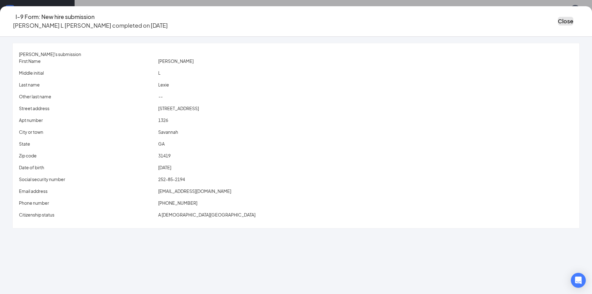
click at [558, 17] on button "Close" at bounding box center [566, 21] width 16 height 9
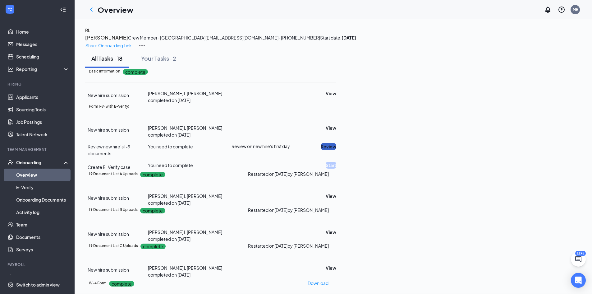
click at [337, 143] on button "Review" at bounding box center [329, 146] width 16 height 7
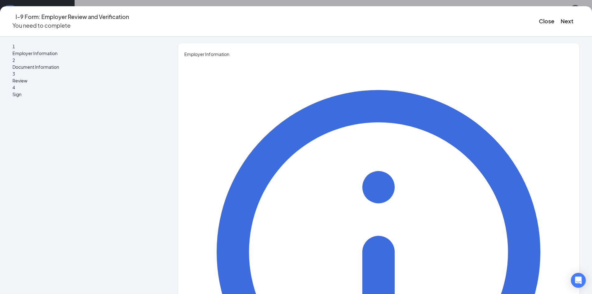
type input "Makenna"
type input "[PERSON_NAME]"
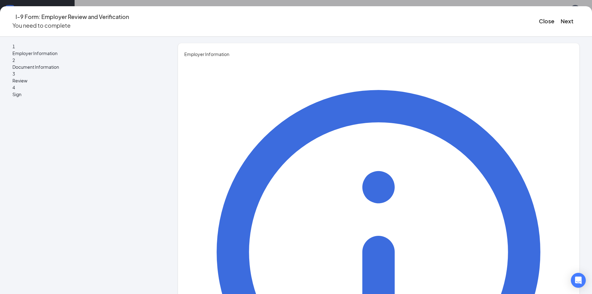
type input "HR Assistant"
type input "[EMAIL_ADDRESS][DOMAIN_NAME]"
drag, startPoint x: 258, startPoint y: 213, endPoint x: 259, endPoint y: 217, distance: 4.1
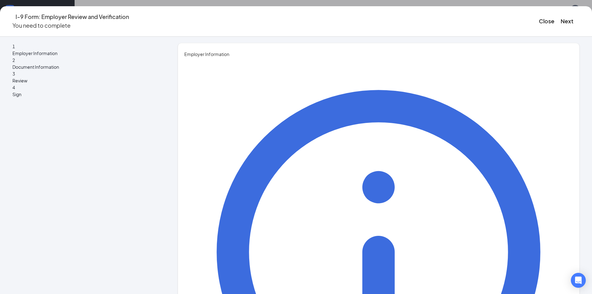
type input "3179536884"
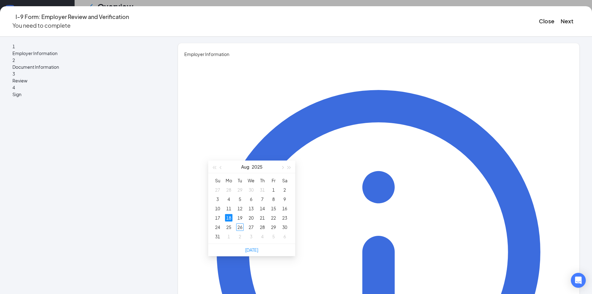
scroll to position [124, 0]
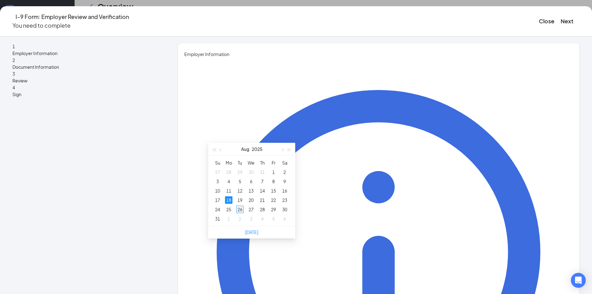
type input "[DATE]"
click at [239, 208] on div "26" at bounding box center [239, 209] width 7 height 7
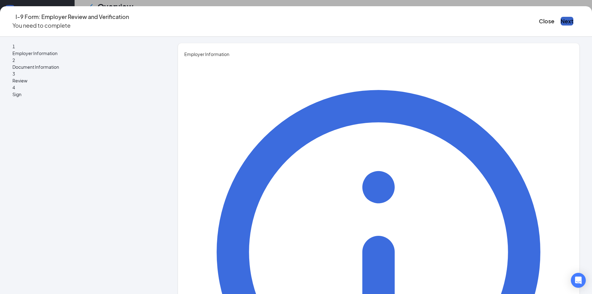
click at [561, 21] on button "Next" at bounding box center [567, 21] width 13 height 9
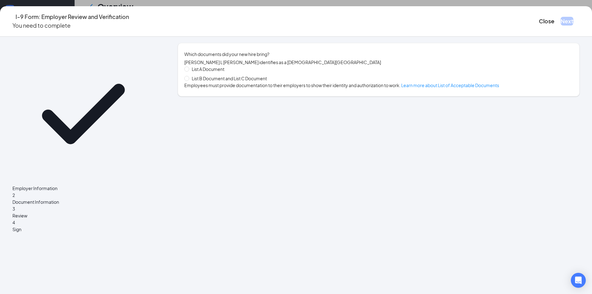
drag, startPoint x: 215, startPoint y: 82, endPoint x: 223, endPoint y: 82, distance: 7.8
click at [215, 82] on span "List B Document and List C Document" at bounding box center [229, 78] width 80 height 7
click at [189, 80] on input "List B Document and List C Document" at bounding box center [186, 78] width 4 height 4
radio input "true"
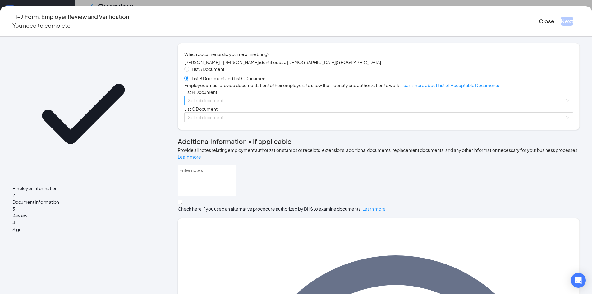
click at [224, 105] on input "search" at bounding box center [376, 100] width 377 height 9
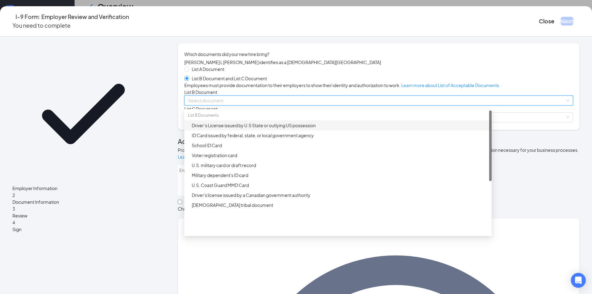
click at [237, 129] on div "Driver’s License issued by U.S State or outlying US possession" at bounding box center [340, 125] width 296 height 7
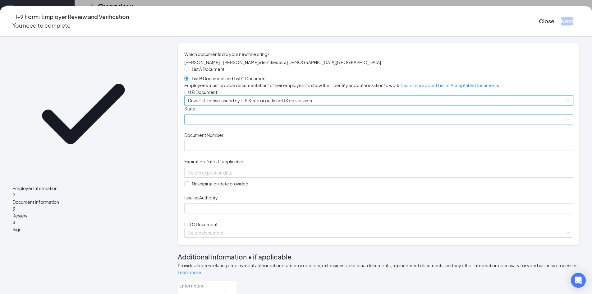
click at [227, 124] on span at bounding box center [379, 119] width 382 height 9
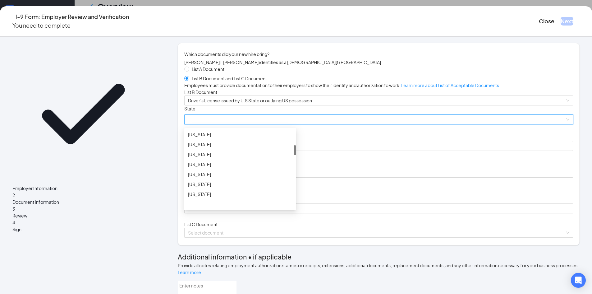
scroll to position [156, 0]
click at [221, 135] on div "[US_STATE]" at bounding box center [240, 131] width 104 height 7
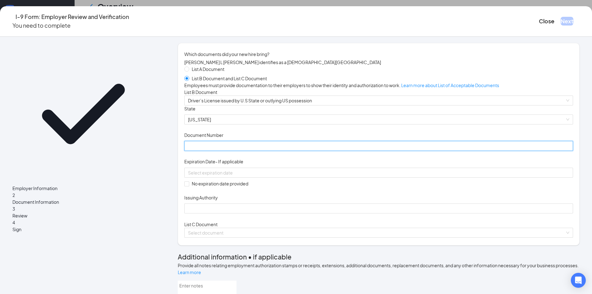
click at [221, 151] on input "Document Number" at bounding box center [378, 146] width 389 height 10
click at [218, 151] on input "055049932" at bounding box center [378, 146] width 389 height 10
type input "055049932"
click at [222, 176] on input at bounding box center [378, 172] width 380 height 7
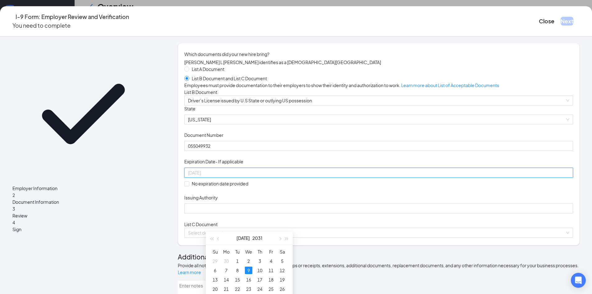
click at [248, 270] on div "9" at bounding box center [248, 270] width 7 height 7
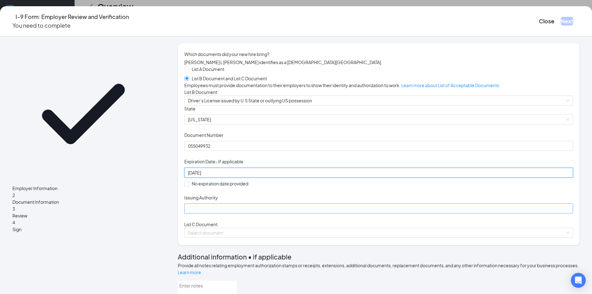
type input "[DATE]"
drag, startPoint x: 224, startPoint y: 265, endPoint x: 235, endPoint y: 261, distance: 11.4
click at [224, 213] on input "Issuing Authority" at bounding box center [378, 208] width 389 height 10
type input "GA"
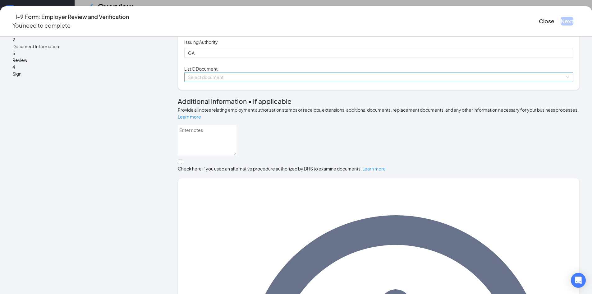
click at [236, 82] on input "search" at bounding box center [376, 76] width 377 height 9
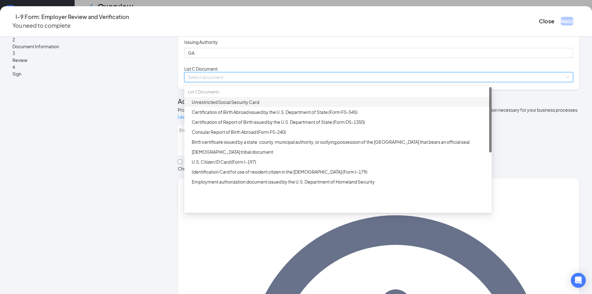
click at [240, 105] on div "Unrestricted Social Security Card" at bounding box center [340, 102] width 296 height 7
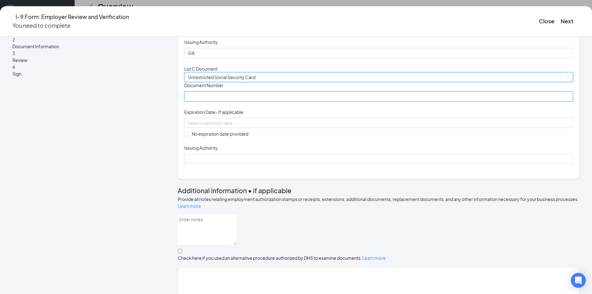
click at [238, 101] on input "Document Number" at bounding box center [378, 96] width 389 height 10
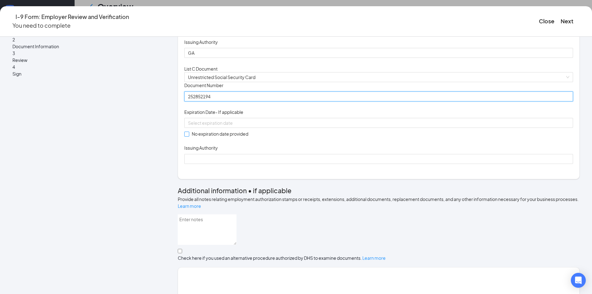
type input "252852194"
click at [189, 137] on span at bounding box center [186, 134] width 5 height 5
click at [189, 136] on input "No expiration date provided" at bounding box center [186, 134] width 4 height 4
checkbox input "true"
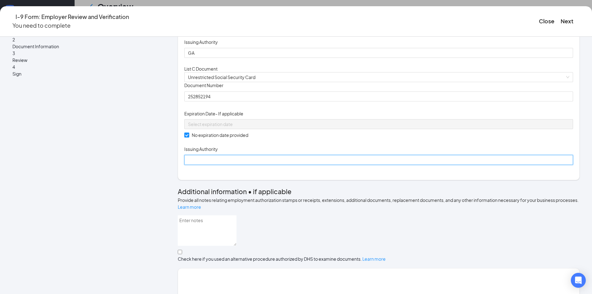
click at [218, 165] on input "Issuing Authority" at bounding box center [378, 160] width 389 height 10
type input "Department of Health and Human Services"
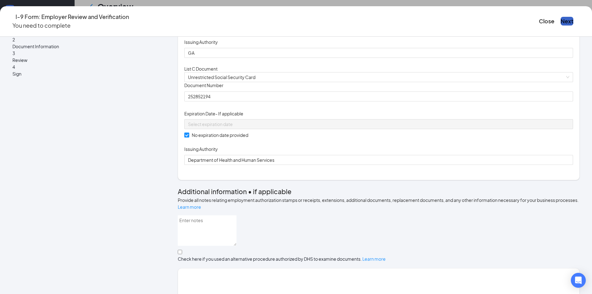
click at [561, 17] on button "Next" at bounding box center [567, 21] width 13 height 9
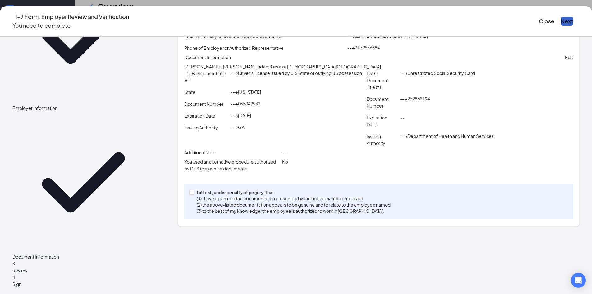
scroll to position [67, 0]
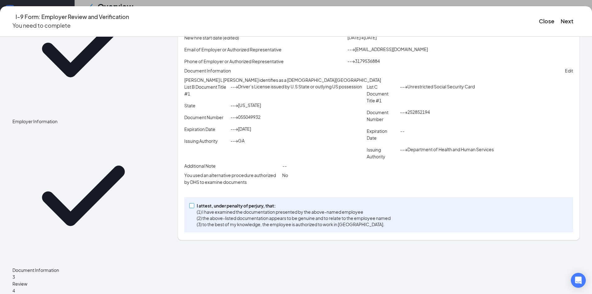
click at [213, 227] on label "I attest, under penalty of [PERSON_NAME], that: (1) I have examined the documen…" at bounding box center [291, 214] width 204 height 25
click at [194, 207] on input "I attest, under penalty of [PERSON_NAME], that: (1) I have examined the documen…" at bounding box center [191, 205] width 4 height 4
checkbox input "true"
click at [561, 23] on button "Next" at bounding box center [567, 21] width 13 height 9
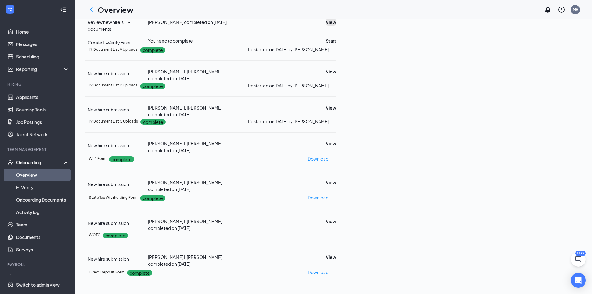
scroll to position [0, 0]
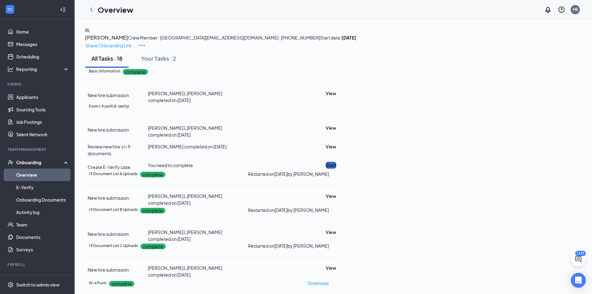
click at [337, 162] on button "Start" at bounding box center [331, 165] width 11 height 7
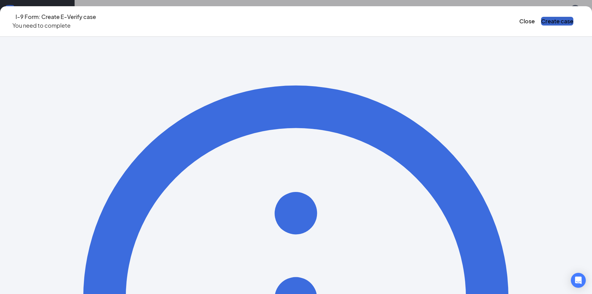
click at [541, 20] on button "Create case" at bounding box center [557, 21] width 32 height 9
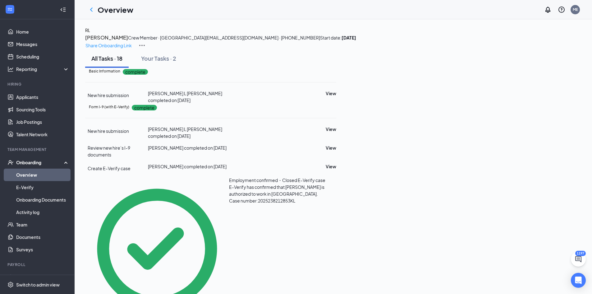
click at [32, 176] on link "Overview" at bounding box center [42, 175] width 53 height 12
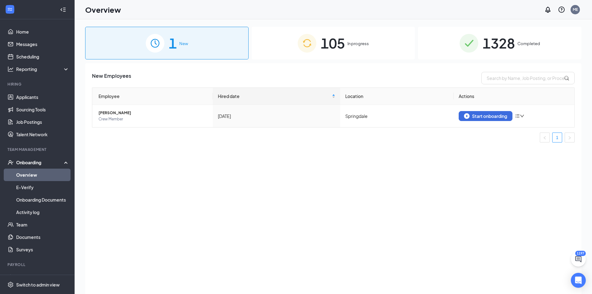
click at [369, 53] on div "105 In progress" at bounding box center [334, 43] width 164 height 33
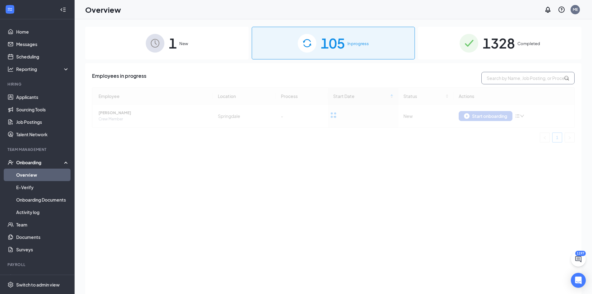
click at [491, 80] on input "text" at bounding box center [528, 78] width 93 height 12
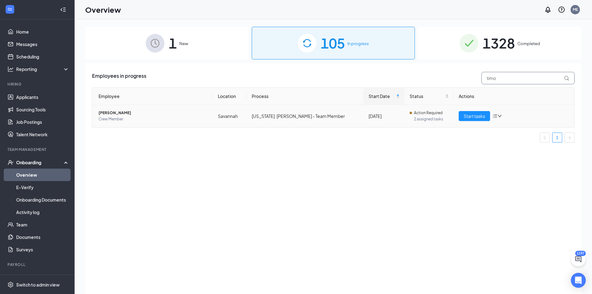
type input "timo"
click at [114, 113] on span "[PERSON_NAME]" at bounding box center [153, 113] width 109 height 6
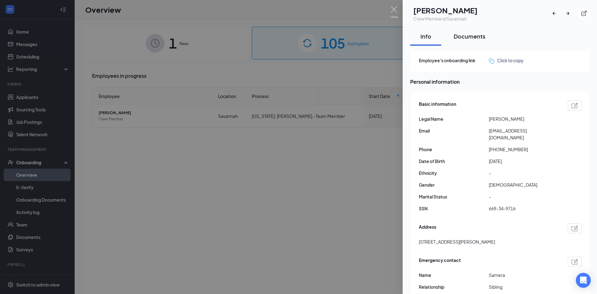
click at [461, 34] on div "Documents" at bounding box center [470, 36] width 32 height 8
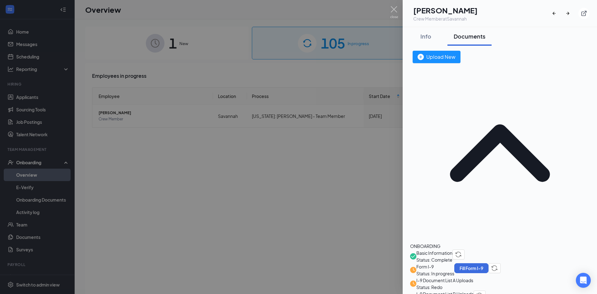
click at [471, 290] on span "I-9 Document List B Uploads" at bounding box center [444, 293] width 57 height 7
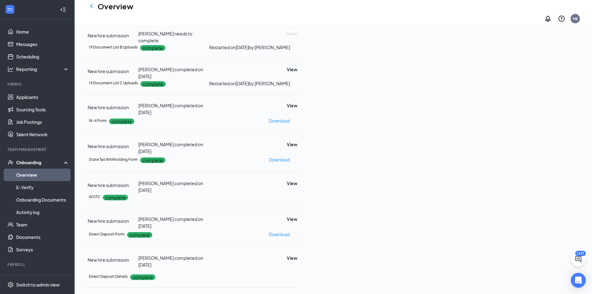
scroll to position [37, 0]
click at [298, 73] on button "View" at bounding box center [292, 69] width 11 height 7
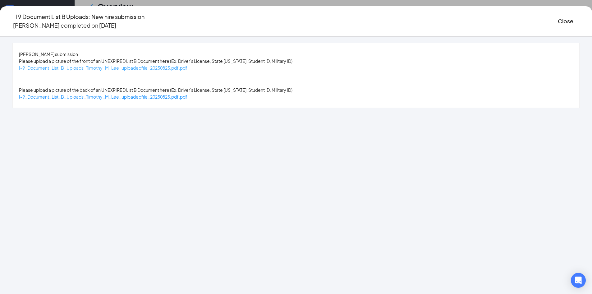
click at [153, 68] on span "I-9_Document_List_B_Uploads_Timothy_M_Lee_uploadedfile_20250825.pdf.pdf" at bounding box center [103, 68] width 169 height 6
click at [558, 17] on button "Close" at bounding box center [566, 21] width 16 height 9
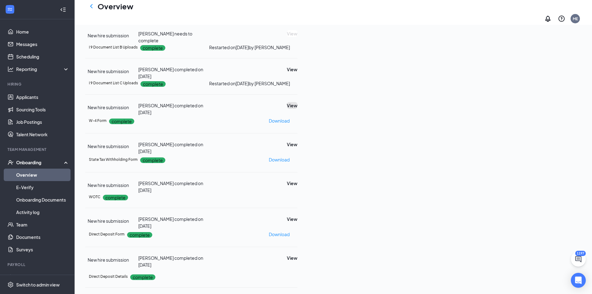
click at [298, 109] on button "View" at bounding box center [292, 105] width 11 height 7
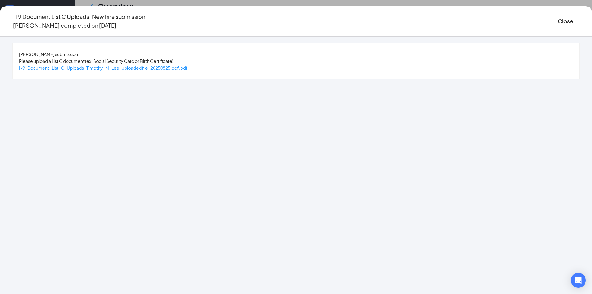
click at [126, 72] on div "[PERSON_NAME] submission Please upload a List C document (ex. Social Security C…" at bounding box center [296, 60] width 567 height 35
click at [126, 67] on span "I-9_Document_List_C_Uploads_Timothy_M_Lee_uploadedfile_20250825.pdf.pdf" at bounding box center [103, 68] width 169 height 6
drag, startPoint x: 488, startPoint y: 20, endPoint x: 150, endPoint y: 115, distance: 351.4
click at [558, 20] on button "Close" at bounding box center [566, 21] width 16 height 9
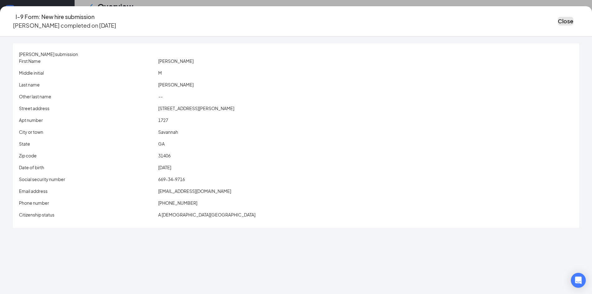
click at [558, 23] on button "Close" at bounding box center [566, 21] width 16 height 9
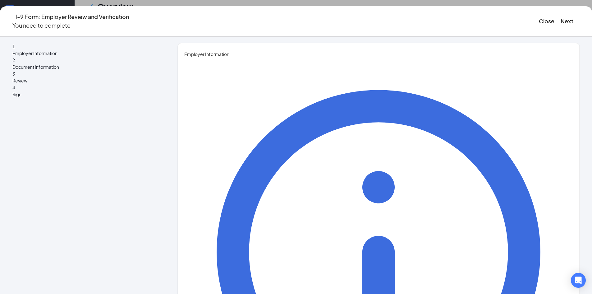
type input "Makenna"
type input "[PERSON_NAME]"
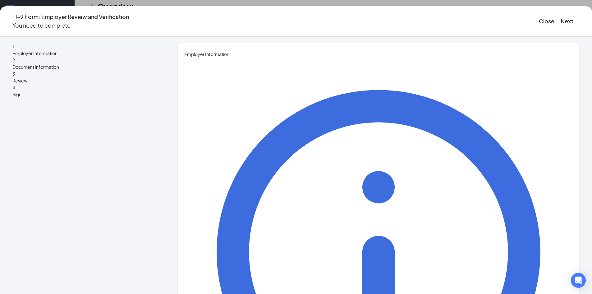
type input "HR Assistant"
type input "[EMAIL_ADDRESS][DOMAIN_NAME]"
drag, startPoint x: 244, startPoint y: 214, endPoint x: 248, endPoint y: 222, distance: 8.6
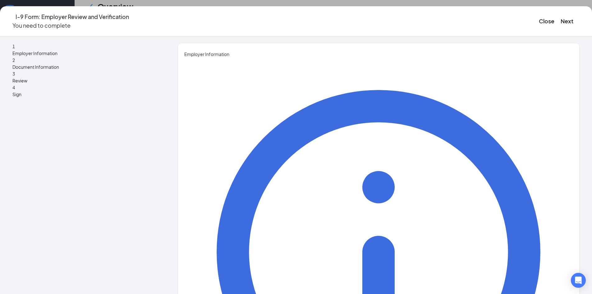
type input "3179536884"
click at [561, 21] on button "Next" at bounding box center [567, 21] width 13 height 9
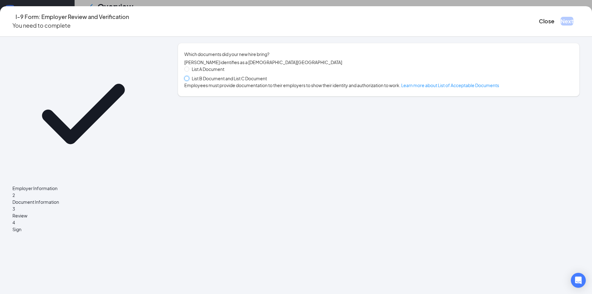
click at [189, 80] on input "List B Document and List C Document" at bounding box center [186, 78] width 4 height 4
radio input "true"
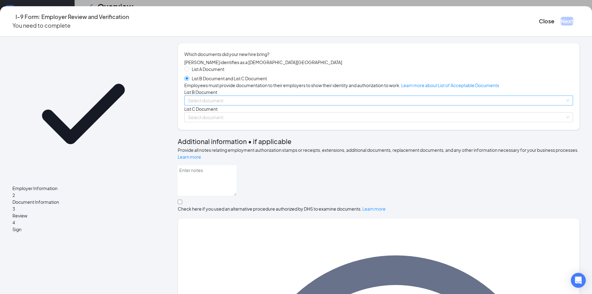
click at [231, 105] on input "search" at bounding box center [376, 100] width 377 height 9
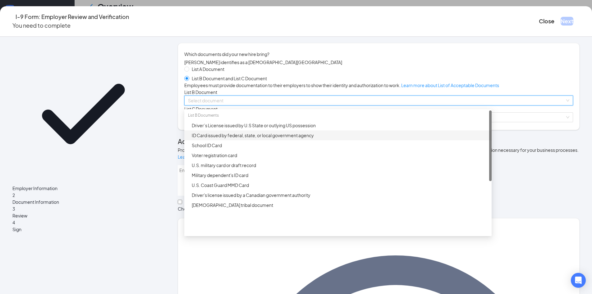
click at [234, 139] on div "ID Card issued by federal, state, or local government agency" at bounding box center [340, 135] width 296 height 7
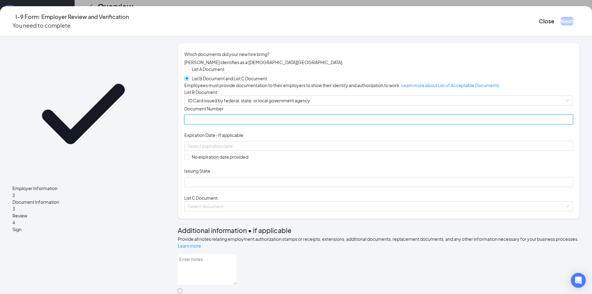
click at [229, 124] on input "Document Number" at bounding box center [378, 119] width 389 height 10
click at [217, 124] on input "071212744" at bounding box center [378, 119] width 389 height 10
type input "071212744"
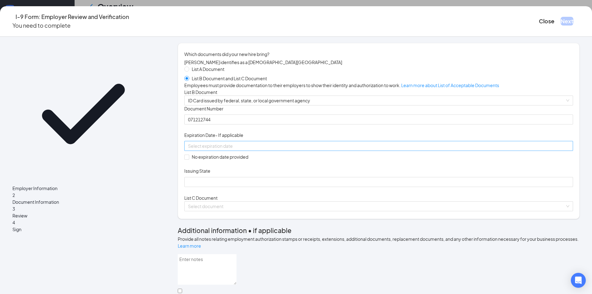
click at [260, 149] on input at bounding box center [378, 145] width 380 height 7
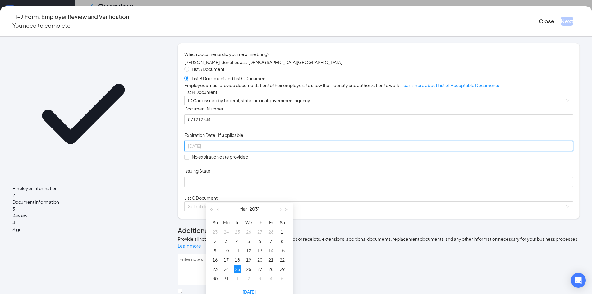
click at [239, 269] on div "25" at bounding box center [237, 268] width 7 height 7
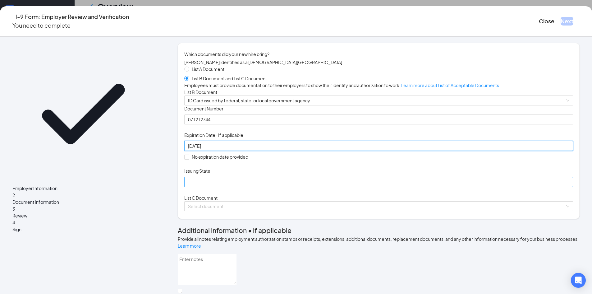
type input "[DATE]"
click at [225, 187] on input "Issuing State" at bounding box center [378, 182] width 389 height 10
type input "GA"
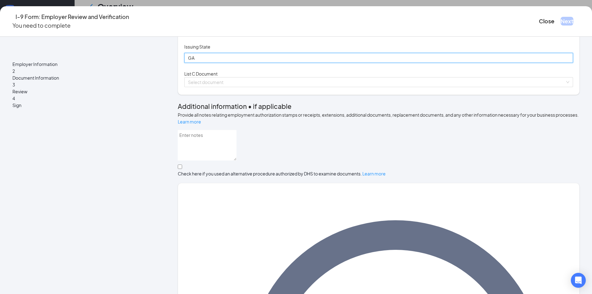
scroll to position [124, 0]
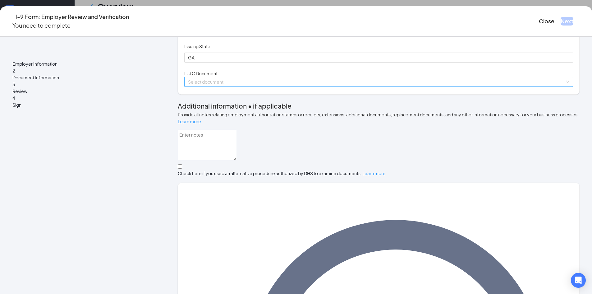
click at [234, 86] on input "search" at bounding box center [376, 81] width 377 height 9
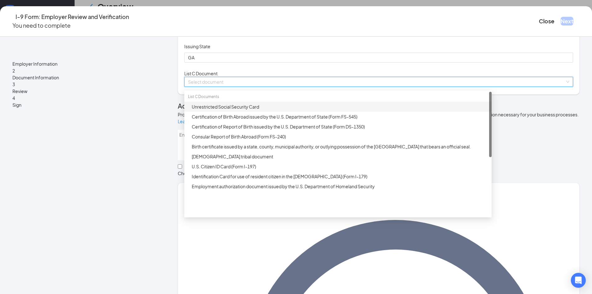
click at [241, 110] on div "Unrestricted Social Security Card" at bounding box center [340, 106] width 296 height 7
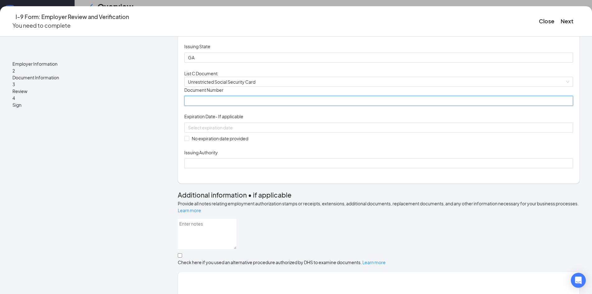
click at [220, 106] on input "Document Number" at bounding box center [378, 101] width 389 height 10
type input "669349716"
click at [189, 140] on input "No expiration date provided" at bounding box center [186, 138] width 4 height 4
checkbox input "true"
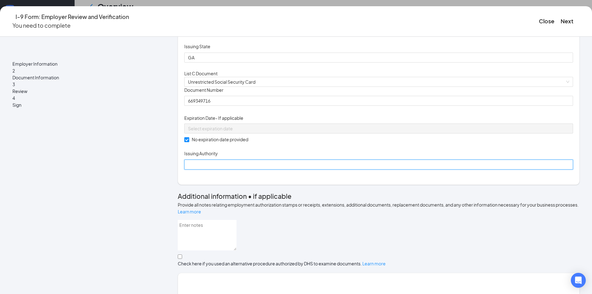
drag, startPoint x: 218, startPoint y: 239, endPoint x: 223, endPoint y: 239, distance: 5.0
click at [218, 169] on input "Issuing Authority" at bounding box center [378, 165] width 389 height 10
type input "Social Security Administration"
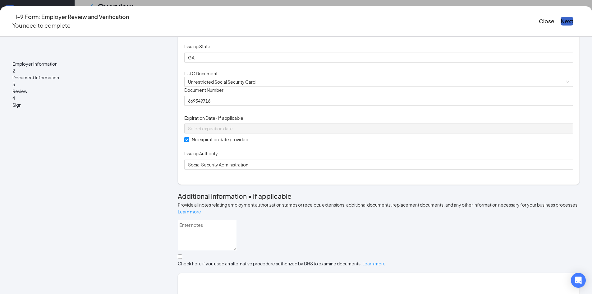
click at [561, 21] on button "Next" at bounding box center [567, 21] width 13 height 9
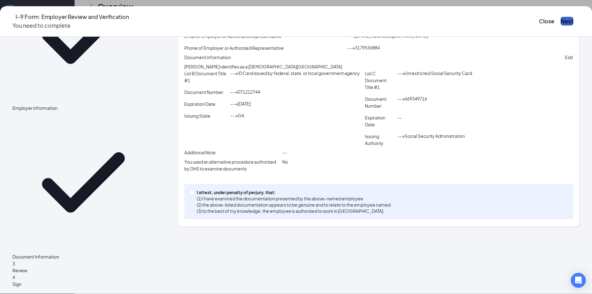
scroll to position [55, 0]
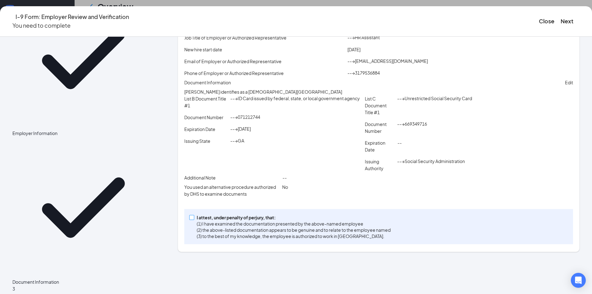
click at [194, 220] on span at bounding box center [191, 217] width 5 height 5
click at [194, 219] on input "I attest, under penalty of [PERSON_NAME], that: (1) I have examined the documen…" at bounding box center [191, 217] width 4 height 4
checkbox input "true"
click at [561, 21] on button "Next" at bounding box center [567, 21] width 13 height 9
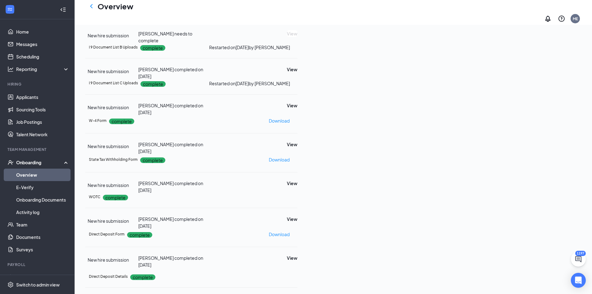
drag, startPoint x: 544, startPoint y: 63, endPoint x: 544, endPoint y: 58, distance: 4.7
click at [298, 6] on button "Start" at bounding box center [292, 2] width 11 height 7
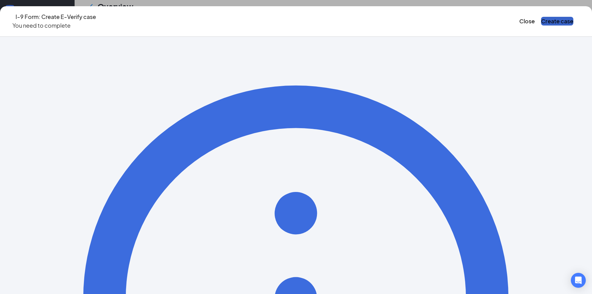
click at [541, 17] on button "Create case" at bounding box center [557, 21] width 32 height 9
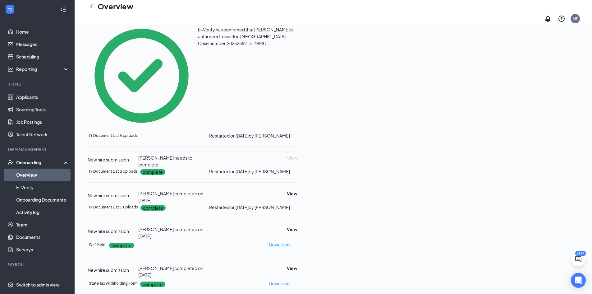
drag, startPoint x: 37, startPoint y: 172, endPoint x: 38, endPoint y: 150, distance: 22.7
click at [37, 172] on link "Overview" at bounding box center [42, 175] width 53 height 12
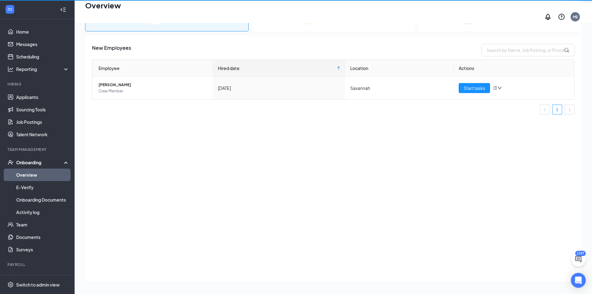
scroll to position [28, 0]
